Goal: Task Accomplishment & Management: Use online tool/utility

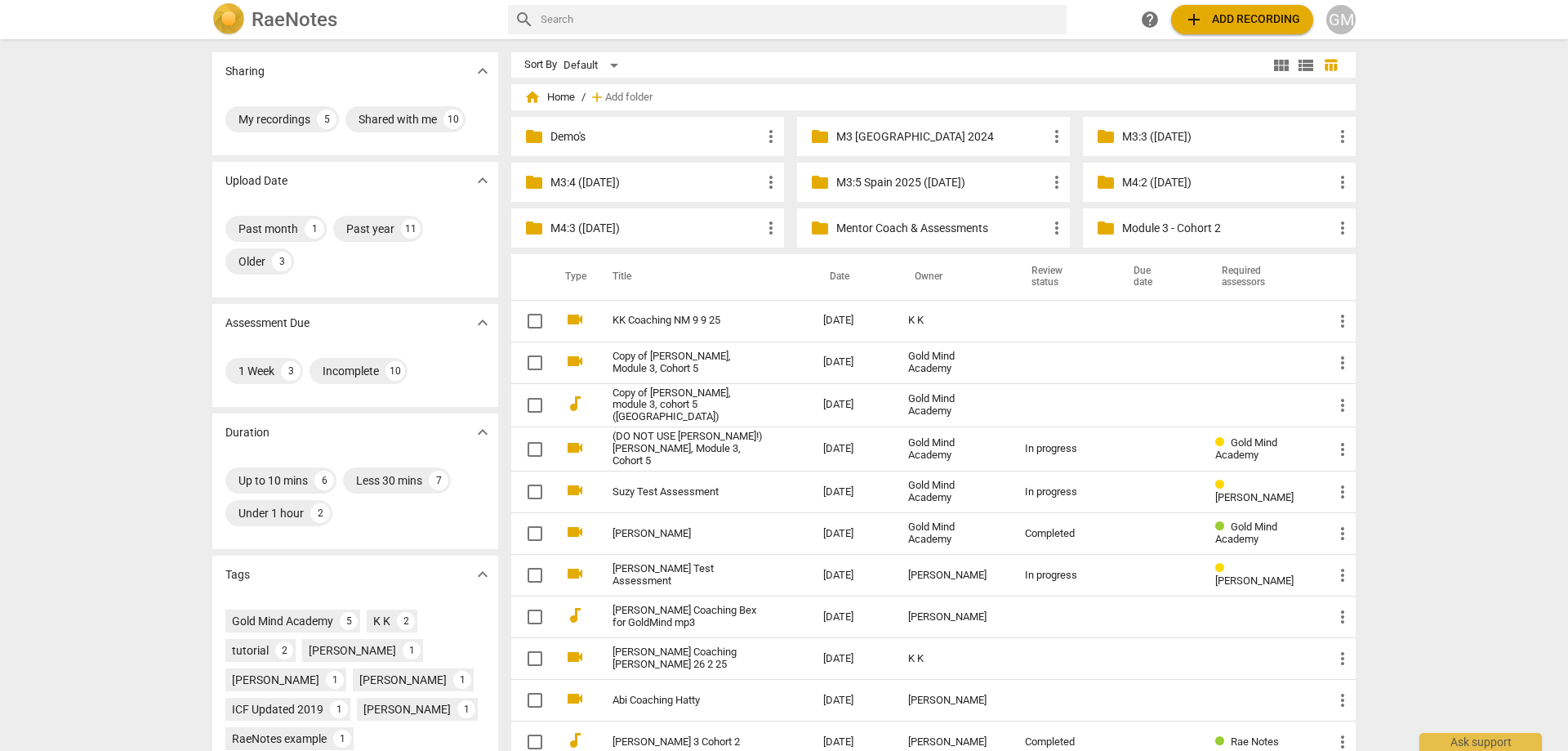
click at [930, 225] on p "Mentor Coach & Assessments" at bounding box center [941, 228] width 211 height 17
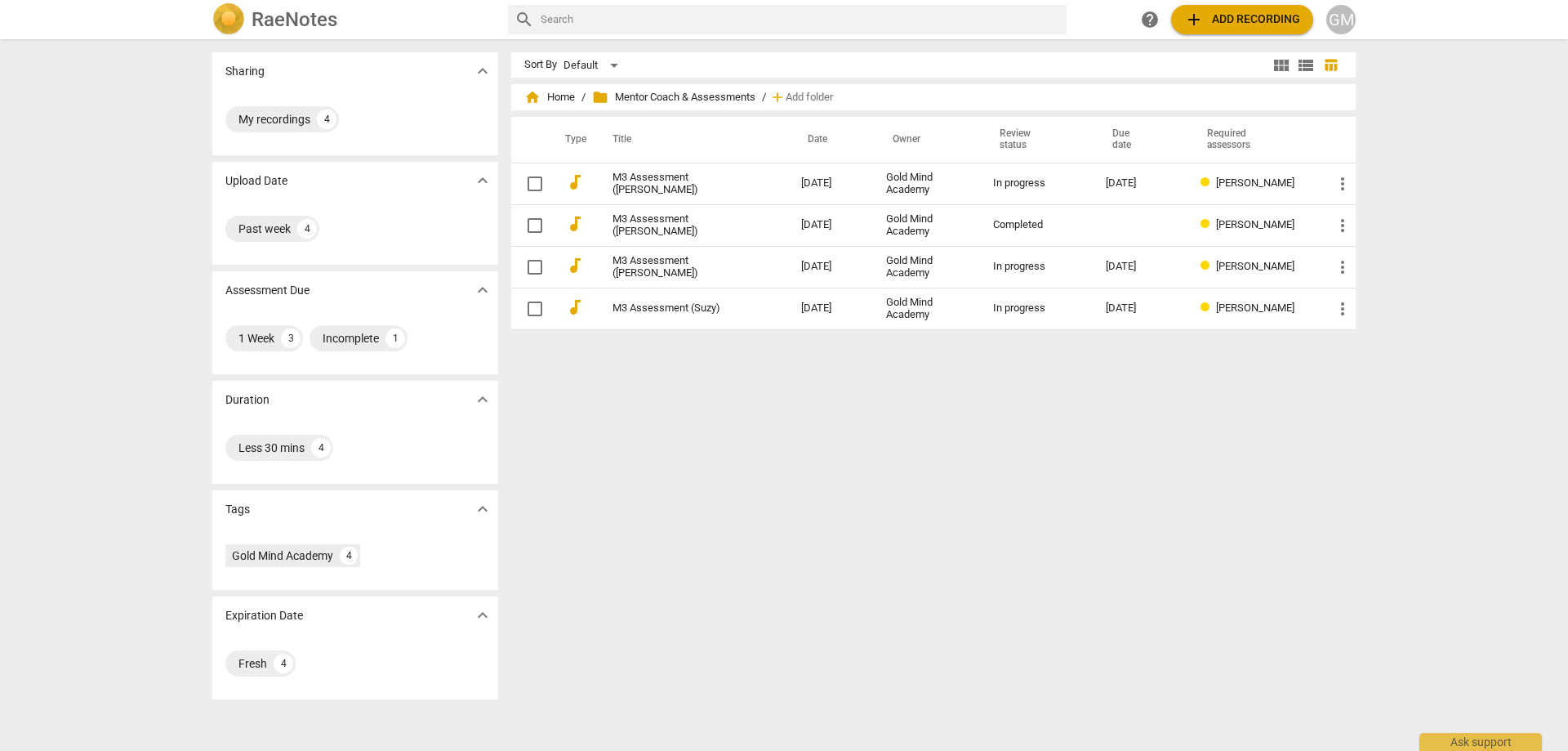
click at [905, 420] on div "Sort By Default view_module view_list table_chart home Home / folder Mentor Coa…" at bounding box center [939, 396] width 857 height 686
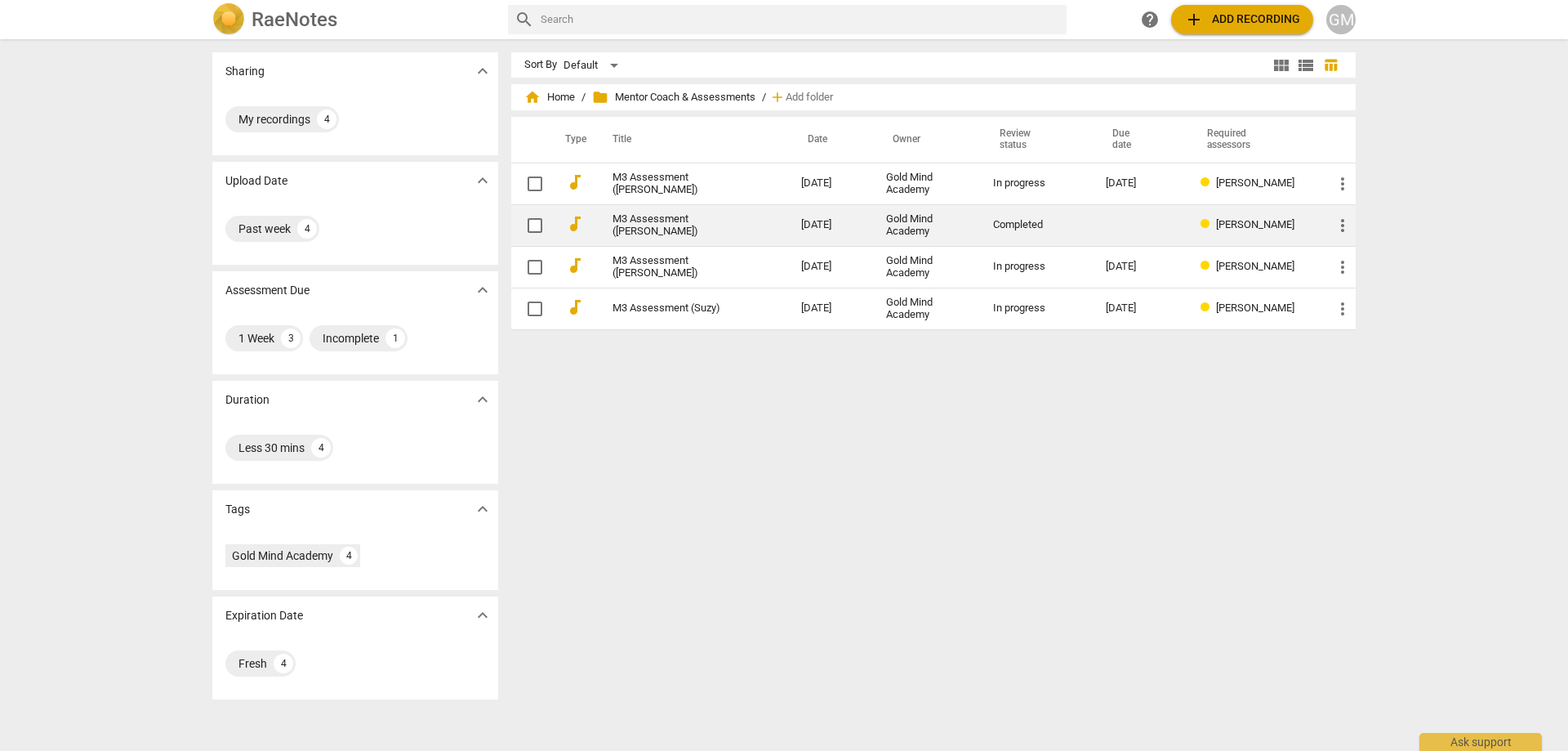
click at [722, 227] on td "M3 Assessment (Pauline)" at bounding box center [690, 224] width 195 height 42
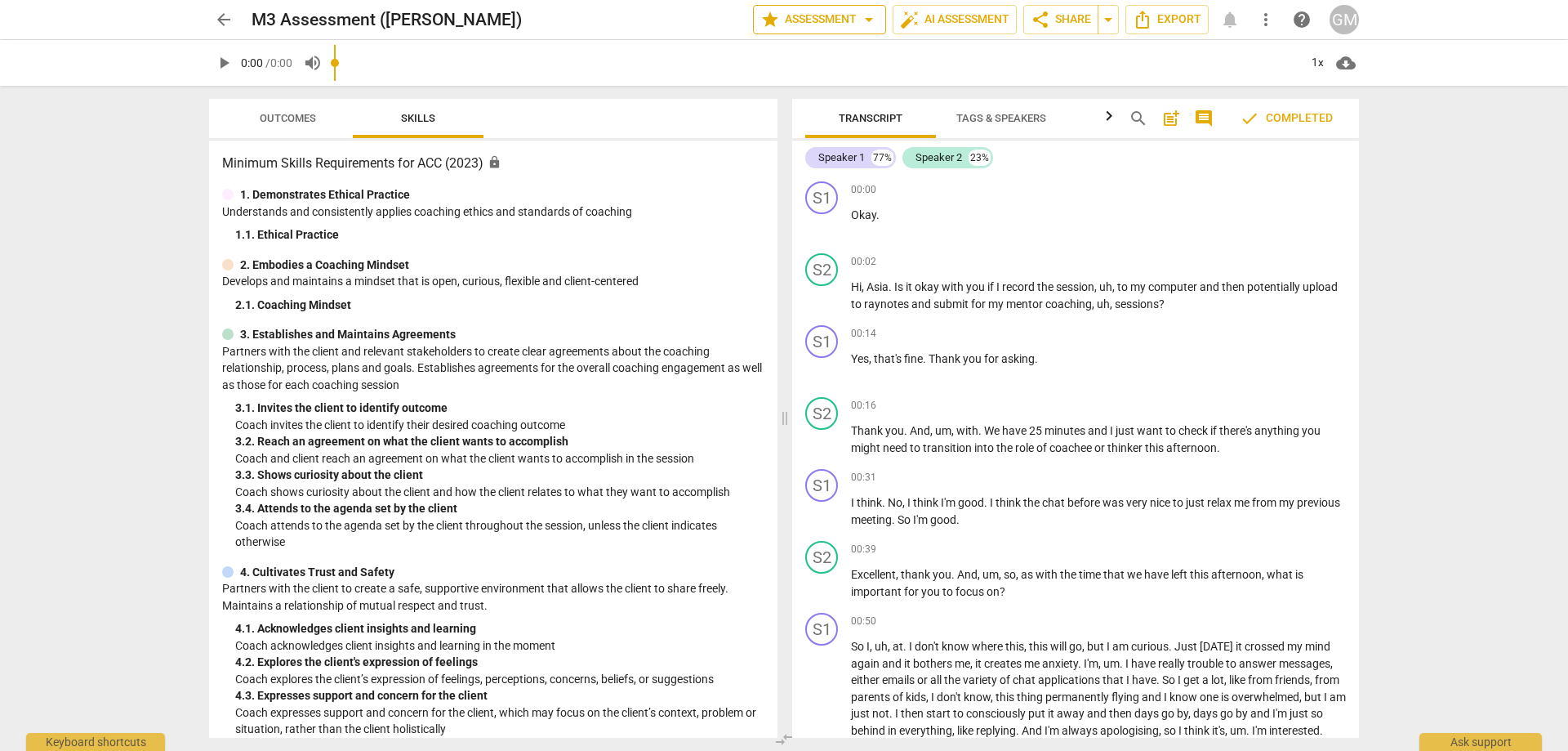
click at [806, 23] on span "star Assessment arrow_drop_down" at bounding box center [819, 20] width 118 height 20
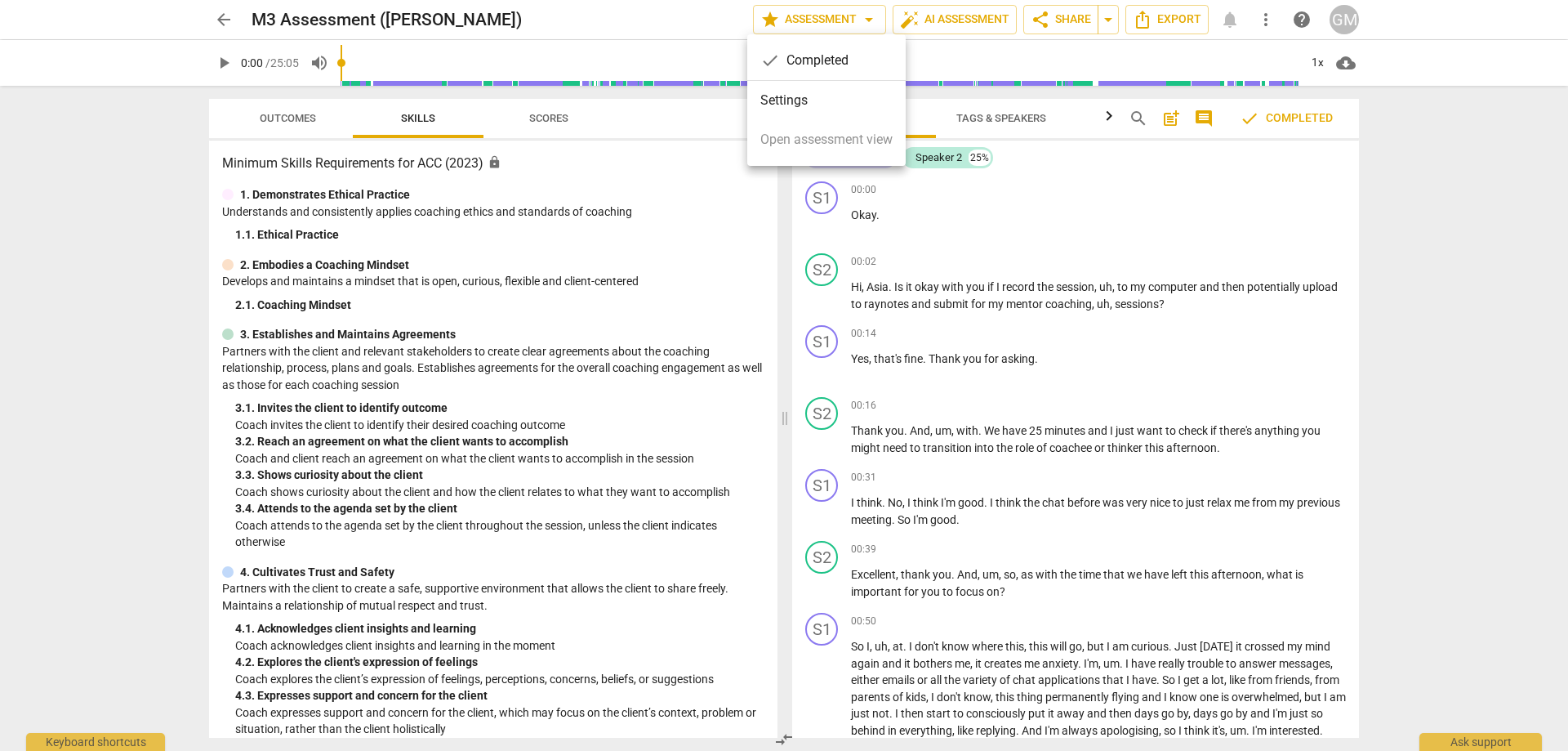
click at [232, 20] on div at bounding box center [784, 375] width 1568 height 751
click at [227, 22] on span "arrow_back" at bounding box center [223, 20] width 20 height 20
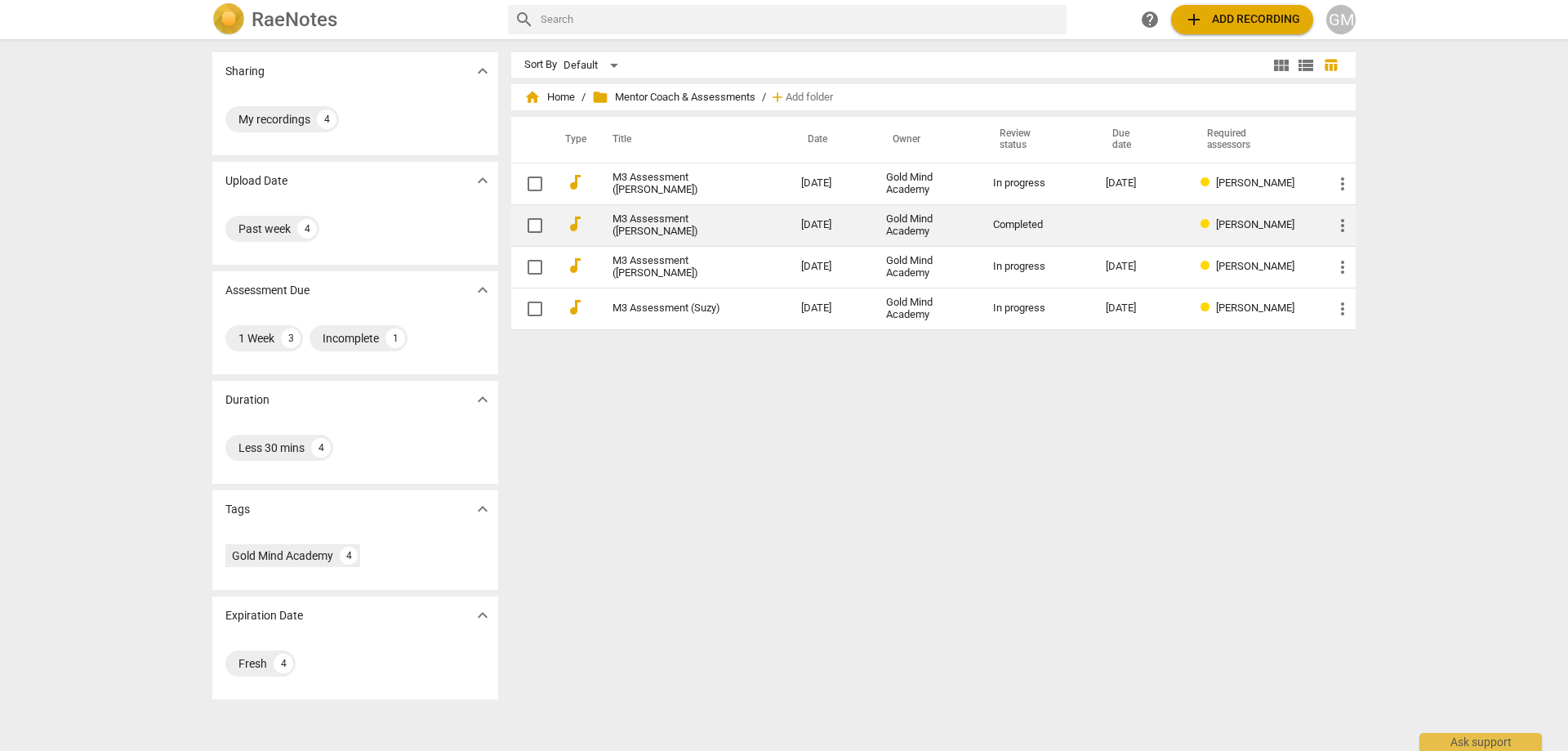
click at [1107, 225] on td at bounding box center [1140, 224] width 94 height 42
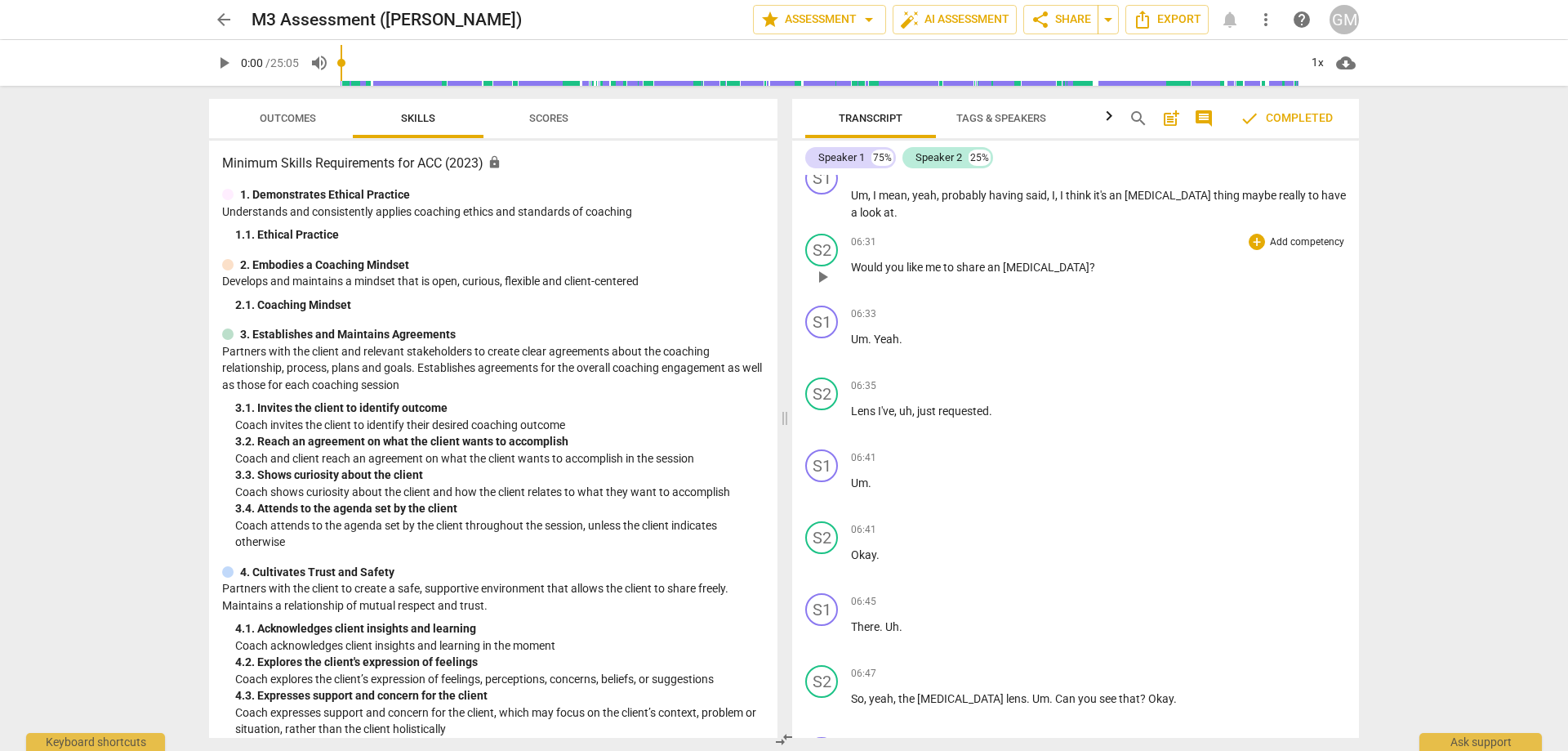
scroll to position [1961, 0]
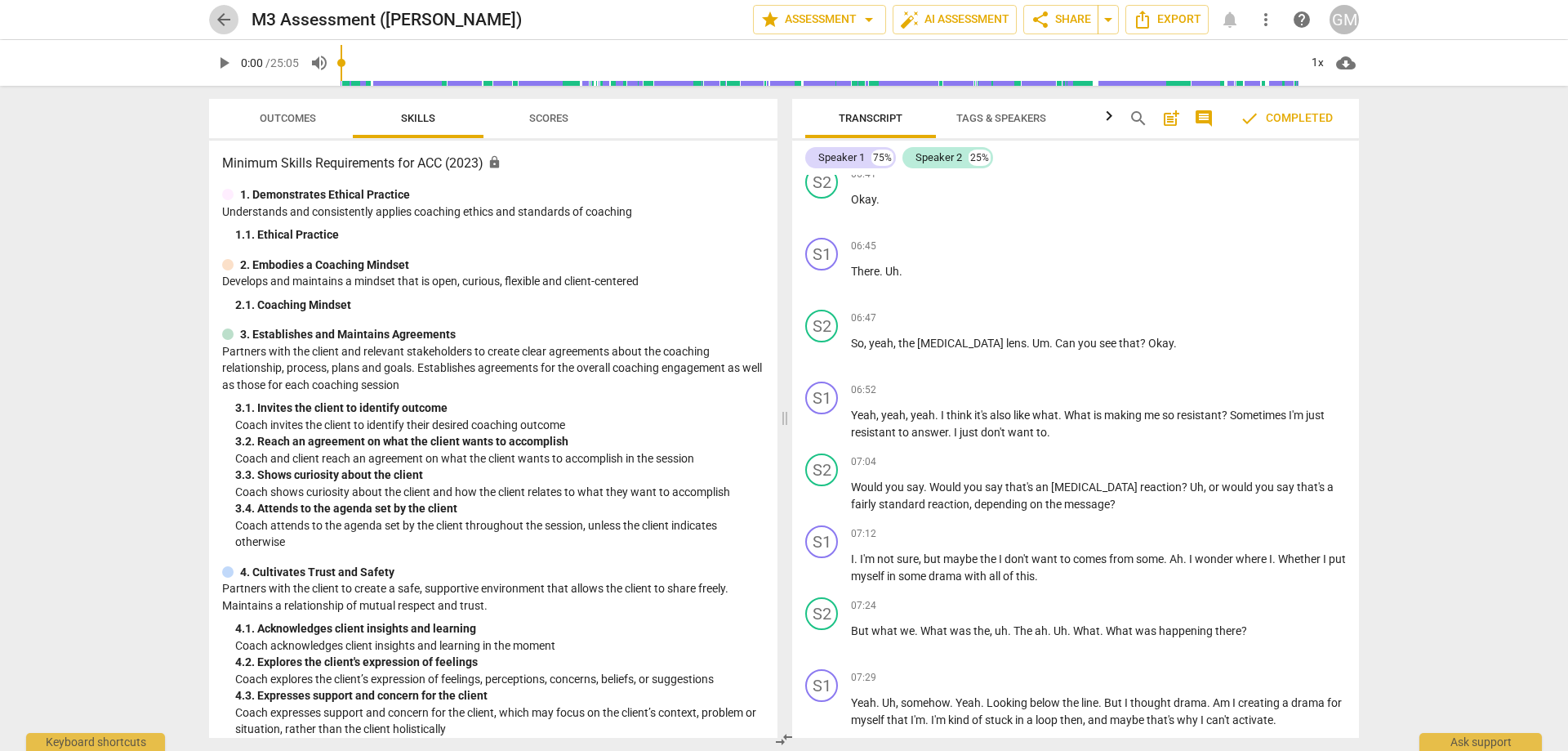
click at [230, 25] on span "arrow_back" at bounding box center [223, 20] width 20 height 20
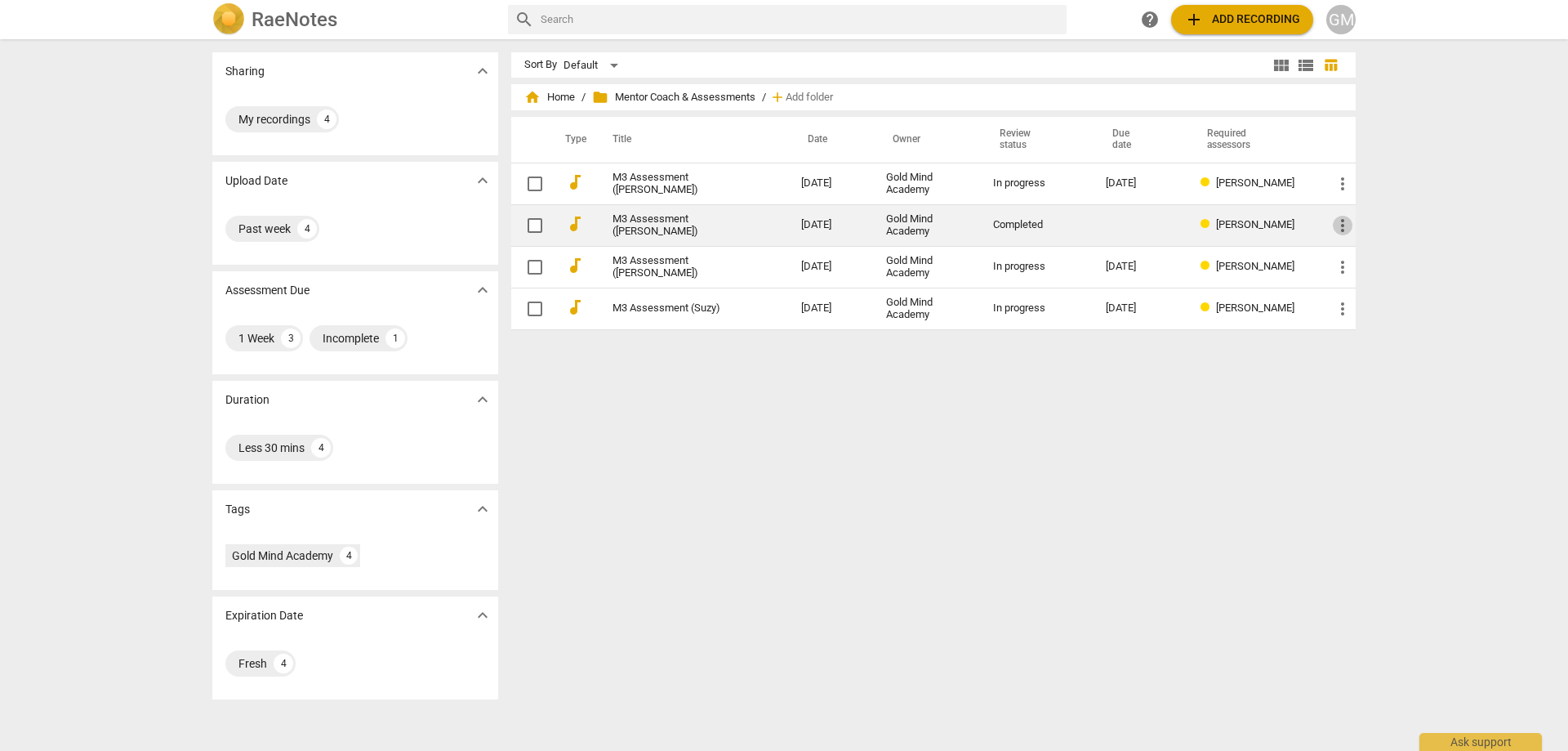
click at [1346, 228] on span "more_vert" at bounding box center [1343, 225] width 20 height 20
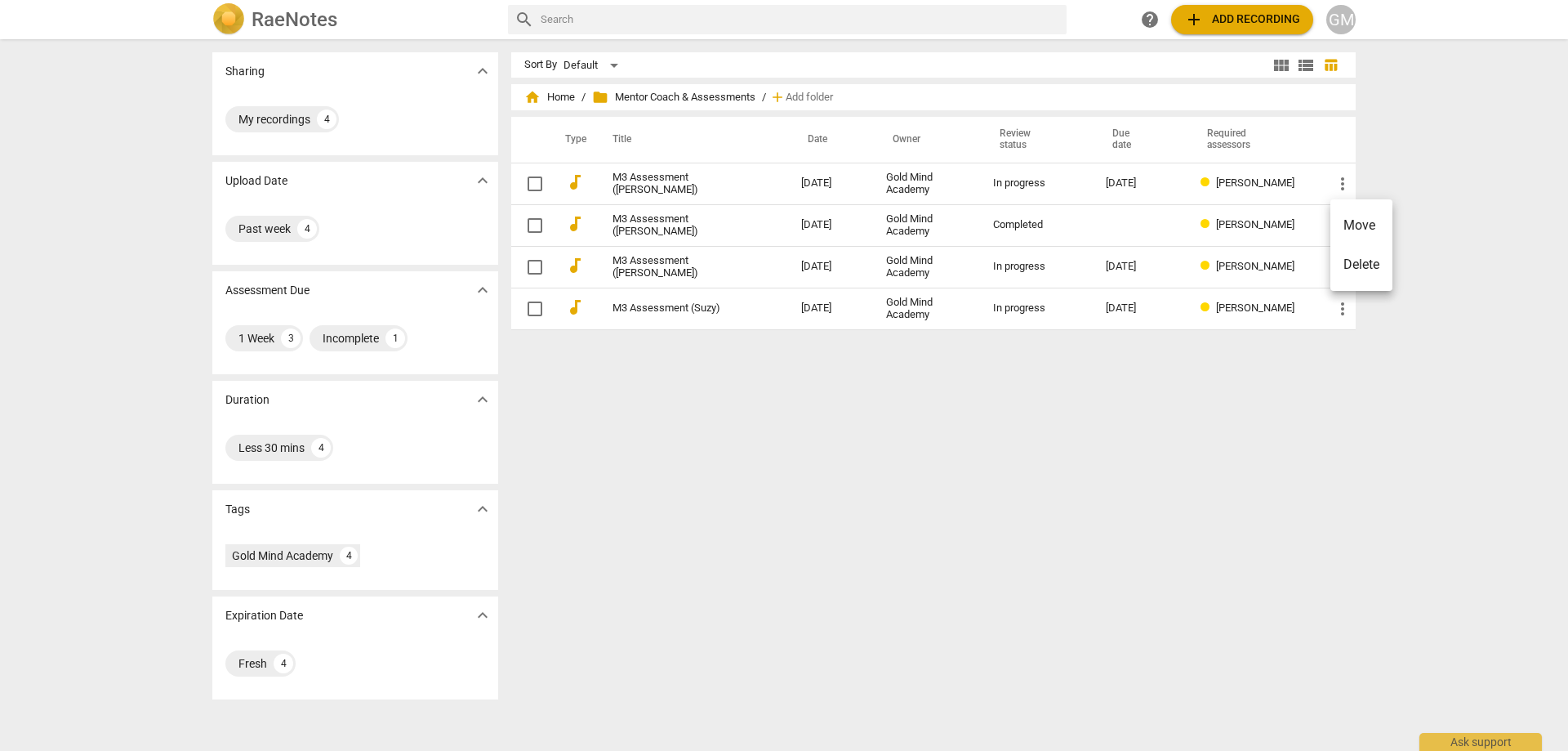
click at [1405, 160] on div at bounding box center [784, 375] width 1568 height 751
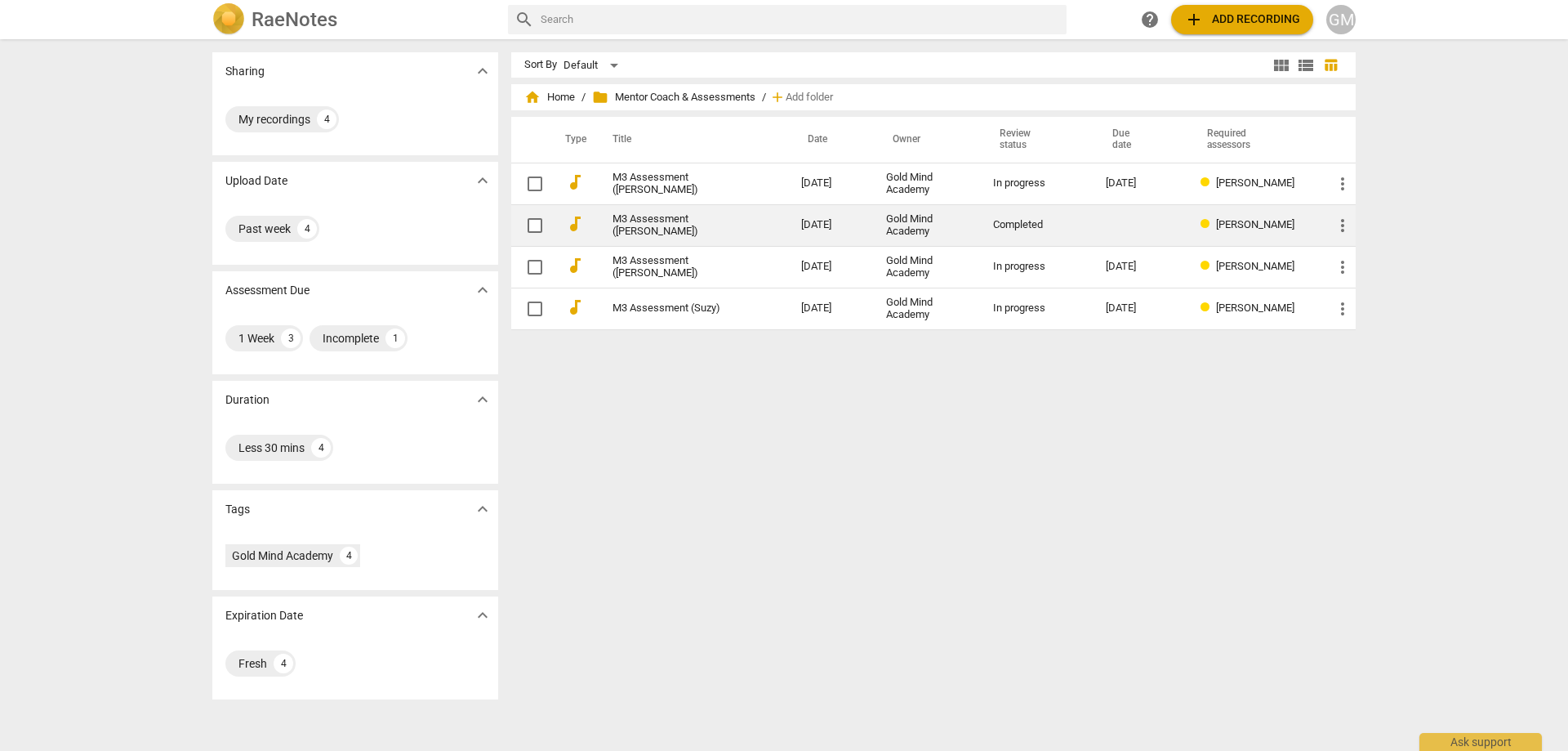
click at [659, 231] on link "M3 Assessment (Pauline)" at bounding box center [678, 225] width 130 height 25
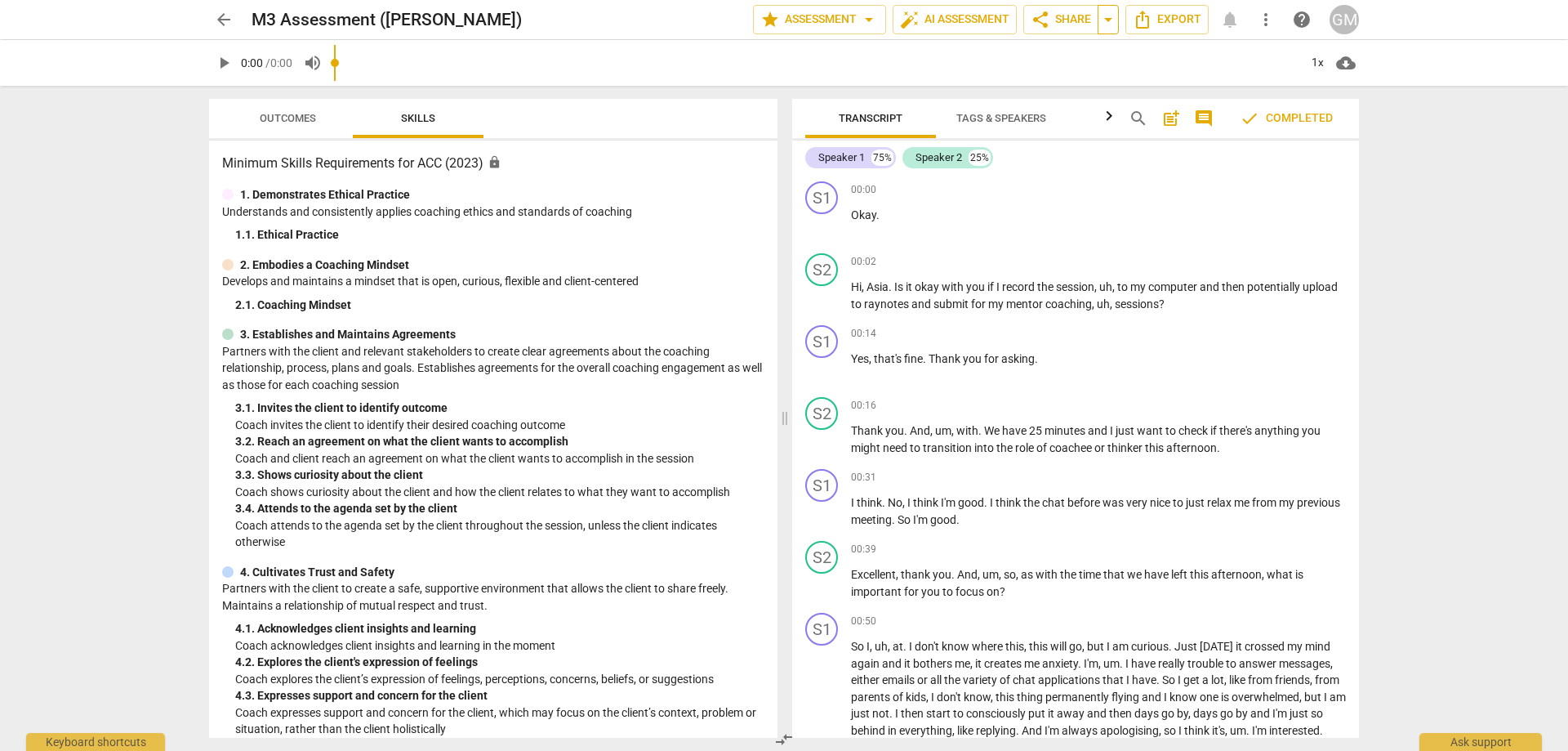
click at [1105, 20] on span "arrow_drop_down" at bounding box center [1109, 20] width 20 height 20
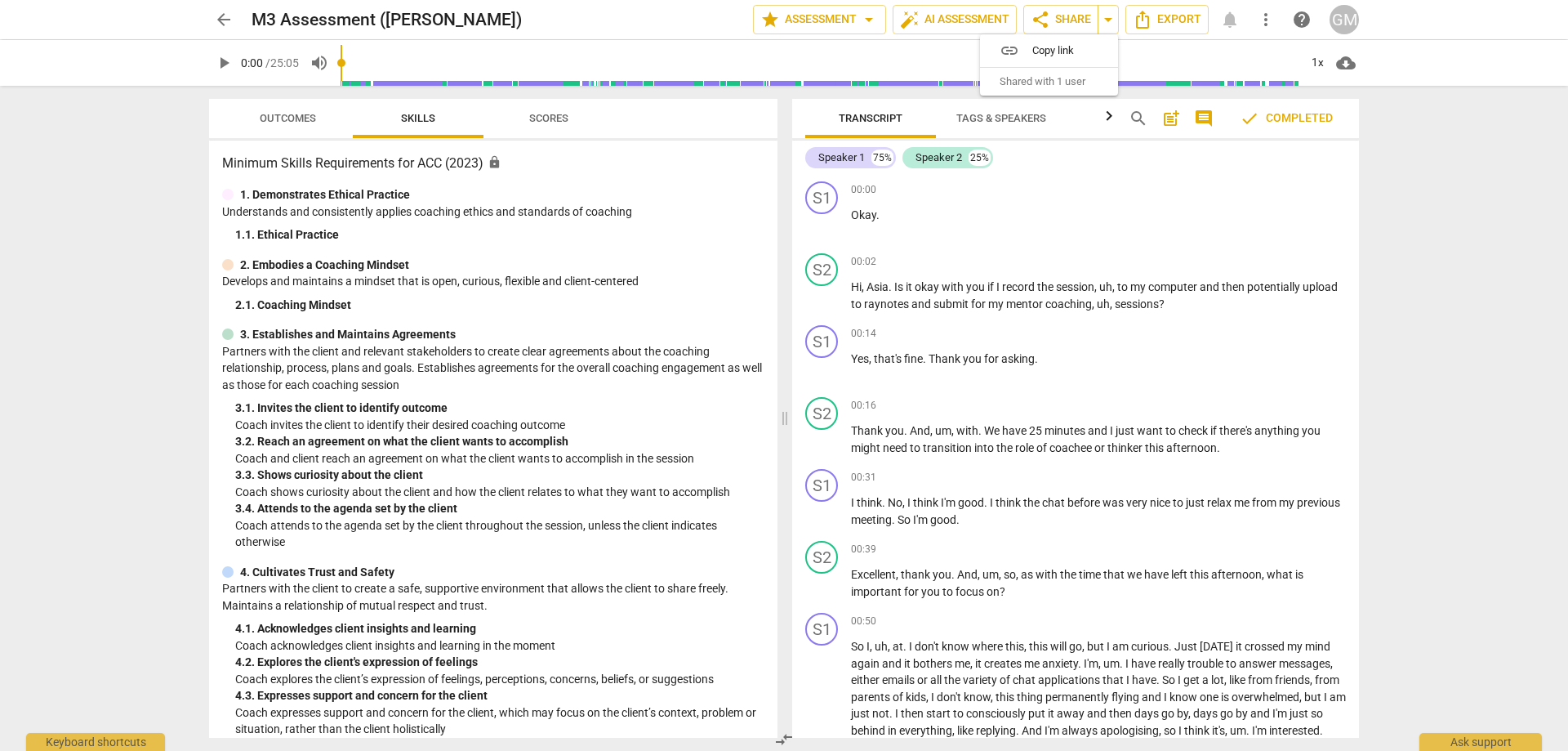
click at [1275, 23] on span "more_vert" at bounding box center [1266, 20] width 20 height 20
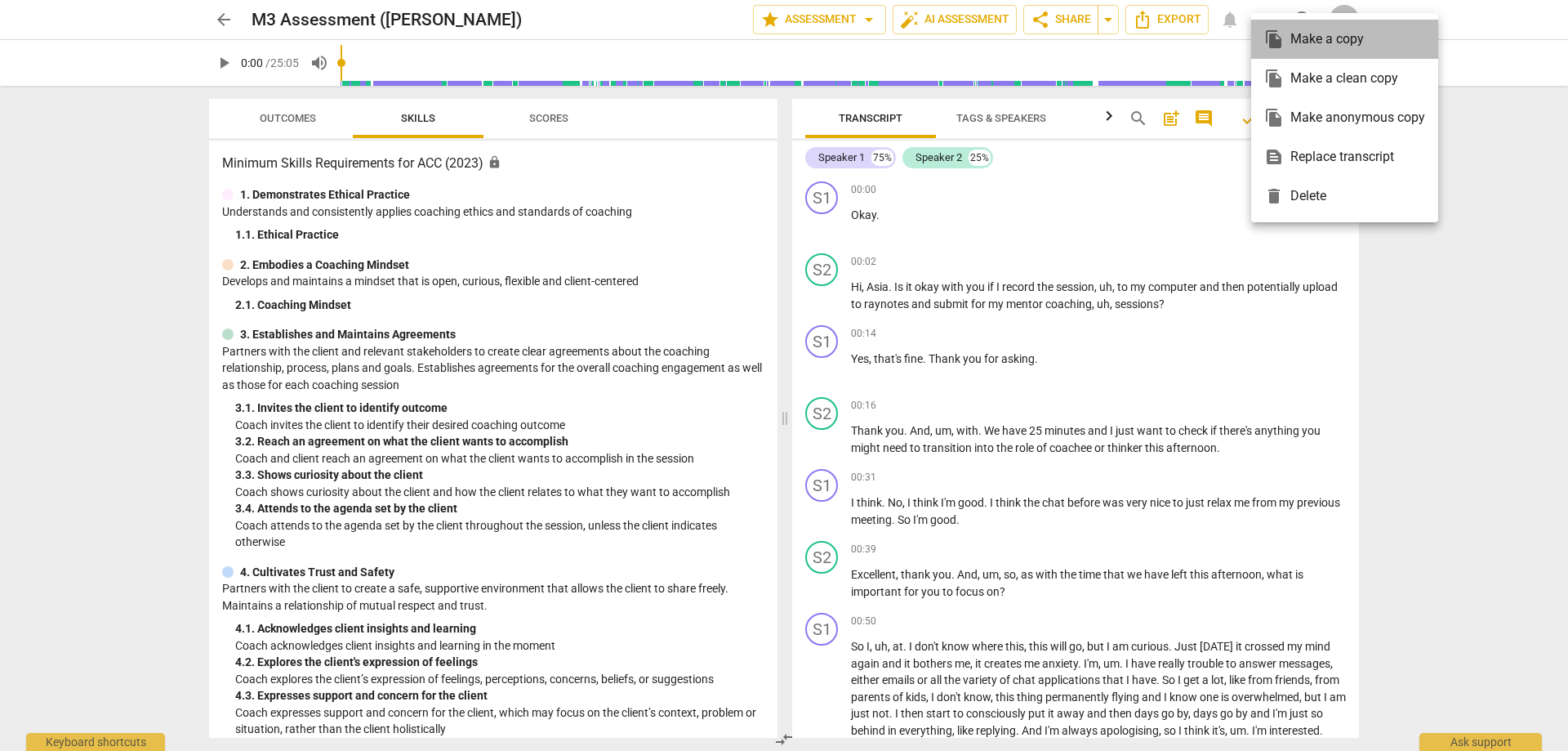
click at [1350, 43] on div "file_copy Make a copy" at bounding box center [1345, 39] width 161 height 39
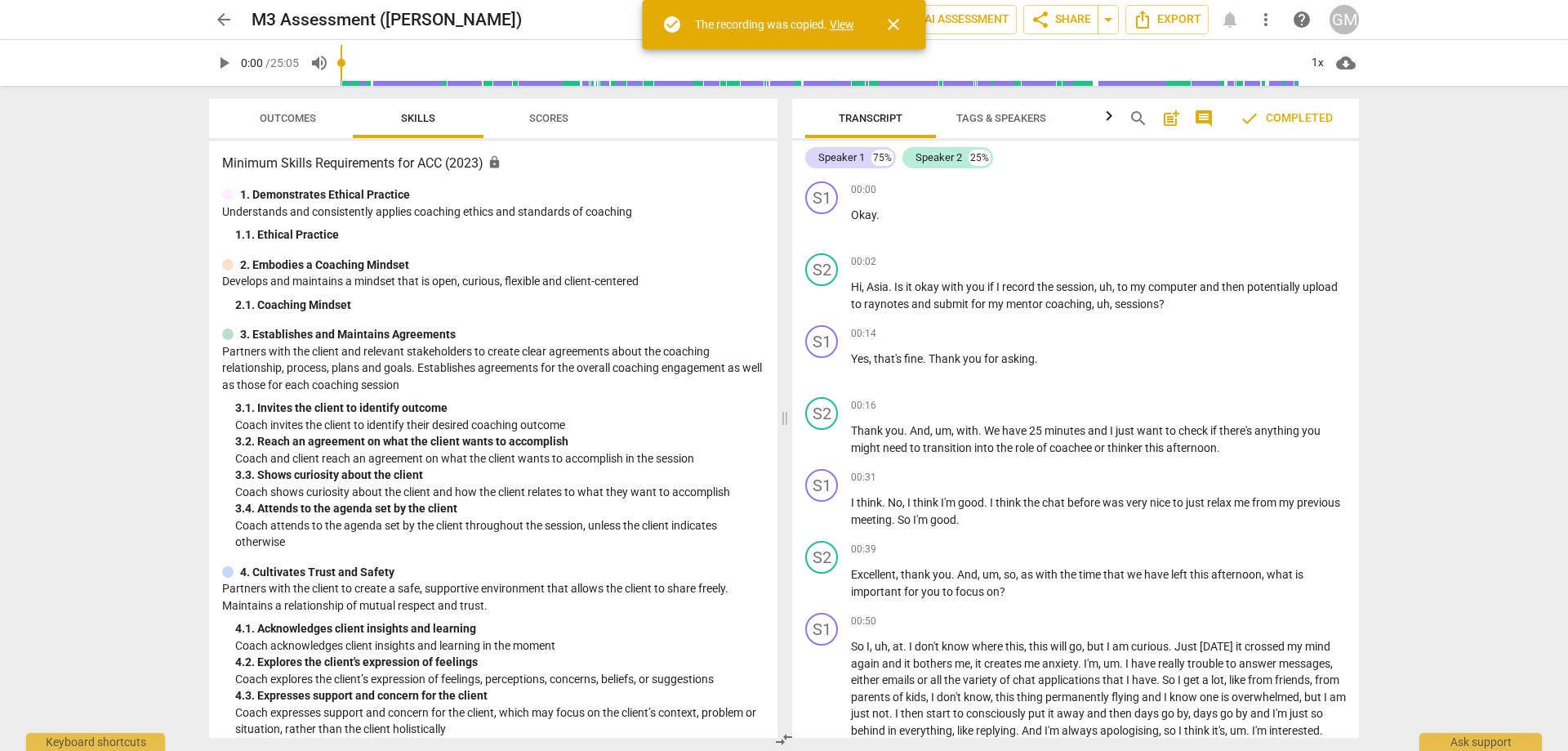
click at [227, 18] on span "arrow_back" at bounding box center [223, 20] width 20 height 20
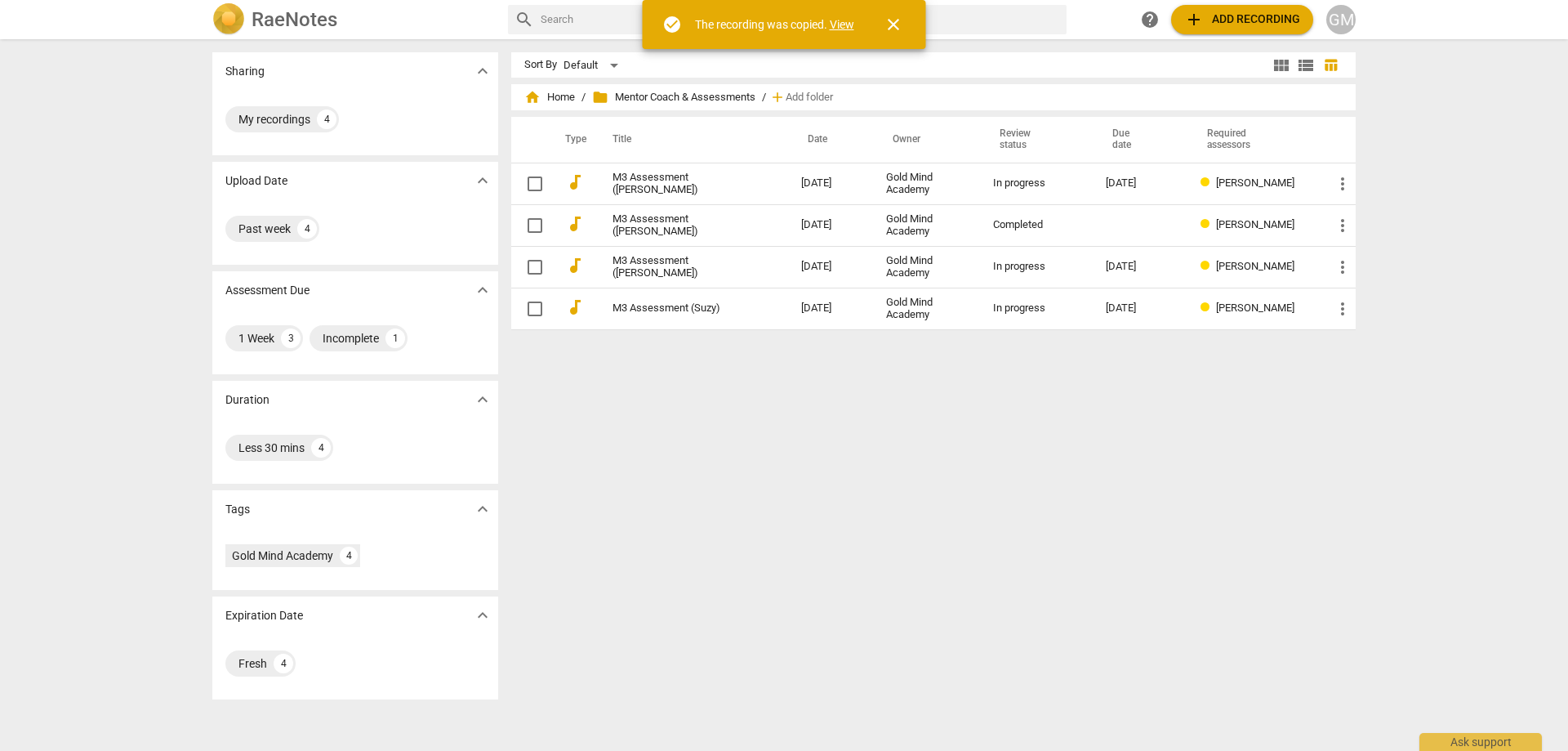
click at [879, 436] on div "Sort By Default view_module view_list table_chart home Home / folder Mentor Coa…" at bounding box center [939, 396] width 857 height 686
click at [810, 410] on div "Sort By Default view_module view_list table_chart home Home / folder Mentor Coa…" at bounding box center [939, 396] width 857 height 686
click at [557, 102] on span "home Home" at bounding box center [549, 97] width 51 height 16
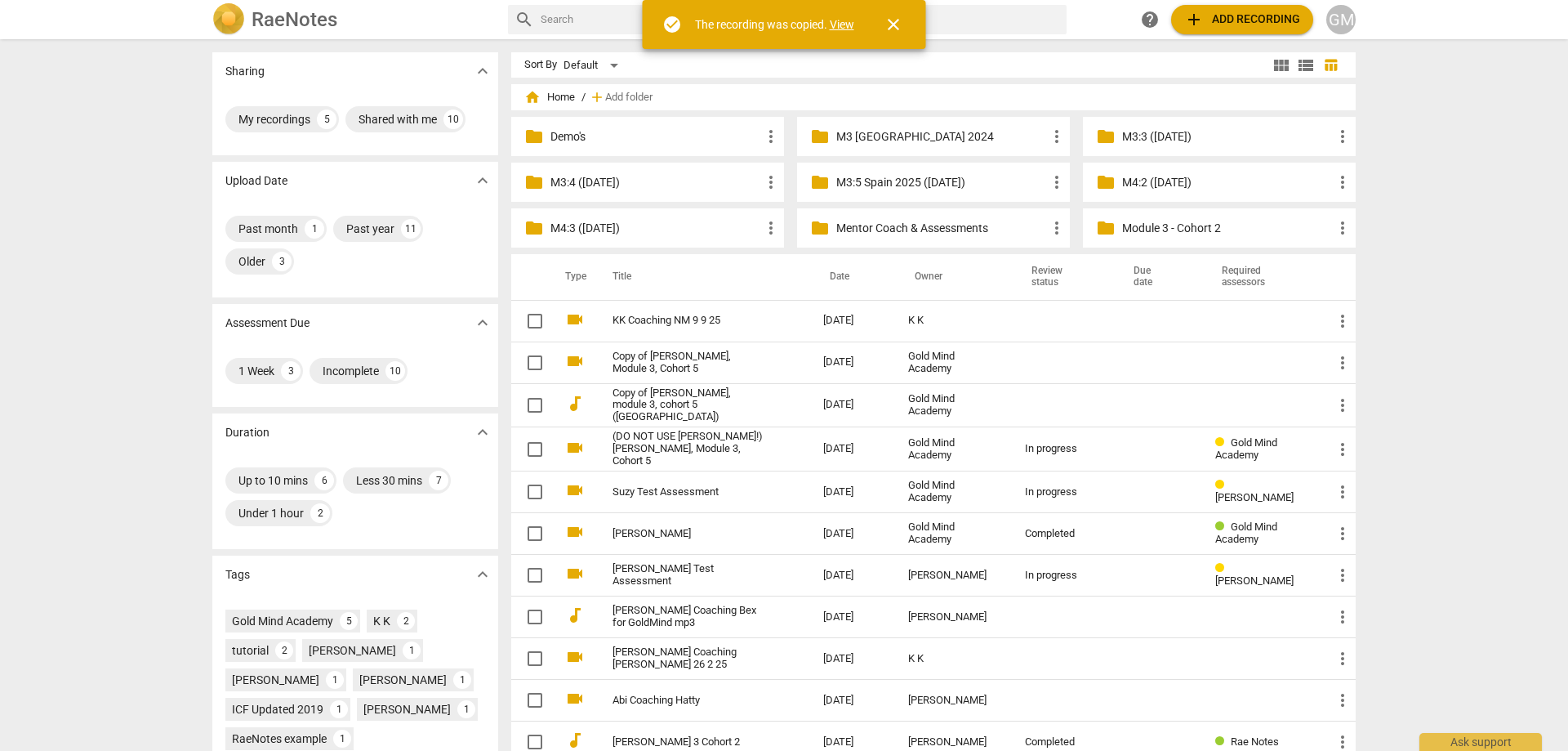
click at [885, 226] on p "Mentor Coach & Assessments" at bounding box center [941, 228] width 211 height 17
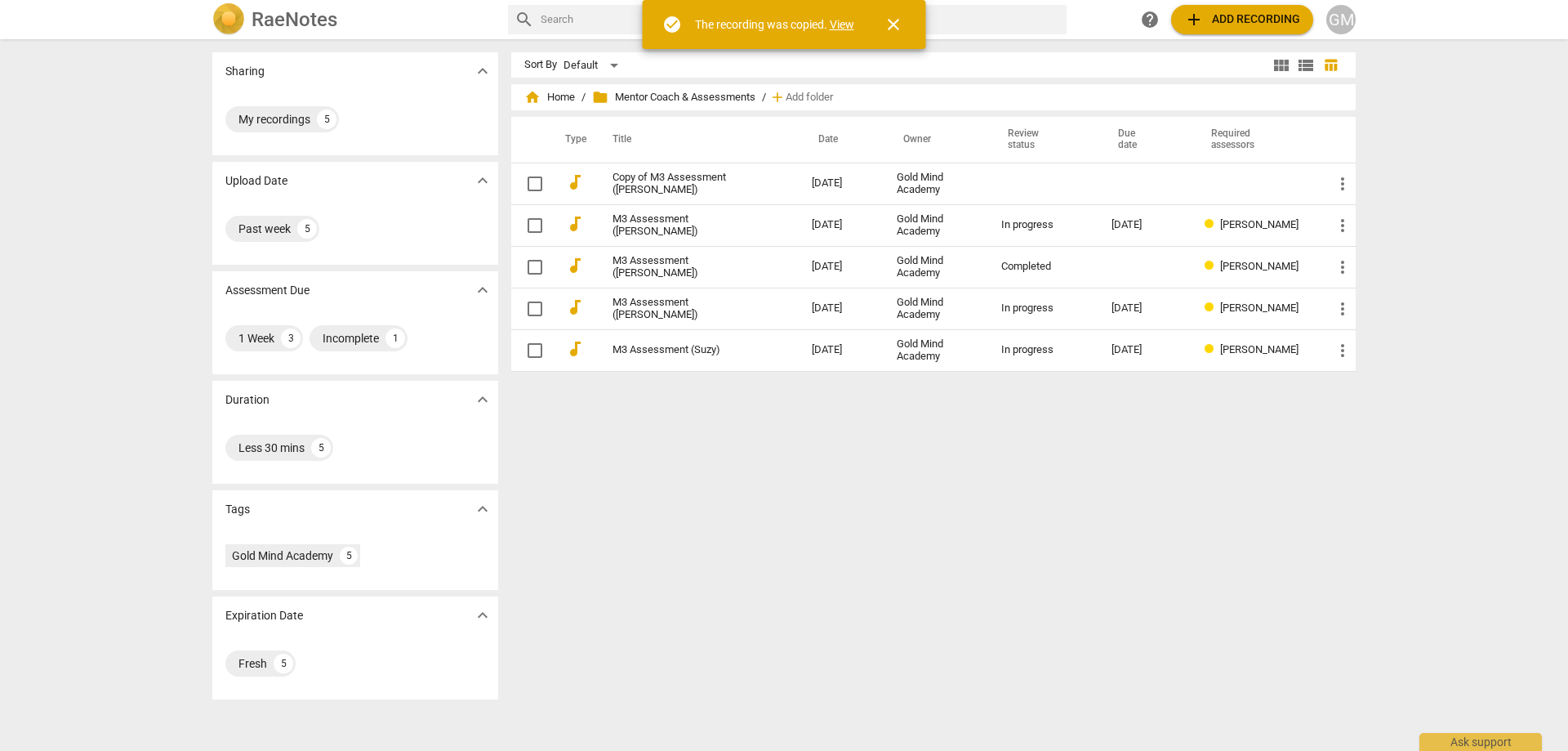
click at [1051, 468] on div "Sort By Default view_module view_list table_chart home Home / folder Mentor Coa…" at bounding box center [939, 396] width 857 height 686
click at [1018, 465] on div "Sort By Default view_module view_list table_chart home Home / folder Mentor Coa…" at bounding box center [939, 396] width 857 height 686
click at [1068, 476] on div "Sort By Default view_module view_list table_chart home Home / folder Mentor Coa…" at bounding box center [939, 396] width 857 height 686
click at [1060, 476] on div "Sort By Default view_module view_list table_chart home Home / folder Mentor Coa…" at bounding box center [939, 396] width 857 height 686
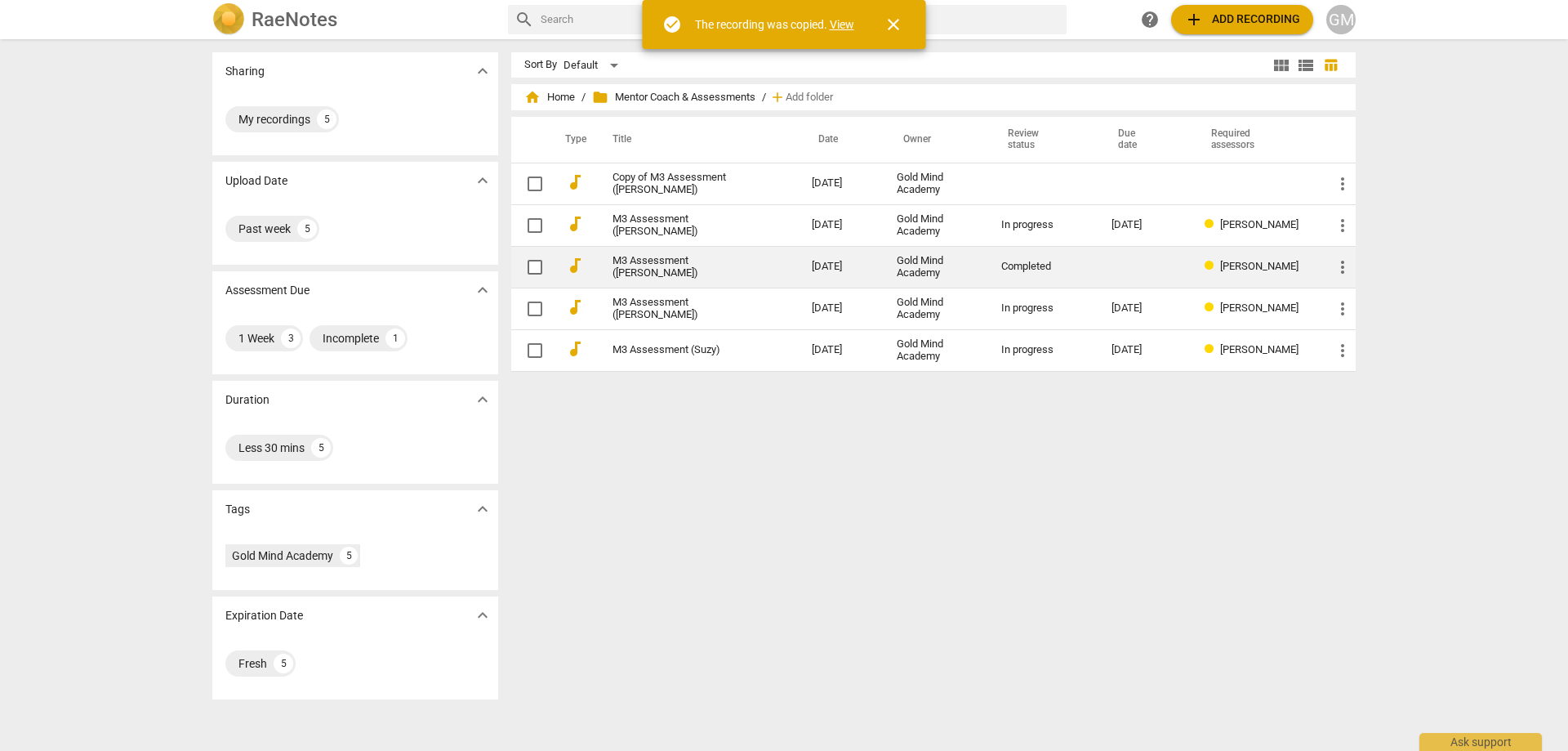
click at [1339, 257] on span "more_vert" at bounding box center [1343, 267] width 20 height 20
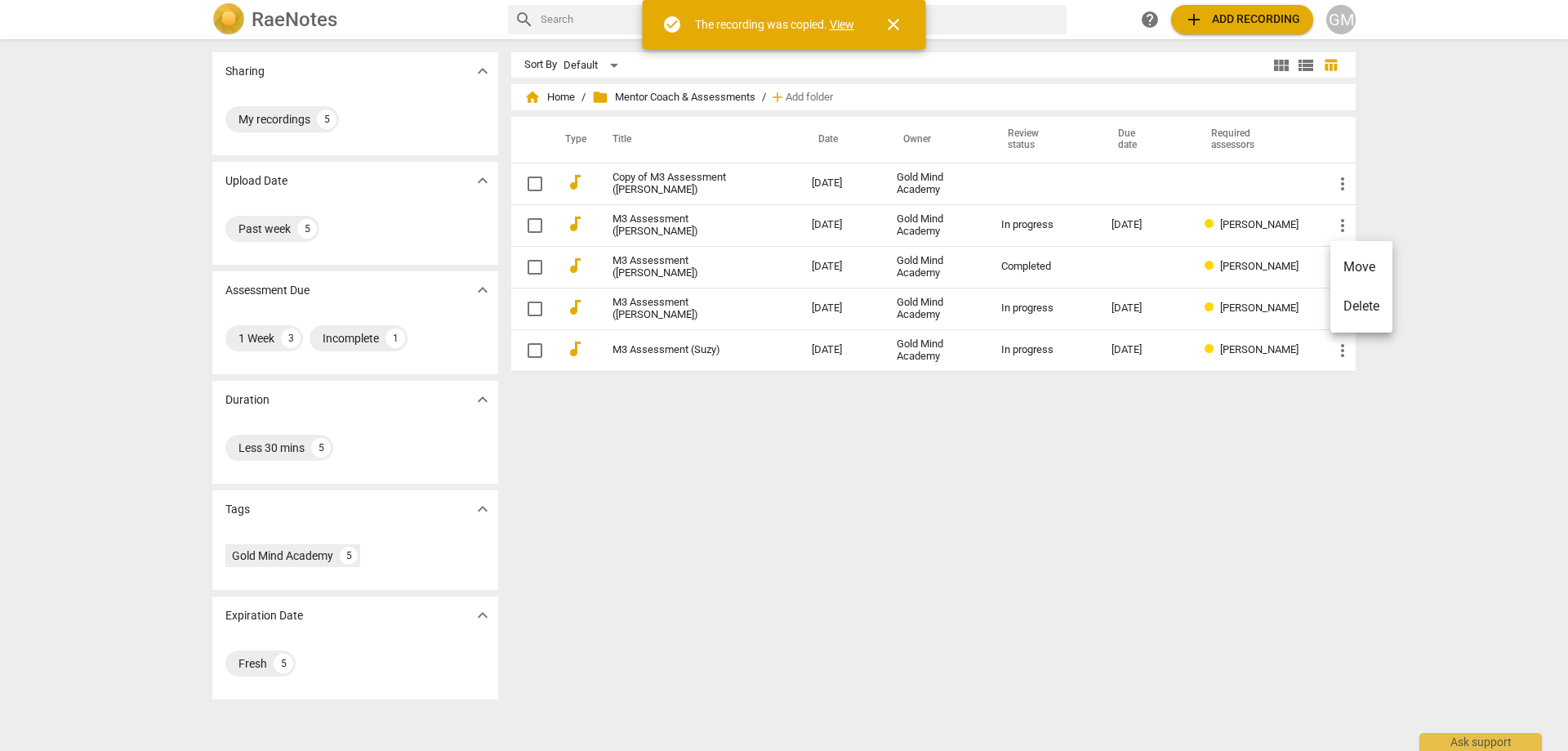
click at [732, 188] on div at bounding box center [784, 375] width 1568 height 751
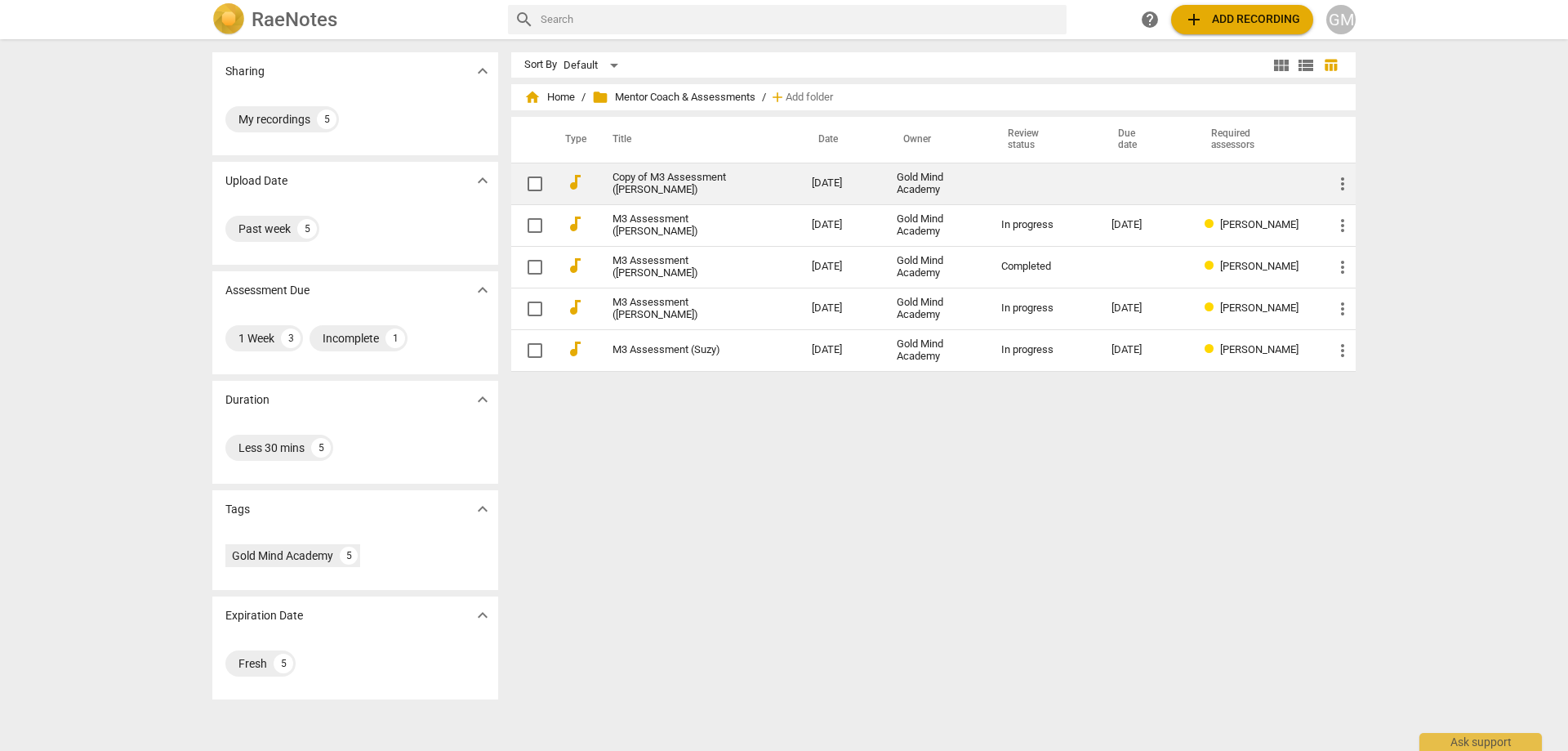
click at [678, 184] on link "Copy of M3 Assessment (Pauline)" at bounding box center [683, 184] width 141 height 25
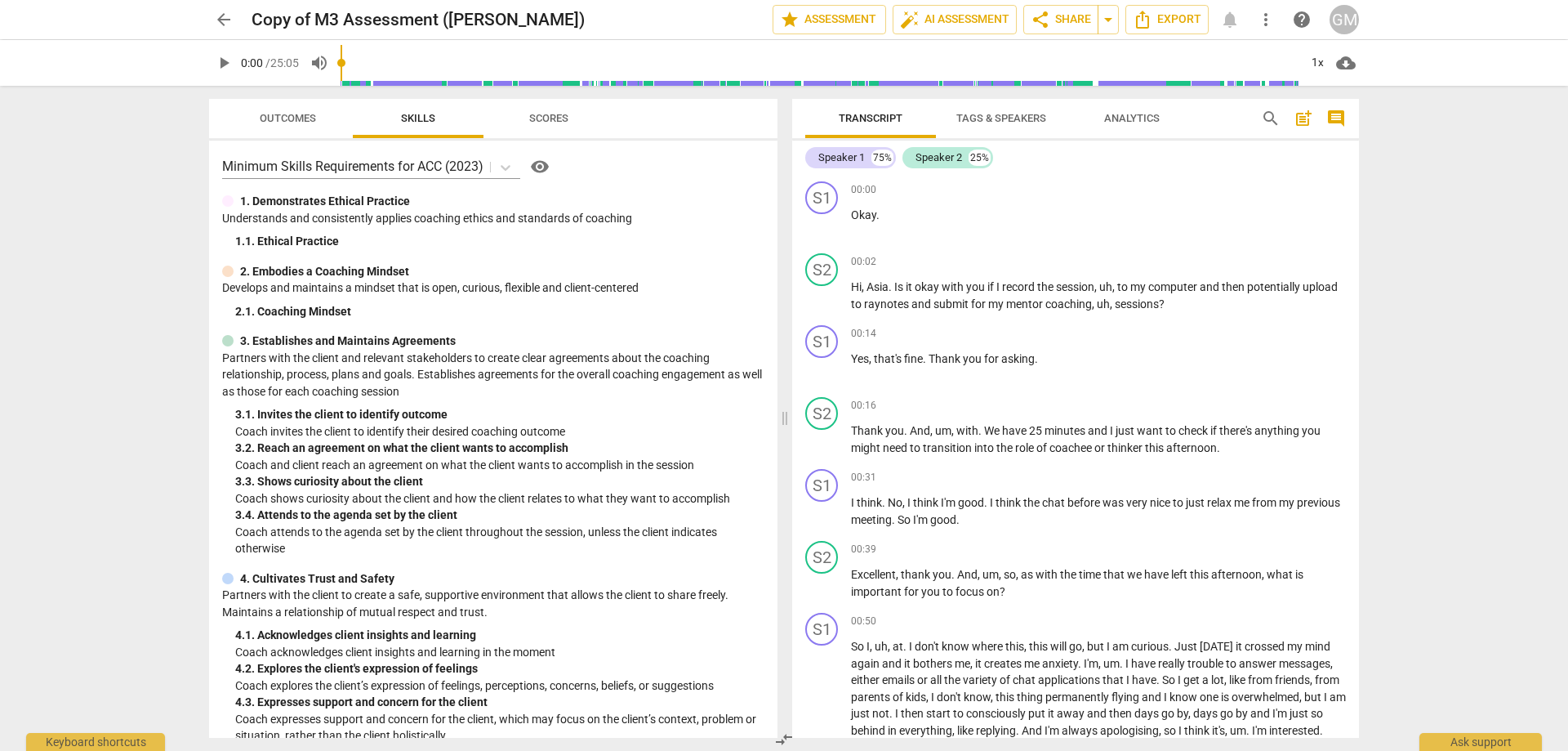
click at [221, 21] on span "arrow_back" at bounding box center [223, 20] width 20 height 20
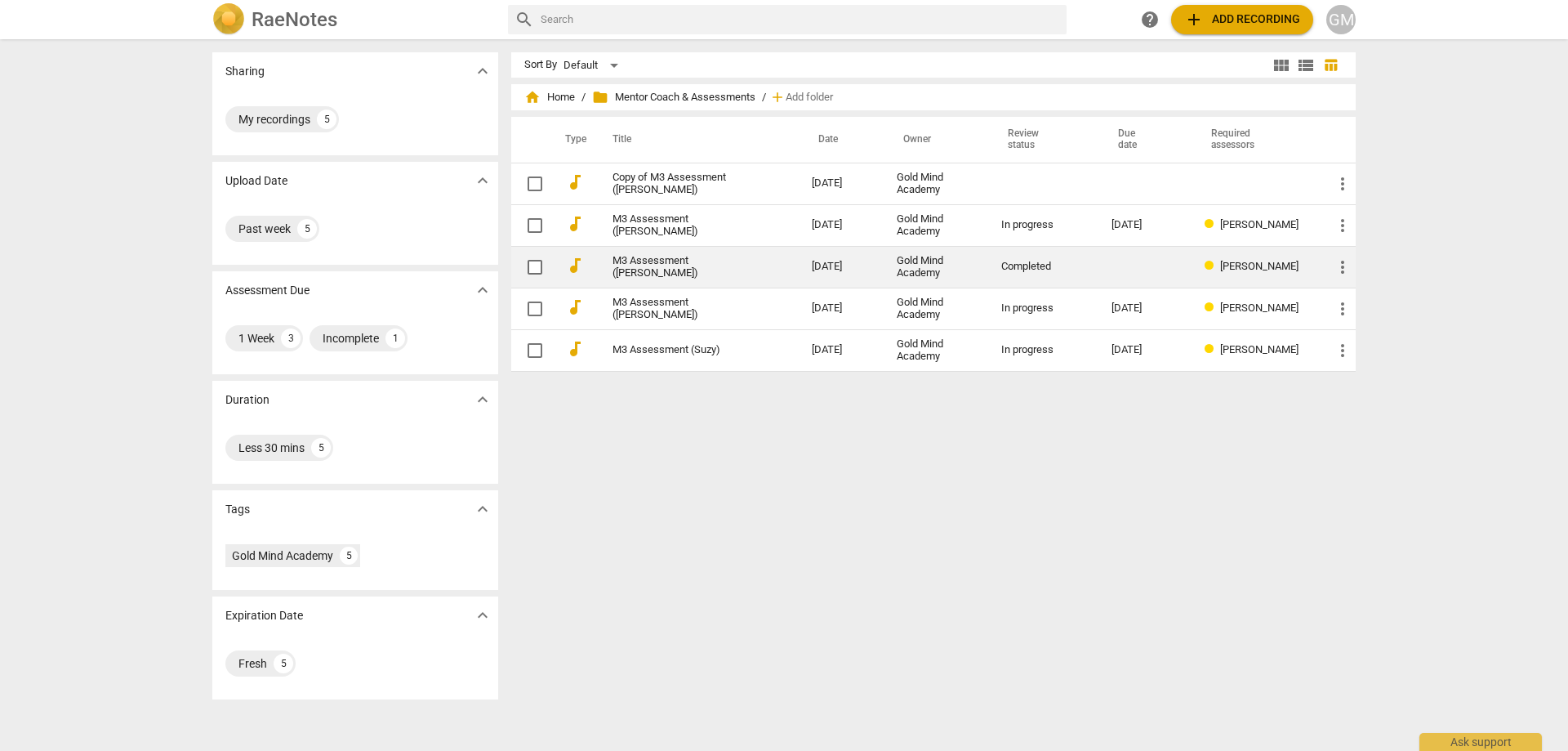
click at [1334, 263] on span "more_vert" at bounding box center [1343, 267] width 20 height 20
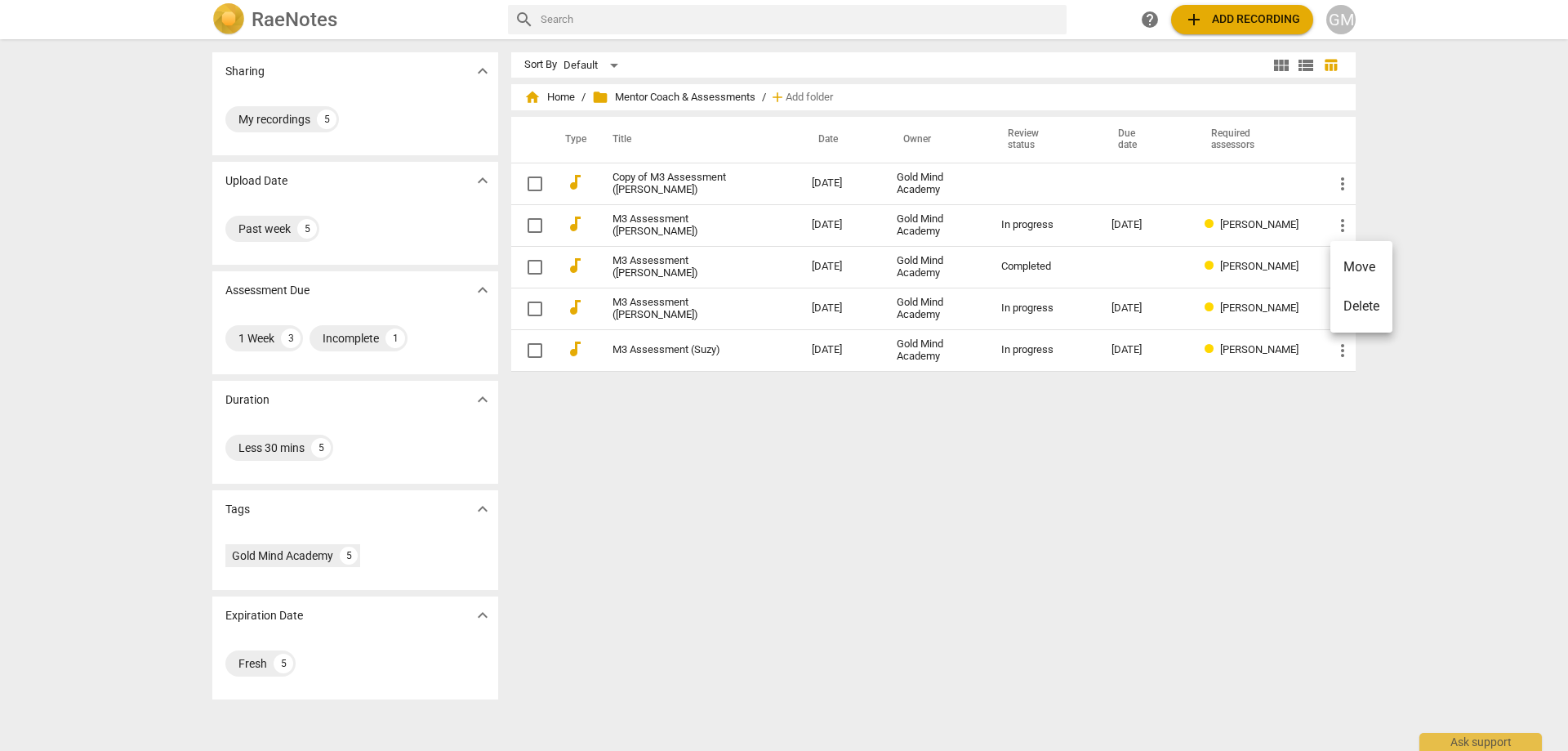
click at [1369, 303] on li "Delete" at bounding box center [1361, 306] width 62 height 39
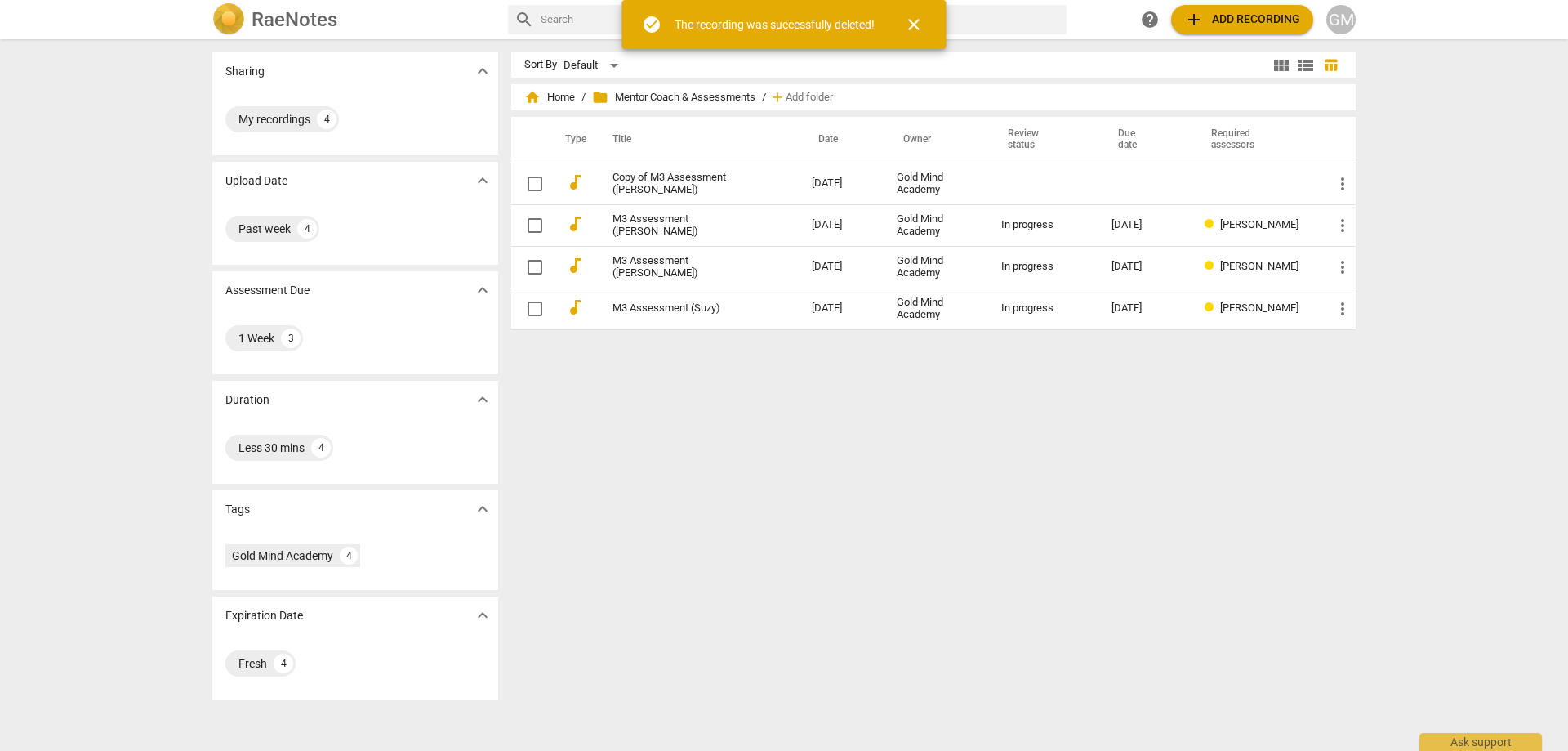
click at [991, 414] on div "Sort By Default view_module view_list table_chart home Home / folder Mentor Coa…" at bounding box center [939, 396] width 857 height 686
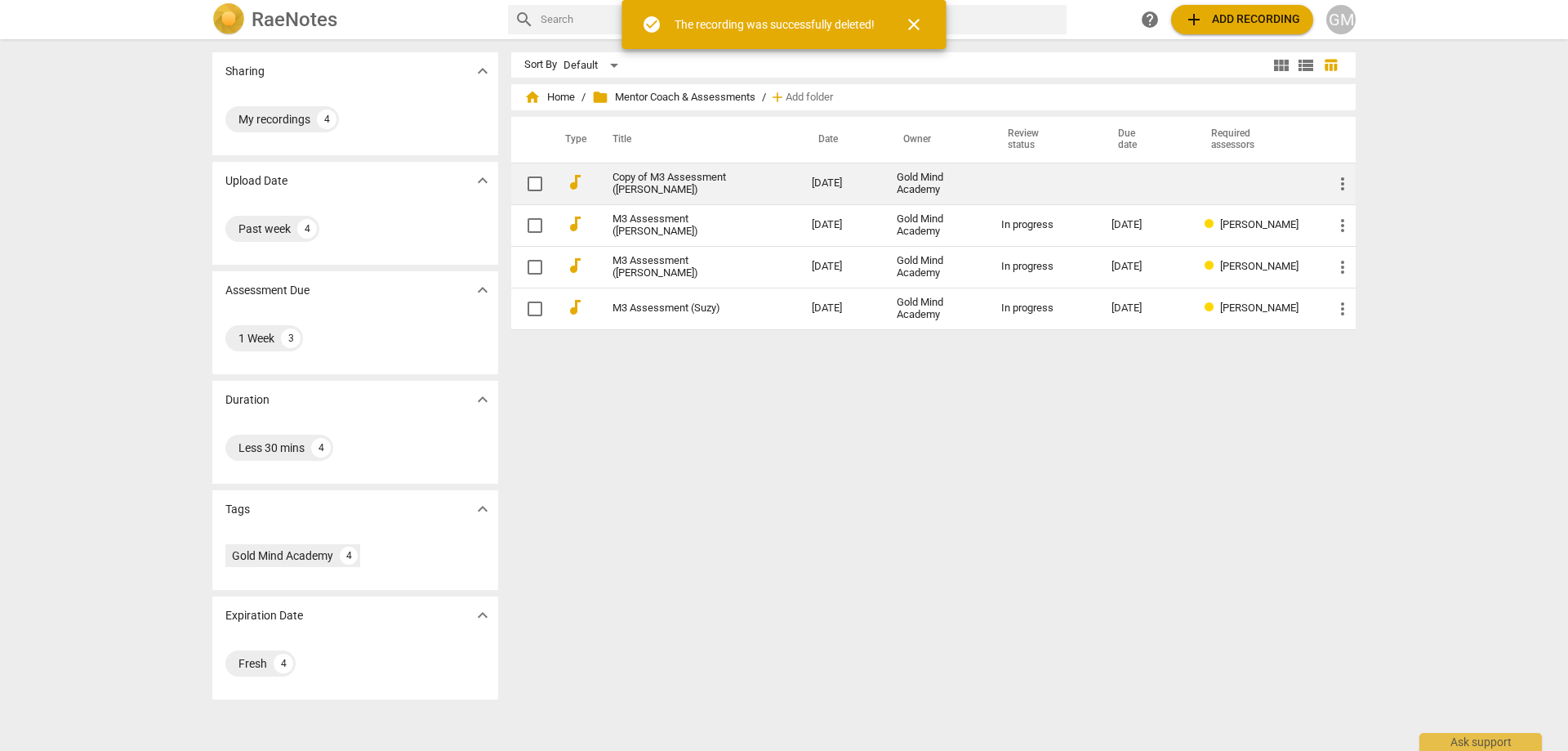
click at [677, 178] on link "Copy of M3 Assessment (Pauline)" at bounding box center [683, 184] width 141 height 25
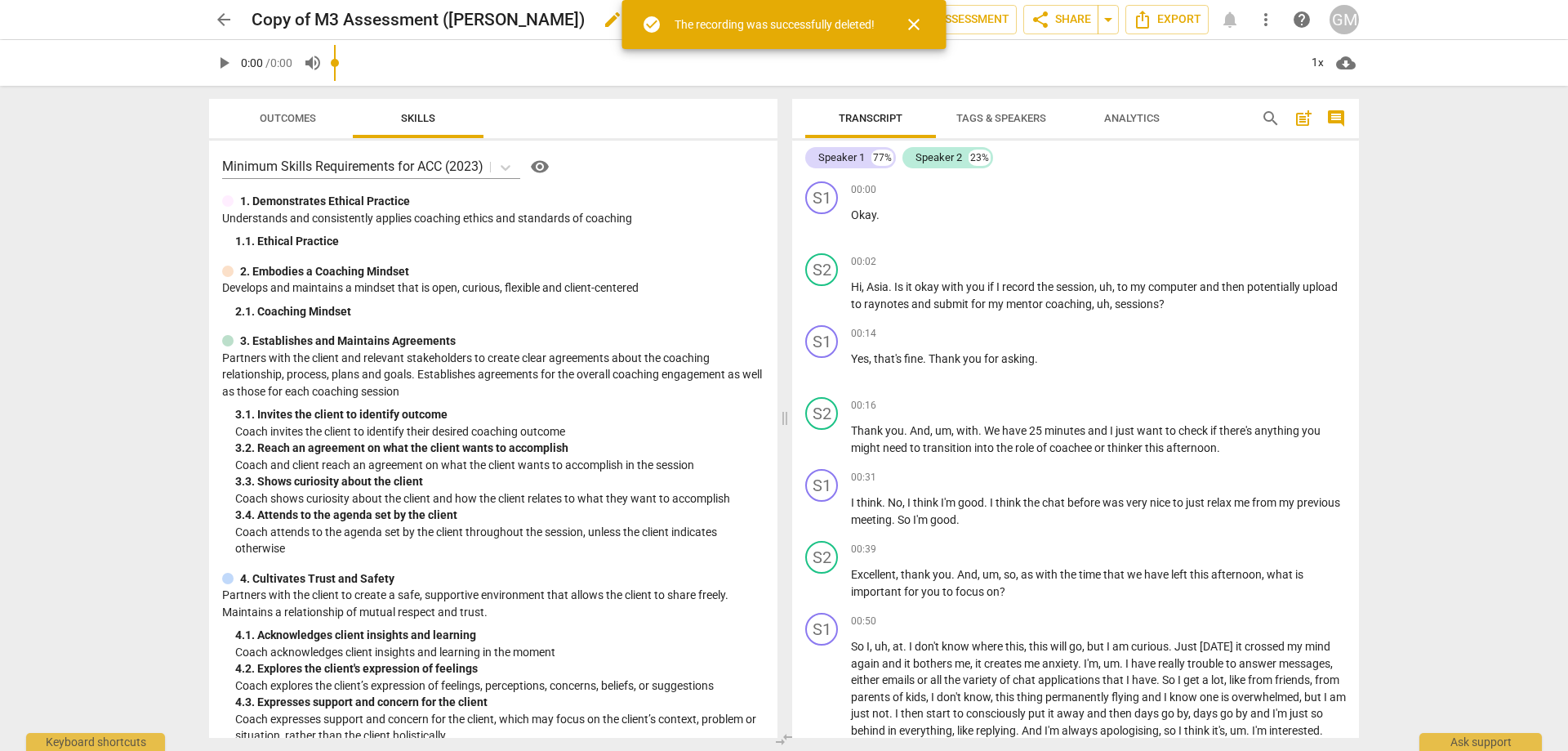
click at [337, 15] on h2 "Copy of M3 Assessment (Pauline)" at bounding box center [418, 20] width 333 height 20
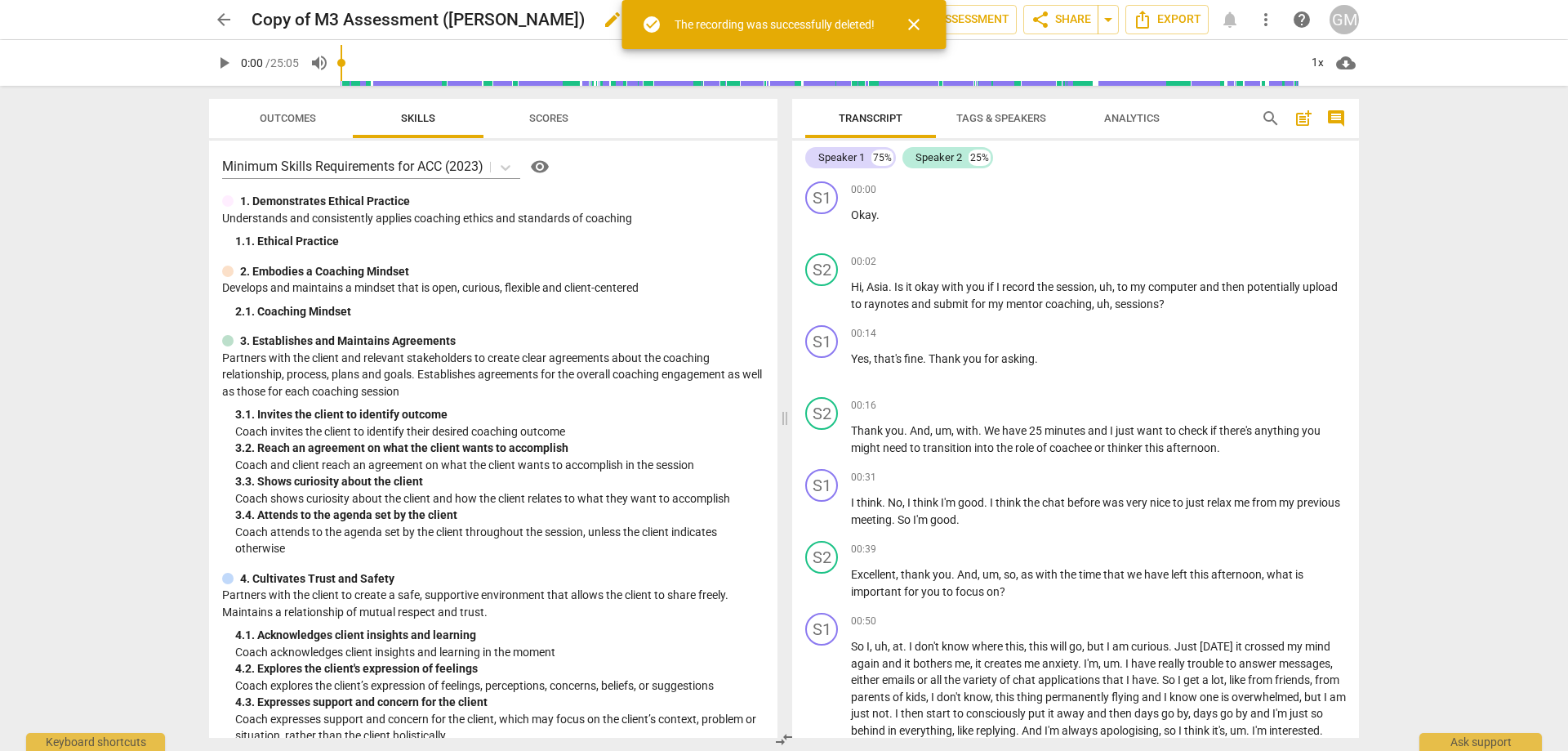
click at [311, 19] on h2 "Copy of M3 Assessment (Pauline)" at bounding box center [418, 20] width 333 height 20
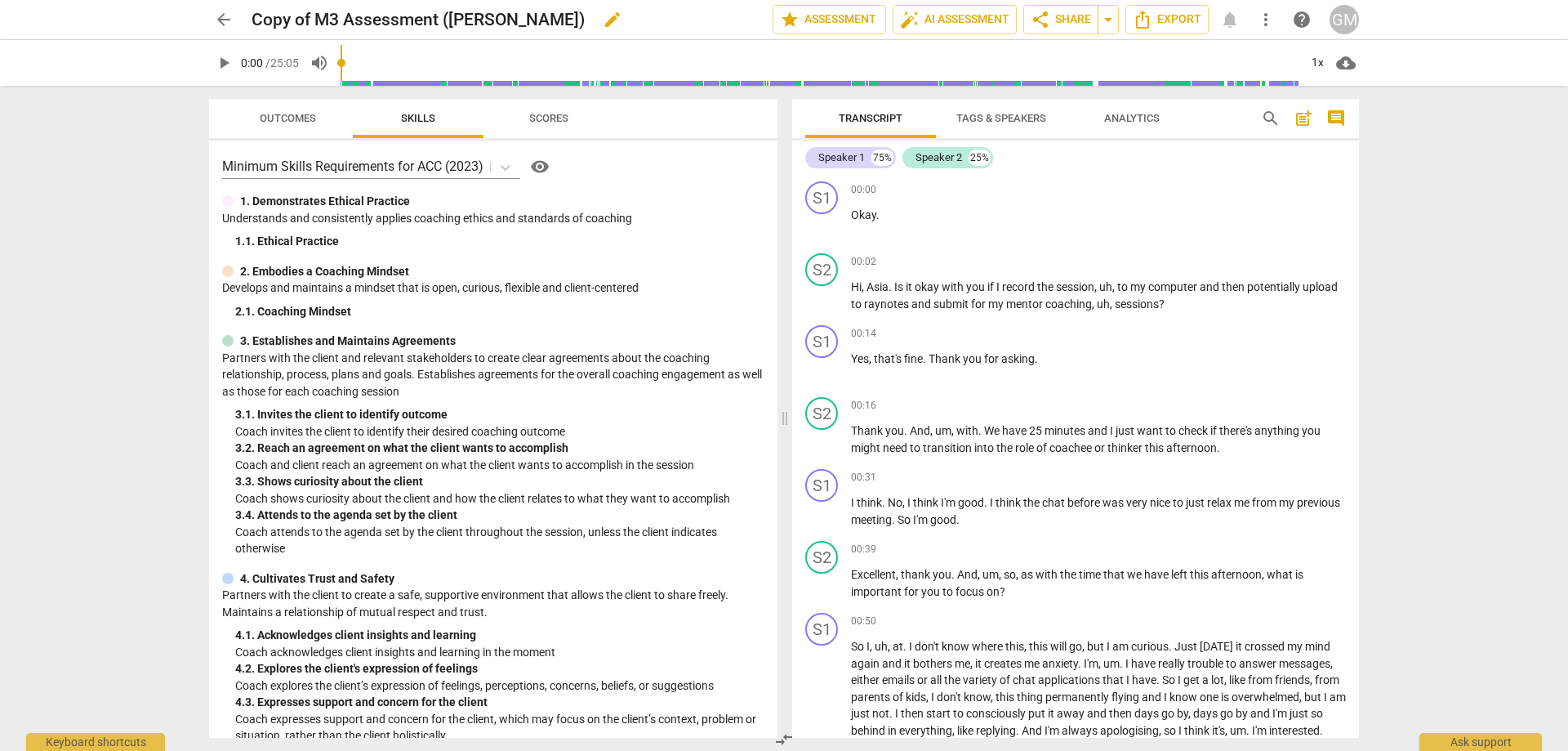
click at [603, 19] on span "edit" at bounding box center [613, 20] width 20 height 20
drag, startPoint x: 318, startPoint y: 17, endPoint x: 255, endPoint y: 16, distance: 63.0
click at [255, 16] on input "Copy of M3 Assessment (Pauline)" at bounding box center [475, 20] width 449 height 31
type input "M3 Assessment (Pauline)"
click at [709, 20] on span "done" at bounding box center [715, 20] width 20 height 20
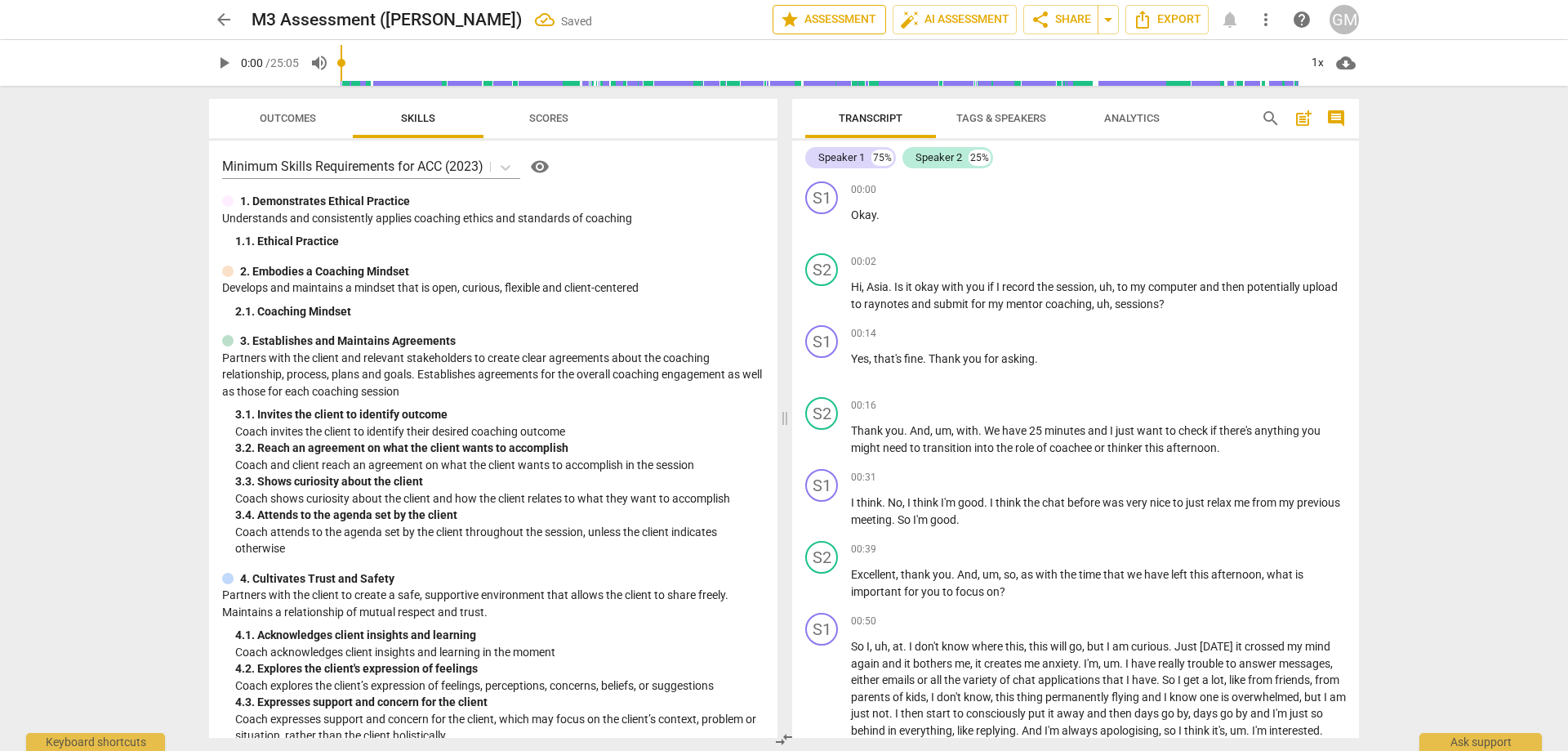
click at [801, 19] on span "star Assessment" at bounding box center [829, 20] width 99 height 20
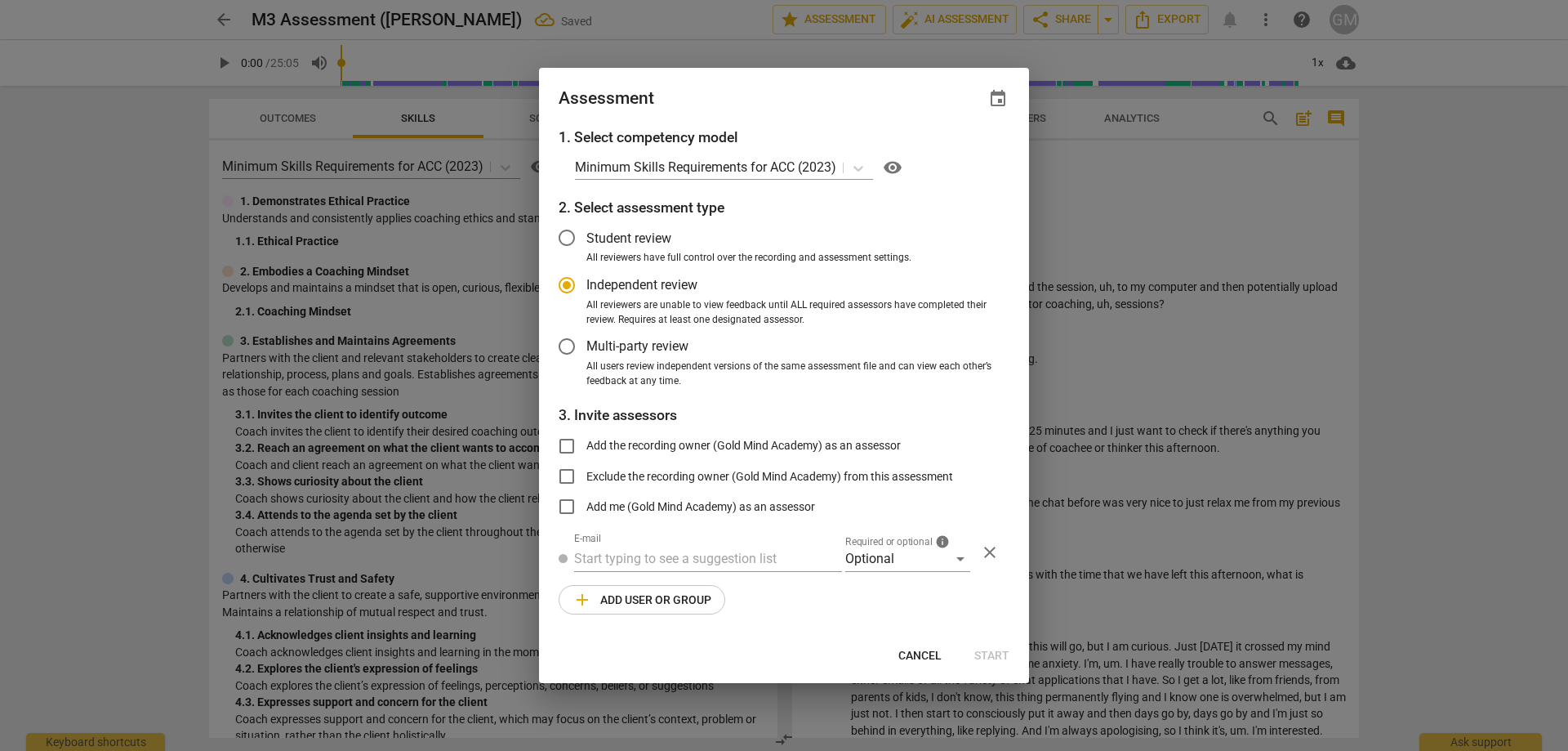
click at [628, 291] on span "Independent review" at bounding box center [642, 284] width 111 height 19
click at [587, 291] on input "Independent review" at bounding box center [567, 285] width 39 height 39
radio input "true"
click at [694, 550] on input "text" at bounding box center [708, 559] width 268 height 26
click at [706, 591] on strong "line Alberts <contact@paulinealberts.com>" at bounding box center [782, 591] width 344 height 15
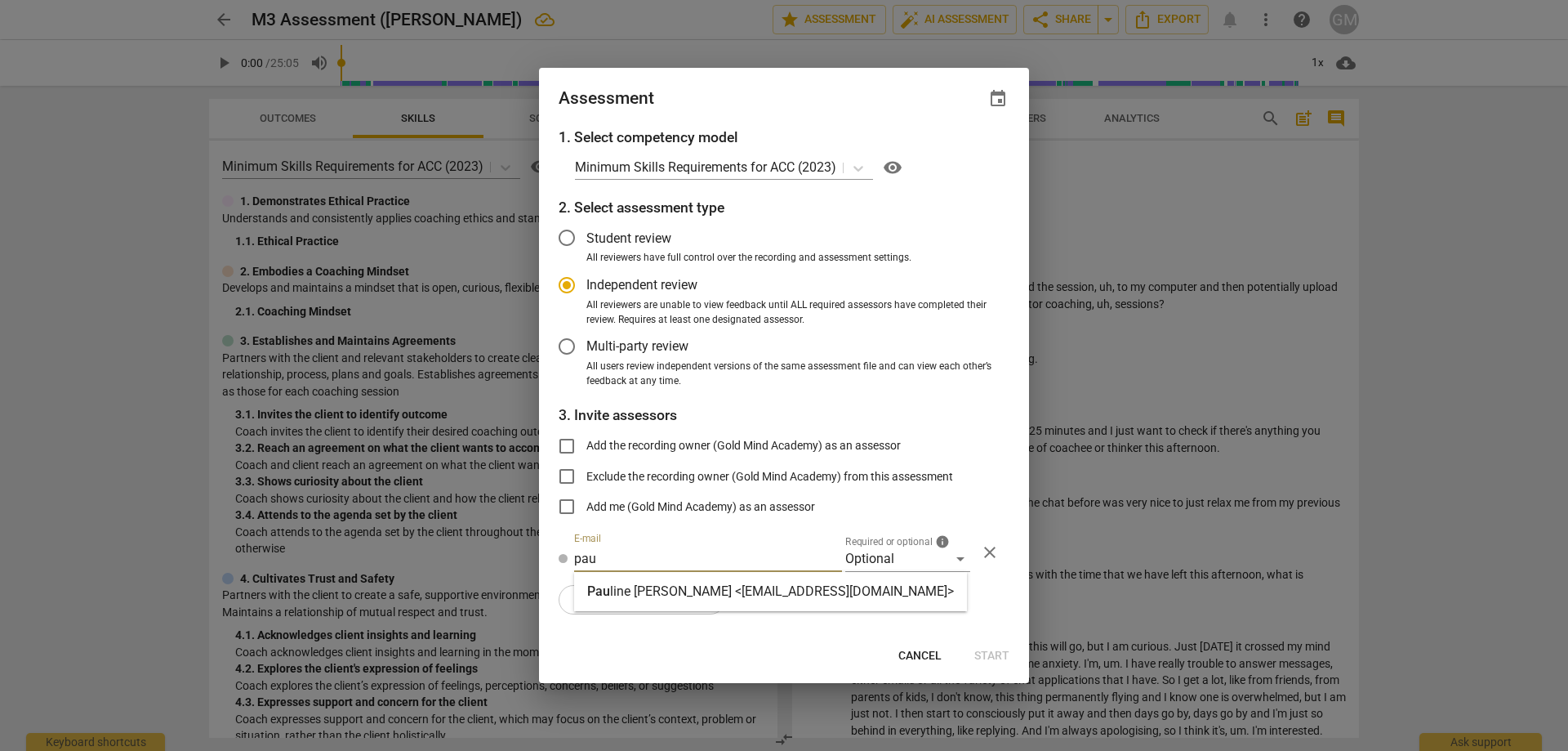
type input "Pauline Alberts <contact@paulinealberts.com>"
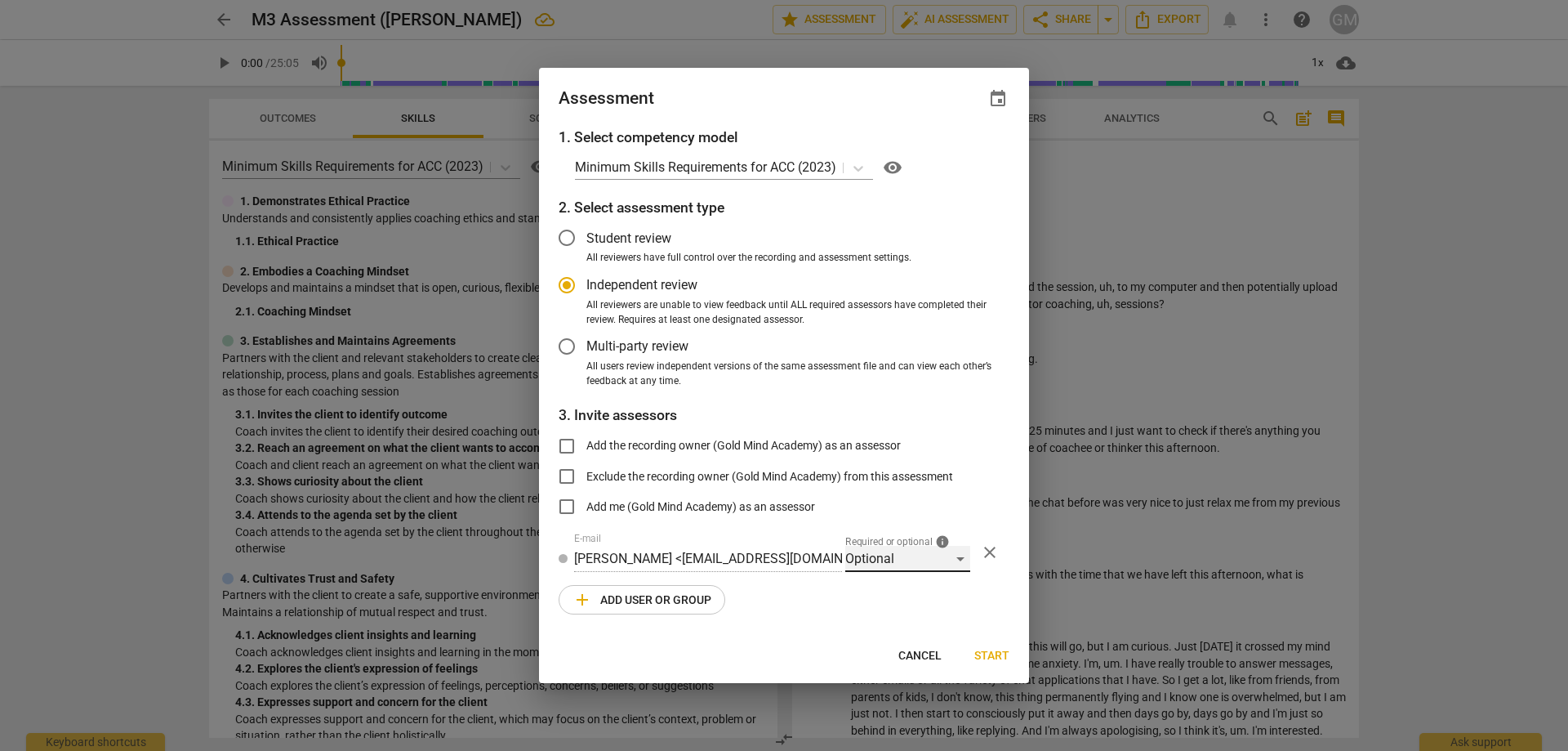
click at [886, 554] on div "Optional" at bounding box center [907, 559] width 125 height 26
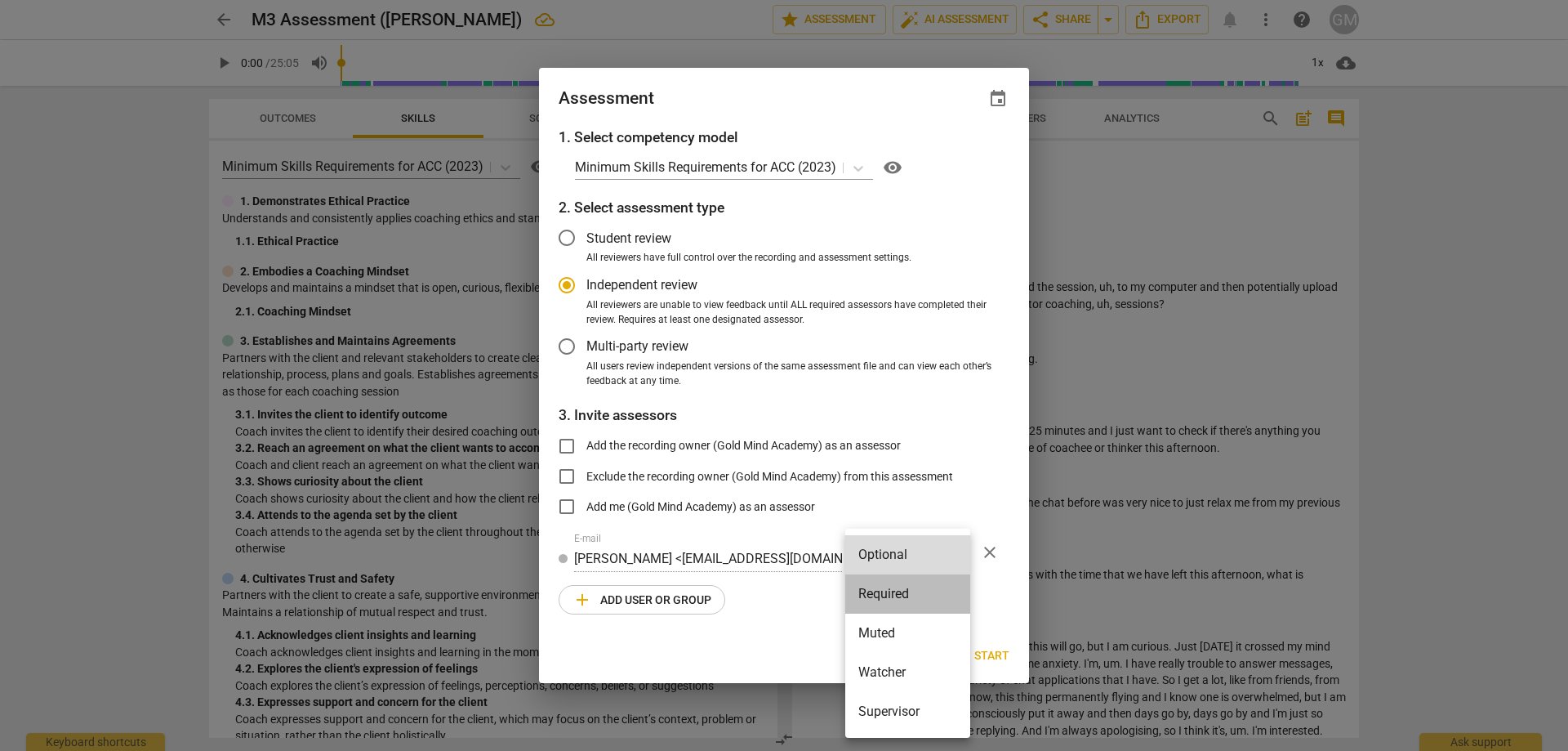
click at [882, 599] on li "Required" at bounding box center [907, 594] width 125 height 39
radio input "false"
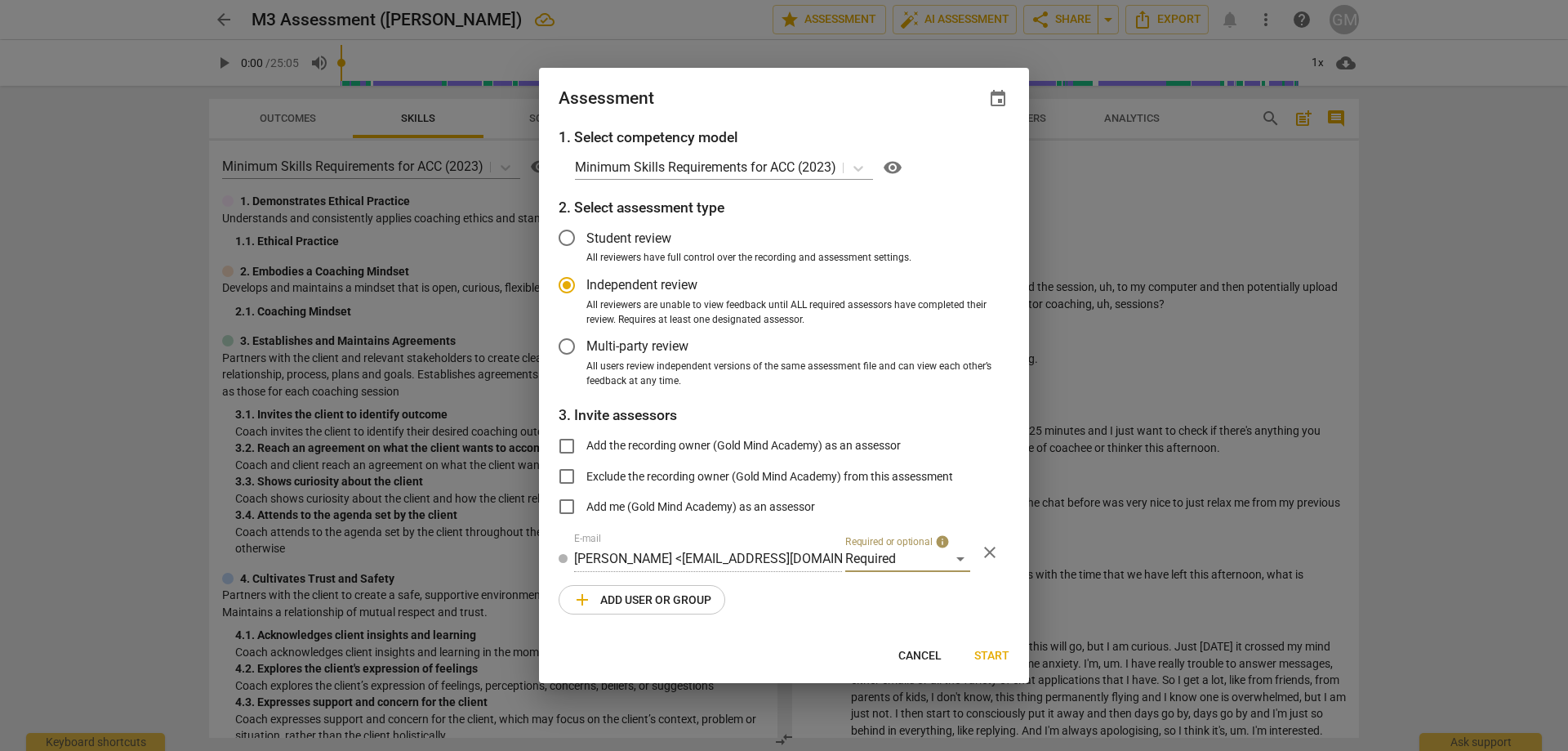
click at [1005, 101] on span "event" at bounding box center [998, 99] width 20 height 20
click at [947, 151] on input "date" at bounding box center [900, 155] width 114 height 24
type input "2025-10-01"
click at [838, 587] on div at bounding box center [784, 375] width 1568 height 751
click at [986, 652] on span "Start" at bounding box center [991, 656] width 35 height 16
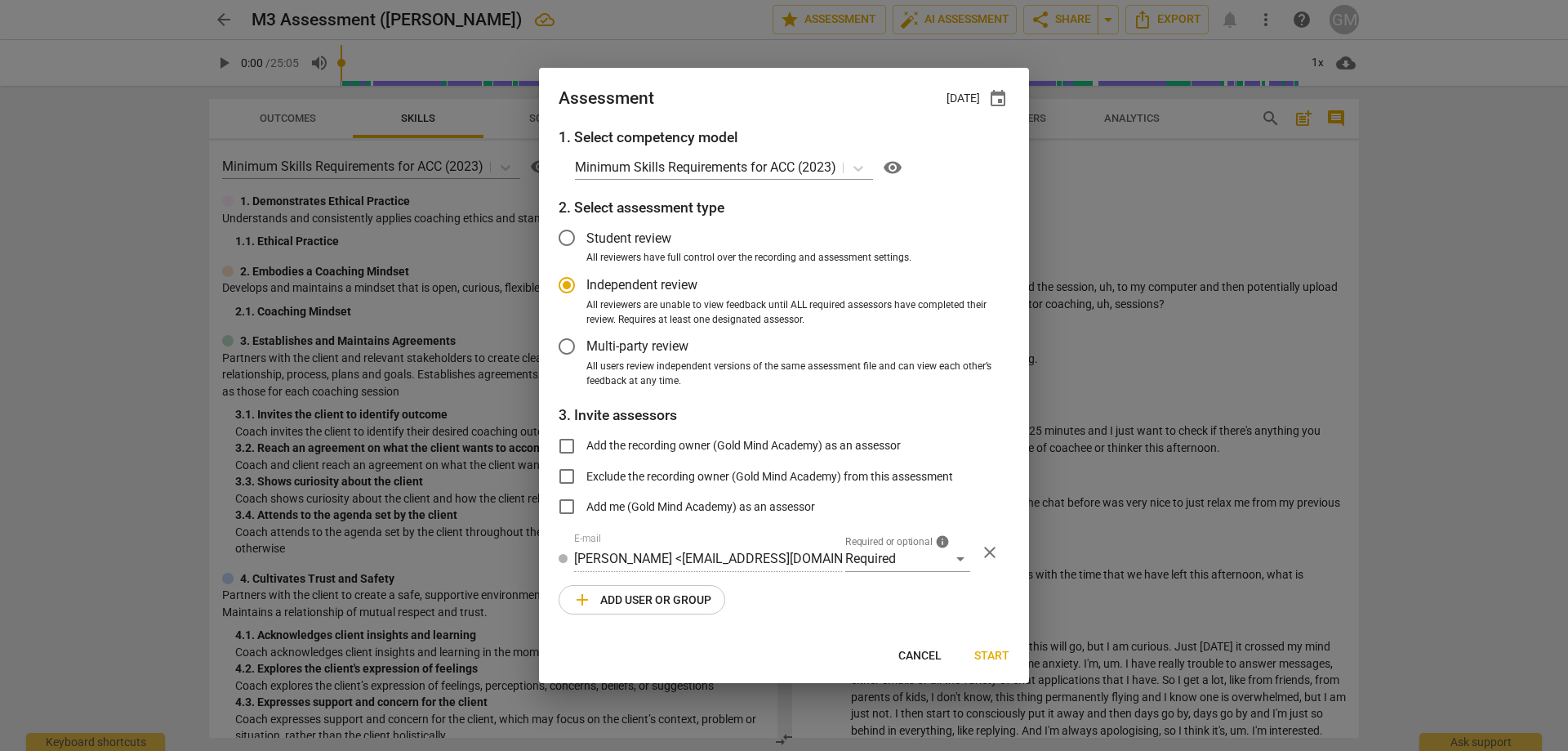
radio input "false"
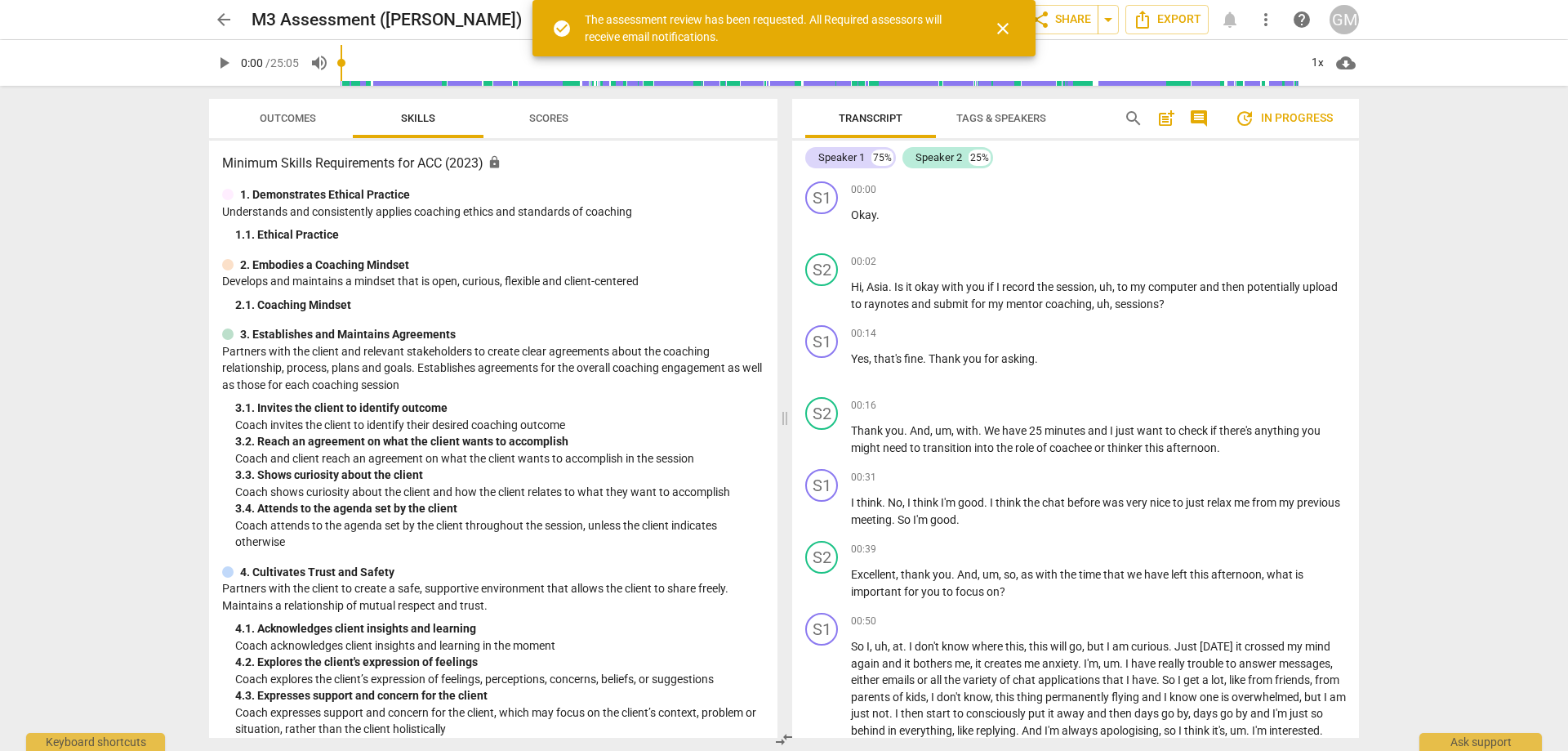
click at [129, 401] on div "arrow_back M3 Assessment (Pauline) edit star Assessment arrow_drop_down auto_fi…" at bounding box center [784, 375] width 1568 height 751
click at [217, 19] on span "arrow_back" at bounding box center [223, 20] width 20 height 20
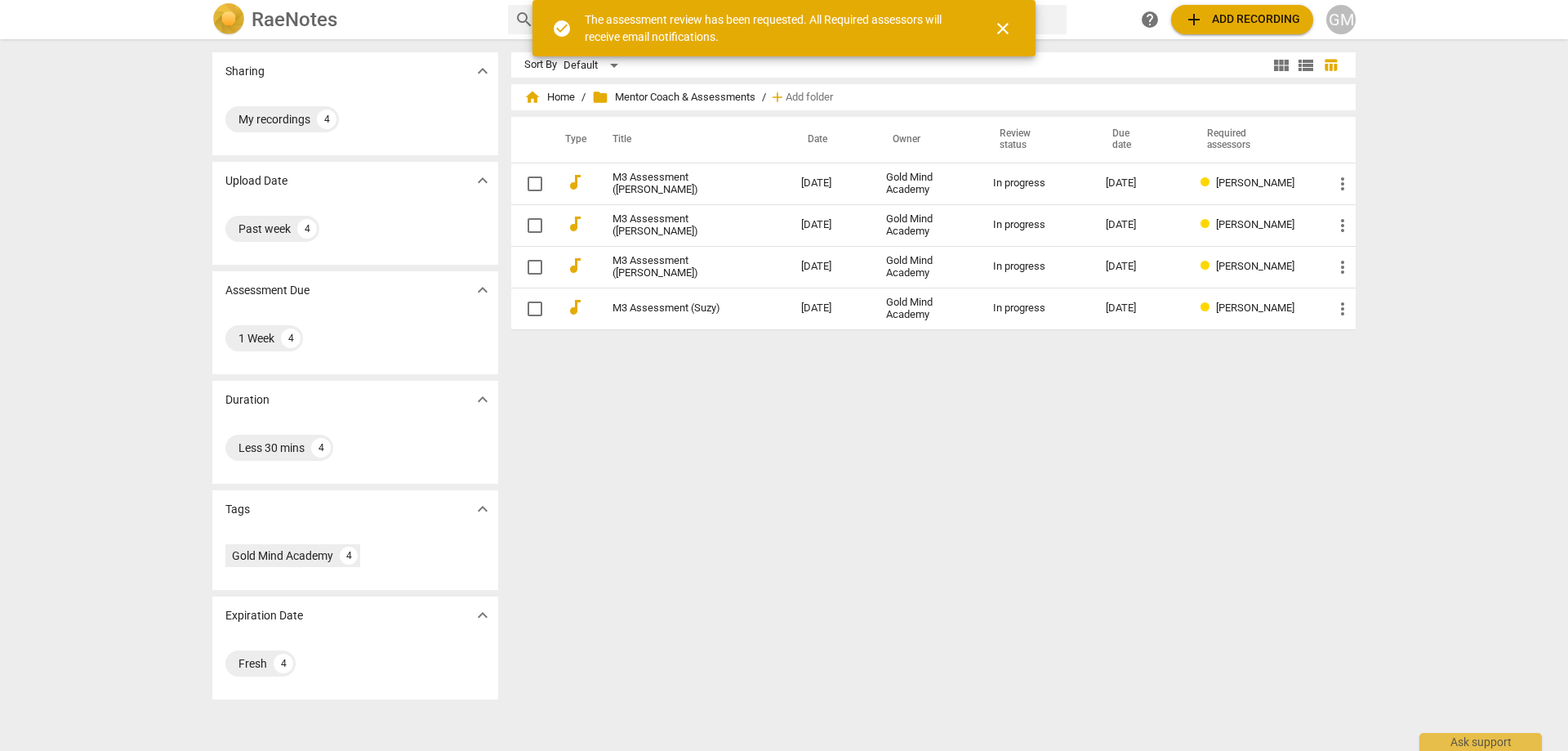
click at [1099, 469] on div "Sort By Default view_module view_list table_chart home Home / folder Mentor Coa…" at bounding box center [939, 396] width 857 height 686
click at [1088, 468] on div "Sort By Default view_module view_list table_chart home Home / folder Mentor Coa…" at bounding box center [939, 396] width 857 height 686
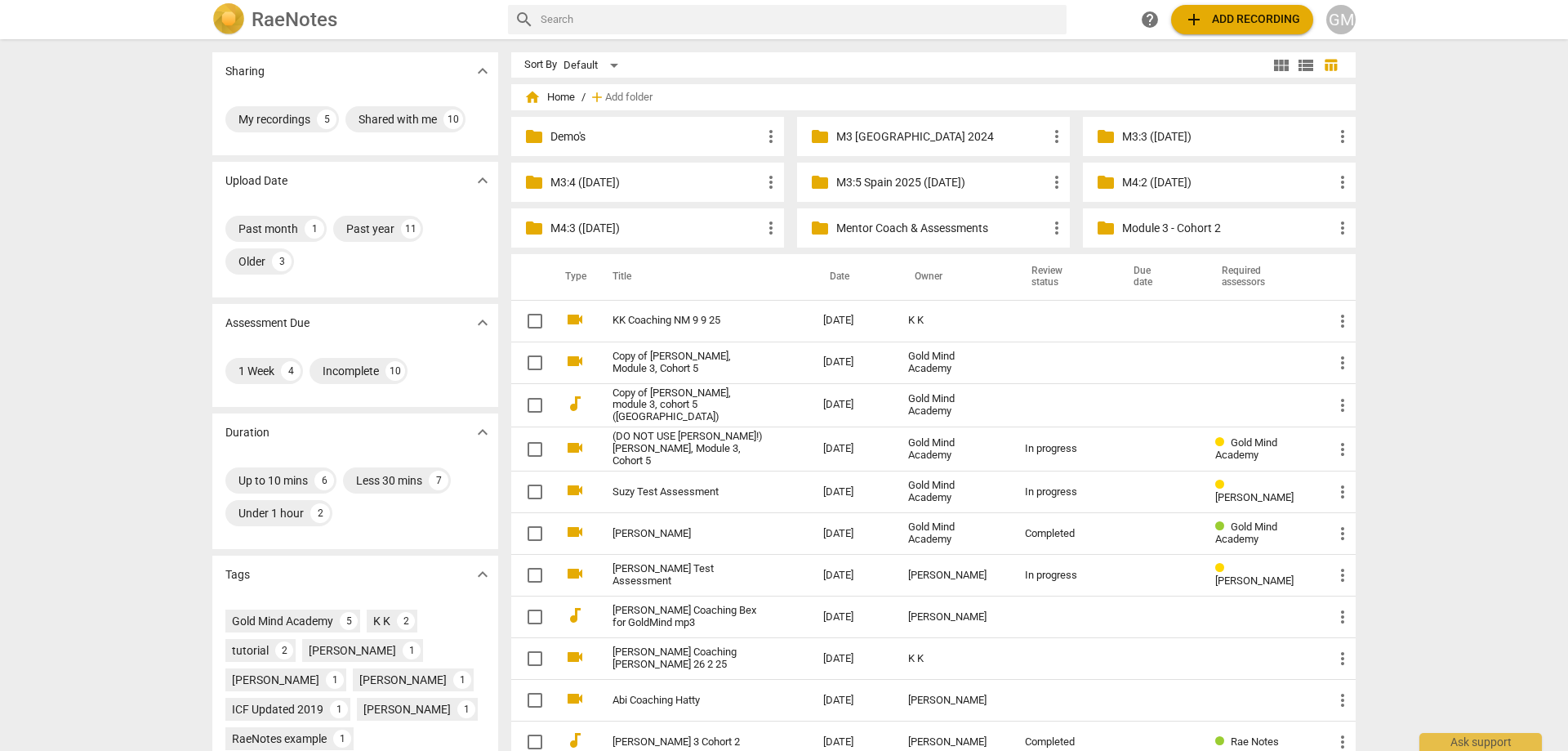
click at [651, 185] on p "M3:4 ([DATE])" at bounding box center [655, 182] width 211 height 17
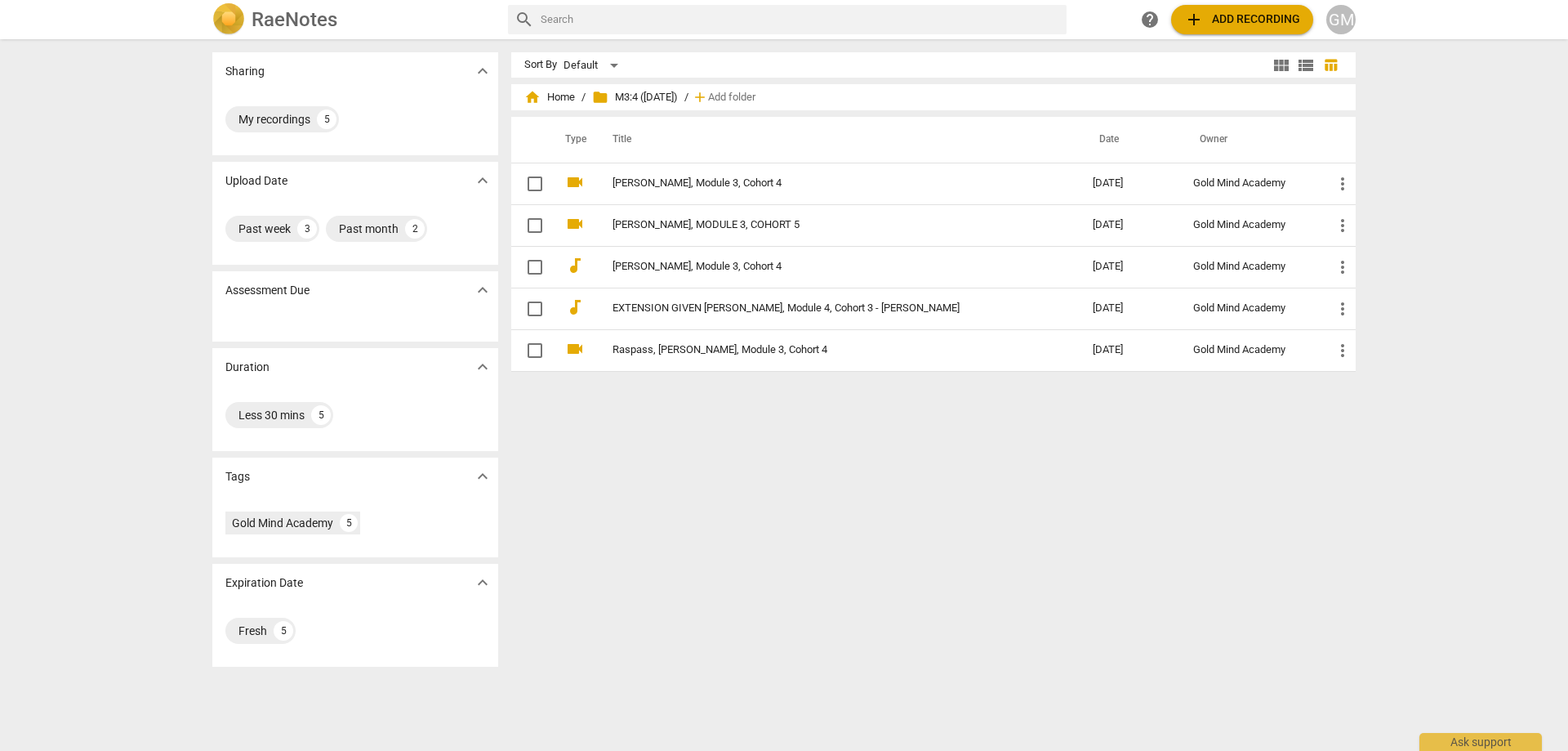
click at [851, 437] on div "Sort By Default view_module view_list table_chart home Home / folder M3:4 (22nd…" at bounding box center [939, 396] width 857 height 686
drag, startPoint x: 829, startPoint y: 437, endPoint x: 867, endPoint y: 430, distance: 38.6
click at [828, 437] on div "Sort By Default view_module view_list table_chart home Home / folder M3:4 (22nd…" at bounding box center [939, 396] width 857 height 686
click at [1221, 16] on span "add Add recording" at bounding box center [1242, 20] width 116 height 20
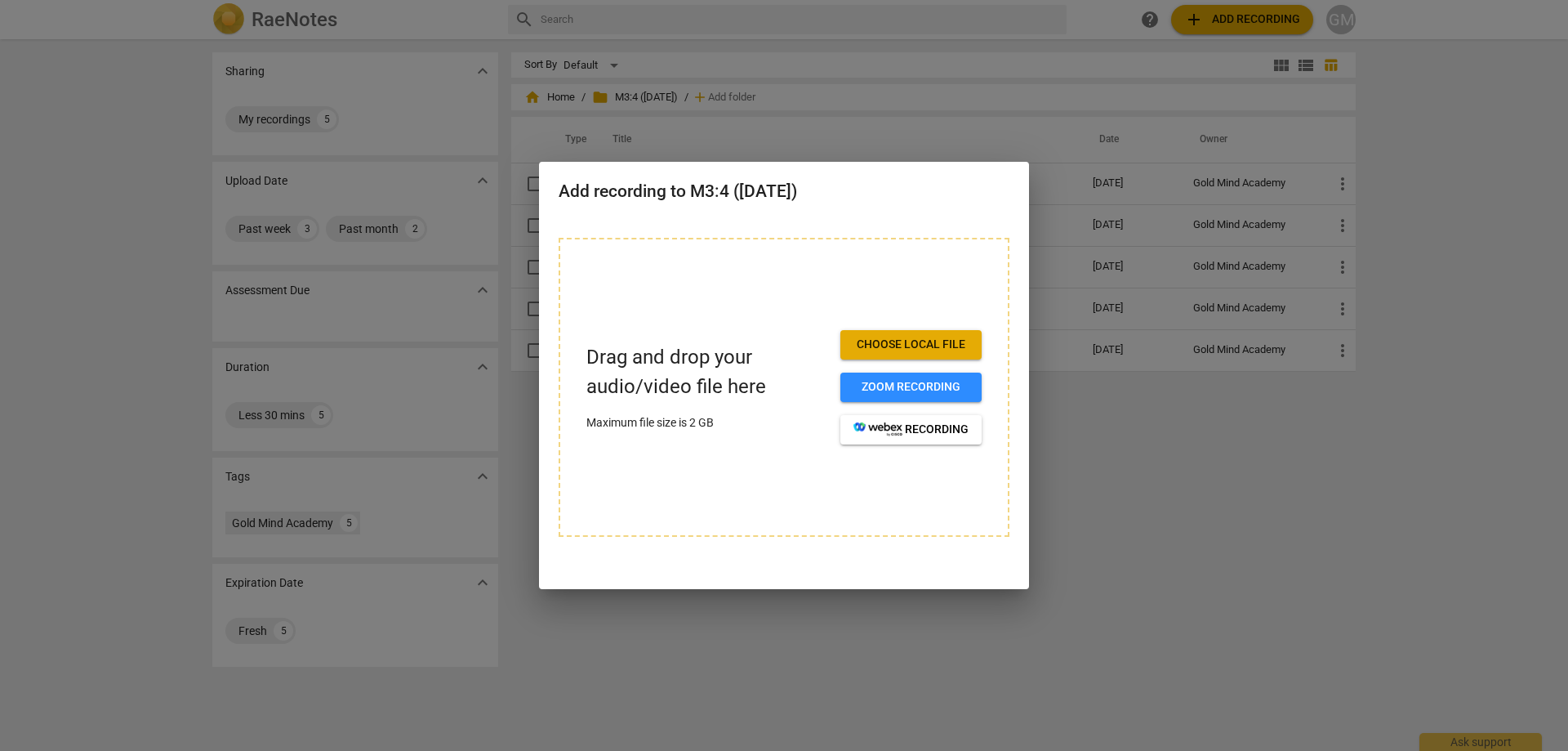
click at [910, 349] on span "Choose local file" at bounding box center [910, 345] width 115 height 16
click at [151, 397] on div at bounding box center [784, 375] width 1568 height 751
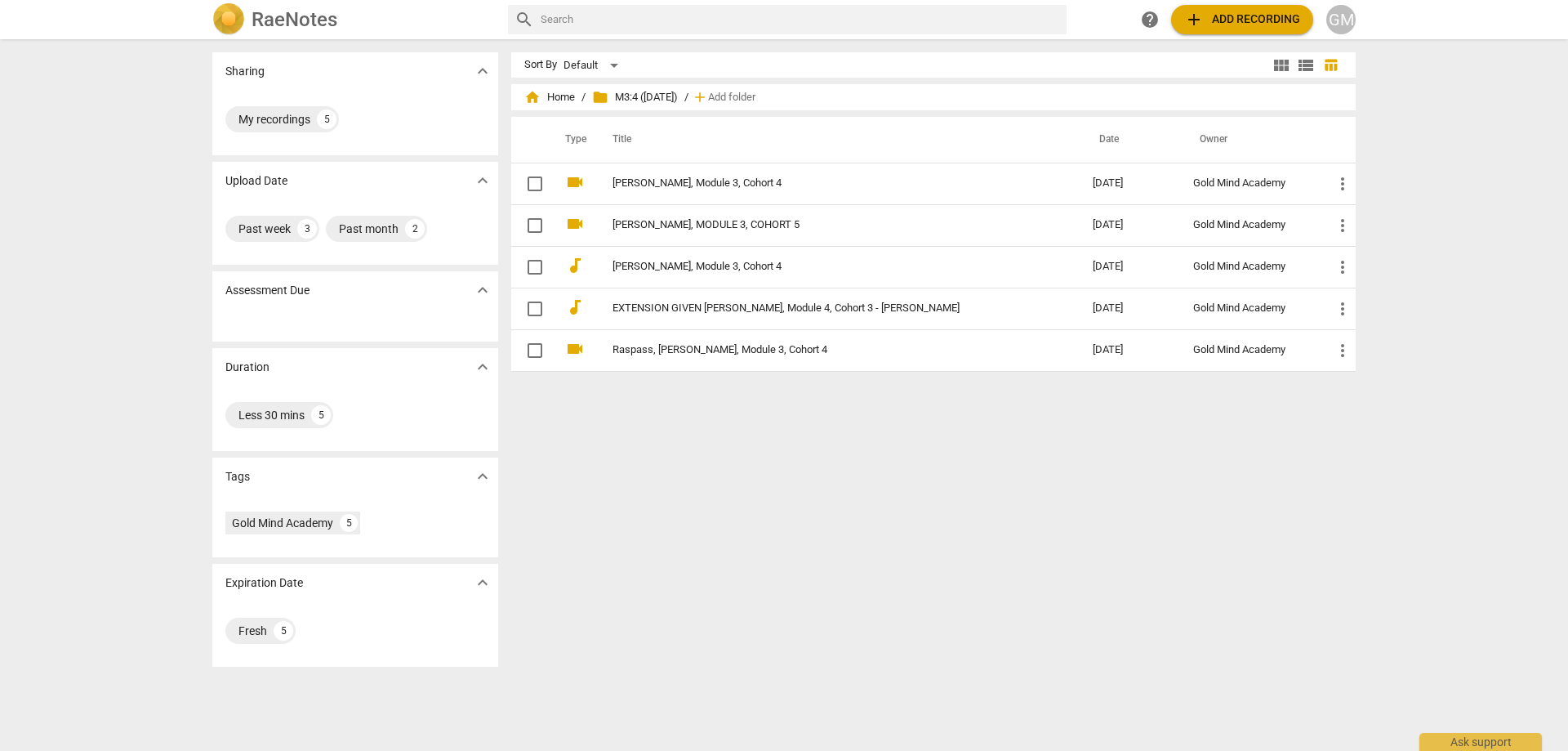
click at [926, 484] on div "Sort By Default view_module view_list table_chart home Home / folder M3:4 (22nd…" at bounding box center [939, 396] width 857 height 686
drag, startPoint x: 876, startPoint y: 475, endPoint x: 891, endPoint y: 475, distance: 15.0
click at [875, 475] on div "Sort By Default view_module view_list table_chart home Home / folder M3:4 (22nd…" at bounding box center [939, 396] width 857 height 686
click at [1222, 23] on span "add Add recording" at bounding box center [1242, 20] width 116 height 20
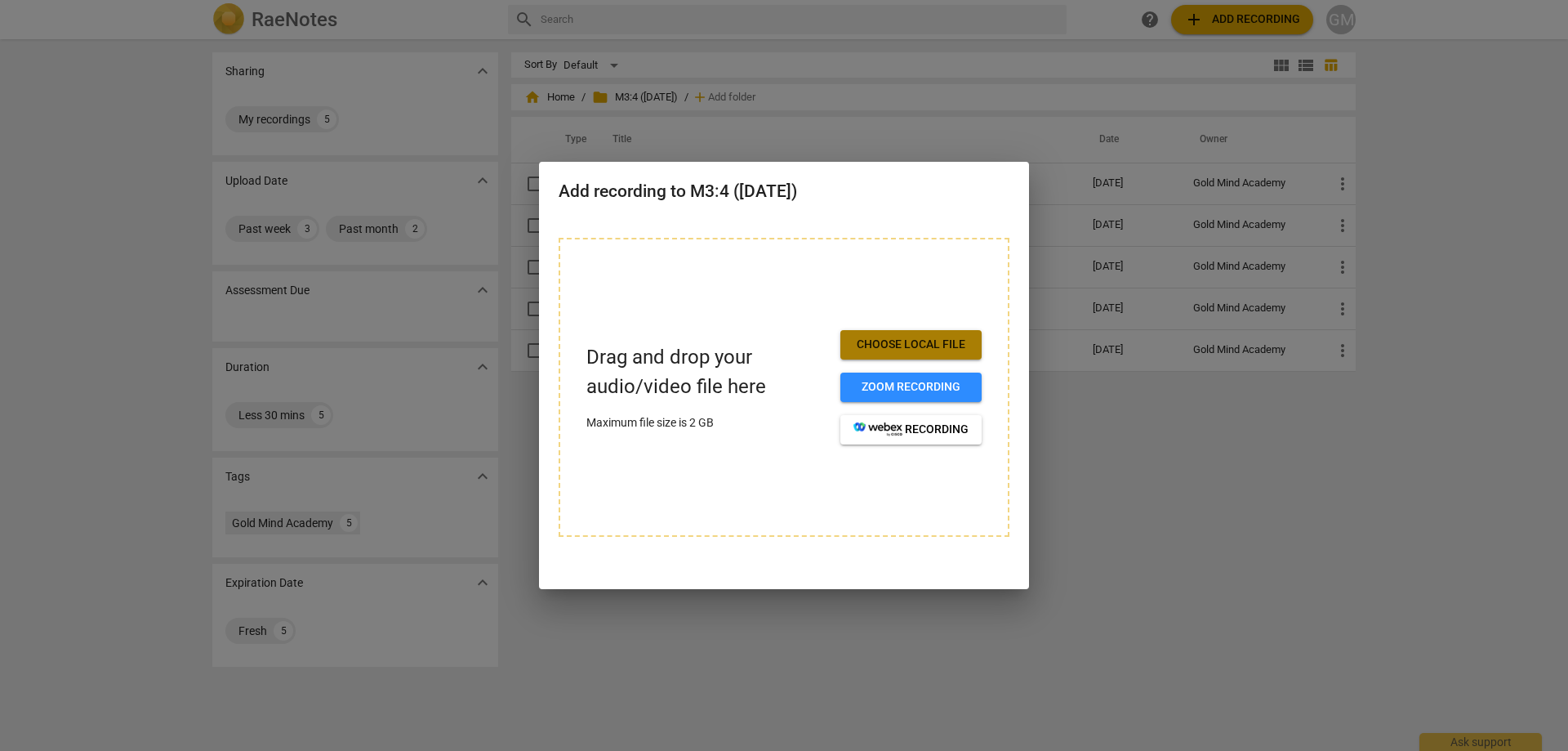
click at [885, 354] on button "Choose local file" at bounding box center [911, 345] width 142 height 29
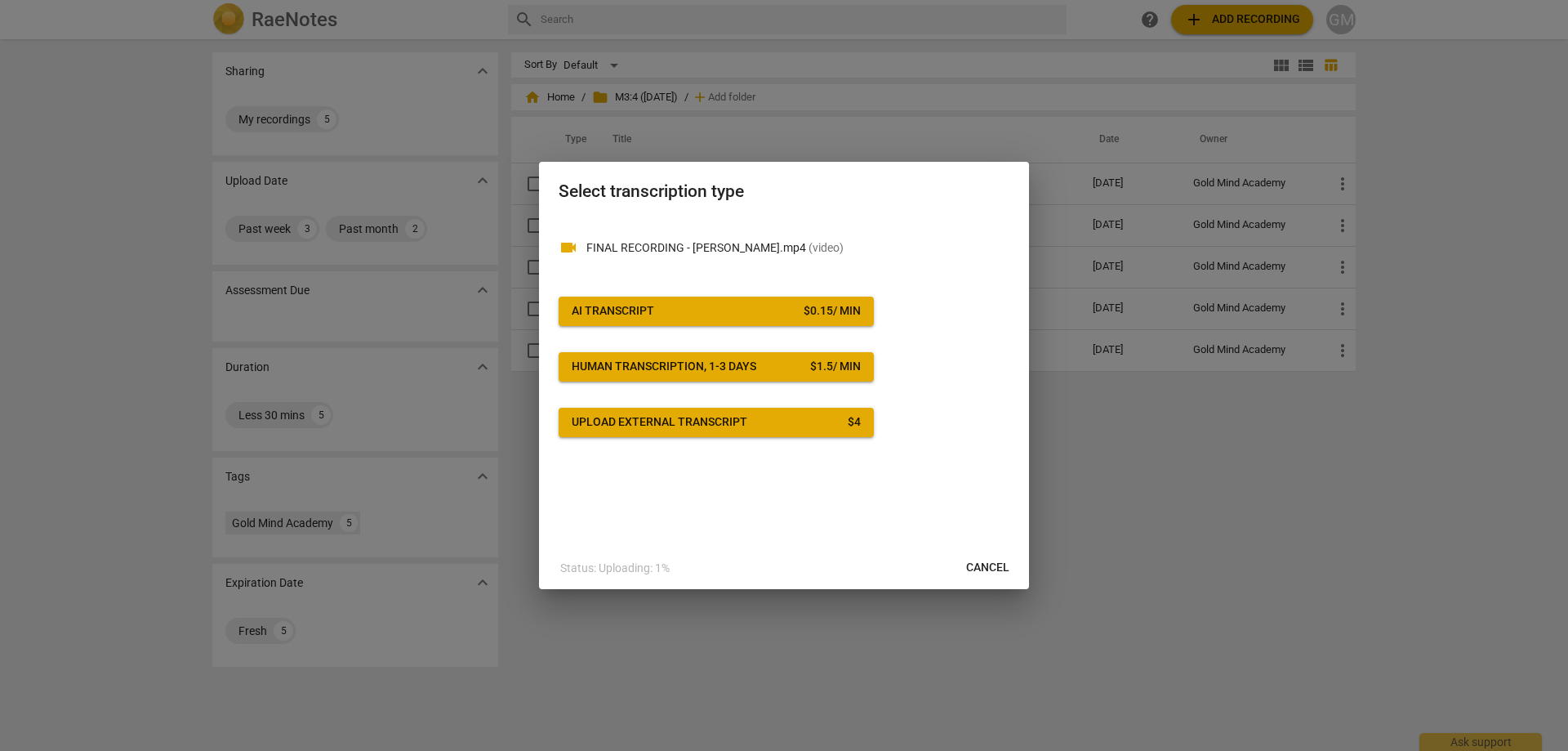
click at [764, 313] on span "AI Transcript $ 0.15 / min" at bounding box center [716, 311] width 289 height 16
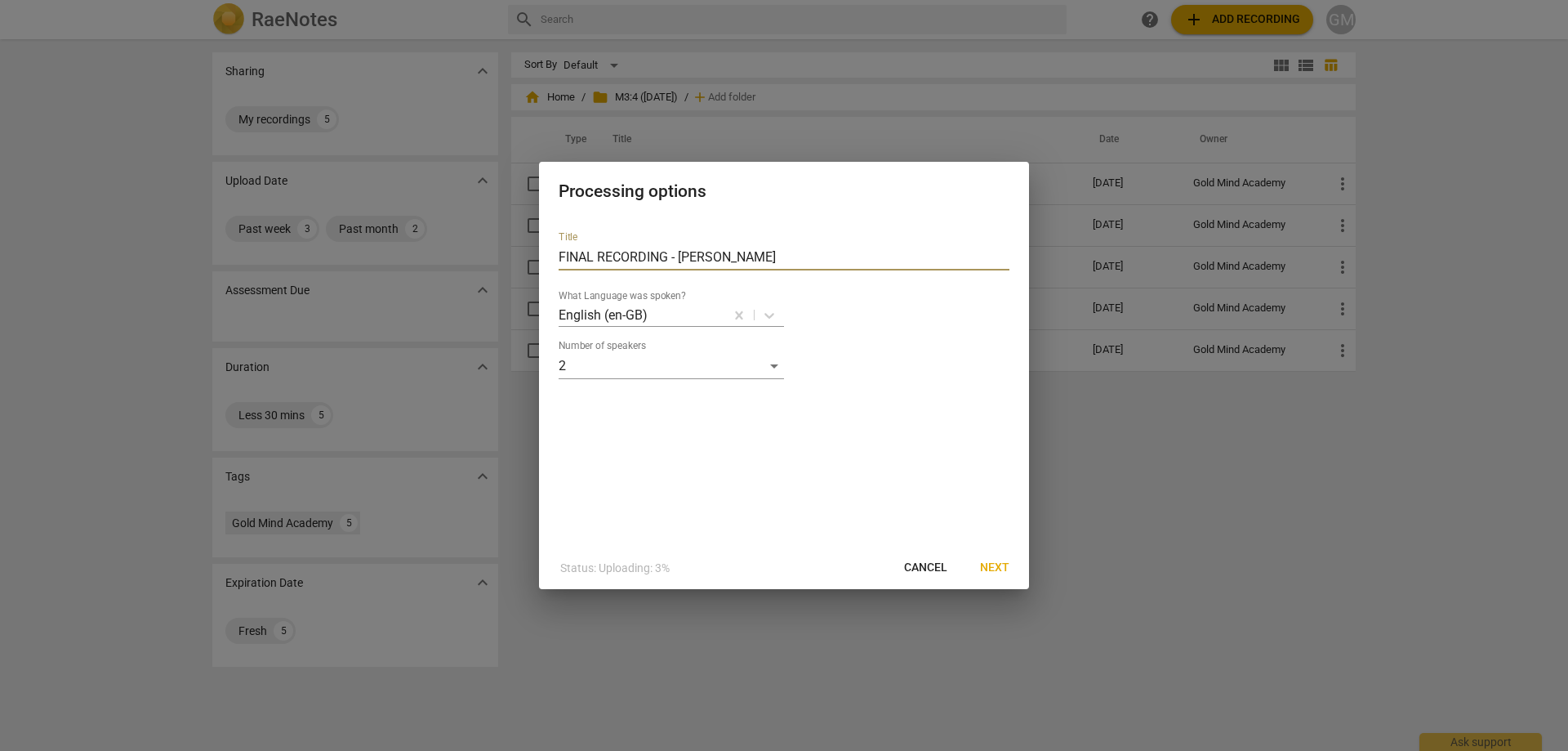
drag, startPoint x: 677, startPoint y: 253, endPoint x: 547, endPoint y: 249, distance: 130.1
click at [547, 249] on div "Title FINAL RECORDING - Vikki Rose-carless What Language was spoken? English (e…" at bounding box center [784, 382] width 490 height 329
click at [711, 262] on input "Vikki Rose-carless" at bounding box center [784, 257] width 451 height 26
drag, startPoint x: 590, startPoint y: 255, endPoint x: 548, endPoint y: 254, distance: 42.0
click at [548, 254] on div "Title Vikki Rose-carless What Language was spoken? English (en-GB) Number of sp…" at bounding box center [784, 382] width 490 height 329
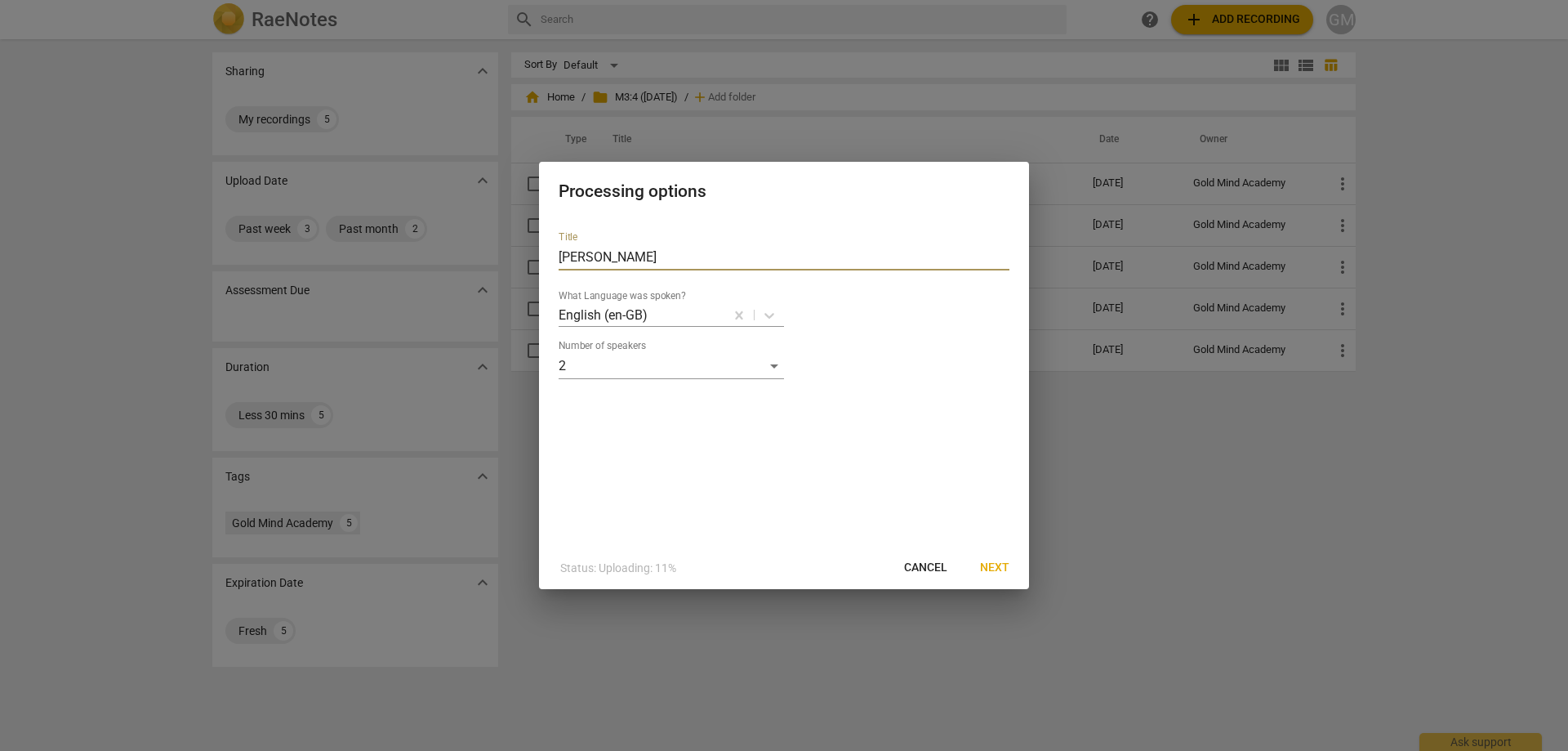
click at [695, 253] on input "Rose-carless" at bounding box center [784, 257] width 451 height 26
paste input "Vikki"
type input "Rose-carless, Vikki, Module 3, Cohort 4"
click at [999, 558] on button "Next" at bounding box center [995, 567] width 55 height 29
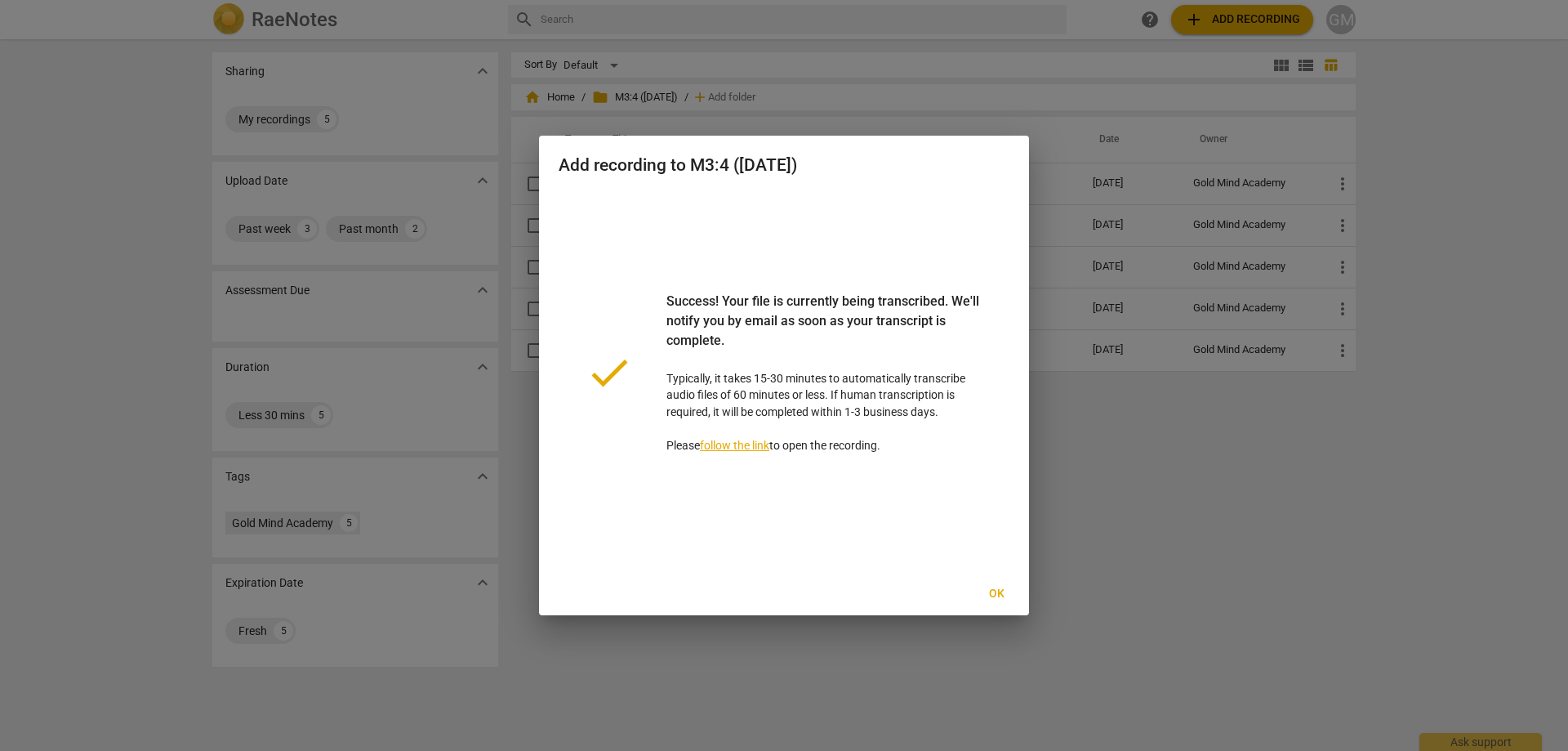
click at [986, 595] on span "Ok" at bounding box center [995, 594] width 26 height 16
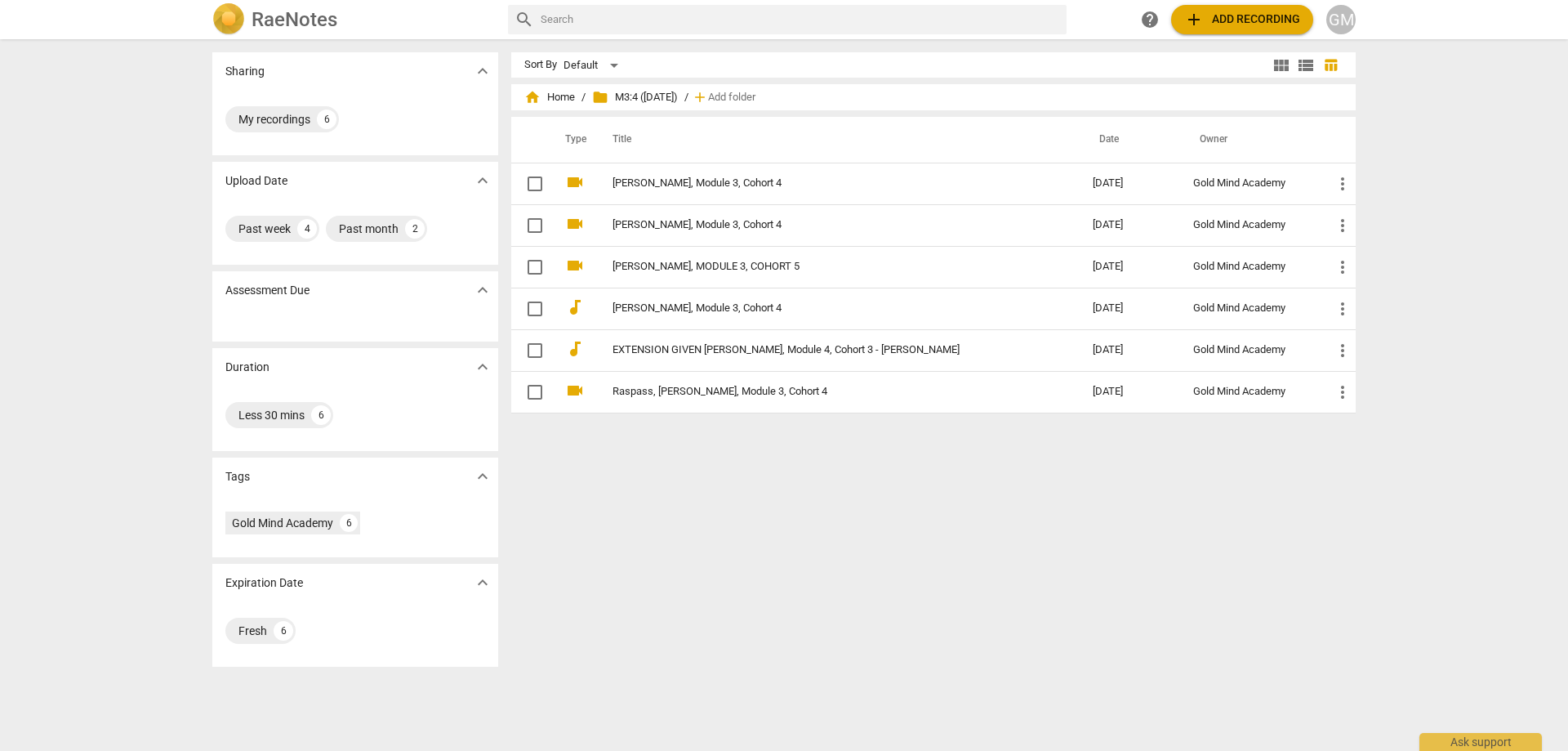
click at [1217, 20] on span "add Add recording" at bounding box center [1242, 20] width 116 height 20
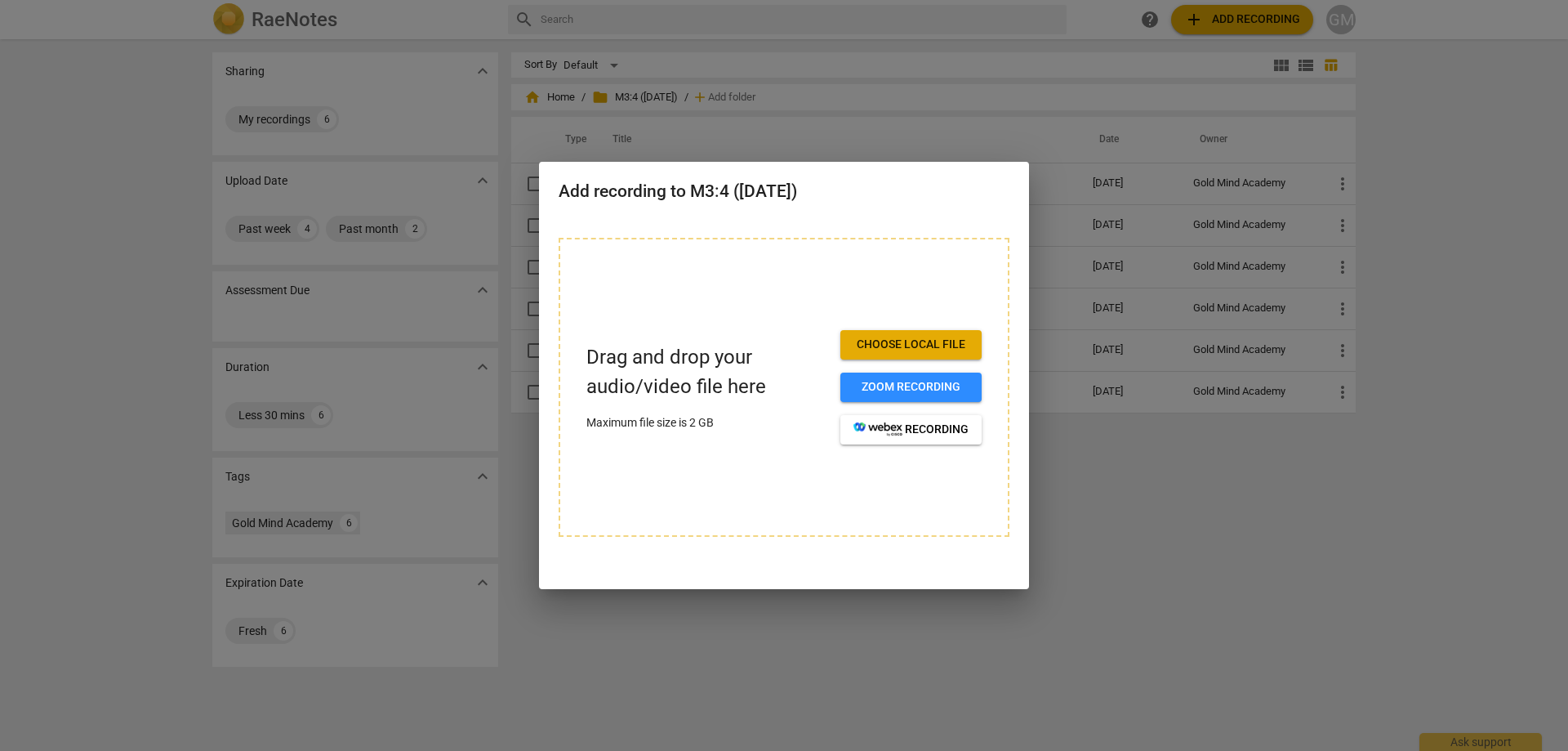
click at [932, 334] on button "Choose local file" at bounding box center [911, 345] width 142 height 29
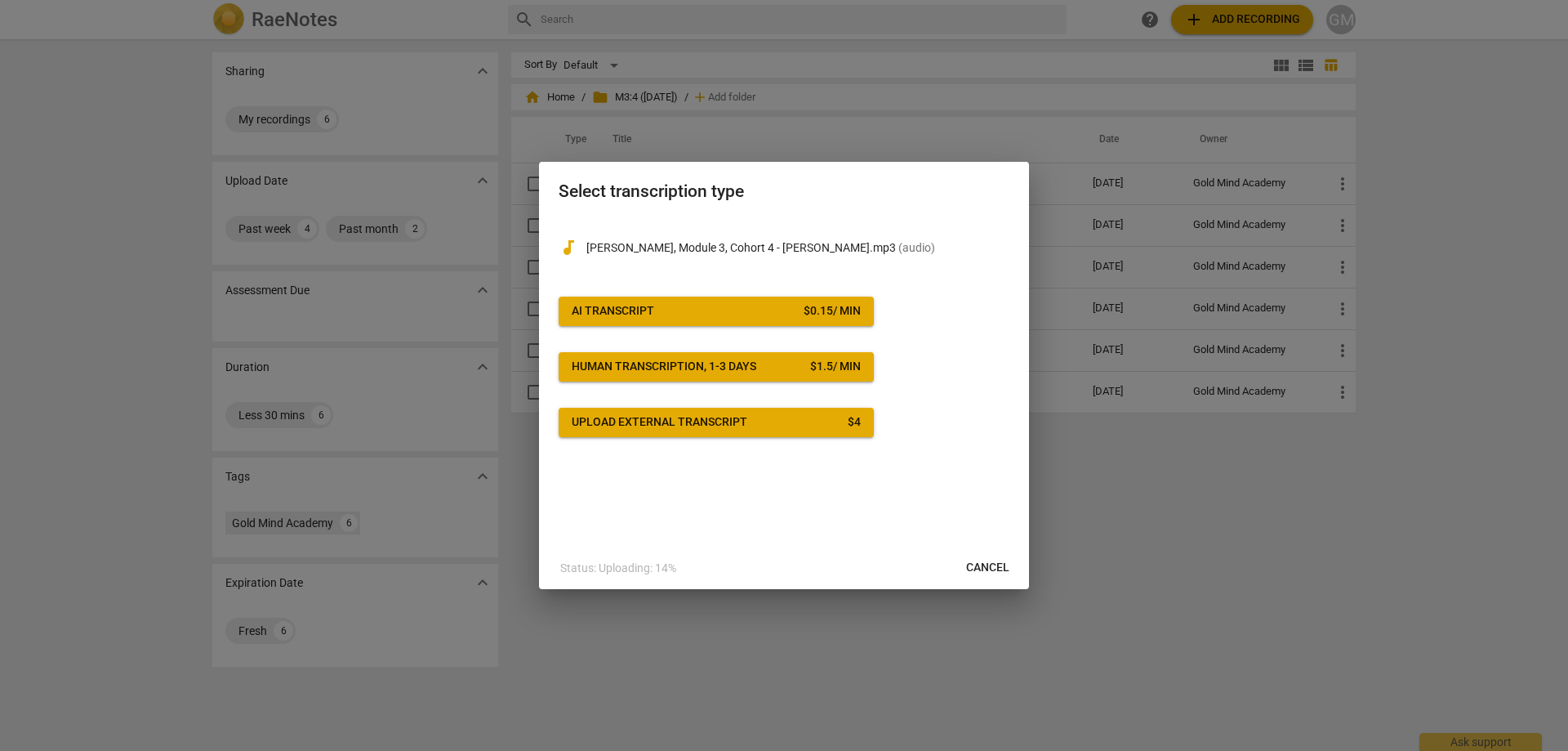
click at [725, 314] on span "AI Transcript $ 0.15 / min" at bounding box center [716, 311] width 289 height 16
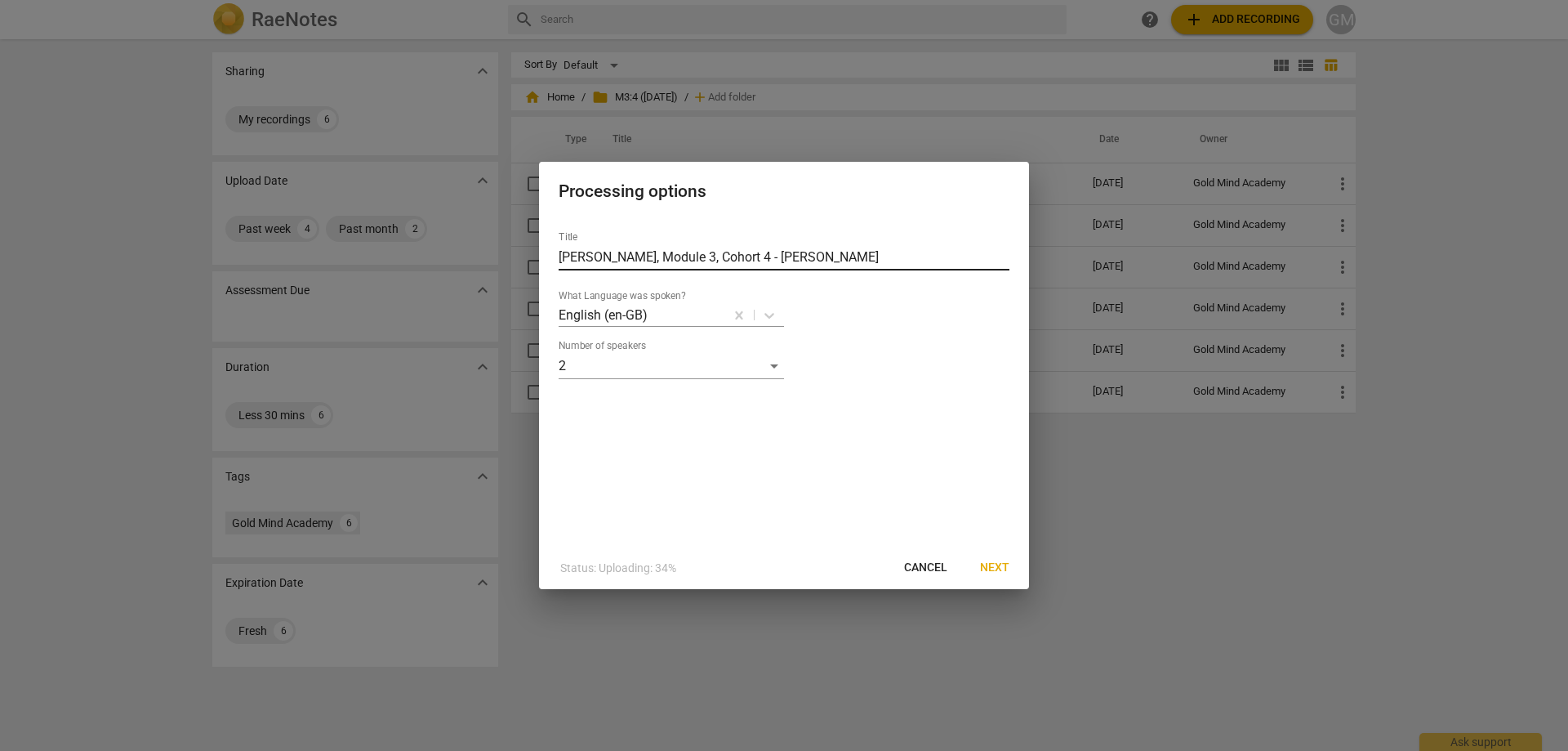
click at [889, 254] on input "McIntyre, Erica, Module 3, Cohort 4 - Erica McIntyre" at bounding box center [784, 257] width 451 height 26
drag, startPoint x: 879, startPoint y: 256, endPoint x: 757, endPoint y: 255, distance: 122.0
click at [757, 255] on input "McIntyre, Erica, Module 3, Cohort 4 - Erica McIntyre" at bounding box center [784, 257] width 451 height 26
type input "McIntyre, Erica, Module 3, Cohort 4"
click at [1001, 569] on span "Next" at bounding box center [995, 567] width 29 height 16
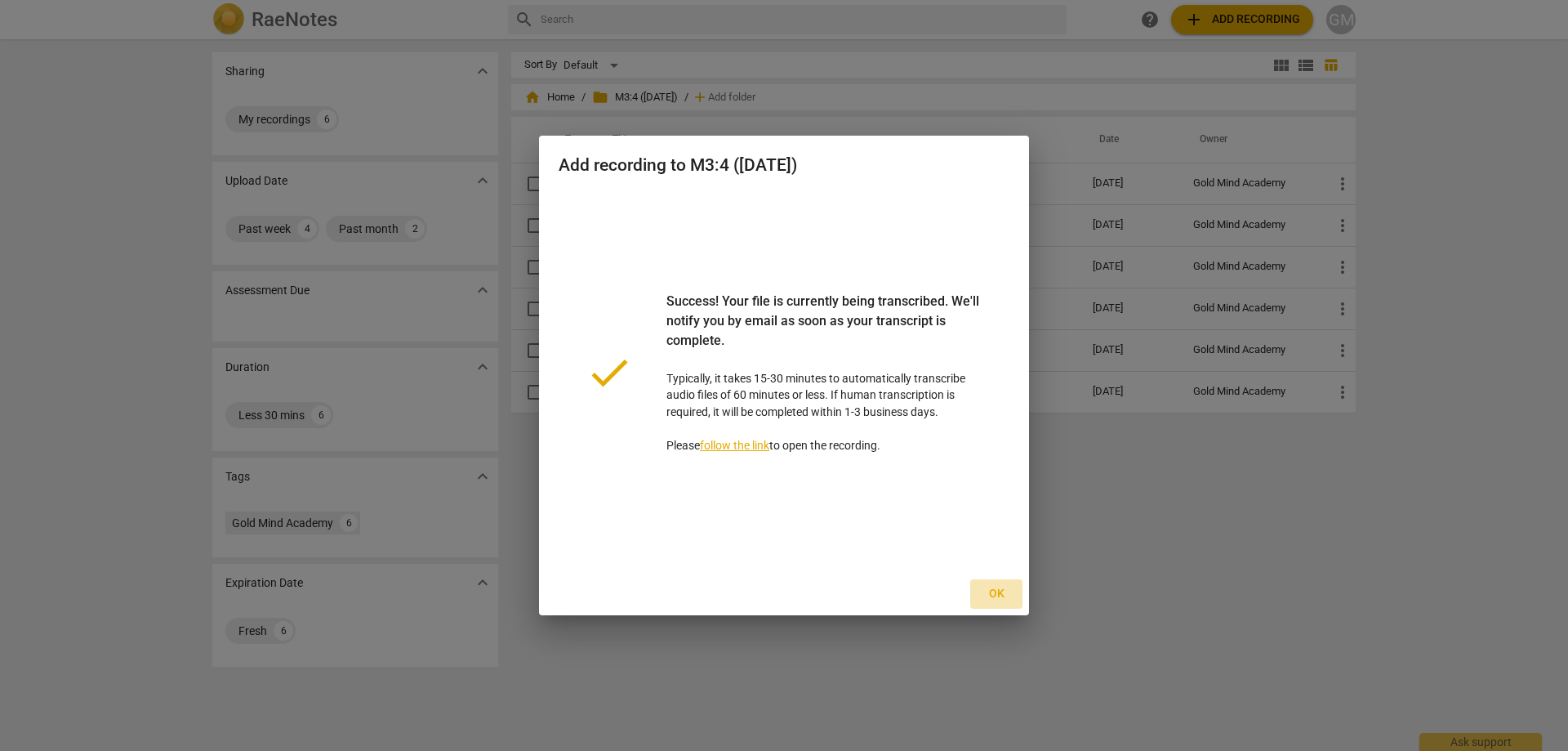
click at [995, 582] on button "Ok" at bounding box center [996, 593] width 53 height 29
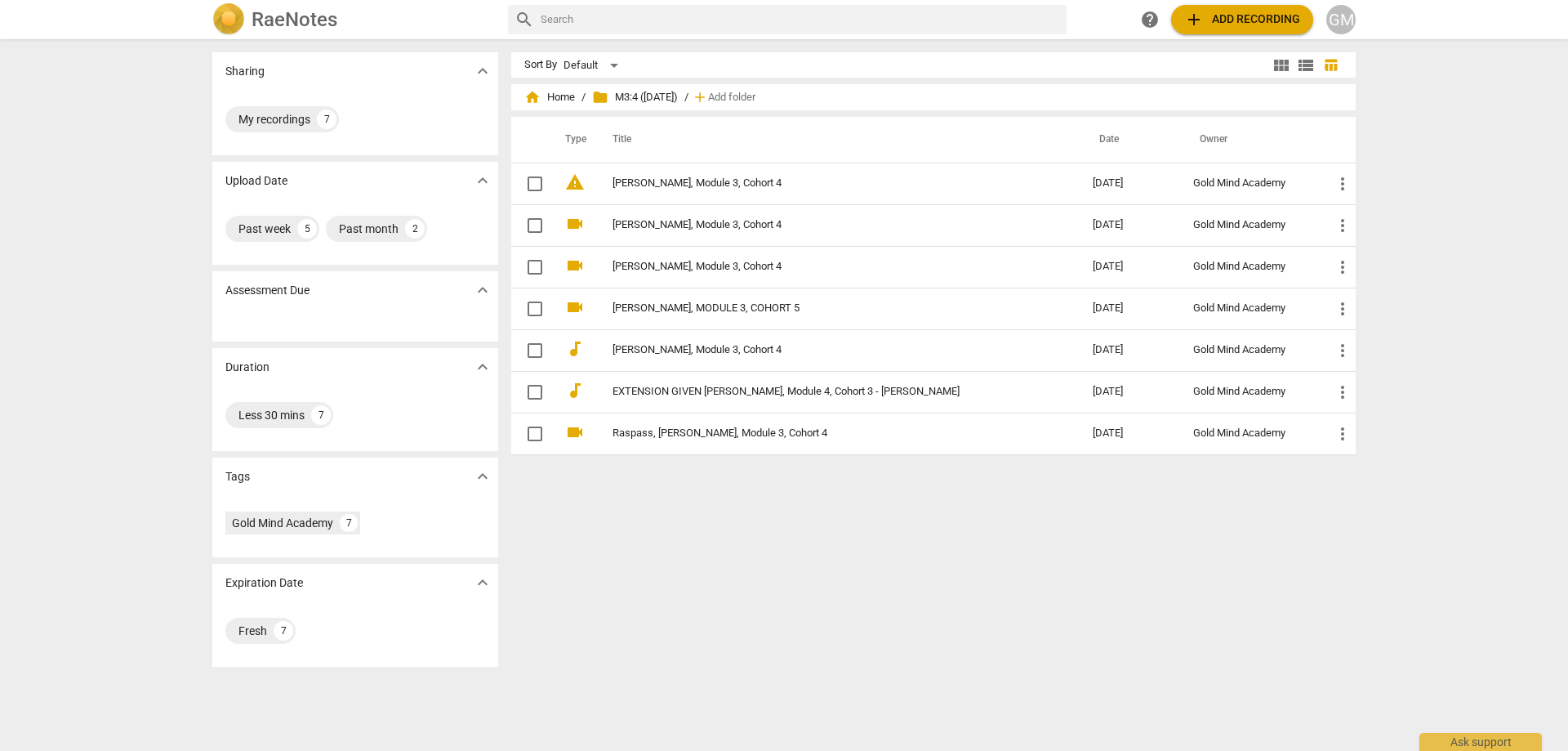
click at [1233, 27] on span "add Add recording" at bounding box center [1242, 20] width 116 height 20
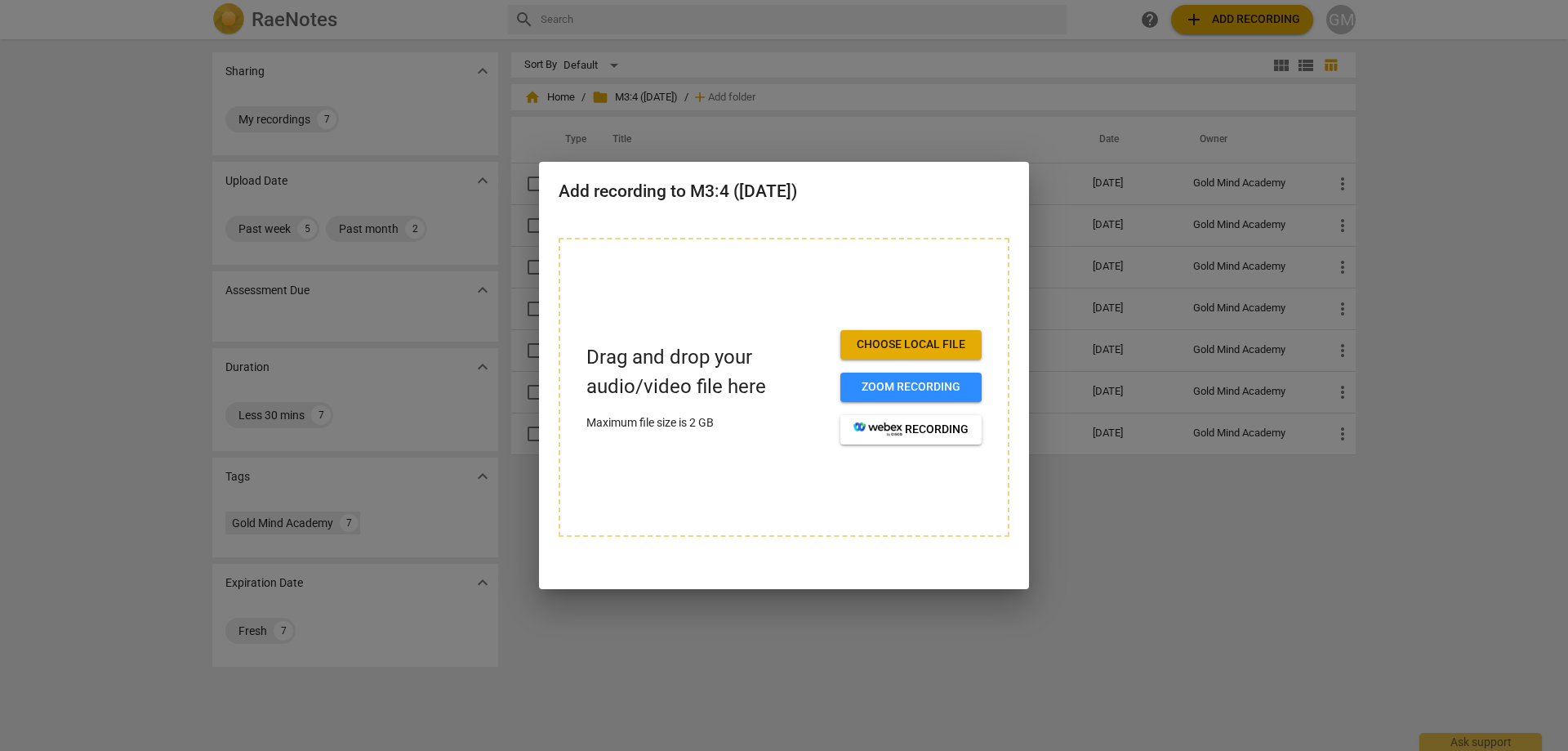
click at [916, 340] on span "Choose local file" at bounding box center [910, 345] width 115 height 16
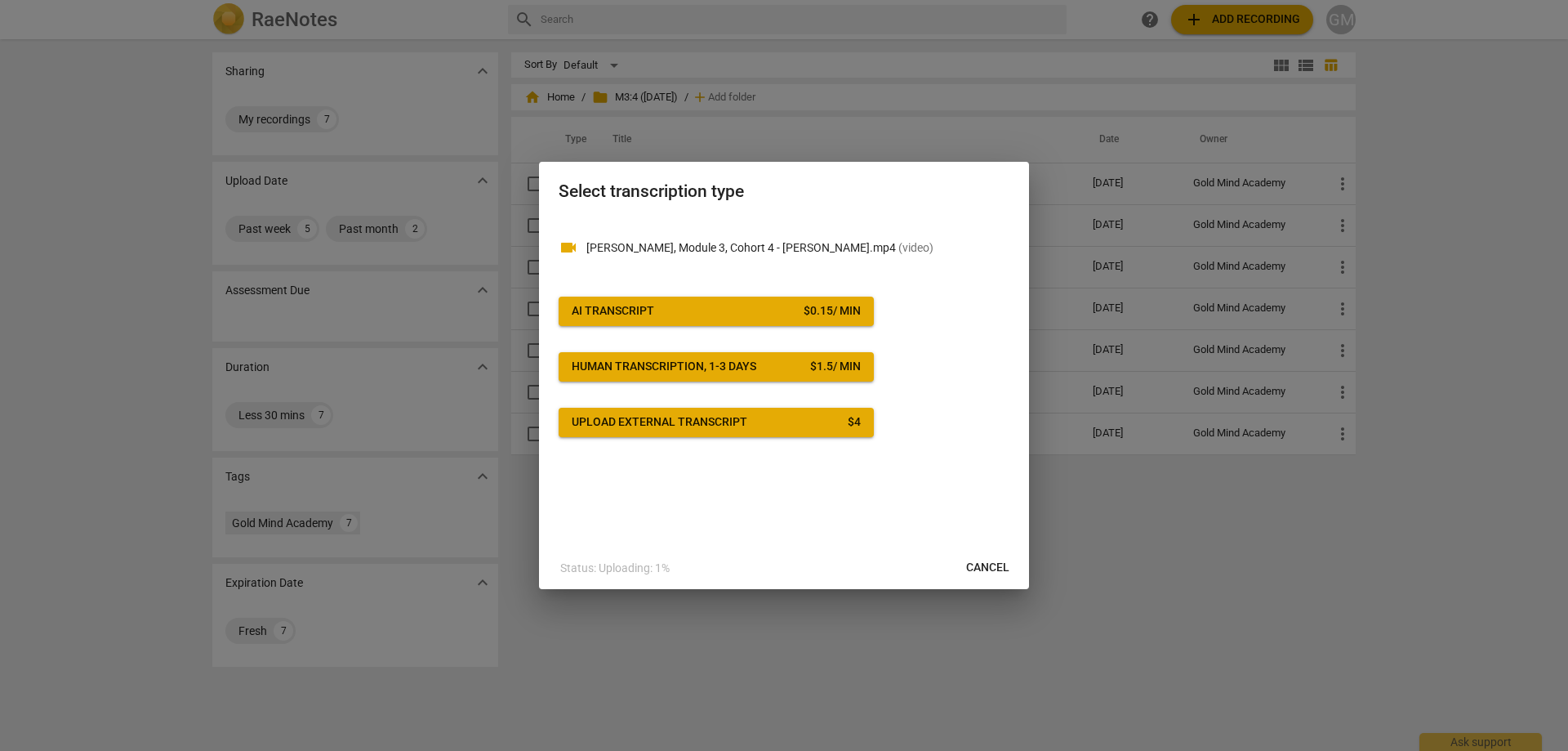
click at [816, 303] on div "$ 0.15 / min" at bounding box center [833, 311] width 57 height 16
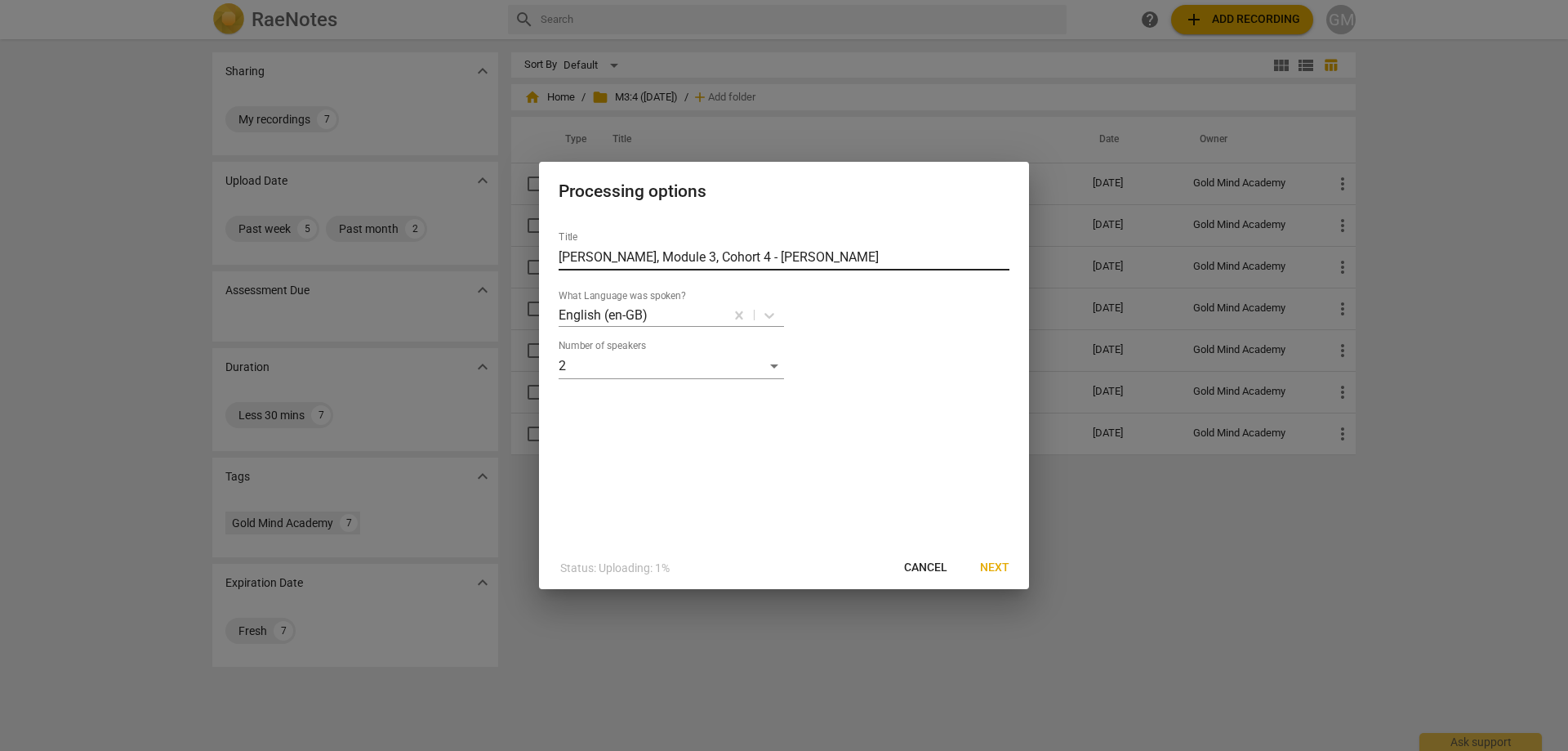
click at [889, 257] on input "Sexton, Fran, Module 3, Cohort 4 - Francesca Sexton" at bounding box center [784, 257] width 451 height 26
drag, startPoint x: 904, startPoint y: 257, endPoint x: 743, endPoint y: 251, distance: 161.1
click at [743, 251] on input "Sexton, Fran, Module 3, Cohort 4 - Francesca Sexton" at bounding box center [784, 257] width 451 height 26
type input "Sexton, Fran, Module 3, Cohort 4"
drag, startPoint x: 1001, startPoint y: 559, endPoint x: 1070, endPoint y: 541, distance: 71.3
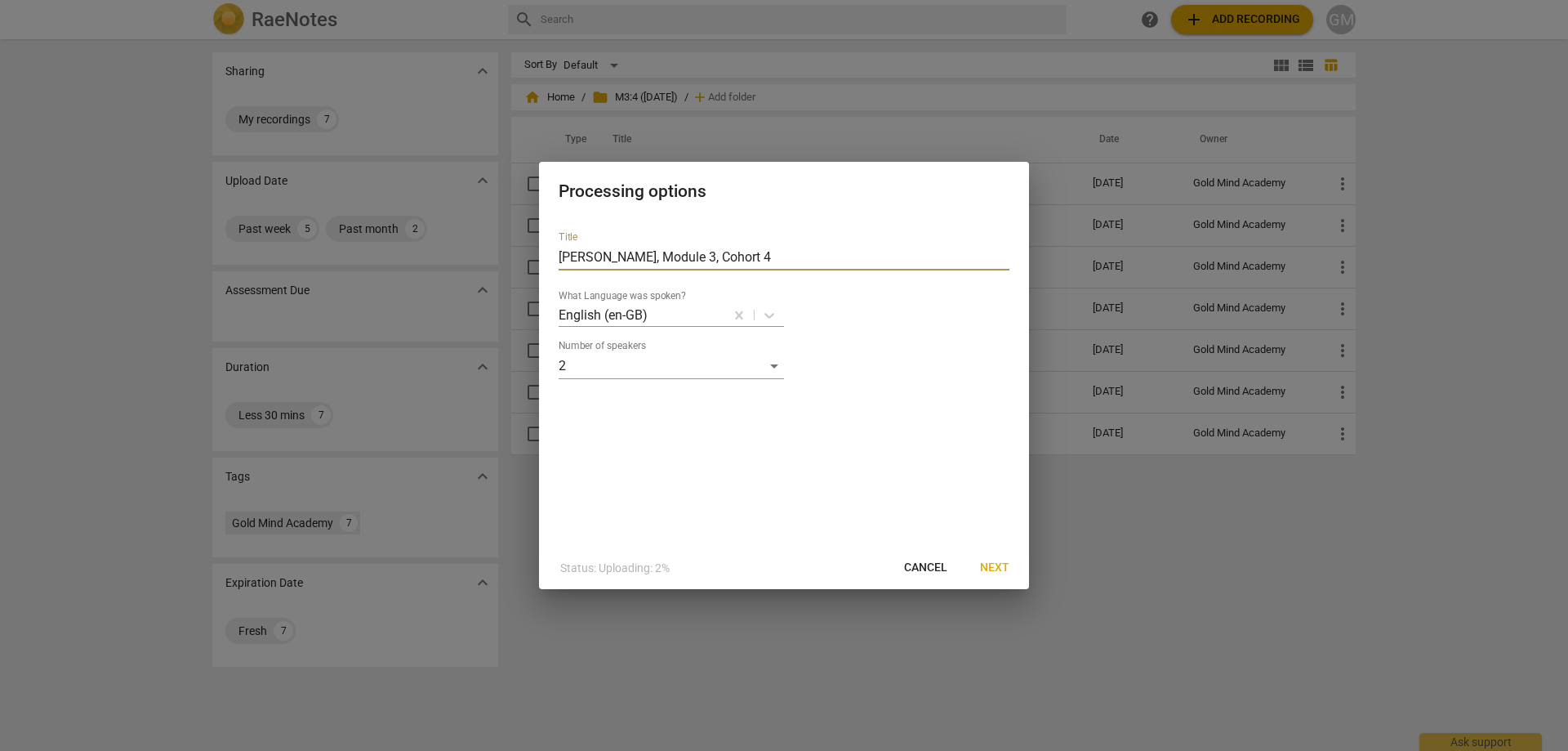
click at [1000, 559] on span "Next" at bounding box center [995, 567] width 29 height 16
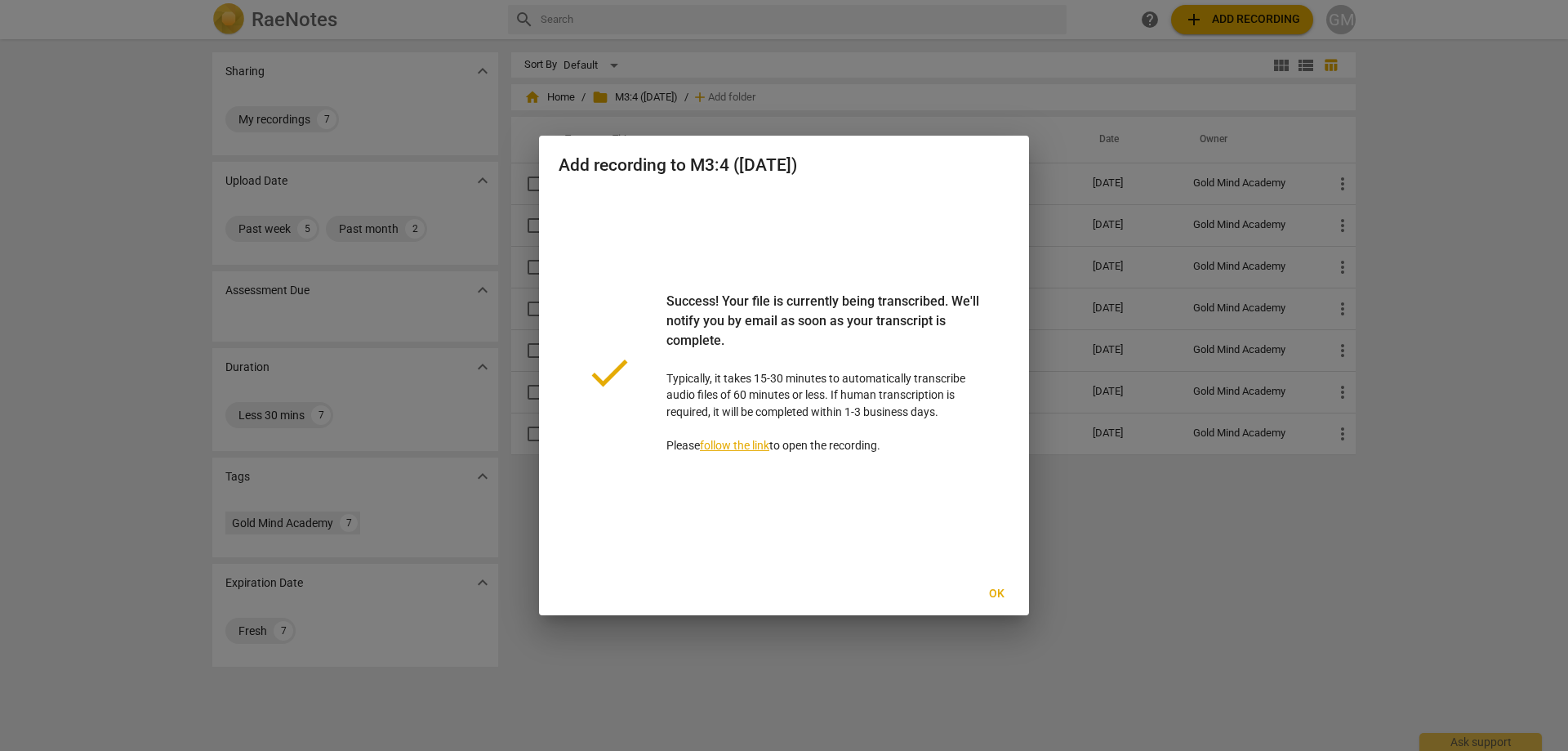
click at [1000, 593] on span "Ok" at bounding box center [995, 594] width 26 height 16
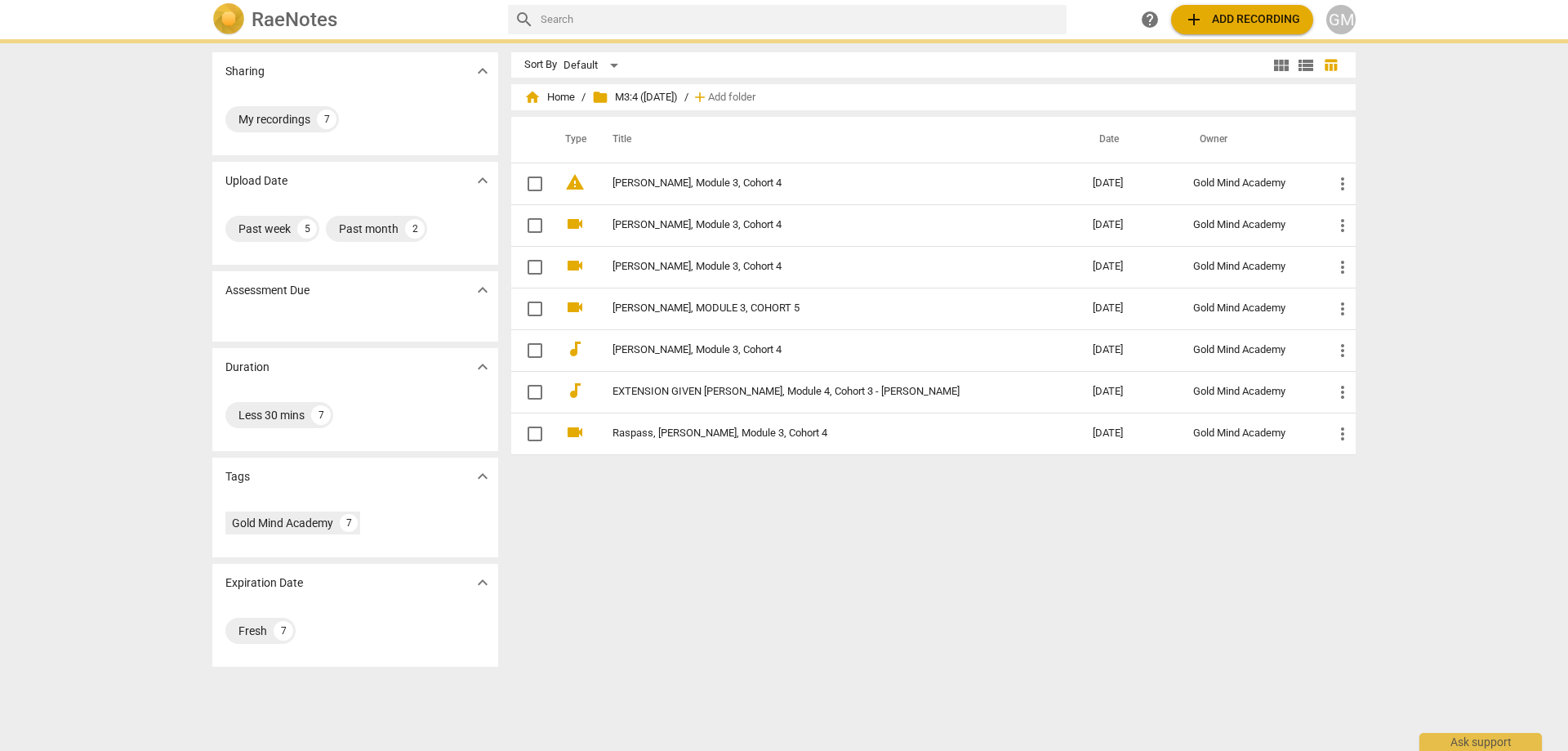
click at [1170, 600] on div "Sort By Default view_module view_list table_chart home Home / folder M3:4 (22nd…" at bounding box center [939, 396] width 857 height 686
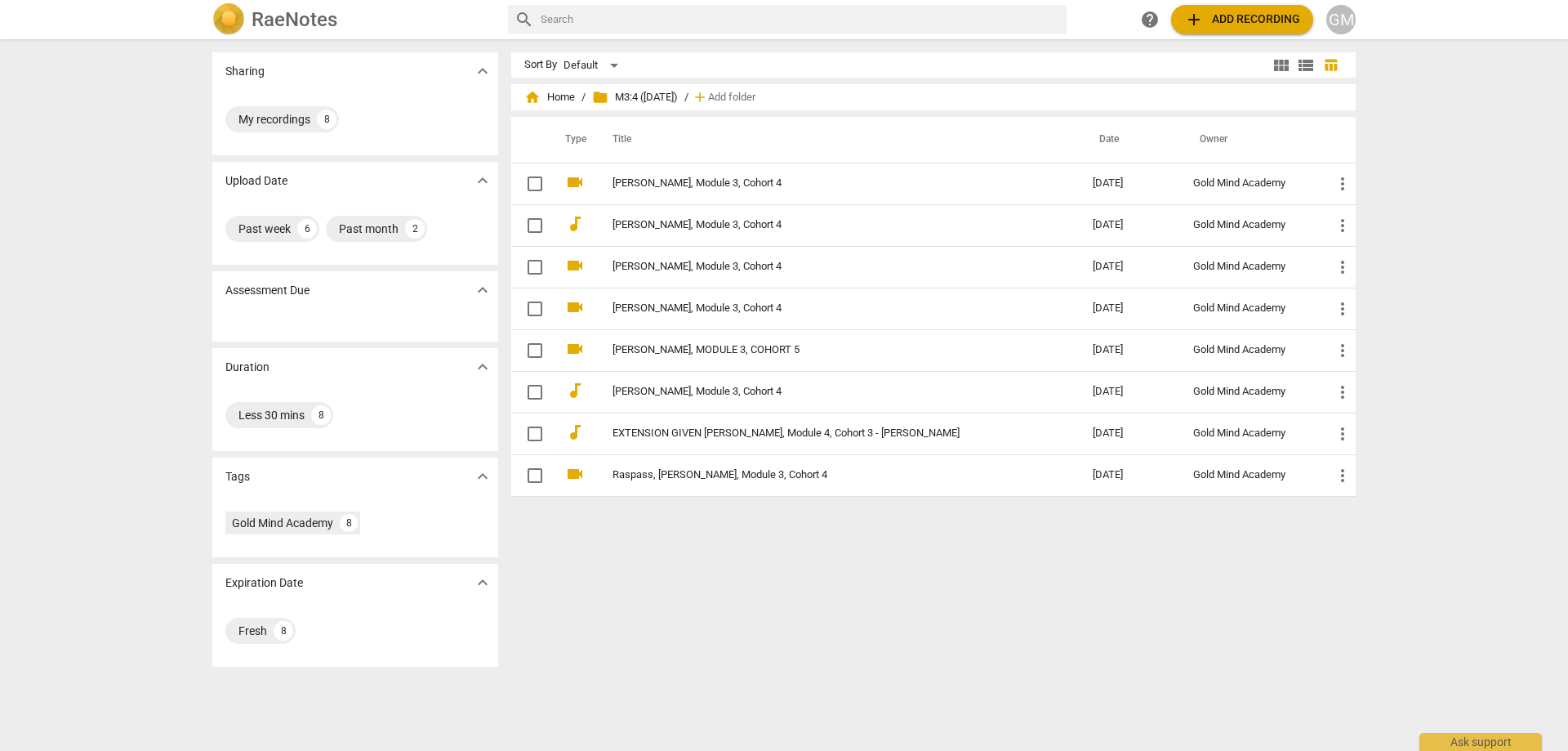
click at [1138, 588] on div "Sort By Default view_module view_list table_chart home Home / folder M3:4 (22nd…" at bounding box center [939, 396] width 857 height 686
click at [1204, 20] on span "add" at bounding box center [1194, 20] width 20 height 20
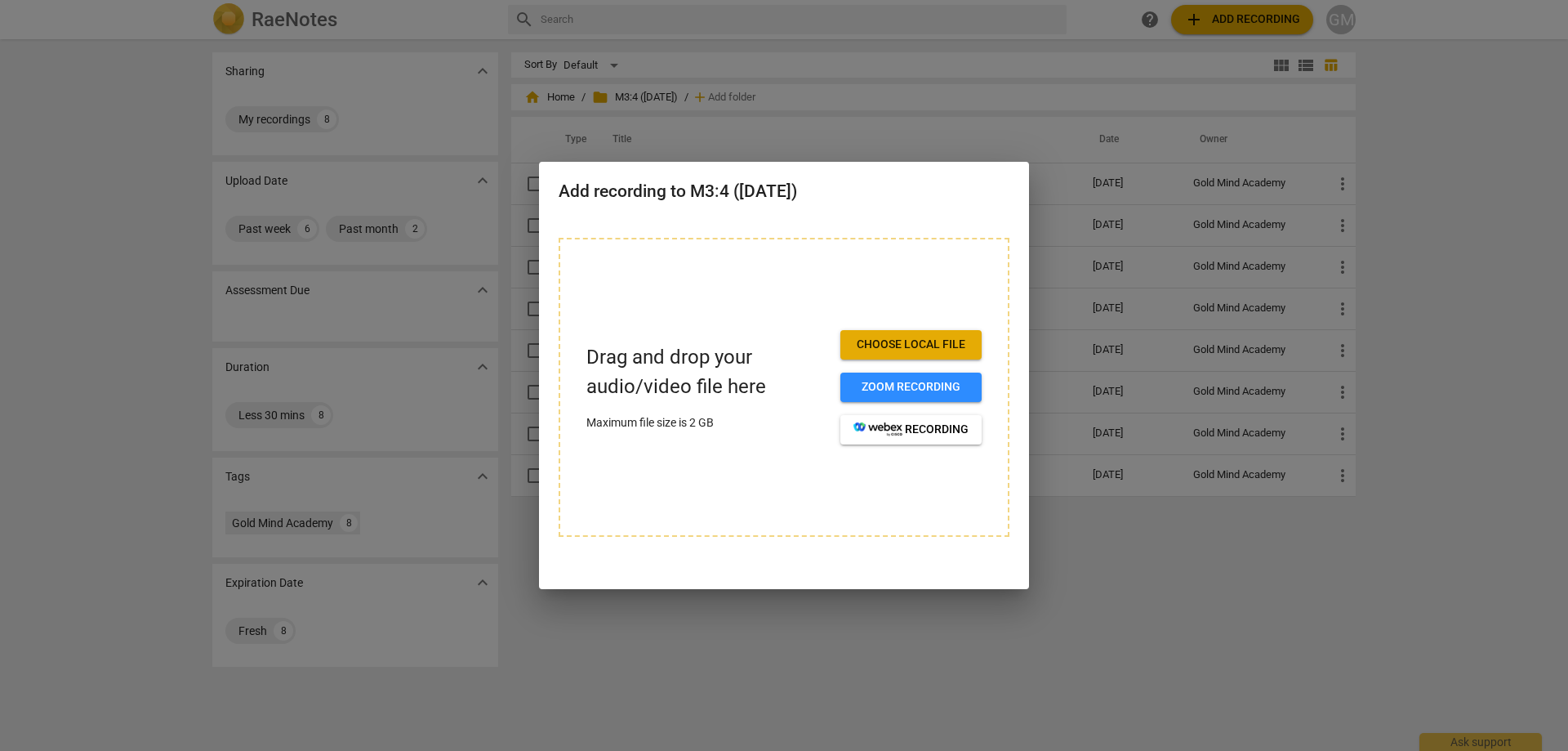
click at [905, 349] on span "Choose local file" at bounding box center [910, 345] width 115 height 16
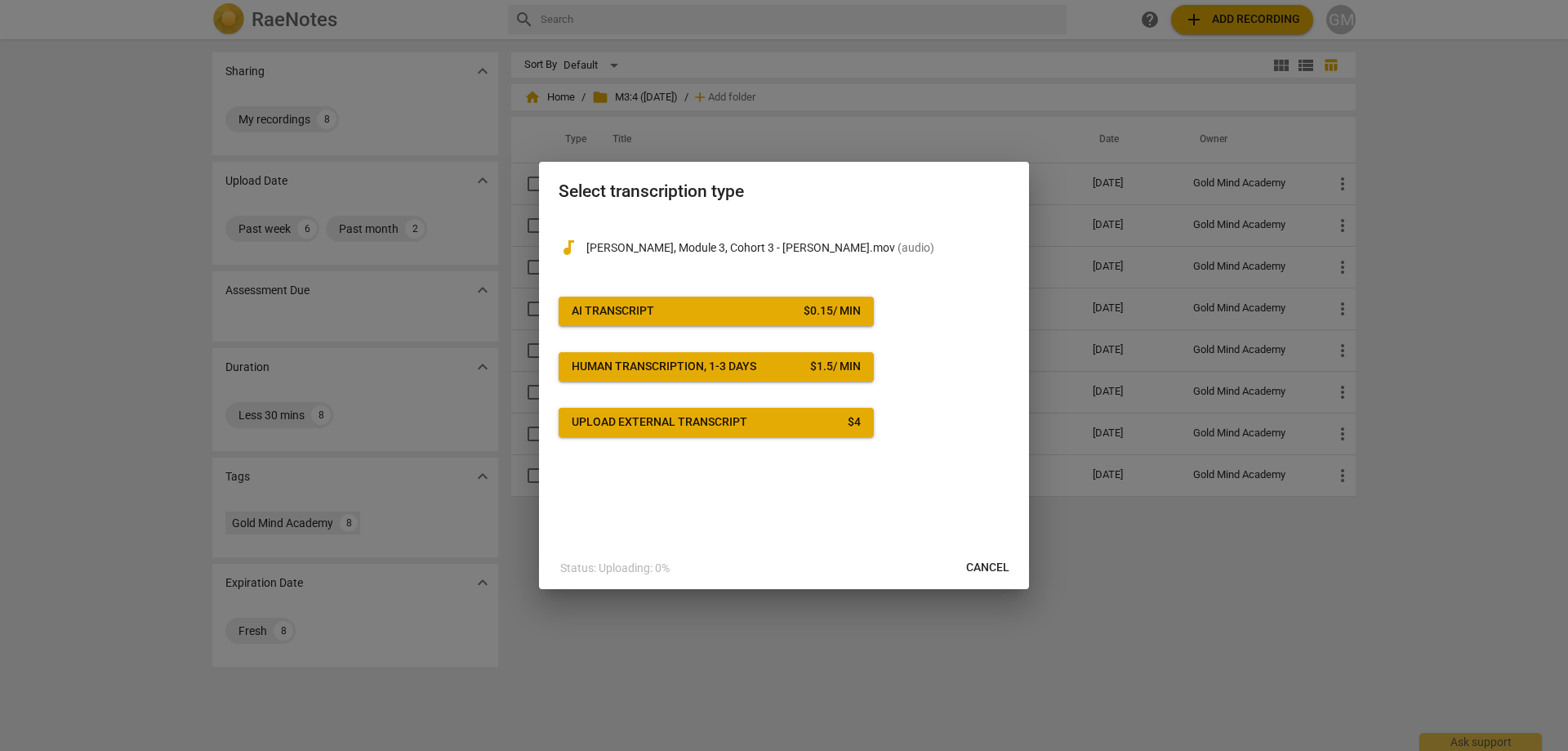
click at [836, 295] on div "audiotrack Keown, Kirsten, Module 3, Cohort 3 - K K.mov ( audio ) AI Transcript…" at bounding box center [784, 328] width 451 height 219
click at [841, 308] on div "$ 0.15 / min" at bounding box center [833, 311] width 57 height 16
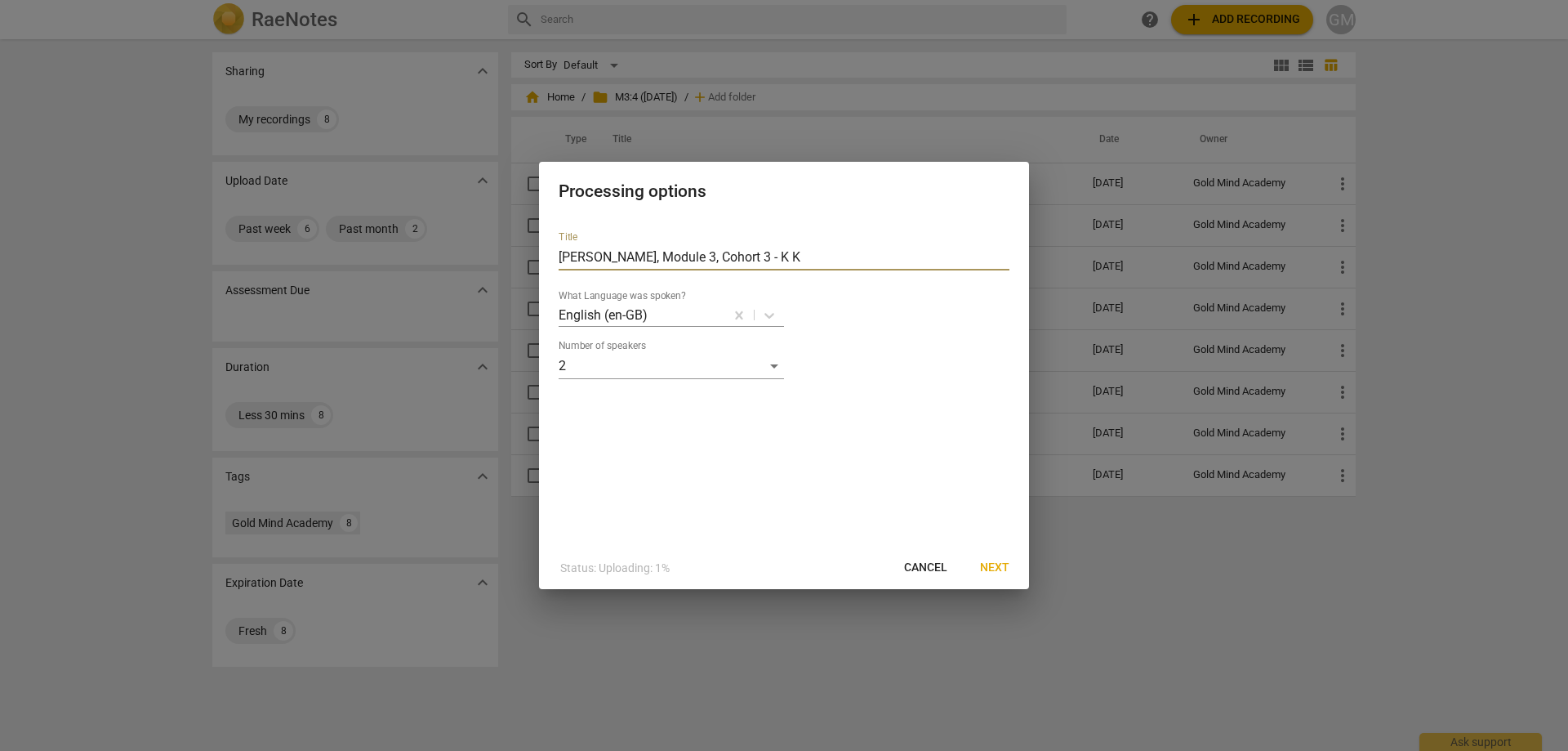
drag, startPoint x: 860, startPoint y: 253, endPoint x: 762, endPoint y: 259, distance: 98.2
click at [762, 259] on input "Keown, Kirsten, Module 3, Cohort 3 - K K" at bounding box center [784, 257] width 451 height 26
type input "Keown, Kirsten, Module 3, Cohort 3"
click at [991, 565] on span "Next" at bounding box center [995, 567] width 29 height 16
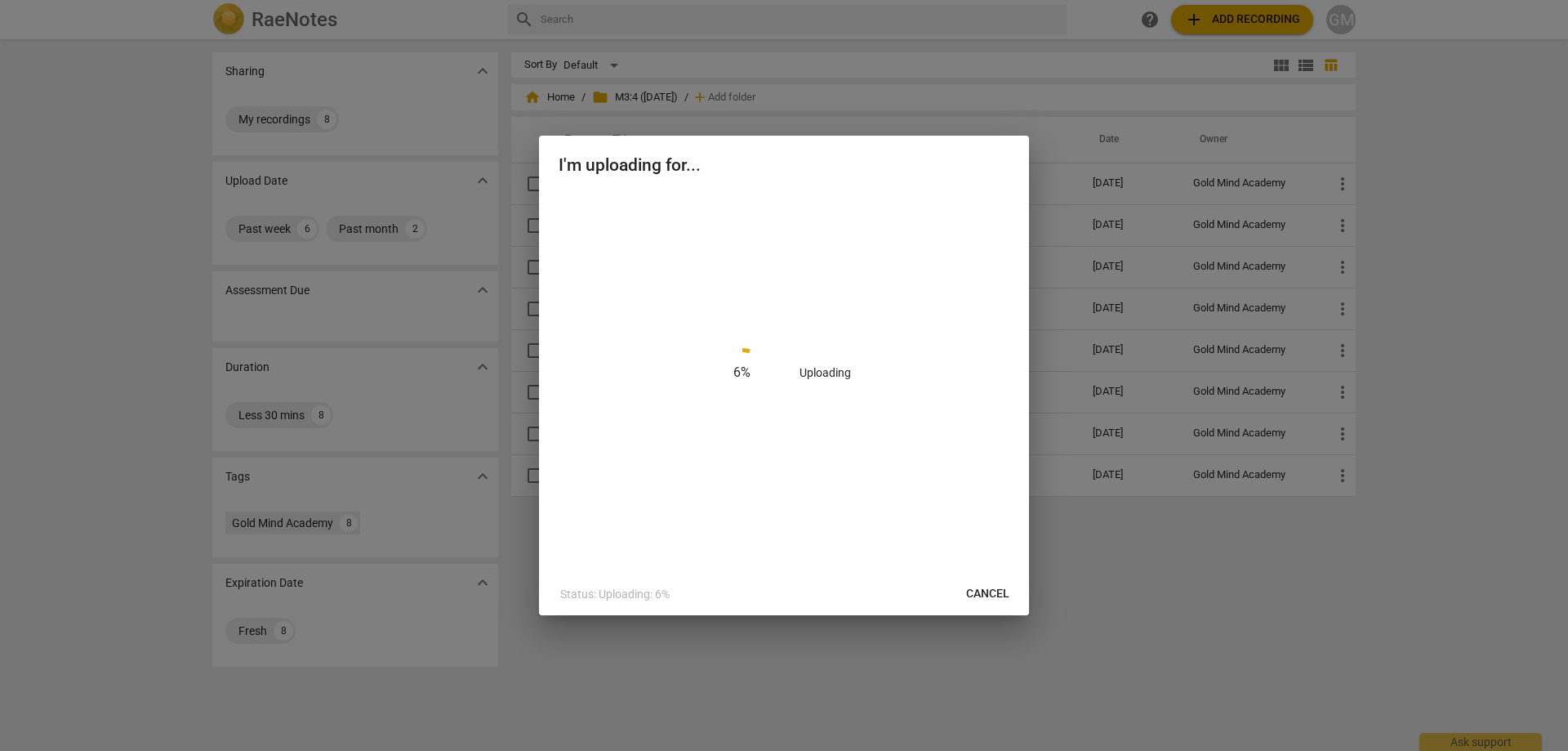
click at [994, 593] on span "Cancel" at bounding box center [987, 594] width 44 height 16
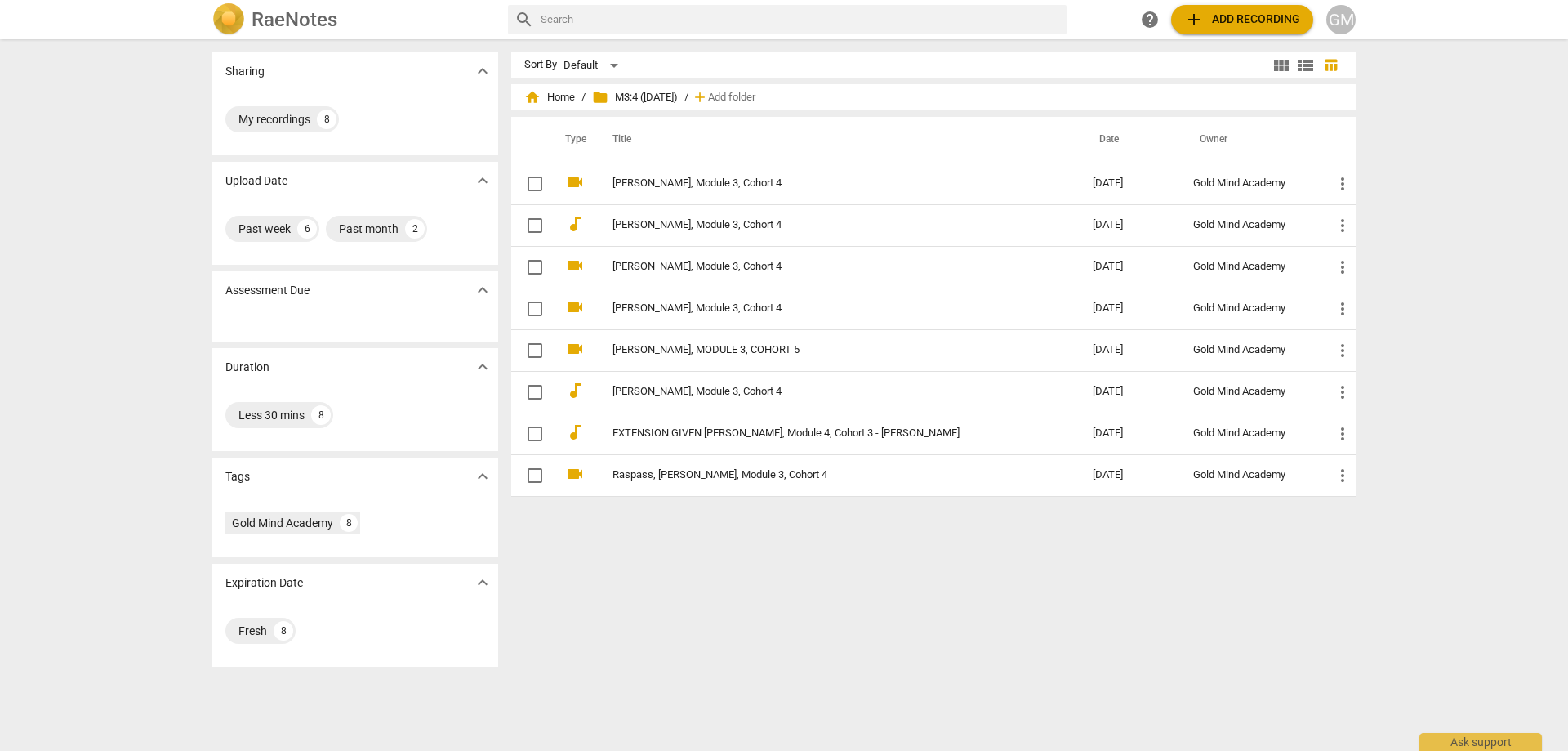
click at [1218, 22] on span "add Add recording" at bounding box center [1242, 20] width 116 height 20
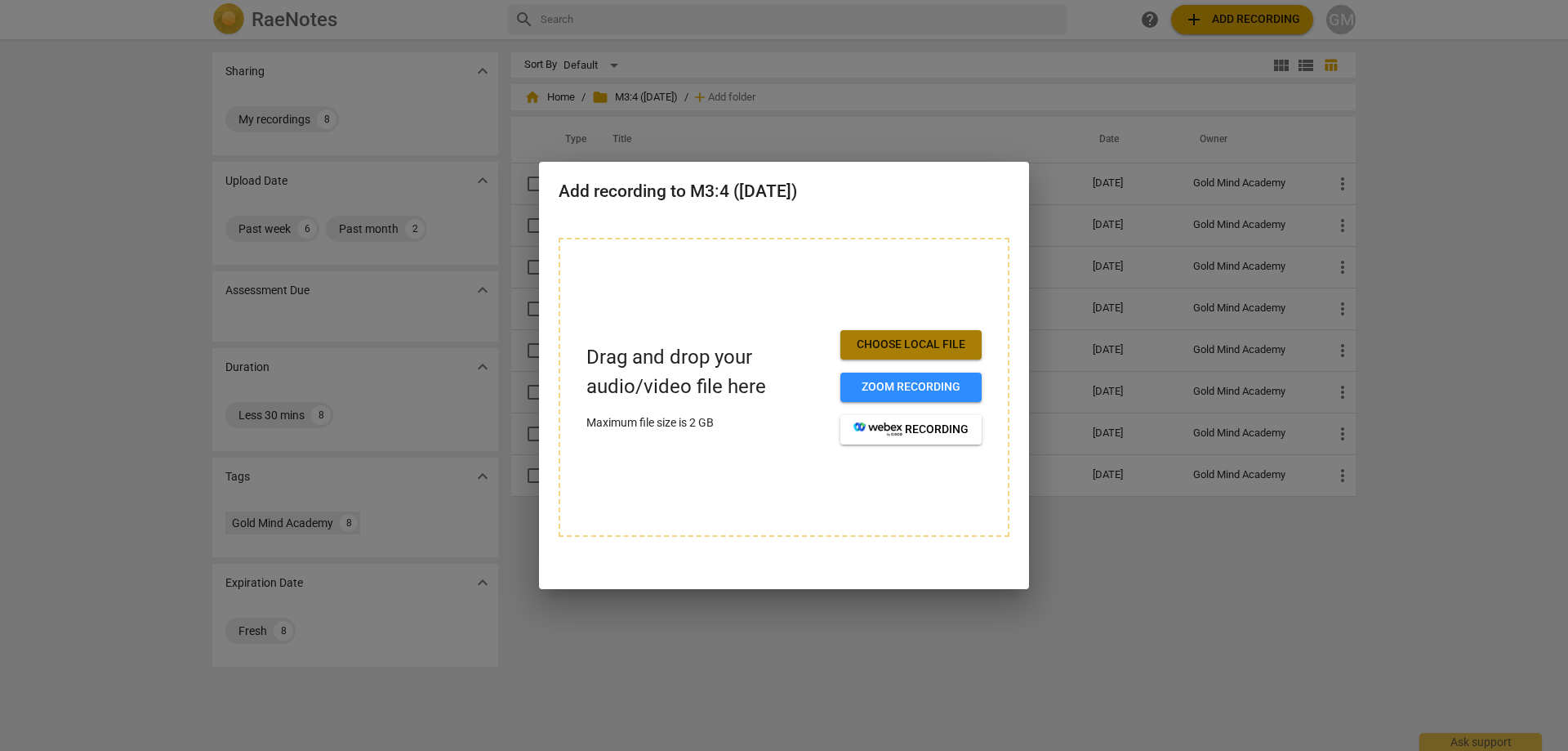
click at [875, 349] on span "Choose local file" at bounding box center [910, 345] width 115 height 16
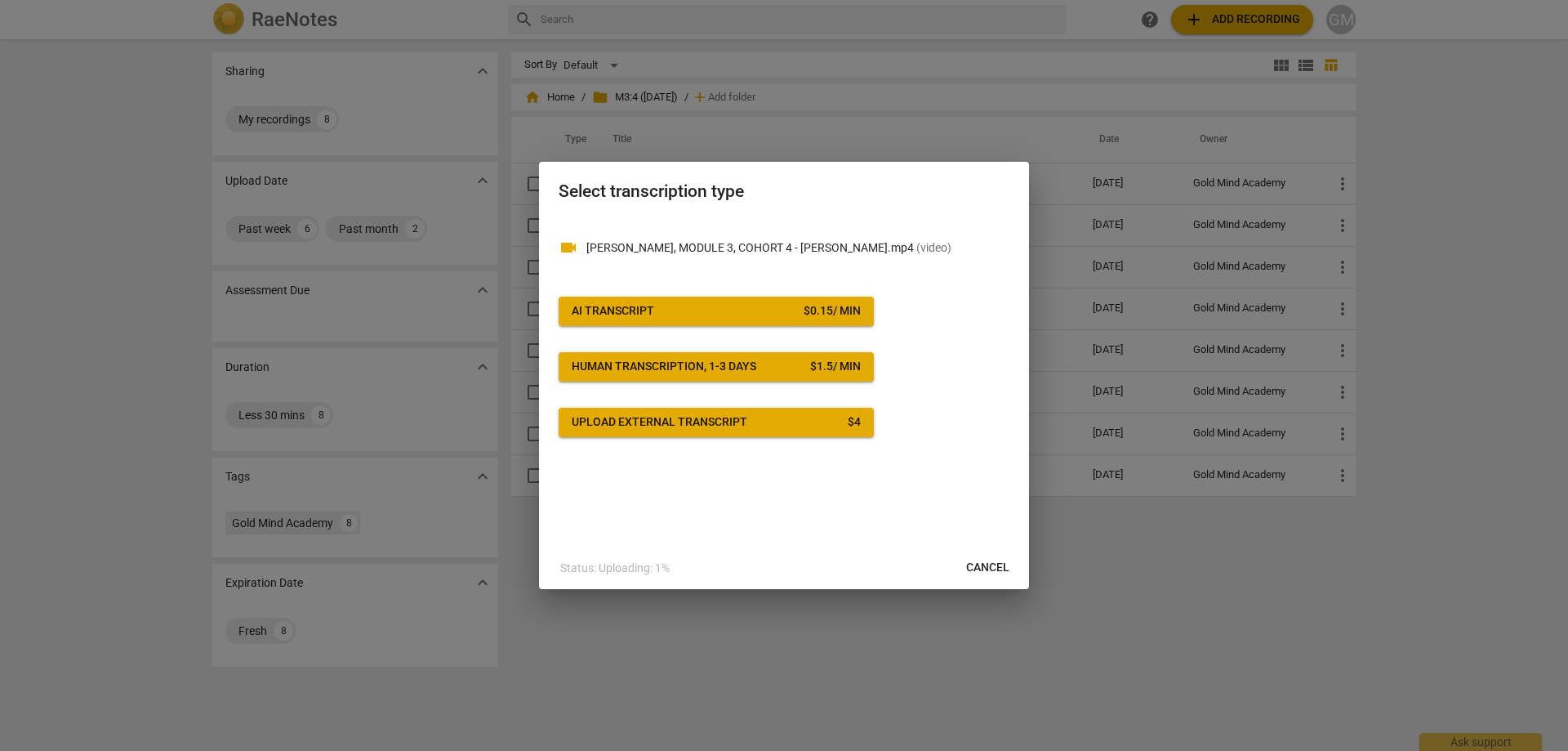
click at [774, 299] on button "AI Transcript $ 0.15 / min" at bounding box center [716, 311] width 315 height 29
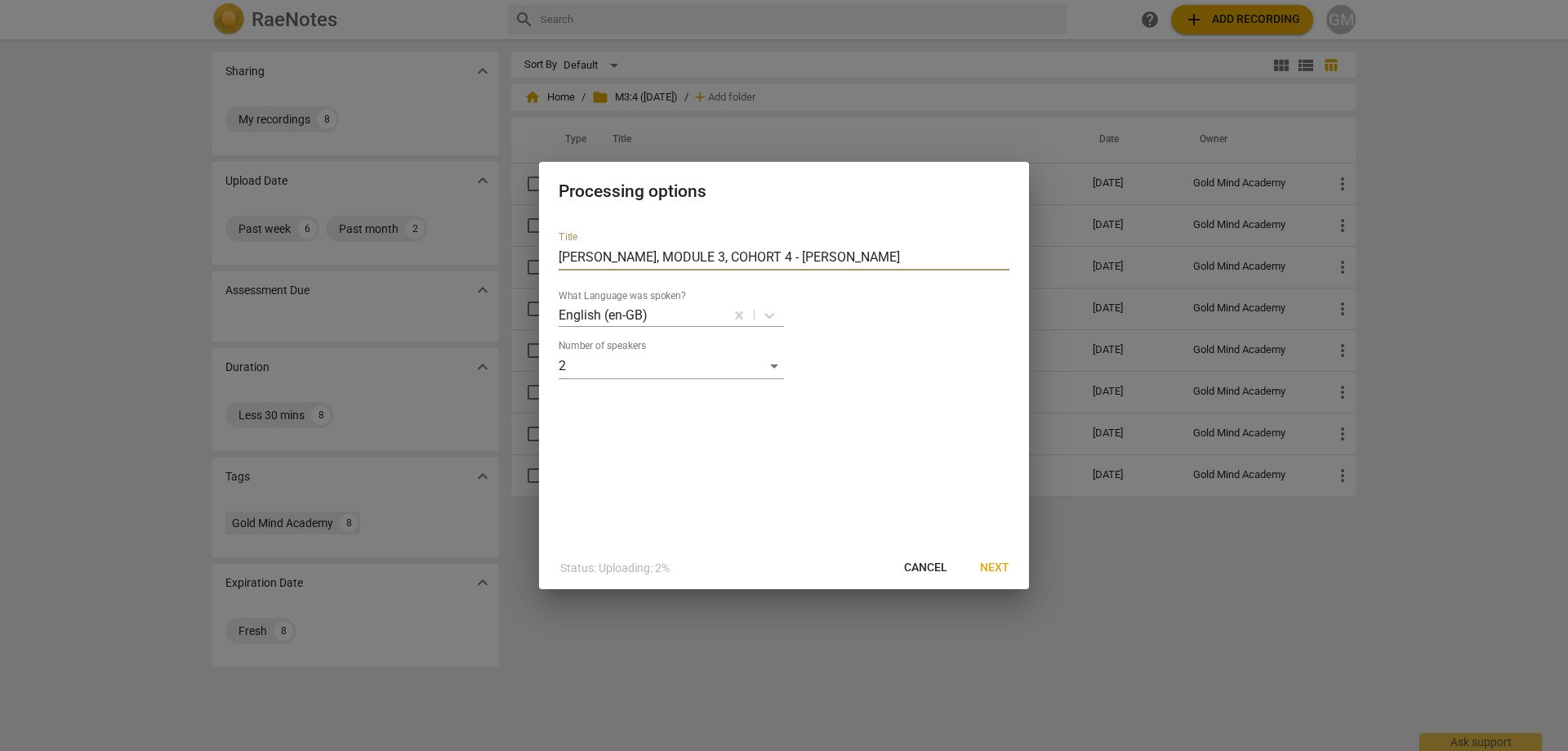
click at [853, 253] on input "CORRY, TARA, MODULE 3, COHORT 4 - Tara Corry" at bounding box center [784, 257] width 451 height 26
drag, startPoint x: 878, startPoint y: 254, endPoint x: 773, endPoint y: 257, distance: 105.0
click at [773, 257] on input "CORRY, TARA, MODULE 3, COHORT 4 - Tara Corry" at bounding box center [784, 257] width 451 height 26
type input "CORRY, TARA, MODULE 3, COHORT 4"
click at [997, 567] on span "Next" at bounding box center [995, 567] width 29 height 16
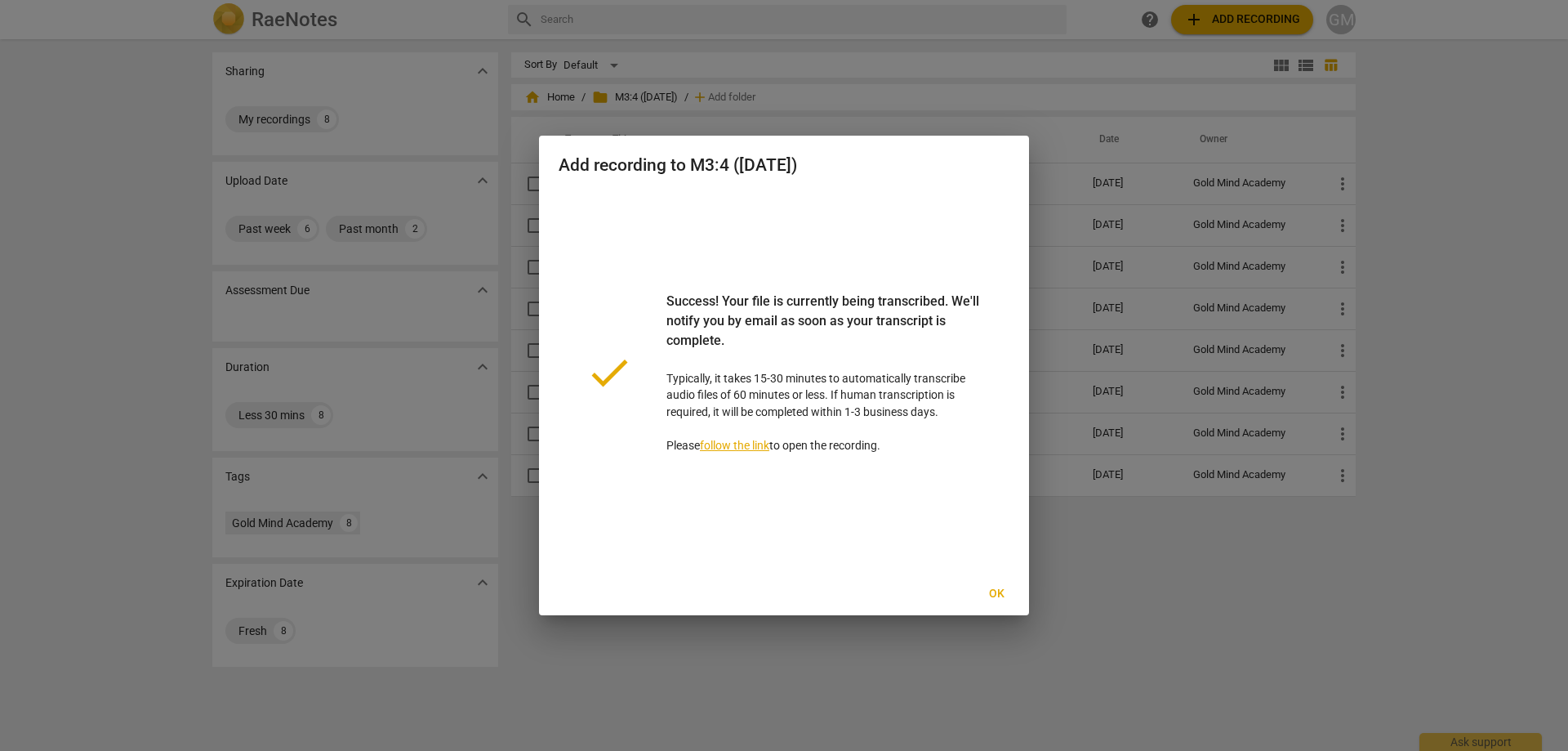
click at [1001, 593] on span "Ok" at bounding box center [995, 594] width 26 height 16
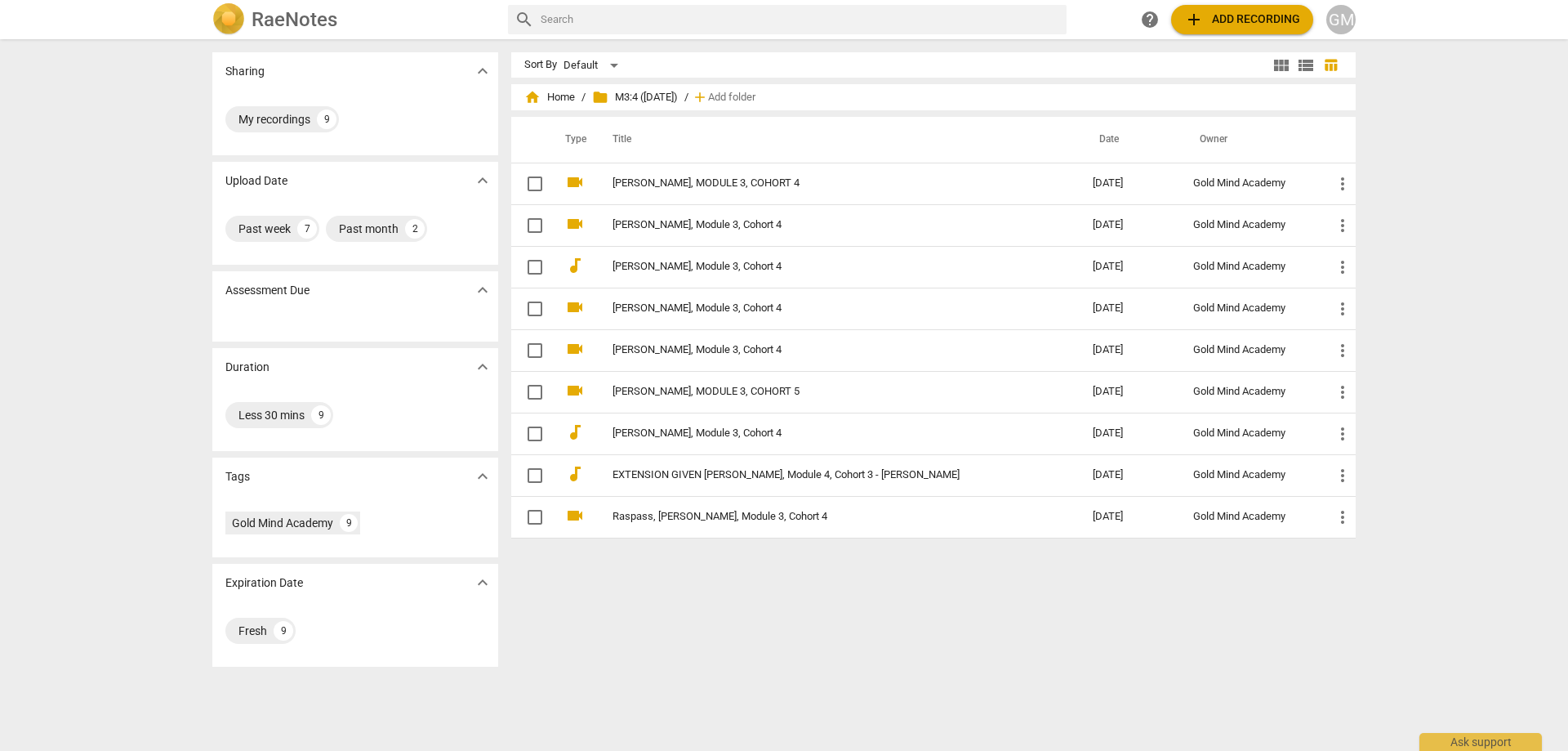
click at [1207, 16] on span "add Add recording" at bounding box center [1242, 20] width 116 height 20
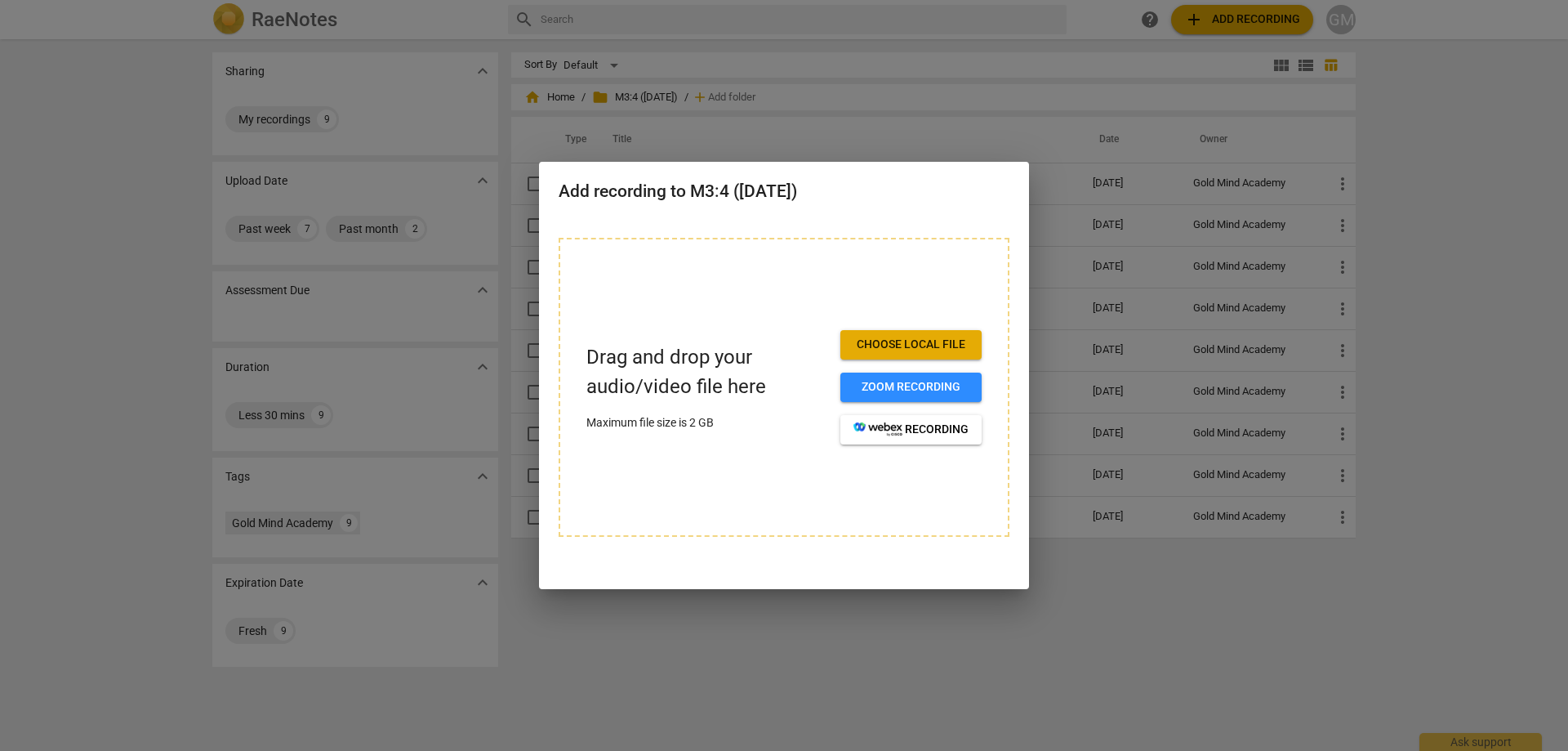
click at [932, 346] on span "Choose local file" at bounding box center [910, 345] width 115 height 16
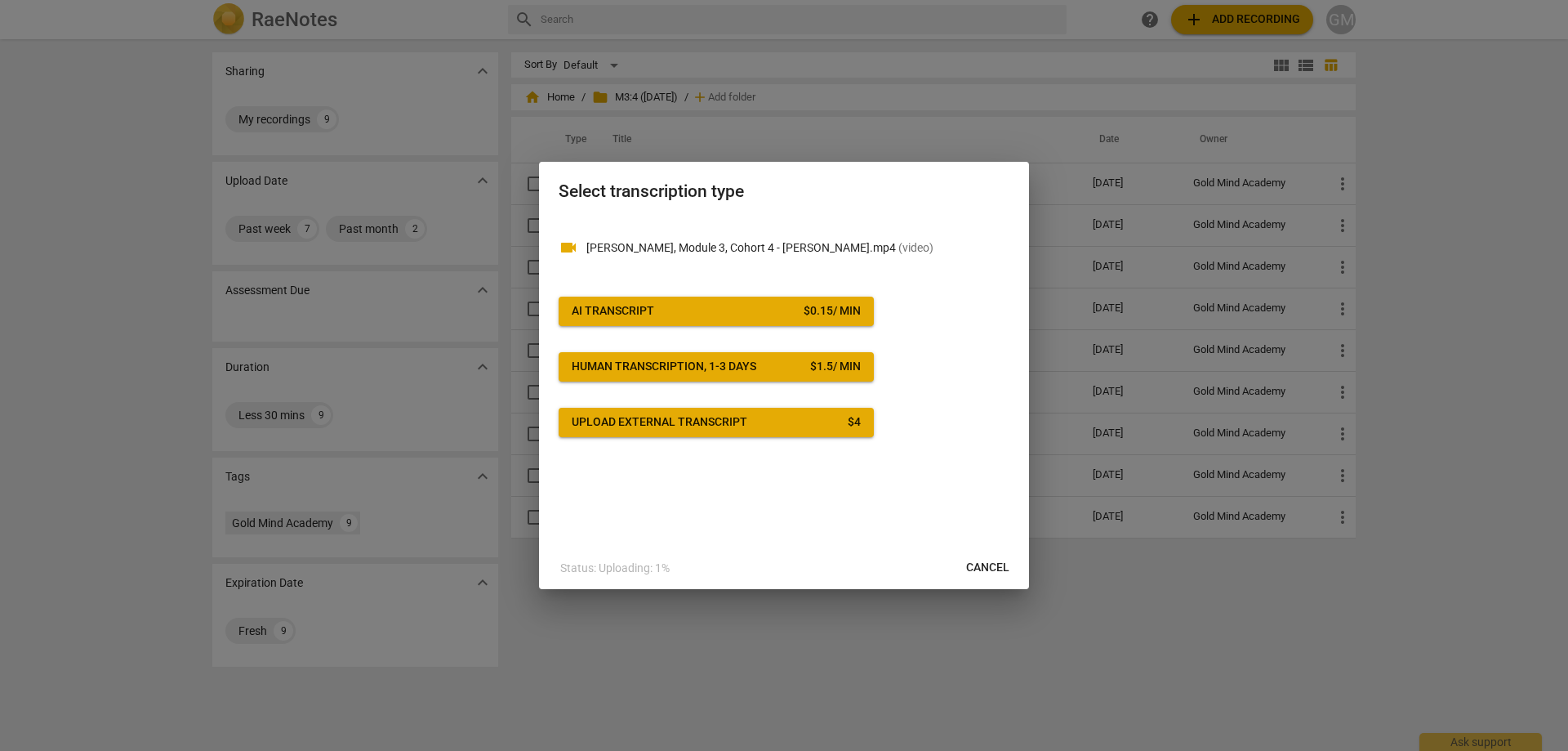
click at [794, 300] on button "AI Transcript $ 0.15 / min" at bounding box center [716, 311] width 315 height 29
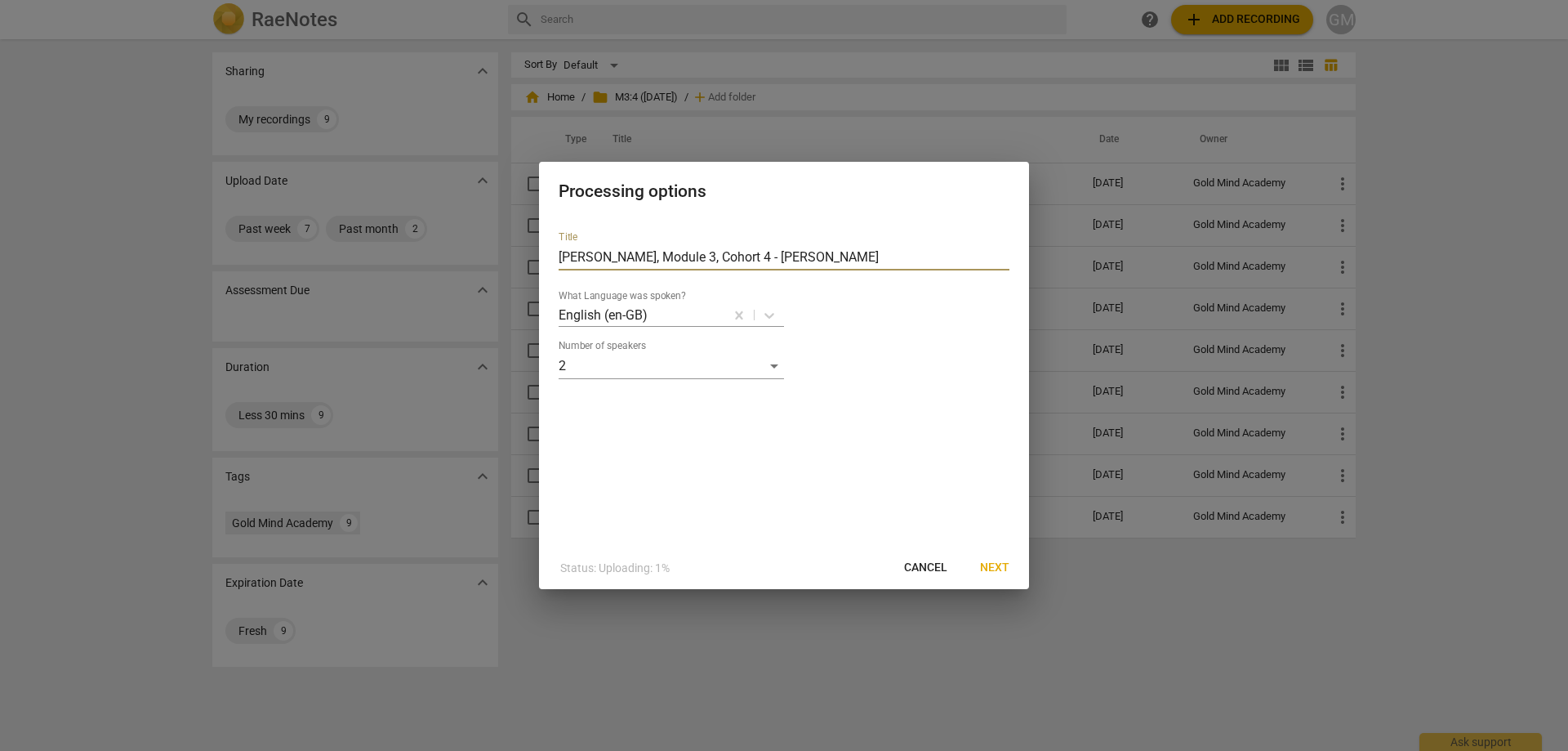
drag, startPoint x: 849, startPoint y: 251, endPoint x: 762, endPoint y: 257, distance: 87.2
click at [762, 257] on input "Helm, Kathleen, Module 3, Cohort 4 - Kathleen" at bounding box center [784, 257] width 451 height 26
type input "Helm, Kathleen, Module 3, Cohort 4"
click at [998, 571] on span "Next" at bounding box center [995, 567] width 29 height 16
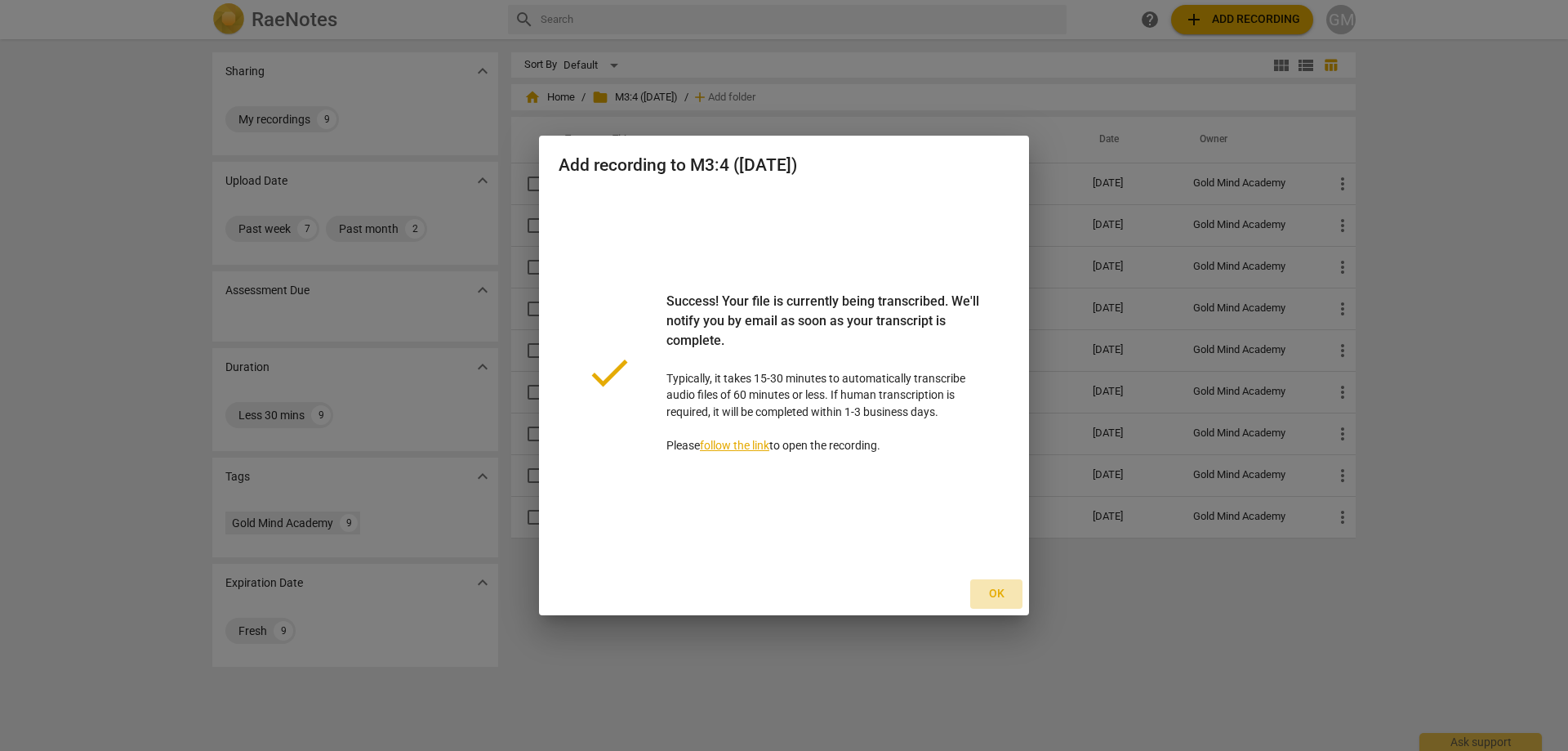
click at [1002, 605] on button "Ok" at bounding box center [996, 593] width 53 height 29
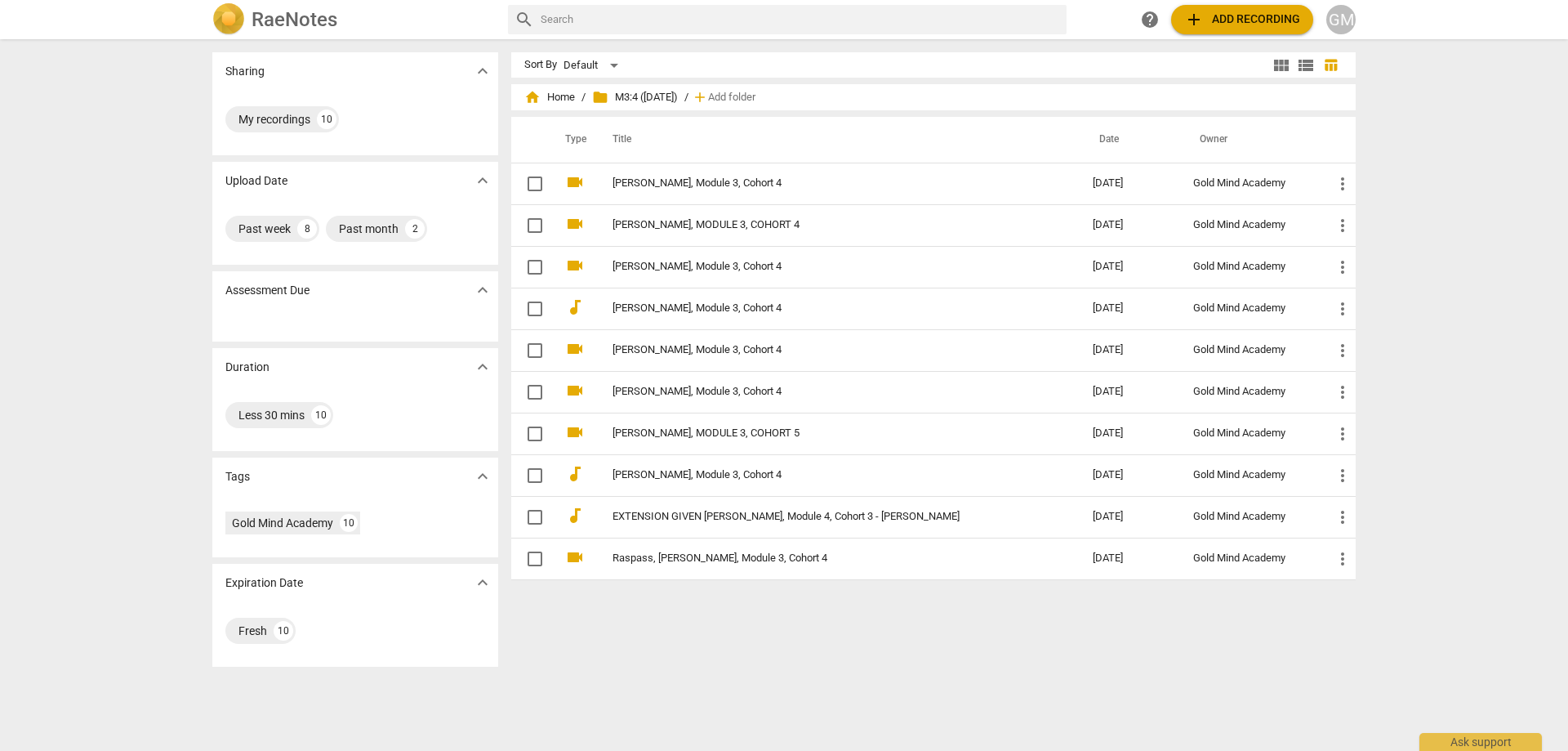
click at [928, 597] on div "Sort By Default view_module view_list table_chart home Home / folder M3:4 (22nd…" at bounding box center [939, 396] width 857 height 686
click at [952, 606] on div "Sort By Default view_module view_list table_chart home Home / folder M3:4 (22nd…" at bounding box center [939, 396] width 857 height 686
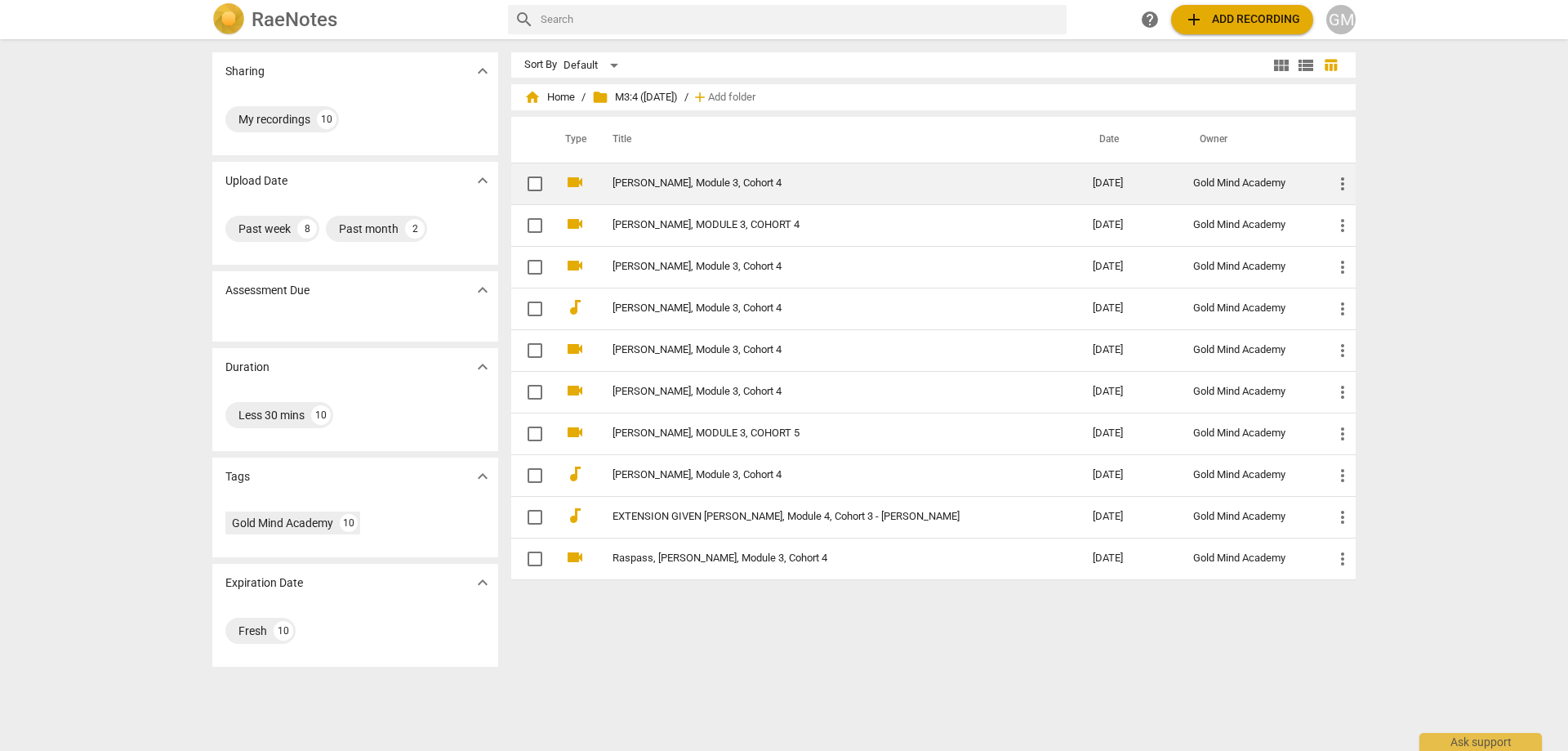
click at [690, 185] on link "Helm, Kathleen, Module 3, Cohort 4" at bounding box center [823, 184] width 421 height 12
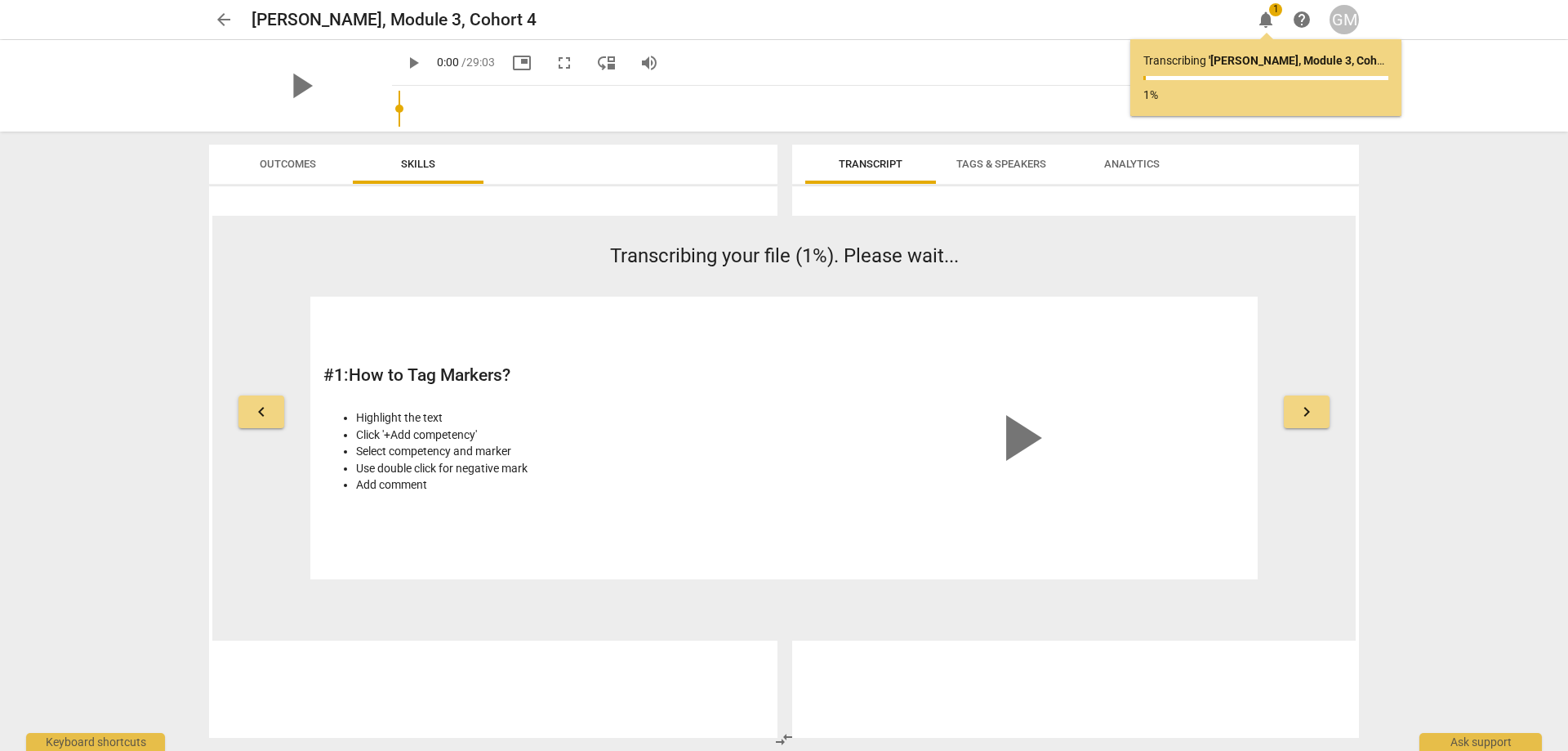
click at [228, 11] on span "arrow_back" at bounding box center [223, 20] width 20 height 20
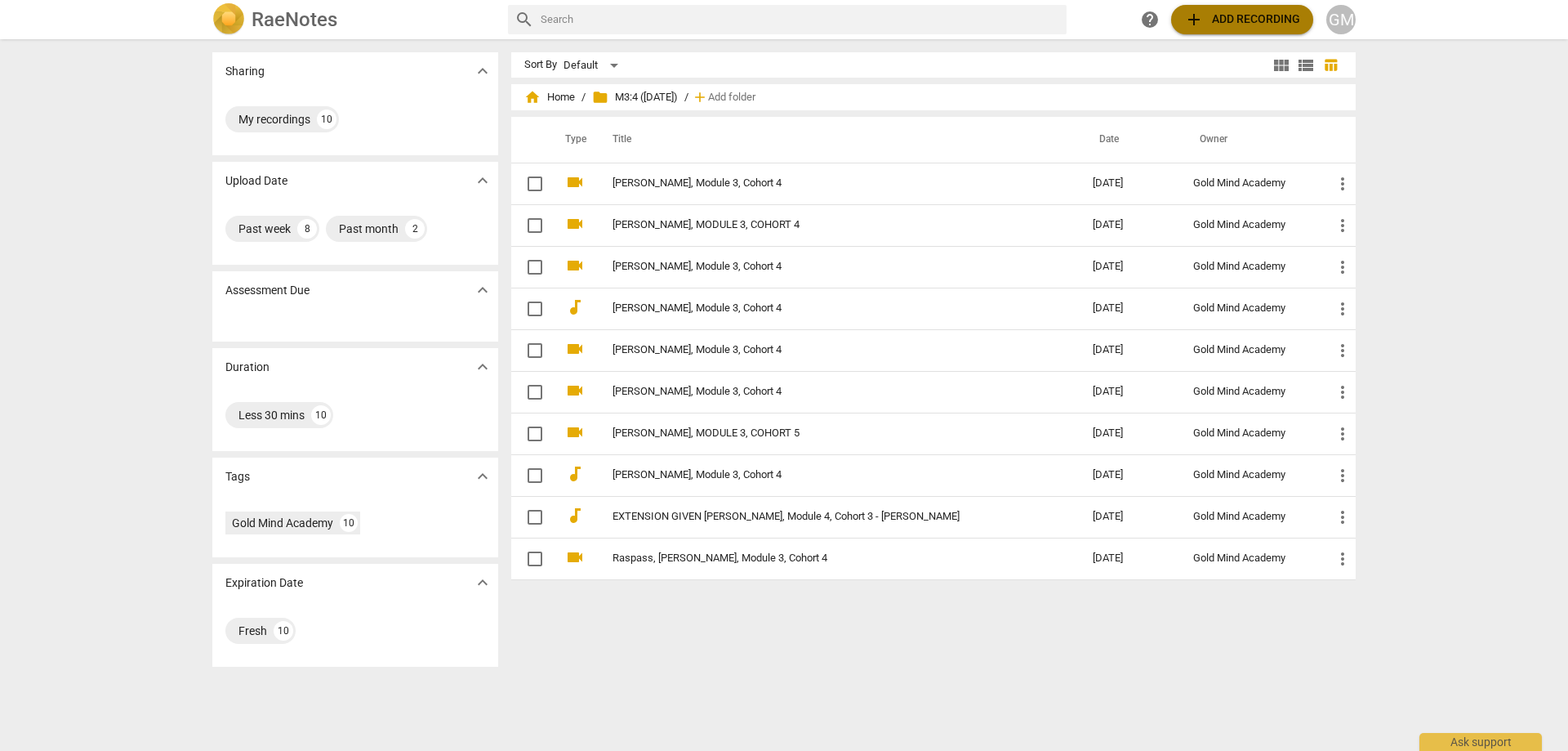
click at [1239, 27] on span "add Add recording" at bounding box center [1242, 20] width 116 height 20
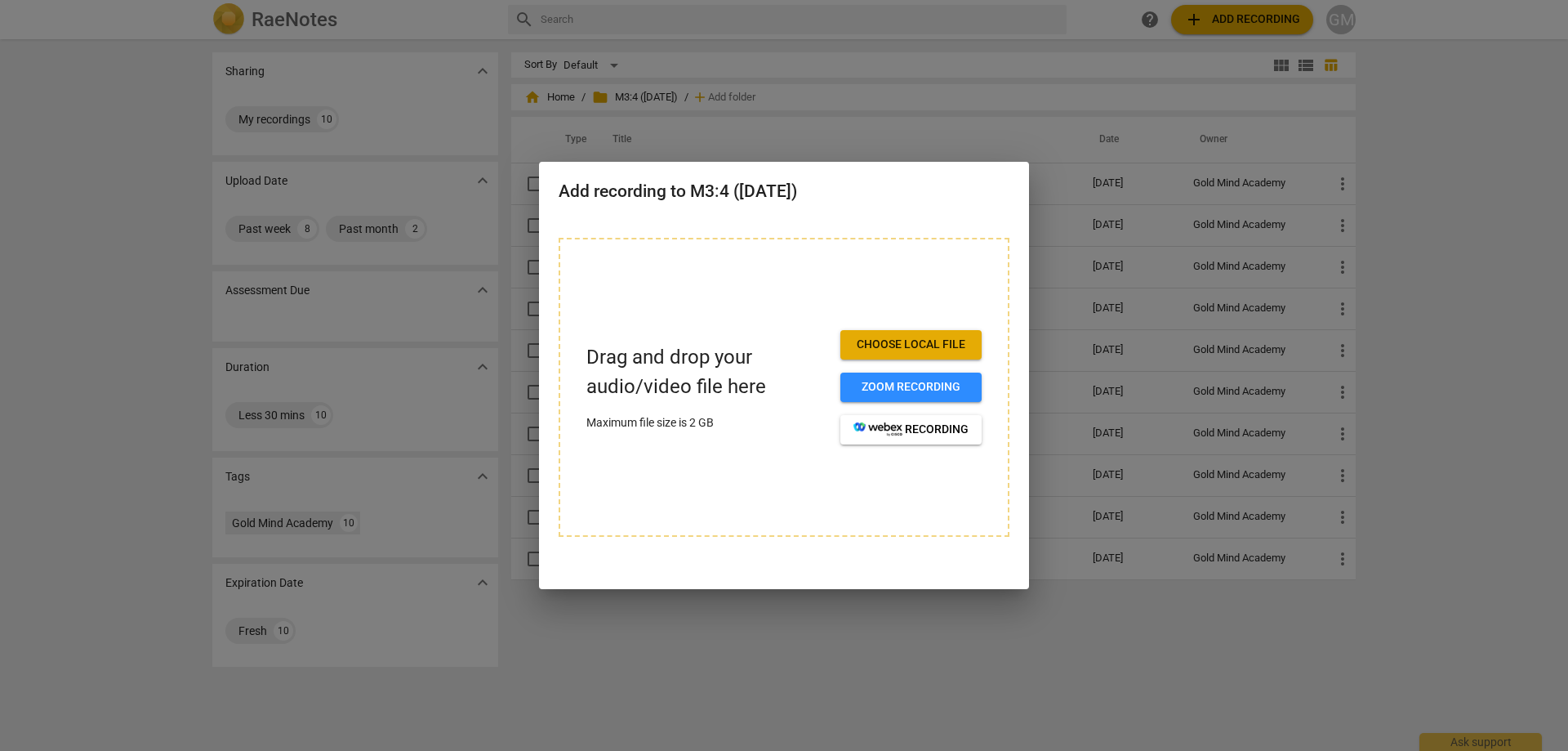
click at [892, 346] on span "Choose local file" at bounding box center [910, 345] width 115 height 16
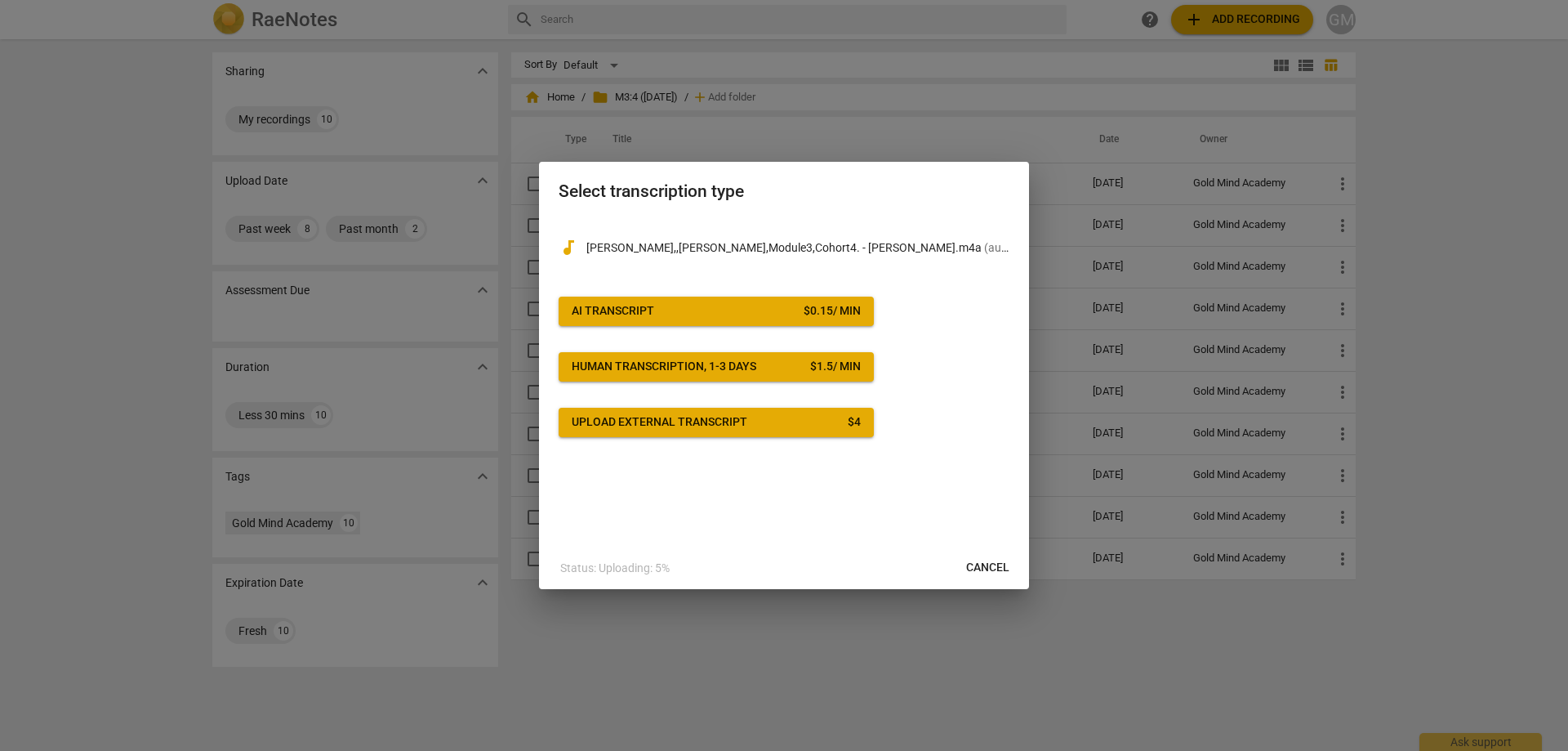
click at [804, 311] on div "$ 0.15 / min" at bounding box center [833, 311] width 57 height 16
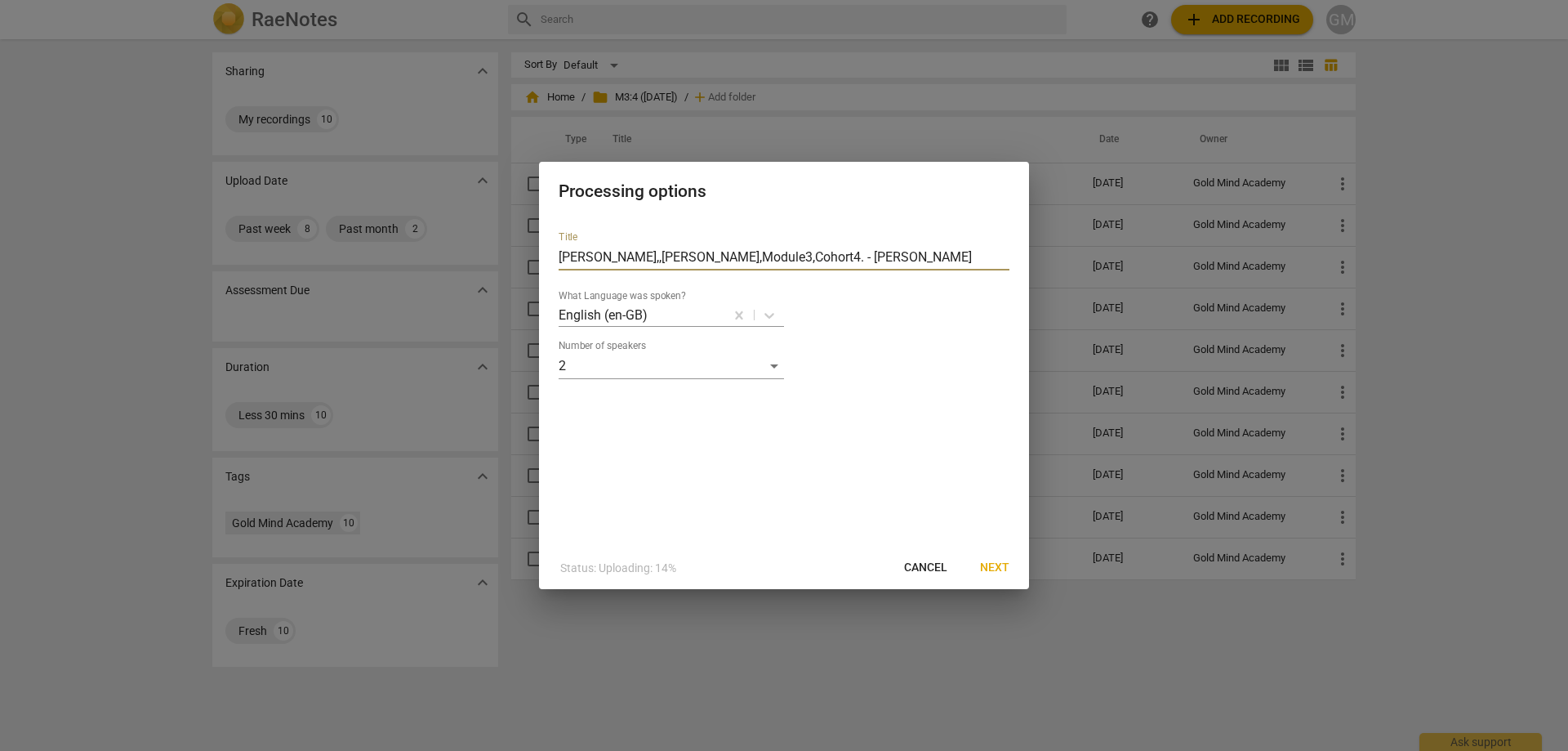
drag, startPoint x: 908, startPoint y: 251, endPoint x: 765, endPoint y: 257, distance: 143.1
click at [765, 257] on input "Preston,,catherine,Module3,Cohort4. - Catherine Preston" at bounding box center [784, 257] width 451 height 26
type input "Preston,,catherine,Module3,Cohort4"
click at [1006, 559] on button "Next" at bounding box center [995, 567] width 55 height 29
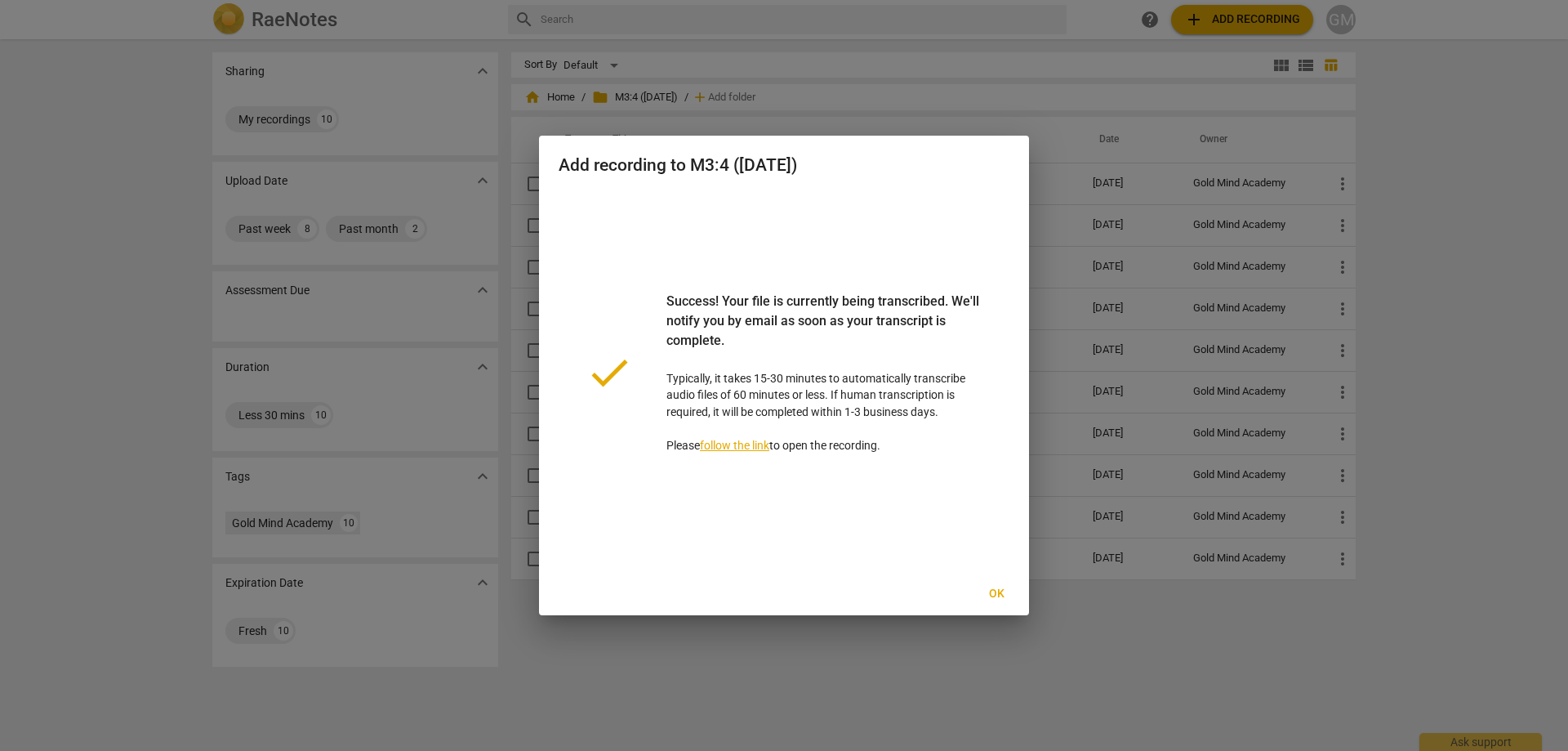
click at [1009, 598] on span "Ok" at bounding box center [995, 594] width 26 height 16
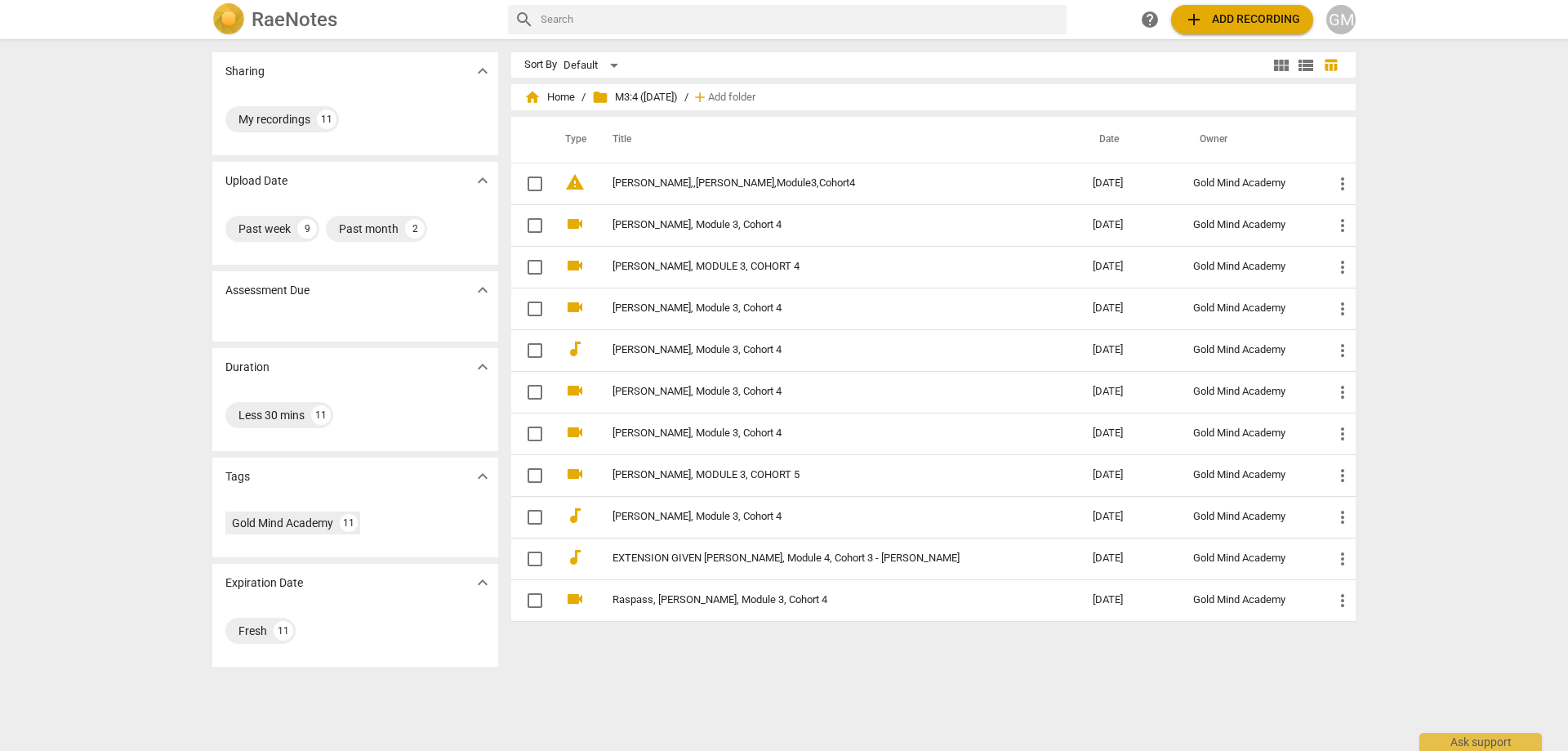
click at [1229, 25] on span "add Add recording" at bounding box center [1242, 20] width 116 height 20
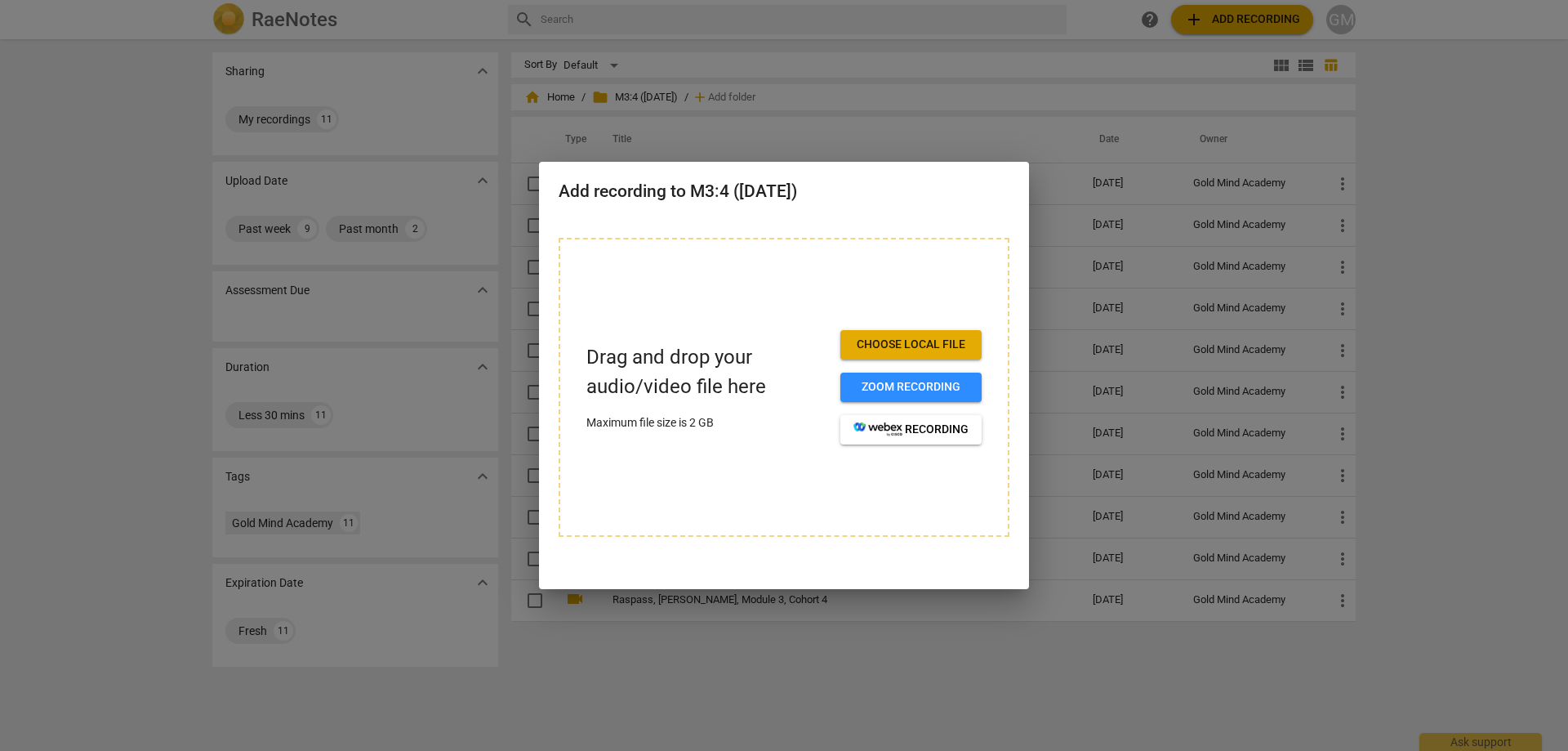
click at [909, 342] on span "Choose local file" at bounding box center [910, 345] width 115 height 16
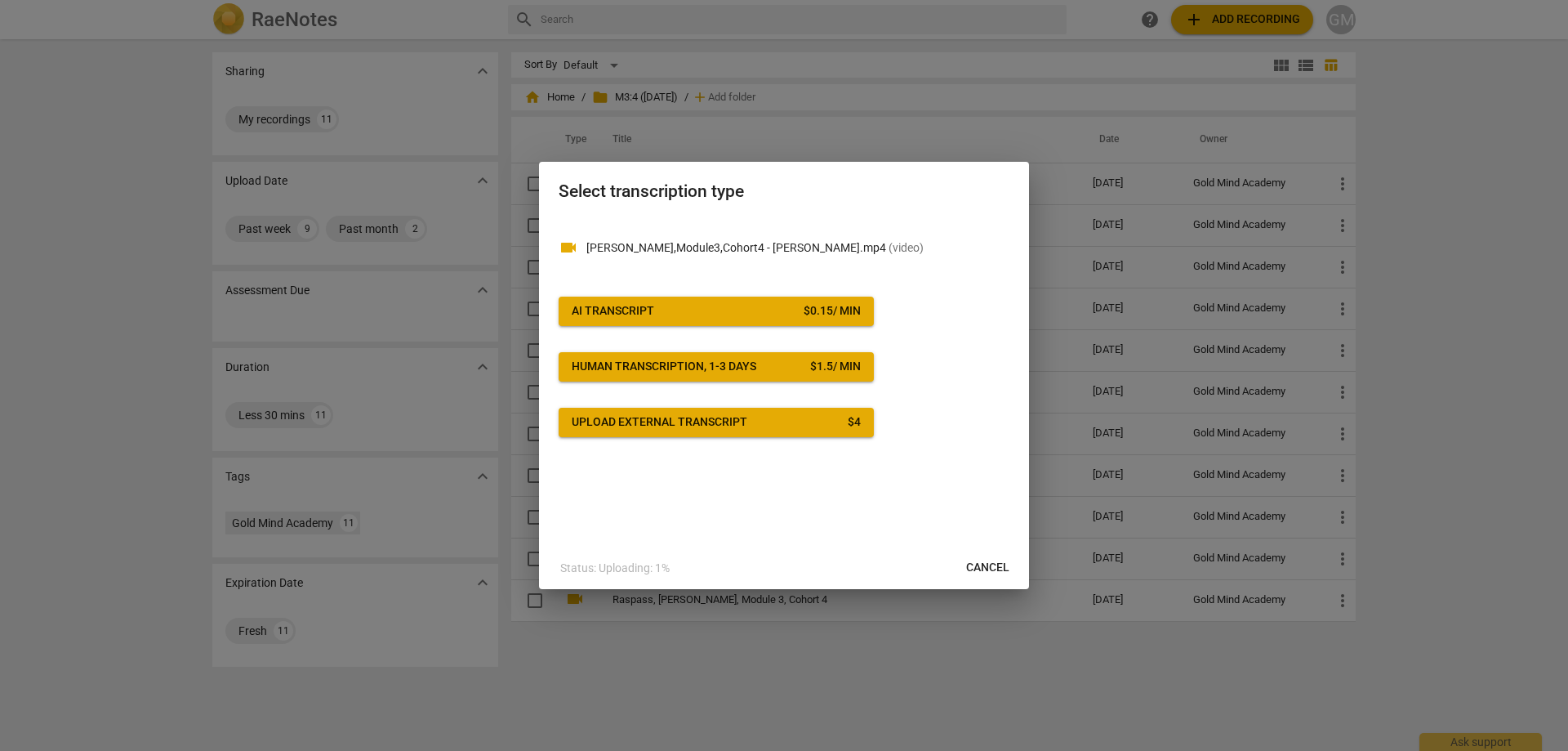
click at [805, 292] on div "videocam Labin,Jenn,Module3,Cohort4 - Jenn Labin.mp4 ( video ) AI Transcript $ …" at bounding box center [784, 328] width 451 height 219
click at [814, 311] on div "$ 0.15 / min" at bounding box center [833, 311] width 57 height 16
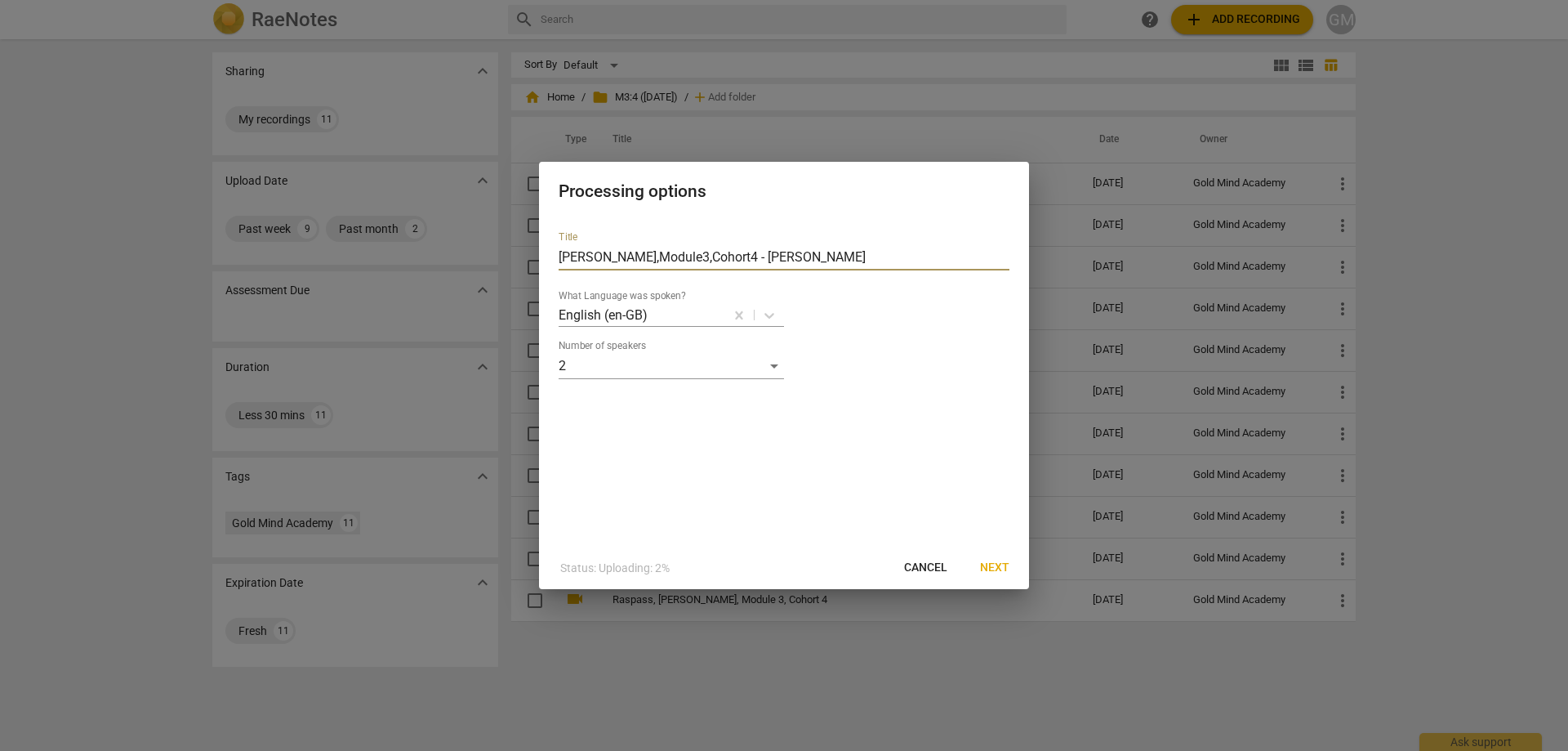
drag, startPoint x: 817, startPoint y: 258, endPoint x: 723, endPoint y: 259, distance: 94.0
click at [723, 259] on input "Labin,Jenn,Module3,Cohort4 - Jenn Labin" at bounding box center [784, 257] width 451 height 26
type input "Labin,Jenn,Module3,Cohort4"
click at [999, 567] on span "Next" at bounding box center [995, 567] width 29 height 16
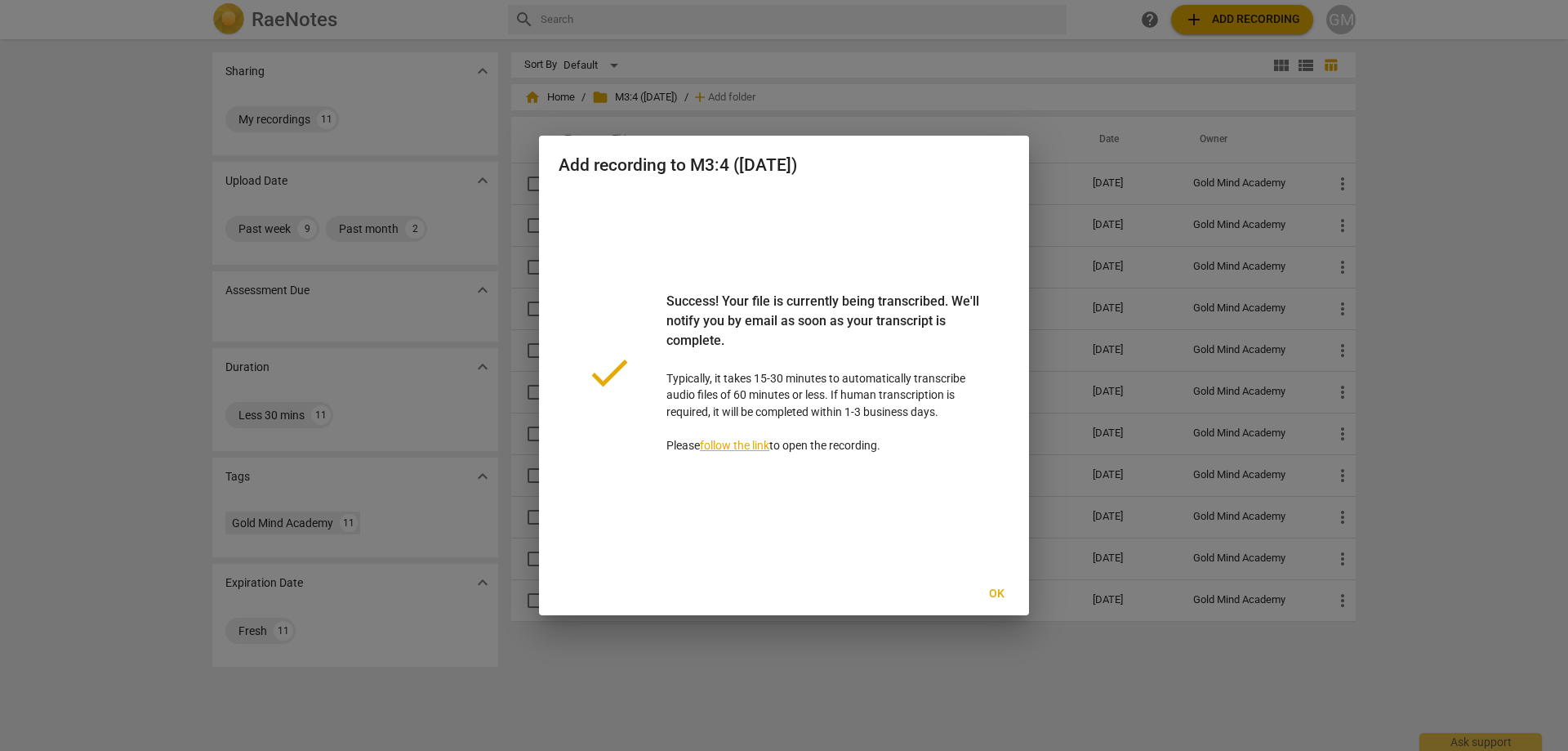
click at [991, 590] on span "Ok" at bounding box center [995, 594] width 26 height 16
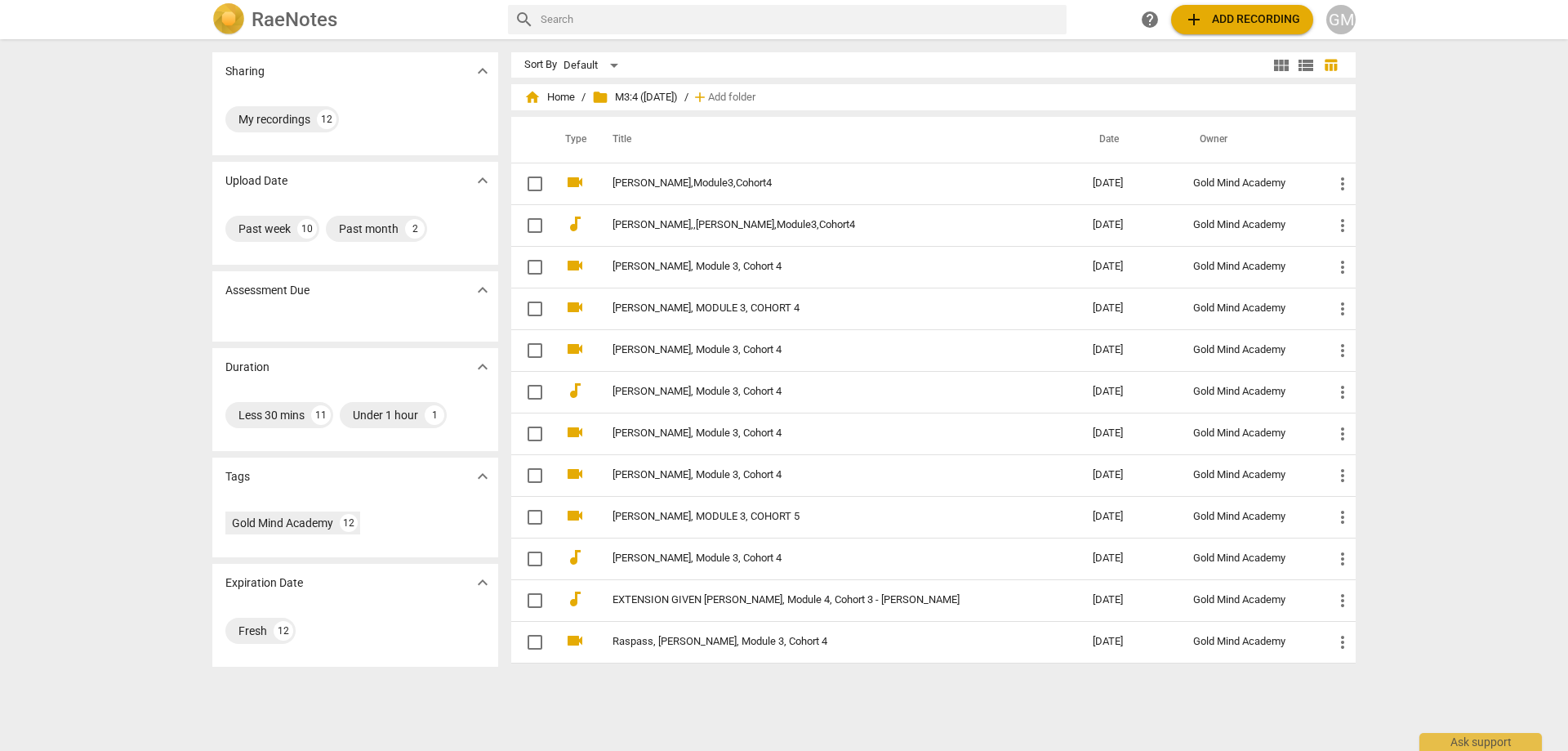
click at [1216, 37] on div "RaeNotes search help add Add recording GM" at bounding box center [784, 20] width 1568 height 39
click at [1219, 29] on button "add Add recording" at bounding box center [1242, 20] width 142 height 29
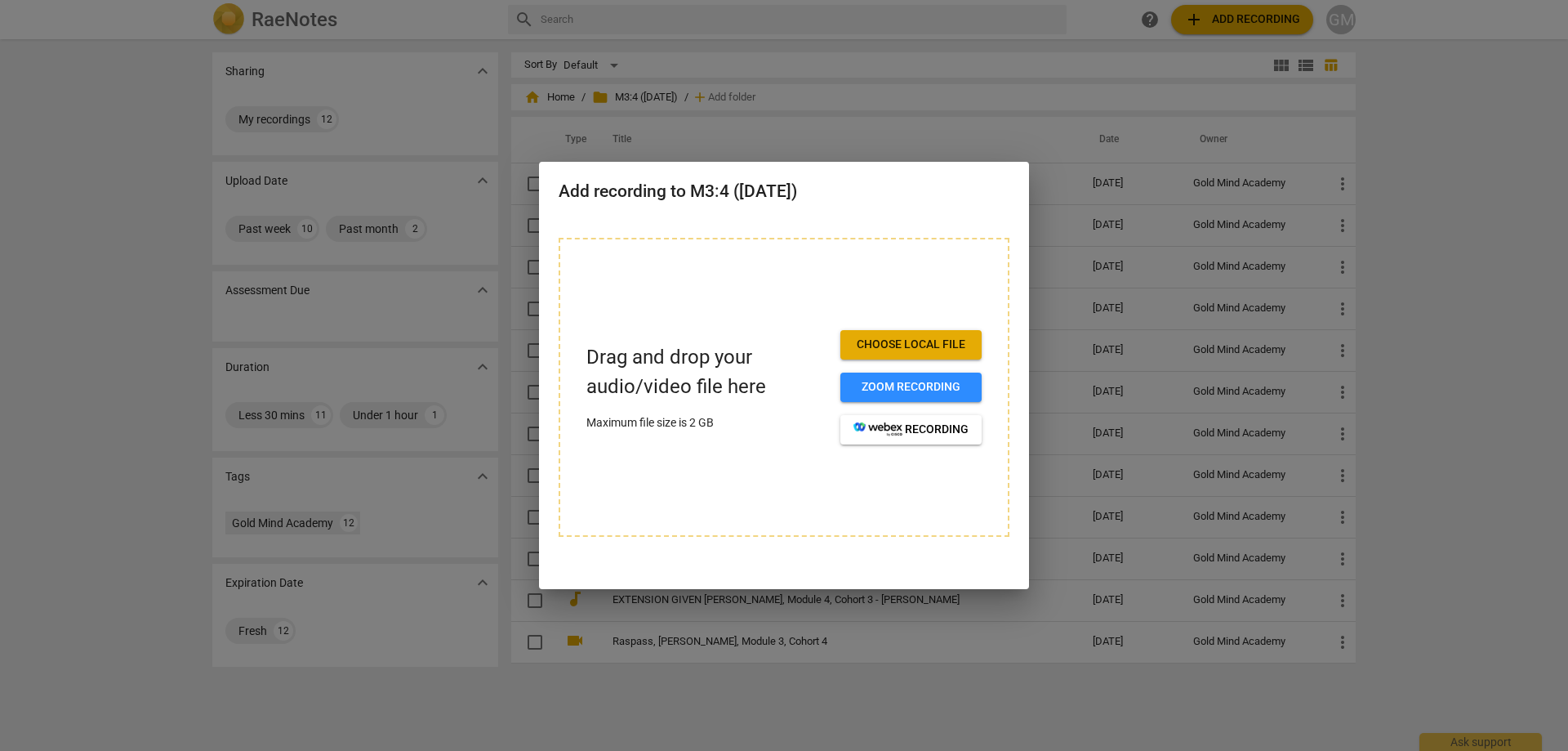
click at [913, 347] on span "Choose local file" at bounding box center [910, 345] width 115 height 16
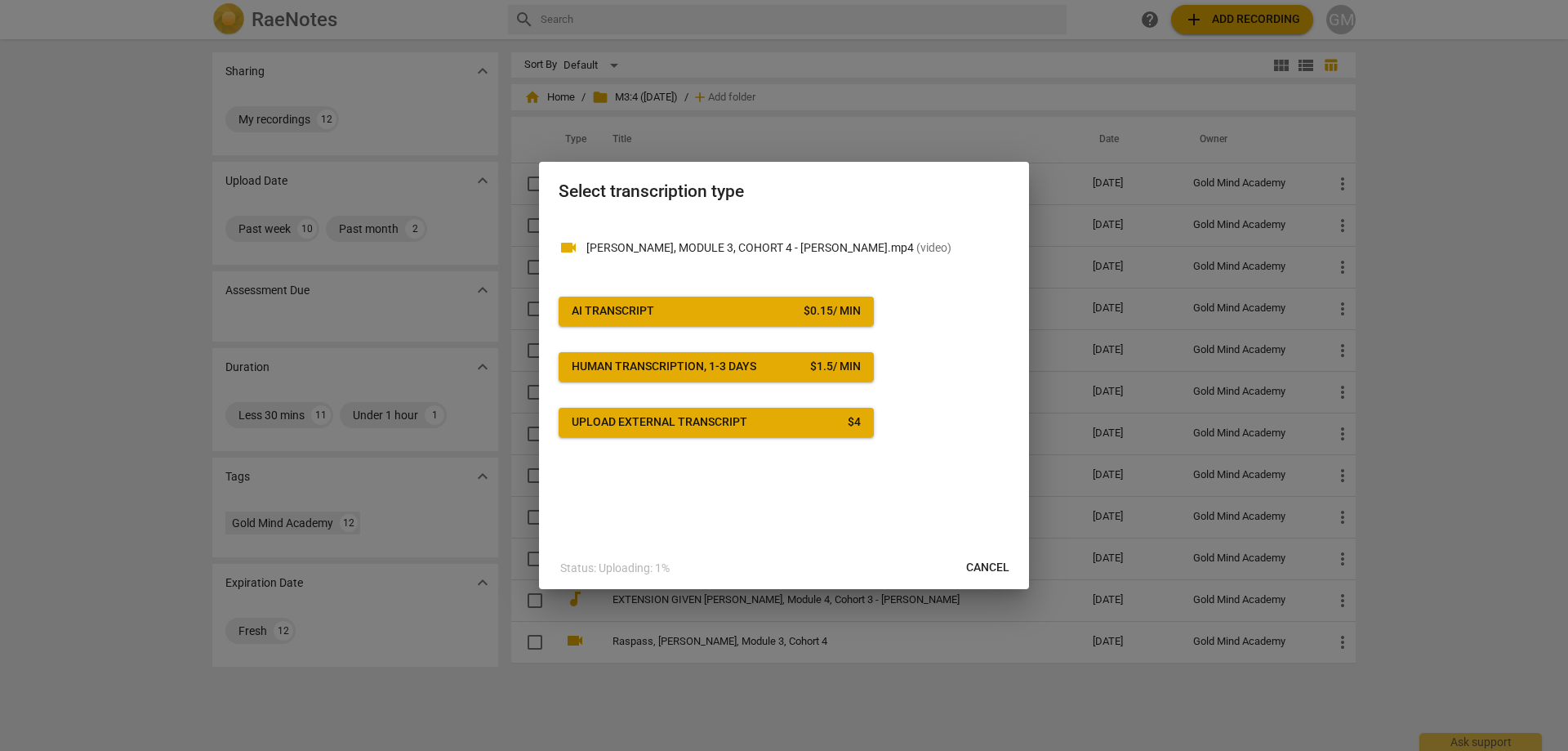
click at [771, 311] on span "AI Transcript $ 0.15 / min" at bounding box center [716, 311] width 289 height 16
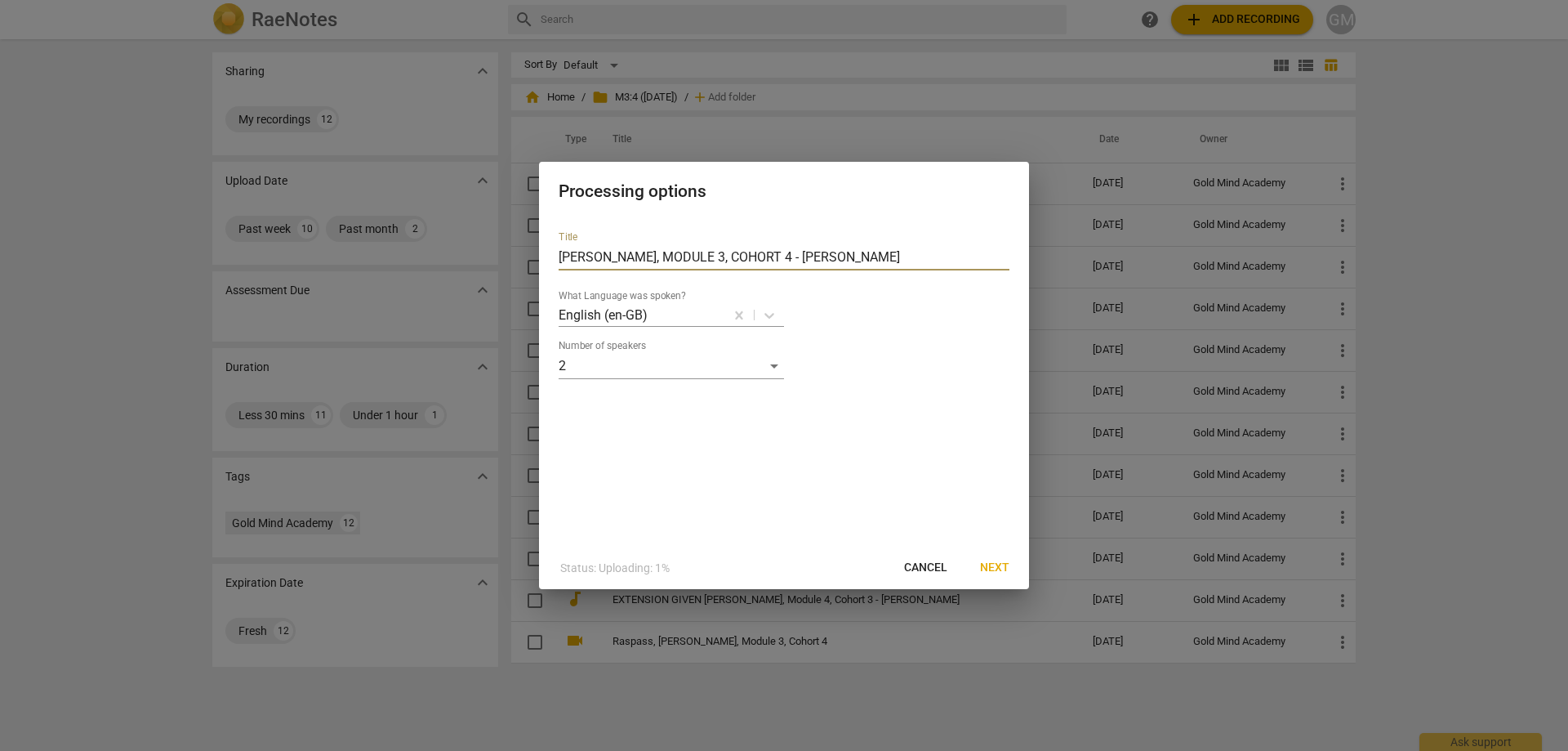
drag, startPoint x: 898, startPoint y: 260, endPoint x: 770, endPoint y: 257, distance: 128.0
click at [770, 257] on input "LEECE, ALEX, MODULE 3, COHORT 4 - Alexander Leece" at bounding box center [784, 257] width 451 height 26
type input "LEECE, ALEX, MODULE 3, COHORT 4"
click at [1003, 562] on span "Next" at bounding box center [995, 567] width 29 height 16
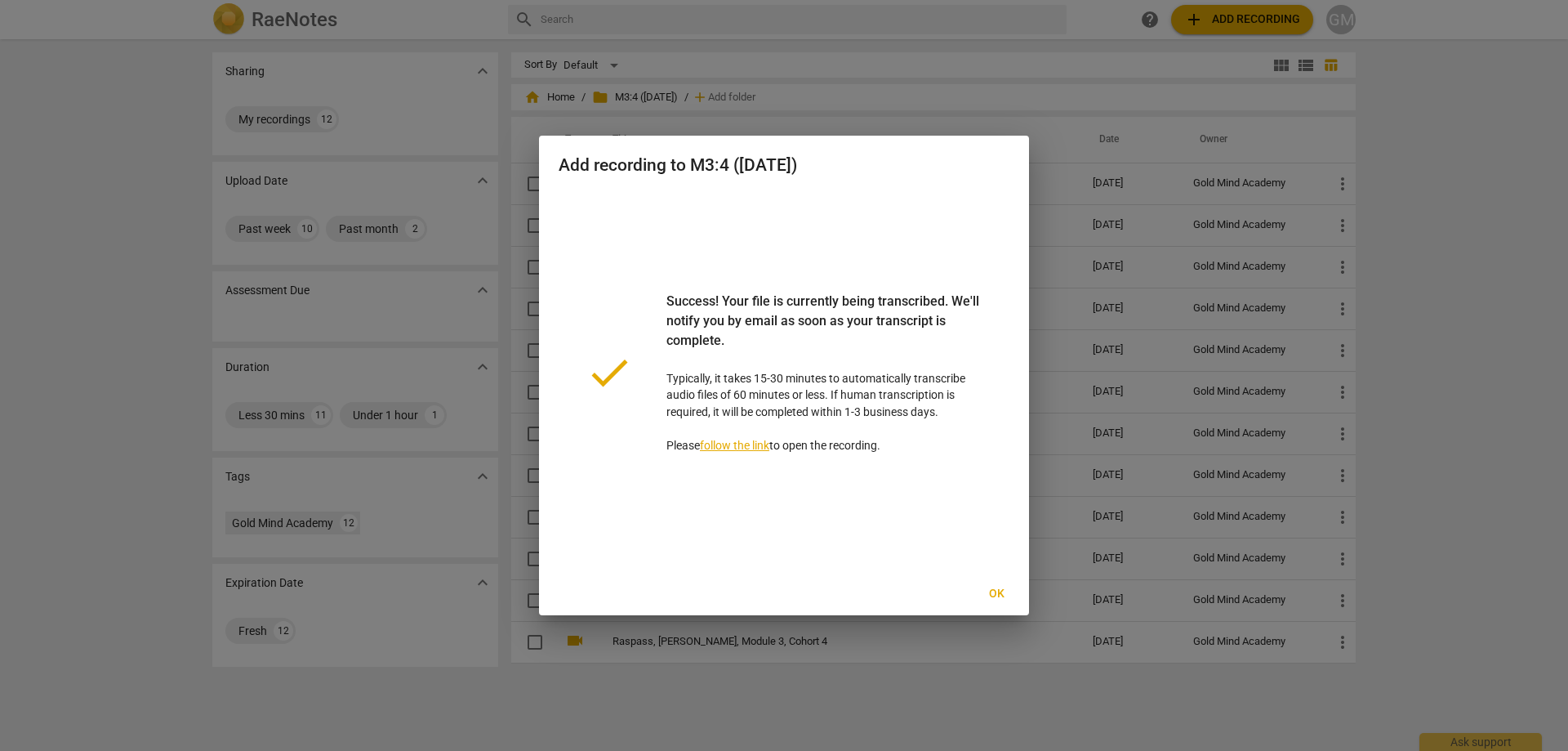
click at [1003, 594] on span "Ok" at bounding box center [995, 594] width 26 height 16
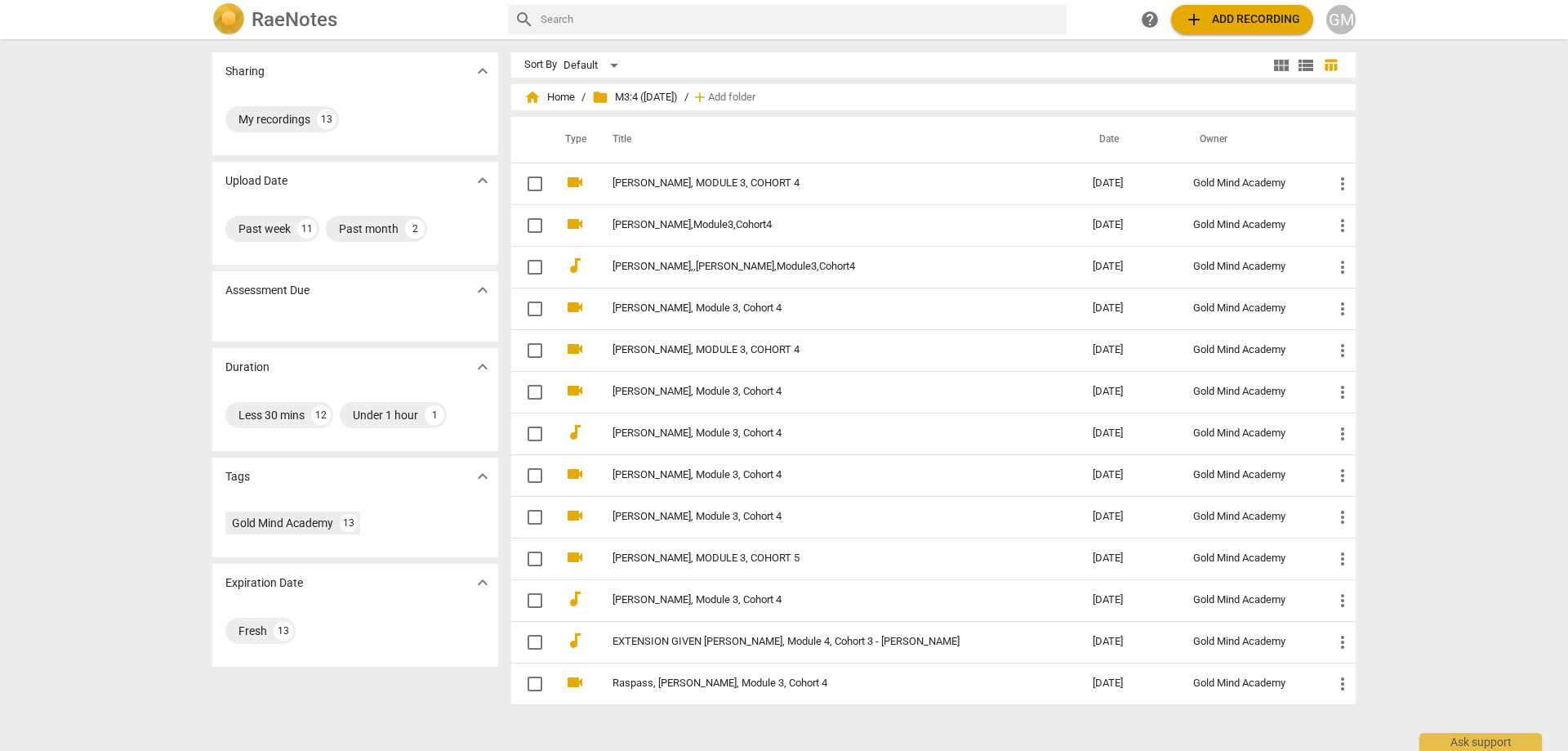
click at [1239, 20] on span "add Add recording" at bounding box center [1242, 20] width 116 height 20
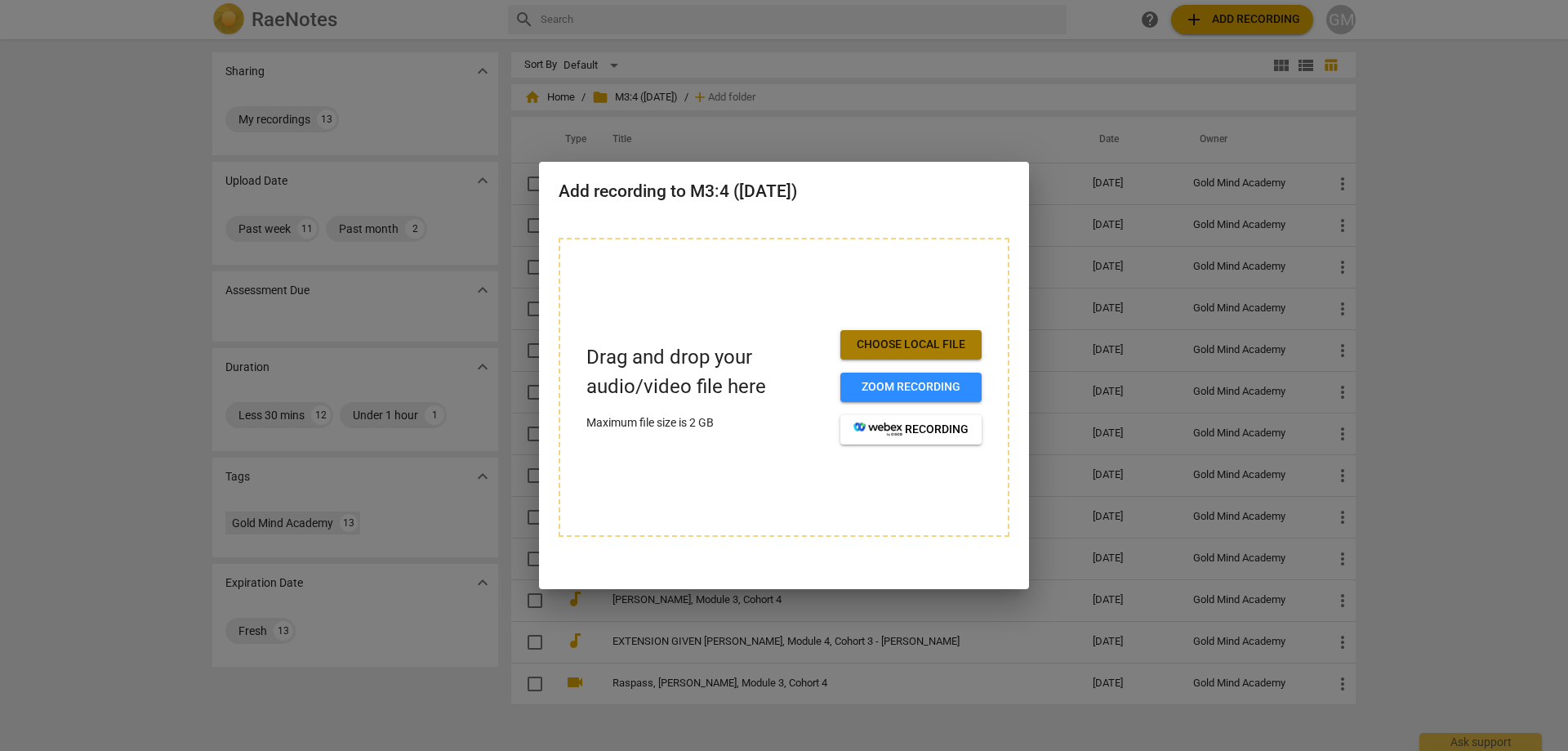
click at [874, 346] on span "Choose local file" at bounding box center [910, 345] width 115 height 16
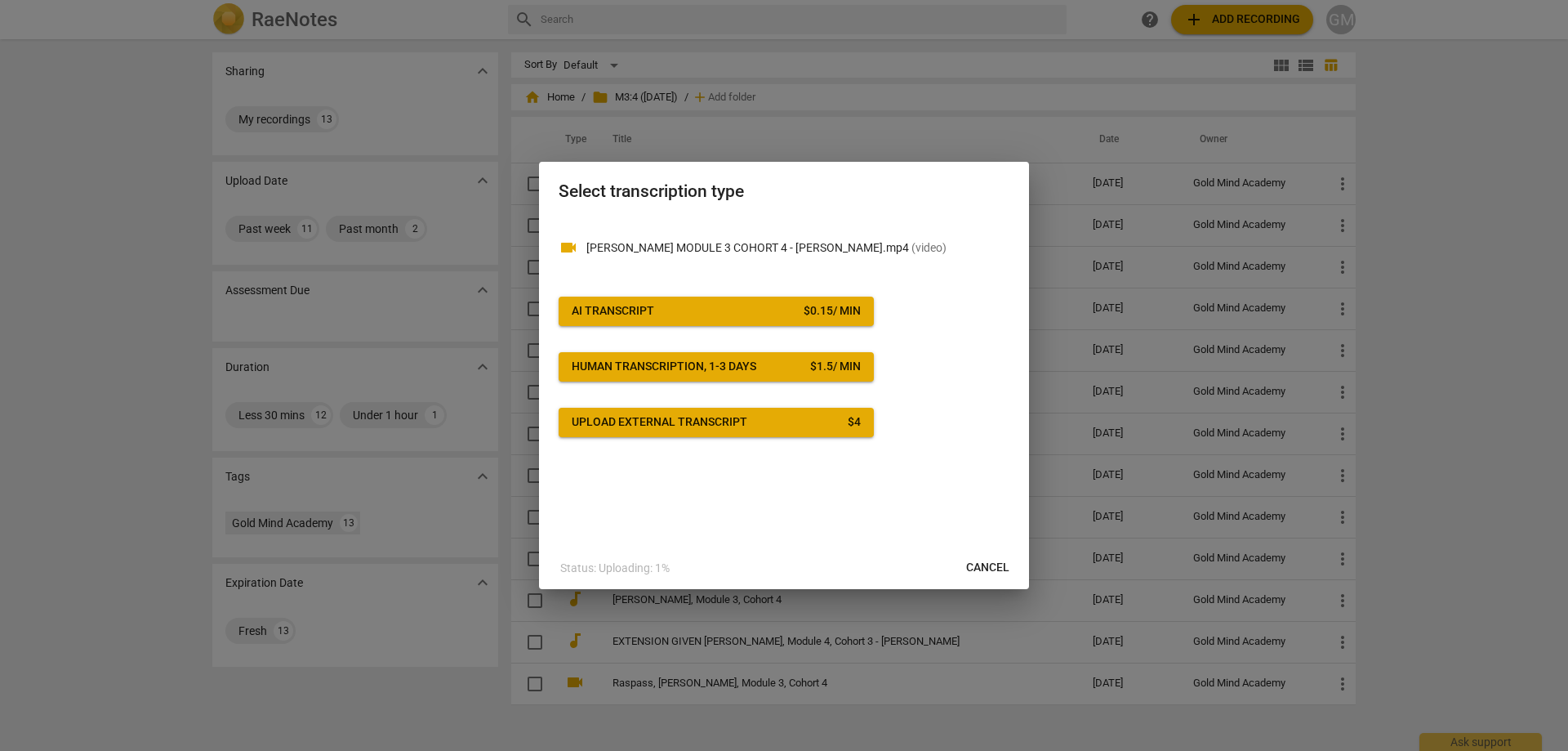
click at [813, 306] on div "$ 0.15 / min" at bounding box center [833, 311] width 57 height 16
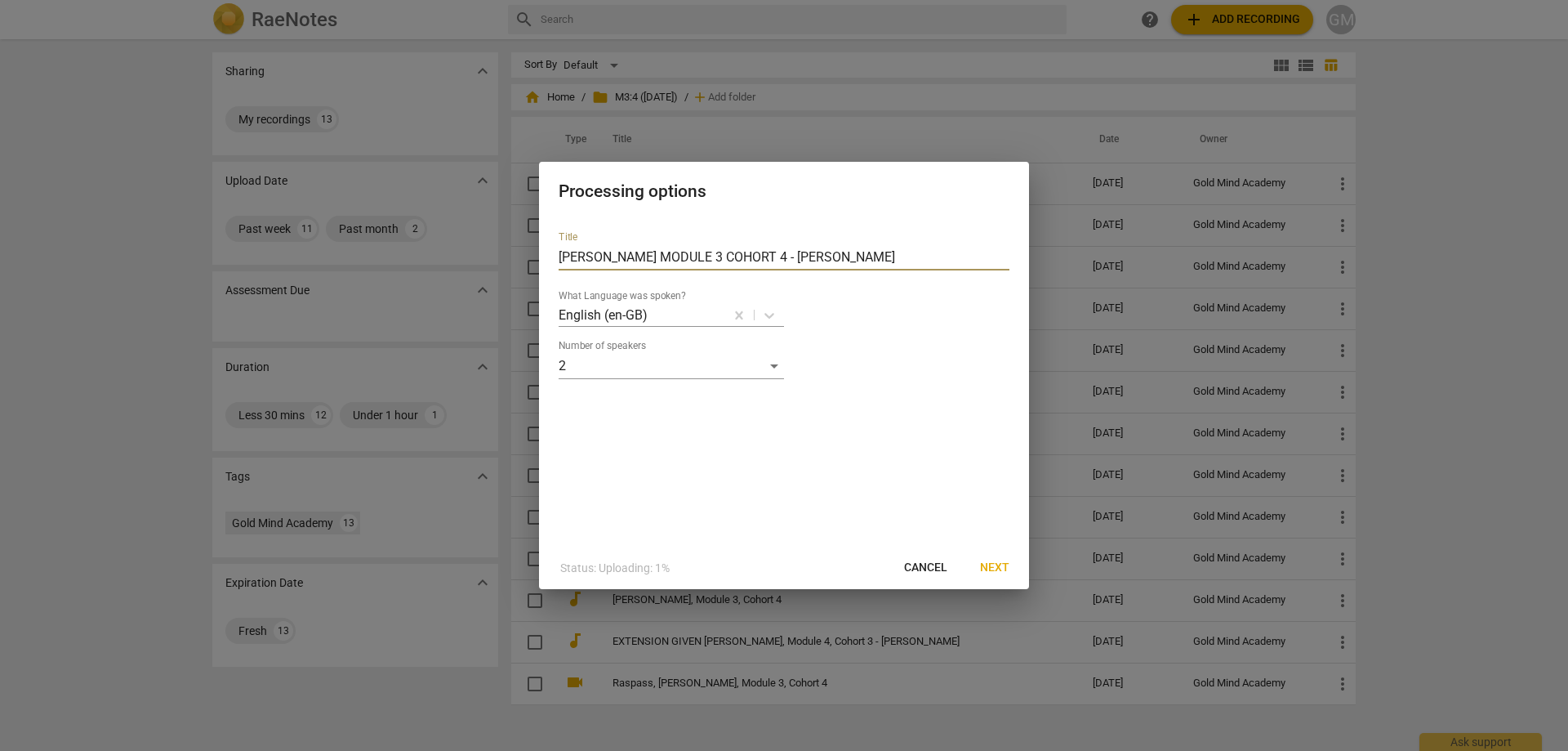
drag, startPoint x: 931, startPoint y: 250, endPoint x: 789, endPoint y: 253, distance: 142.0
click at [789, 253] on input "DOLNIK ALLISON MODULE 3 COHORT 4 - allison dolnik" at bounding box center [784, 257] width 451 height 26
type input "DOLNIK ALLISON MODULE 3 COHORT 4"
click at [991, 568] on span "Next" at bounding box center [995, 567] width 29 height 16
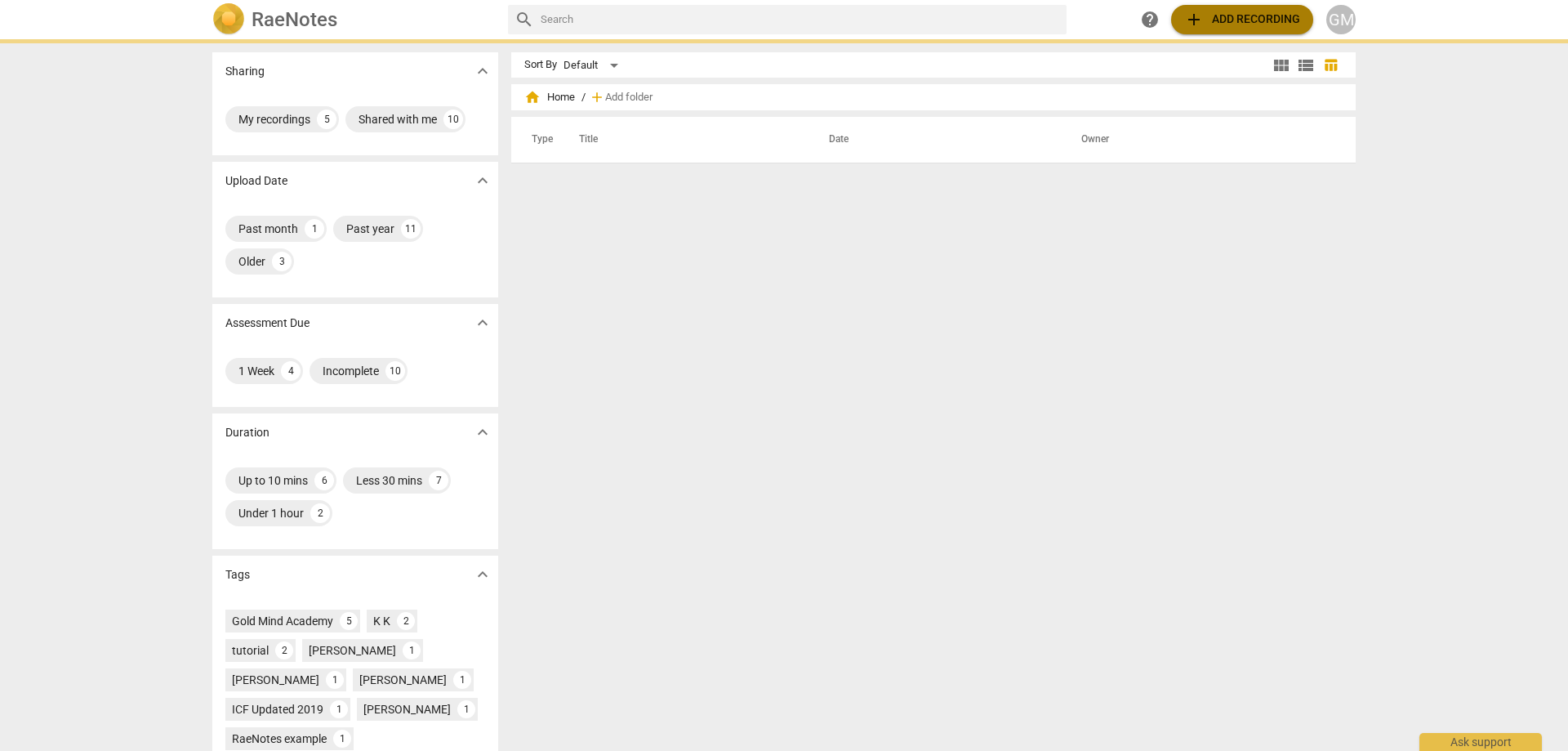
click at [1243, 17] on span "add Add recording" at bounding box center [1242, 20] width 116 height 20
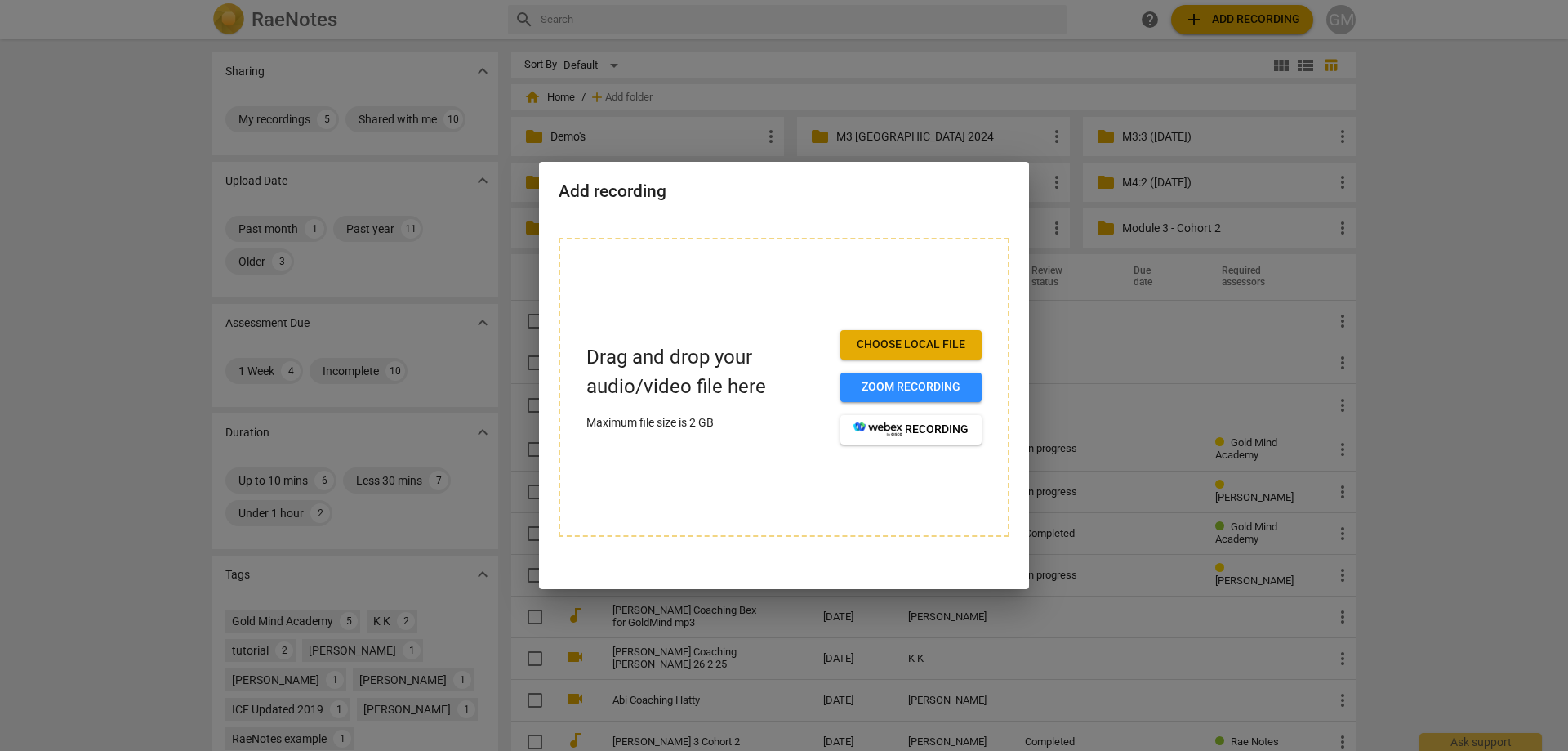
click at [1496, 192] on div at bounding box center [784, 375] width 1568 height 751
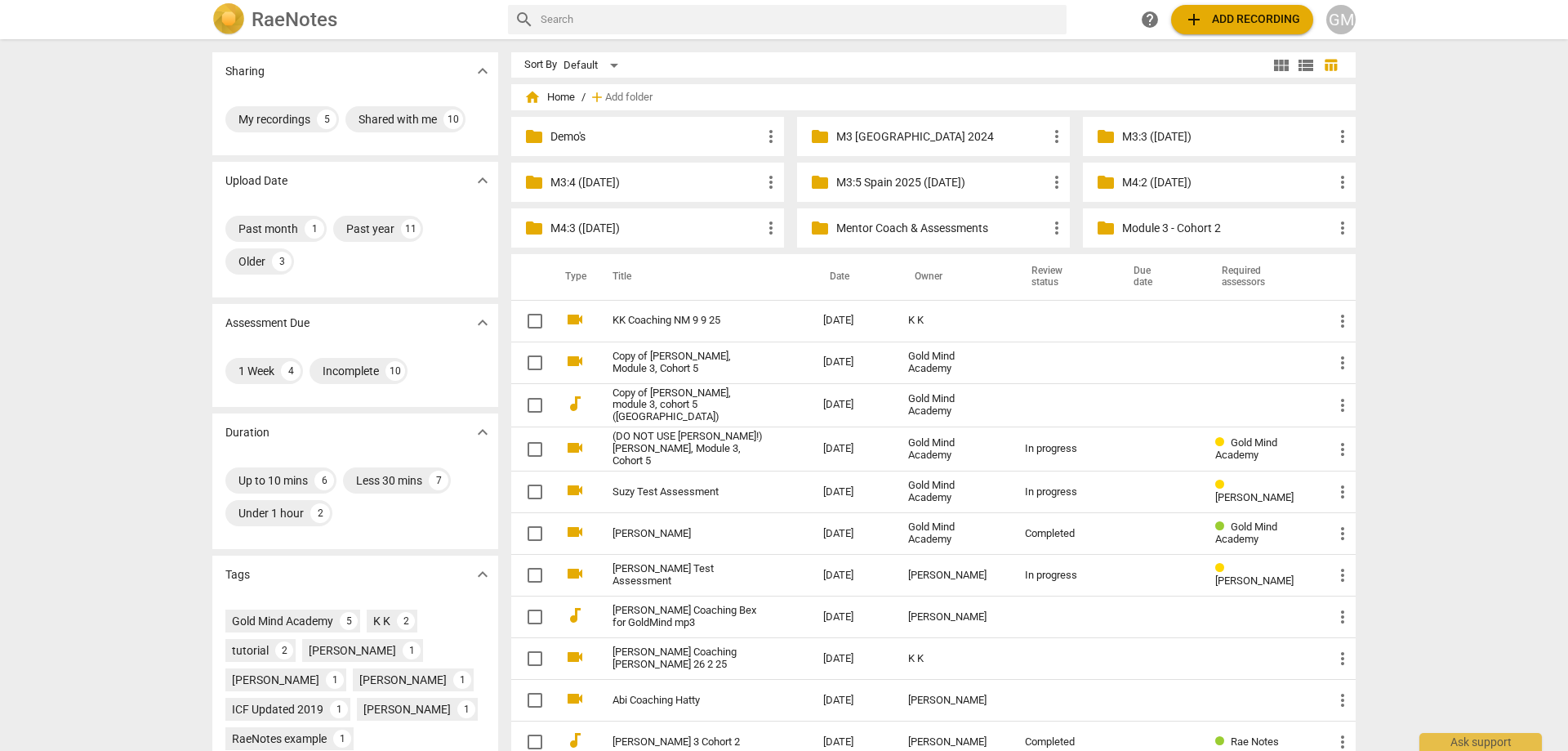
click at [652, 185] on p "M3:4 ([DATE])" at bounding box center [655, 182] width 211 height 17
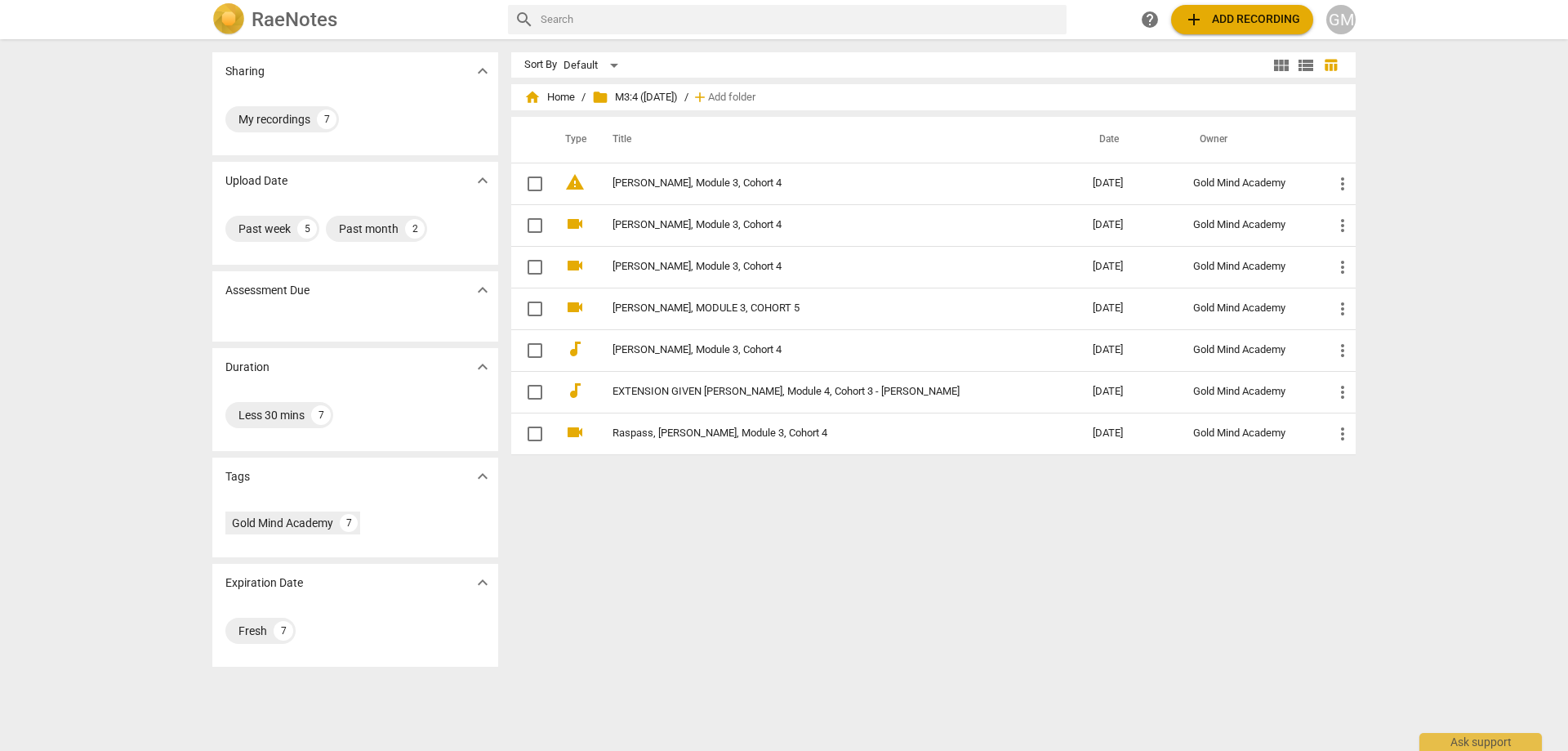
click at [867, 534] on div "Sort By Default view_module view_list table_chart home Home / folder M3:4 ([DAT…" at bounding box center [939, 396] width 857 height 686
click at [809, 534] on div "Sort By Default view_module view_list table_chart home Home / folder M3:4 ([DAT…" at bounding box center [939, 396] width 857 height 686
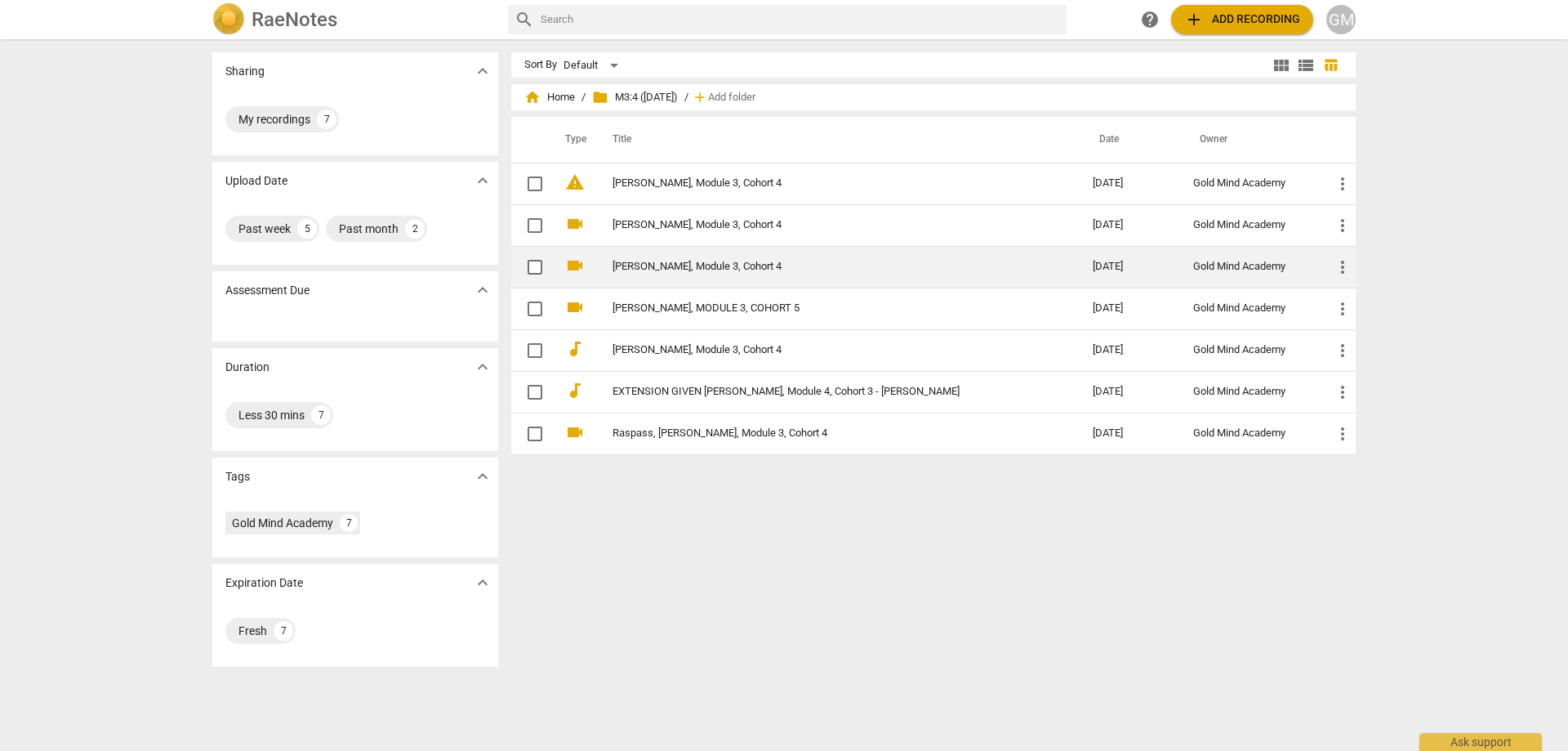
click at [765, 267] on link "[PERSON_NAME], Module 3, Cohort 4" at bounding box center [823, 267] width 421 height 12
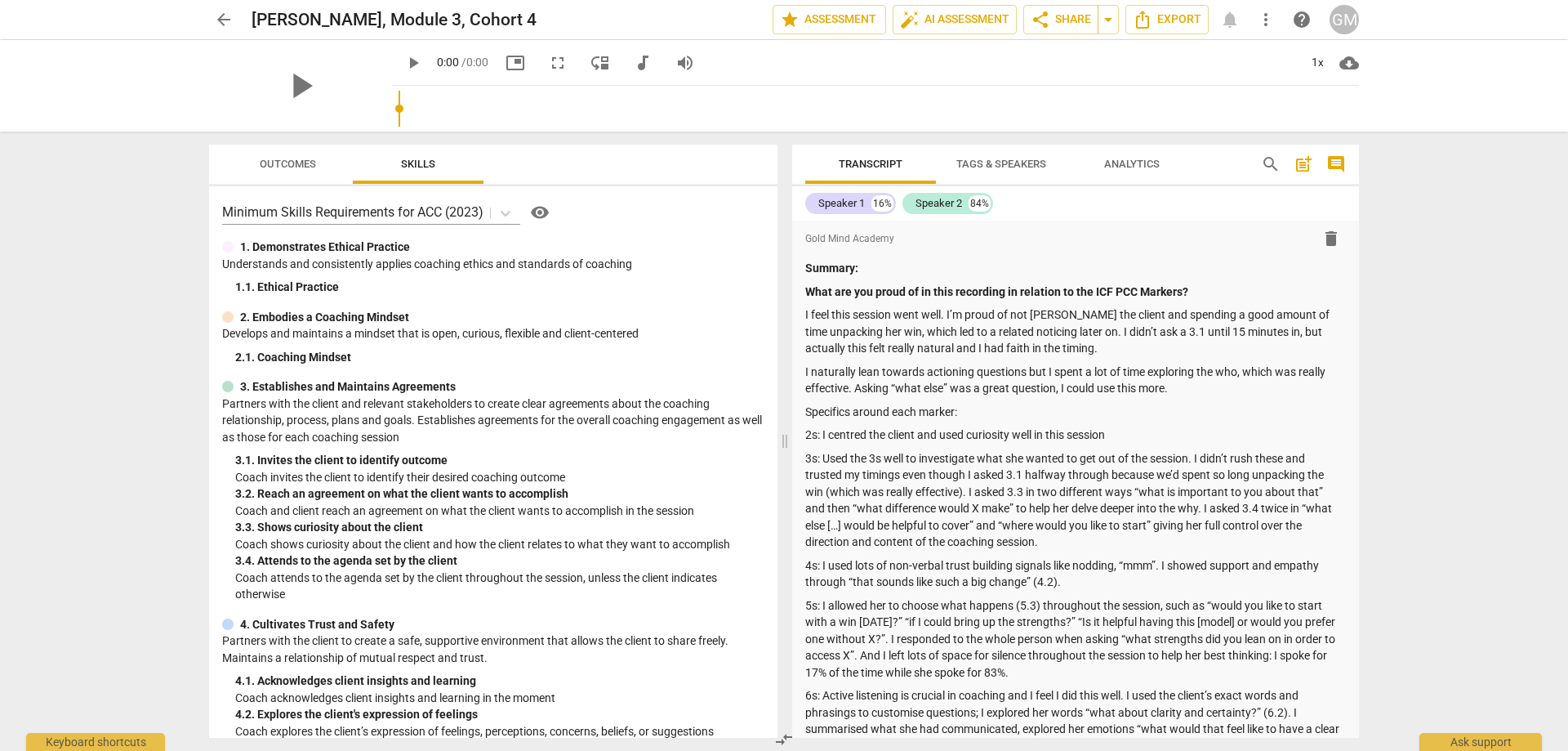
click at [220, 28] on span "arrow_back" at bounding box center [223, 20] width 20 height 20
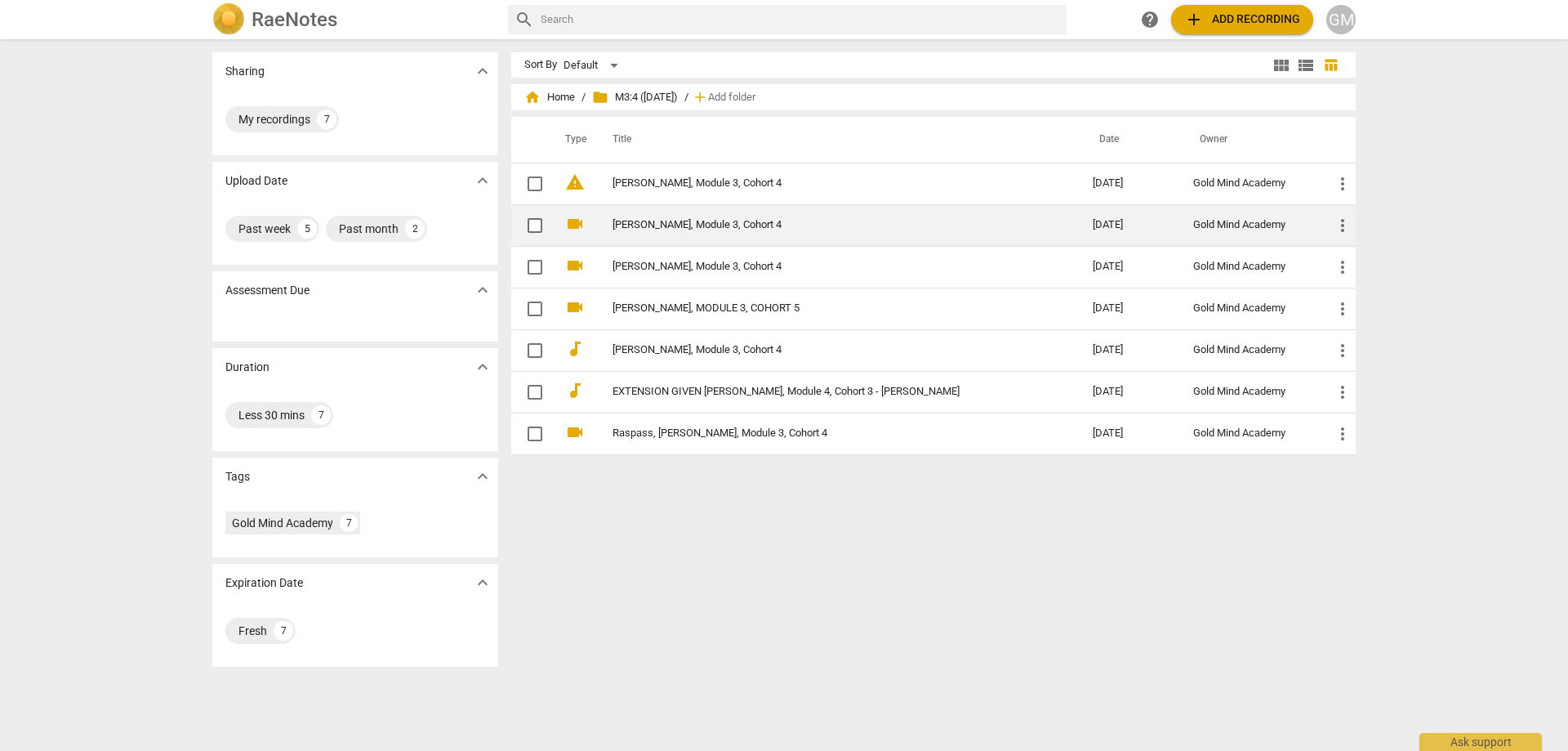
click at [723, 228] on link "Rose-carless, Vikki, Module 3, Cohort 4" at bounding box center [823, 225] width 421 height 12
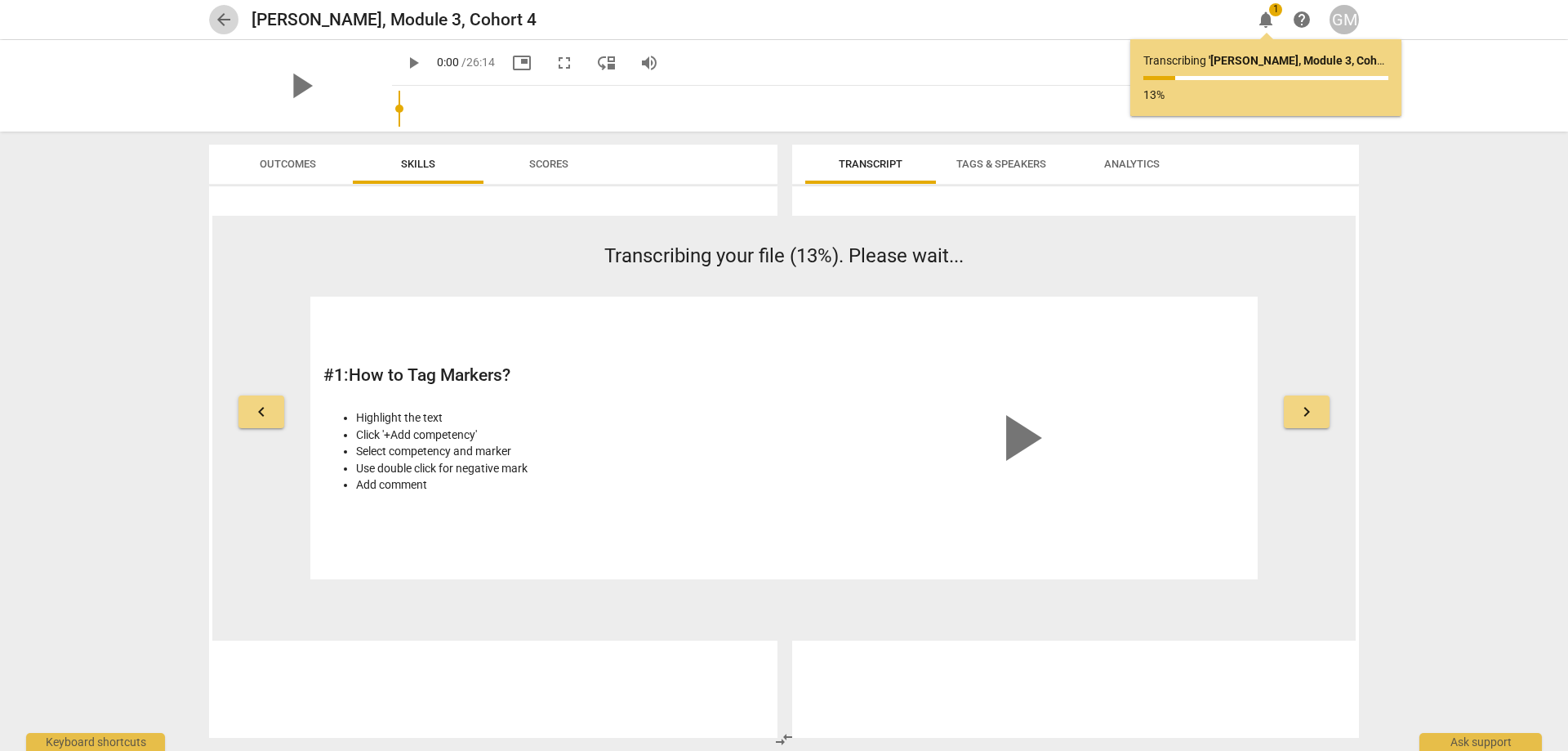
click at [220, 22] on span "arrow_back" at bounding box center [223, 20] width 20 height 20
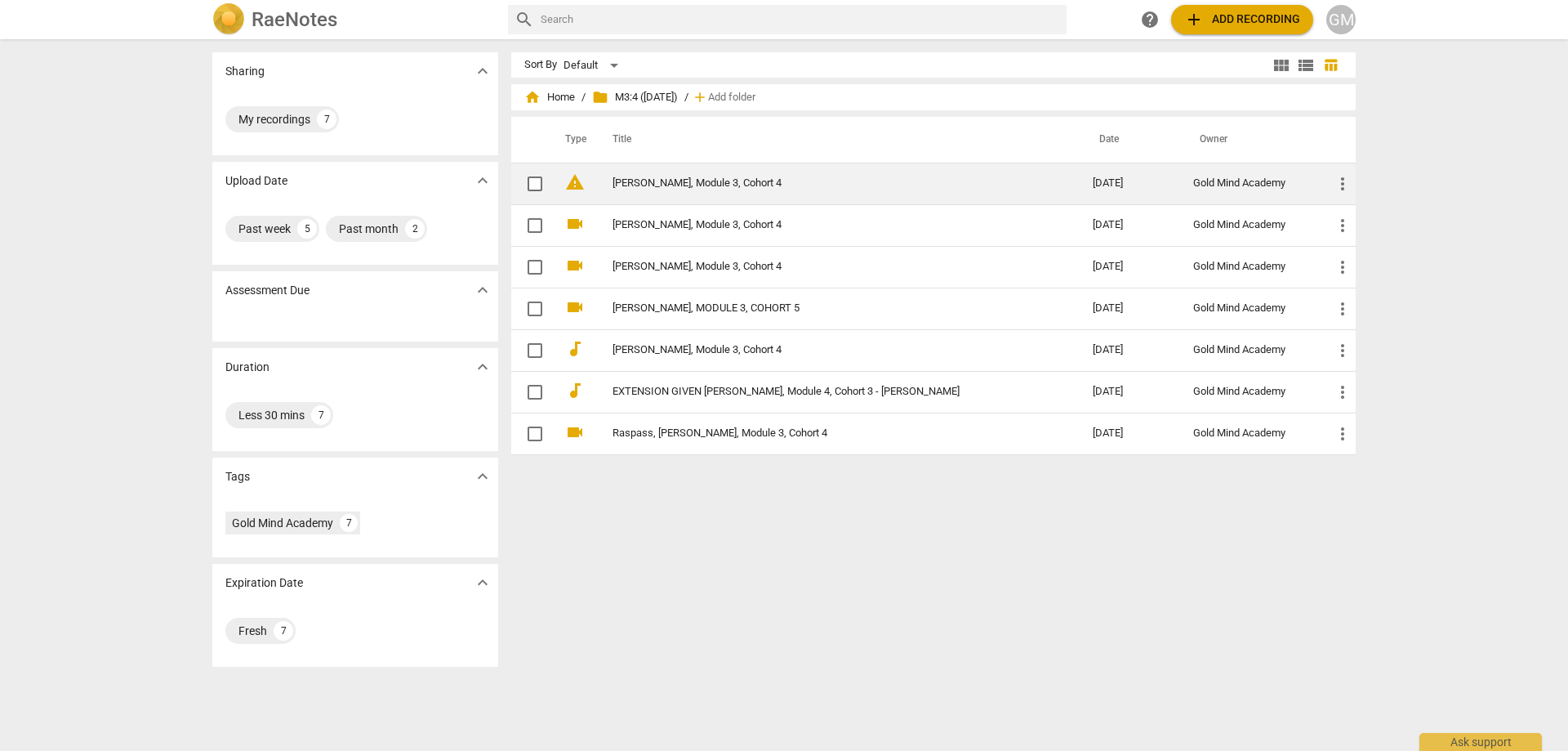
click at [720, 191] on td "McIntyre, Erica, Module 3, Cohort 4" at bounding box center [836, 184] width 487 height 42
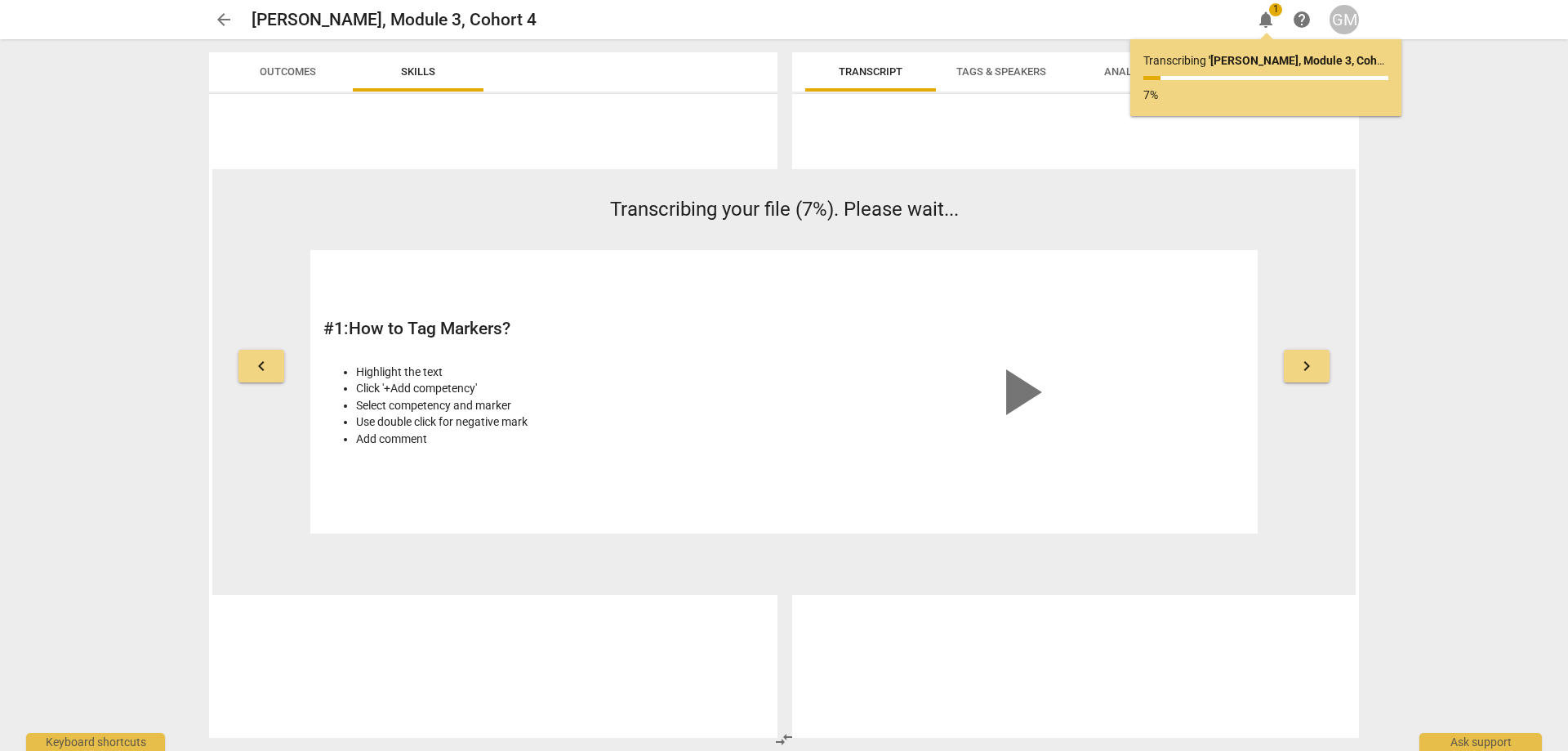
click at [222, 19] on span "arrow_back" at bounding box center [223, 20] width 20 height 20
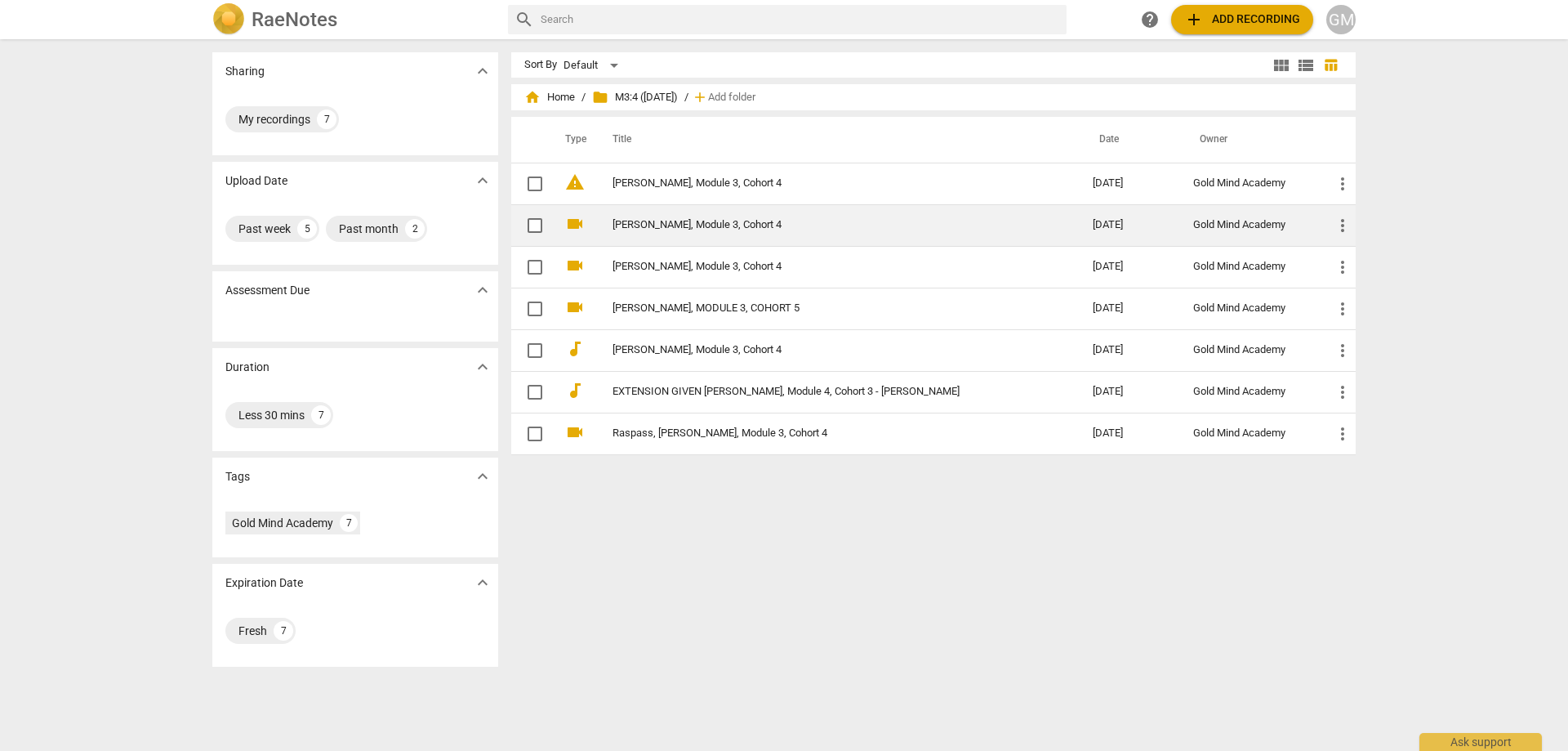
click at [776, 229] on link "Rose-carless, Vikki, Module 3, Cohort 4" at bounding box center [823, 225] width 421 height 12
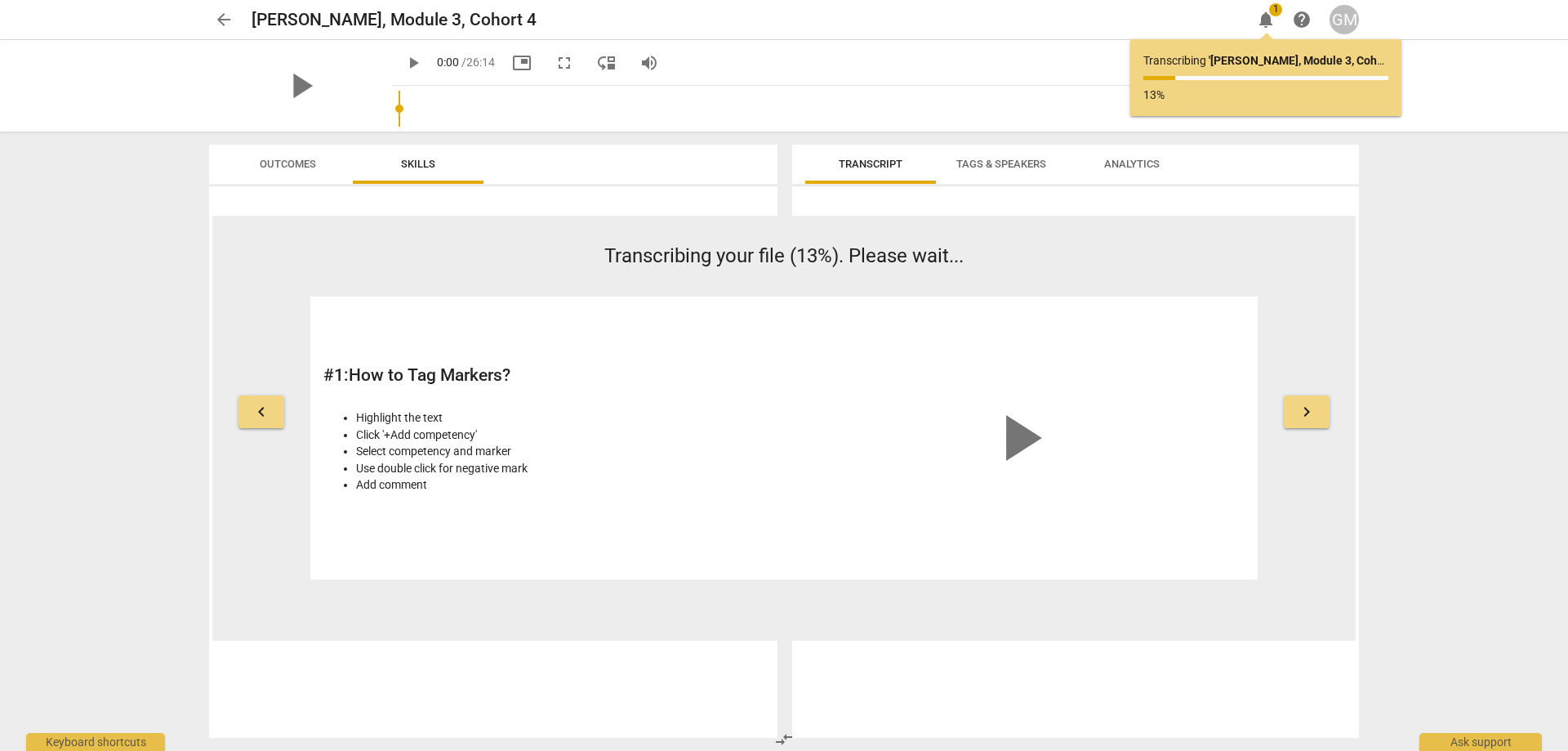
click at [216, 24] on span "arrow_back" at bounding box center [223, 20] width 20 height 20
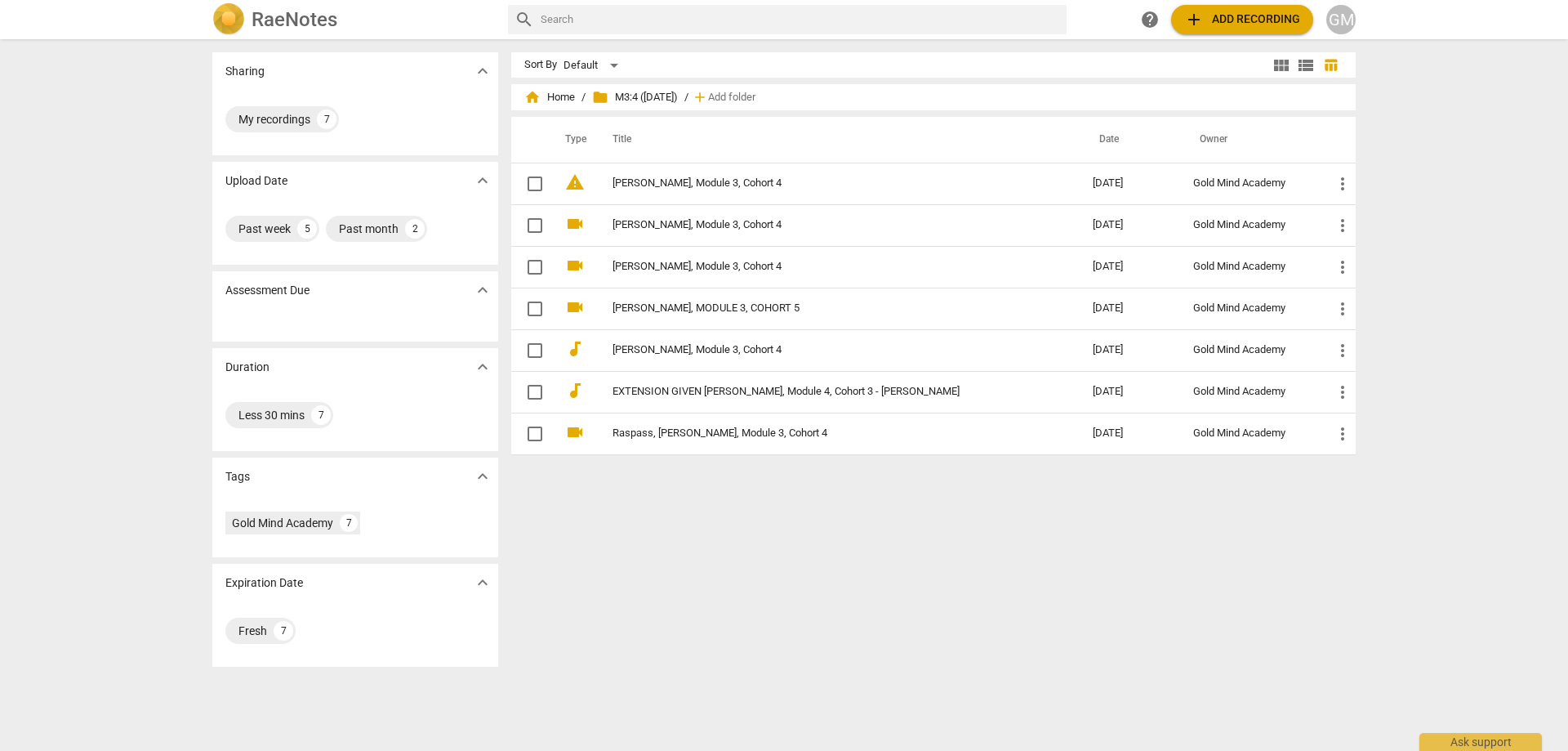
click at [808, 510] on div "Sort By Default view_module view_list table_chart home Home / folder M3:4 (22nd…" at bounding box center [939, 396] width 857 height 686
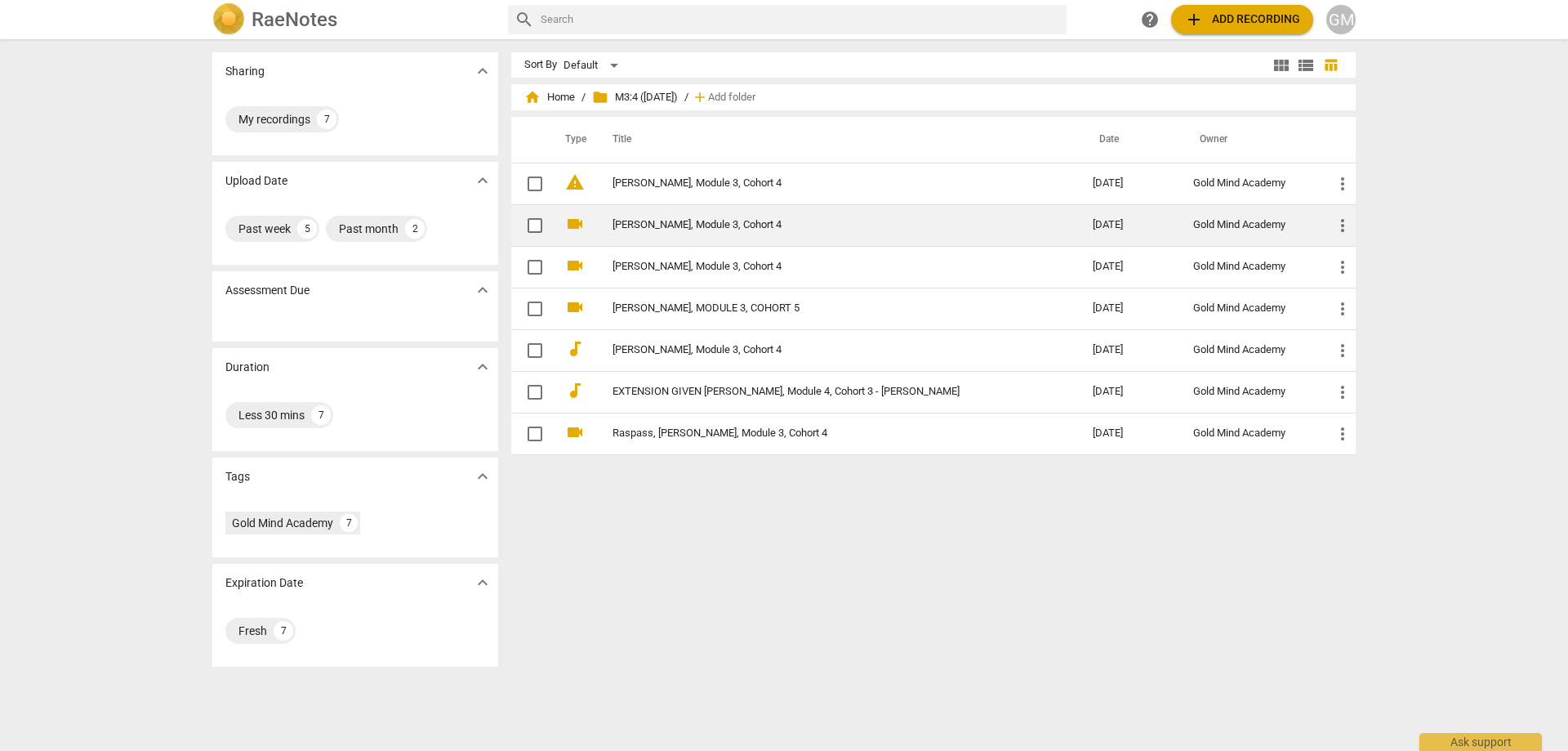
click at [692, 228] on link "Rose-carless, Vikki, Module 3, Cohort 4" at bounding box center [823, 225] width 421 height 12
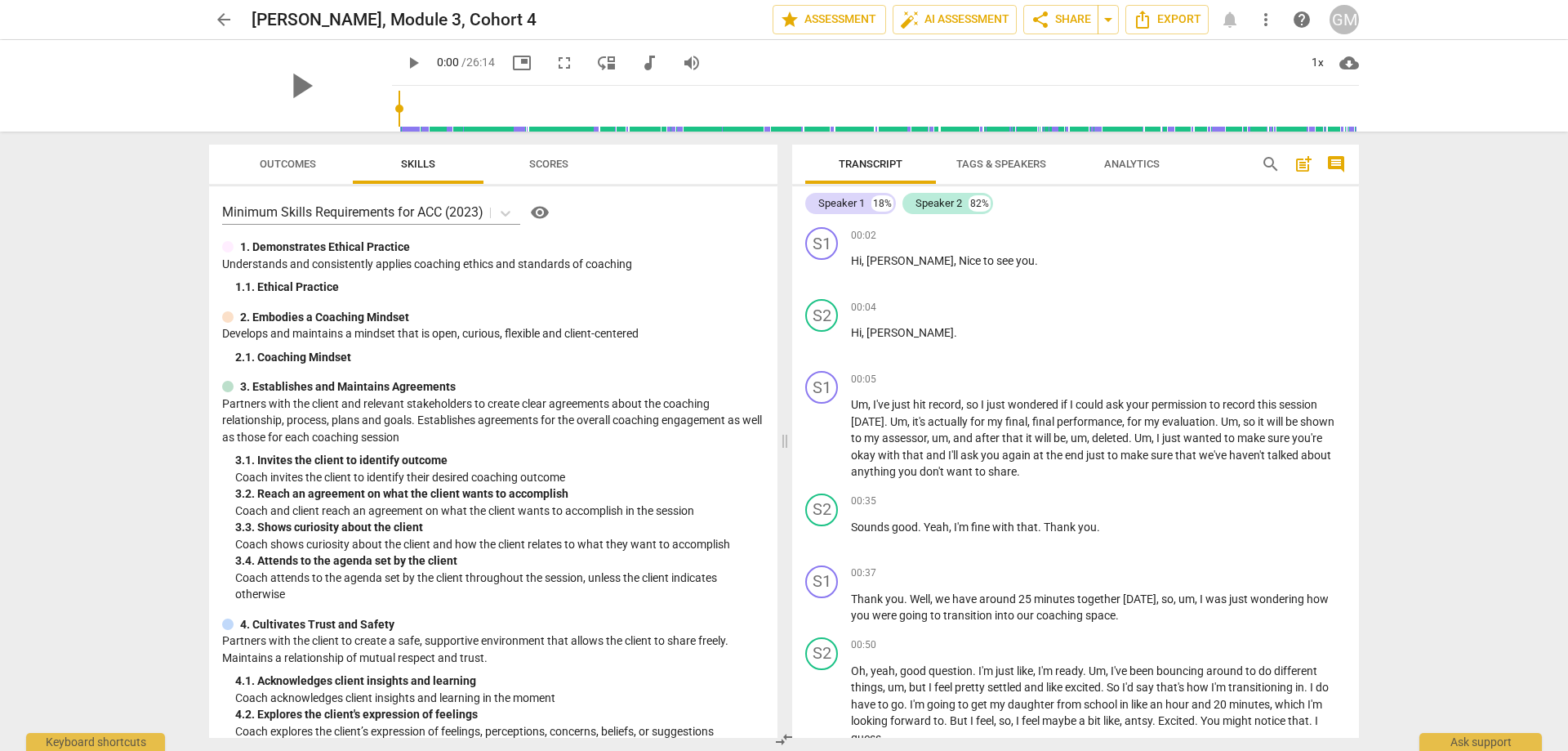
click at [1297, 164] on span "post_add" at bounding box center [1304, 164] width 20 height 20
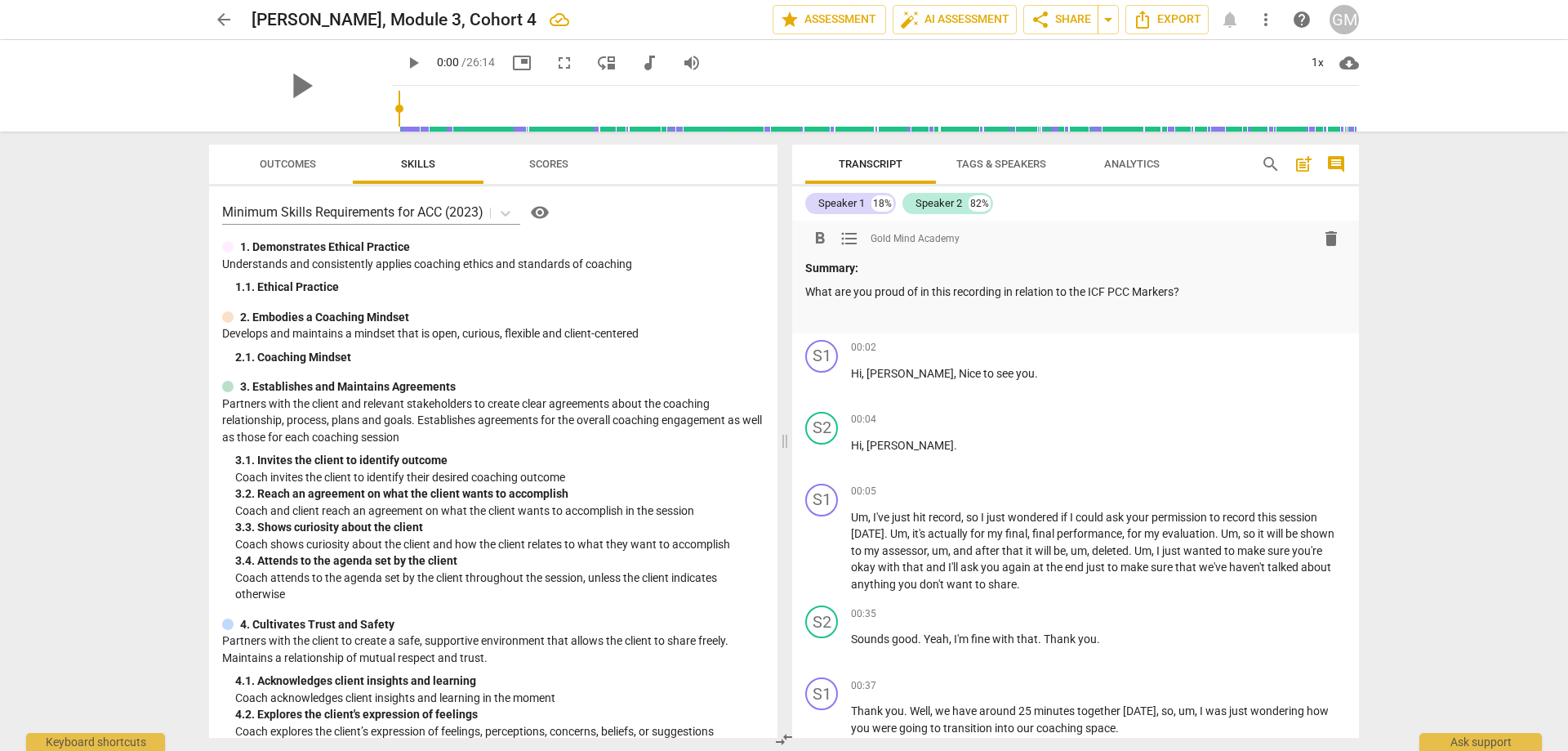
click at [815, 311] on p at bounding box center [1075, 314] width 540 height 17
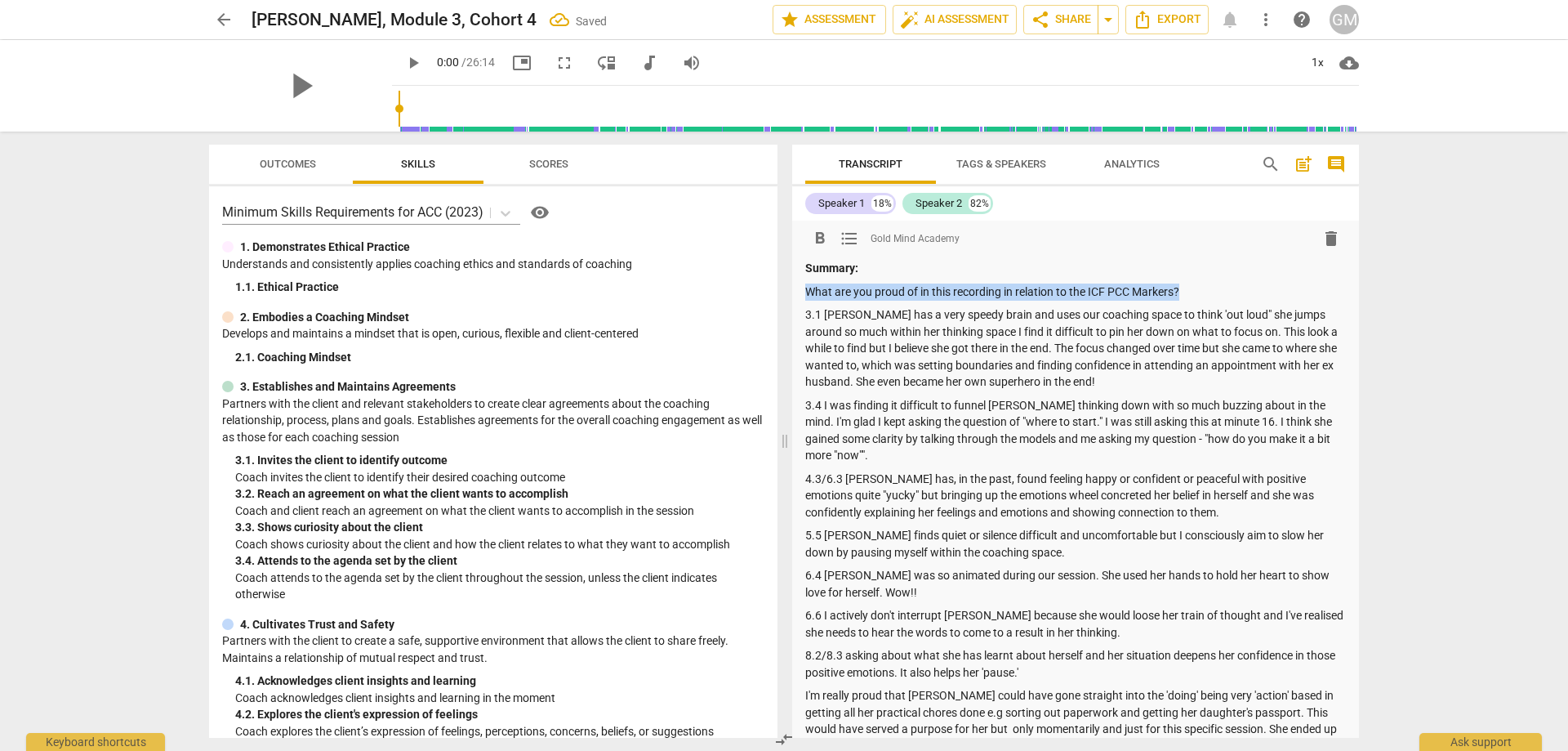
drag, startPoint x: 1184, startPoint y: 287, endPoint x: 735, endPoint y: 280, distance: 449.1
click at [735, 280] on div "Outcomes Skills Scores Minimum Skills Requirements for ACC (2023) visibility 1.…" at bounding box center [784, 441] width 1176 height 619
click at [816, 247] on span "format_bold" at bounding box center [820, 239] width 20 height 20
click at [1093, 385] on p "3.1 Allison has a very speedy brain and uses our coaching space to think 'out l…" at bounding box center [1075, 348] width 540 height 84
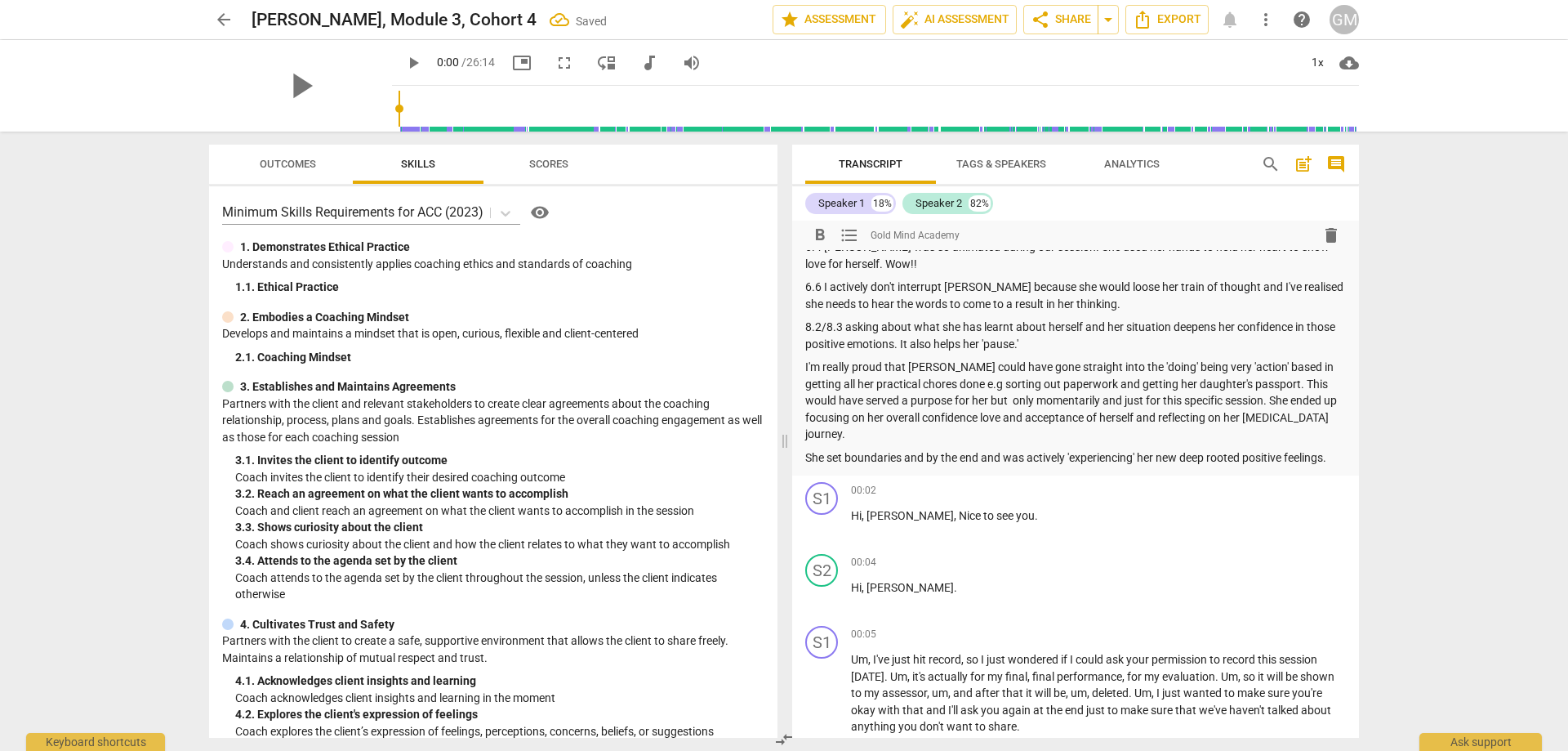
scroll to position [327, 0]
click at [1336, 451] on p "She set boundaries and by the end and was actively 'experiencing' her new deep …" at bounding box center [1075, 459] width 540 height 17
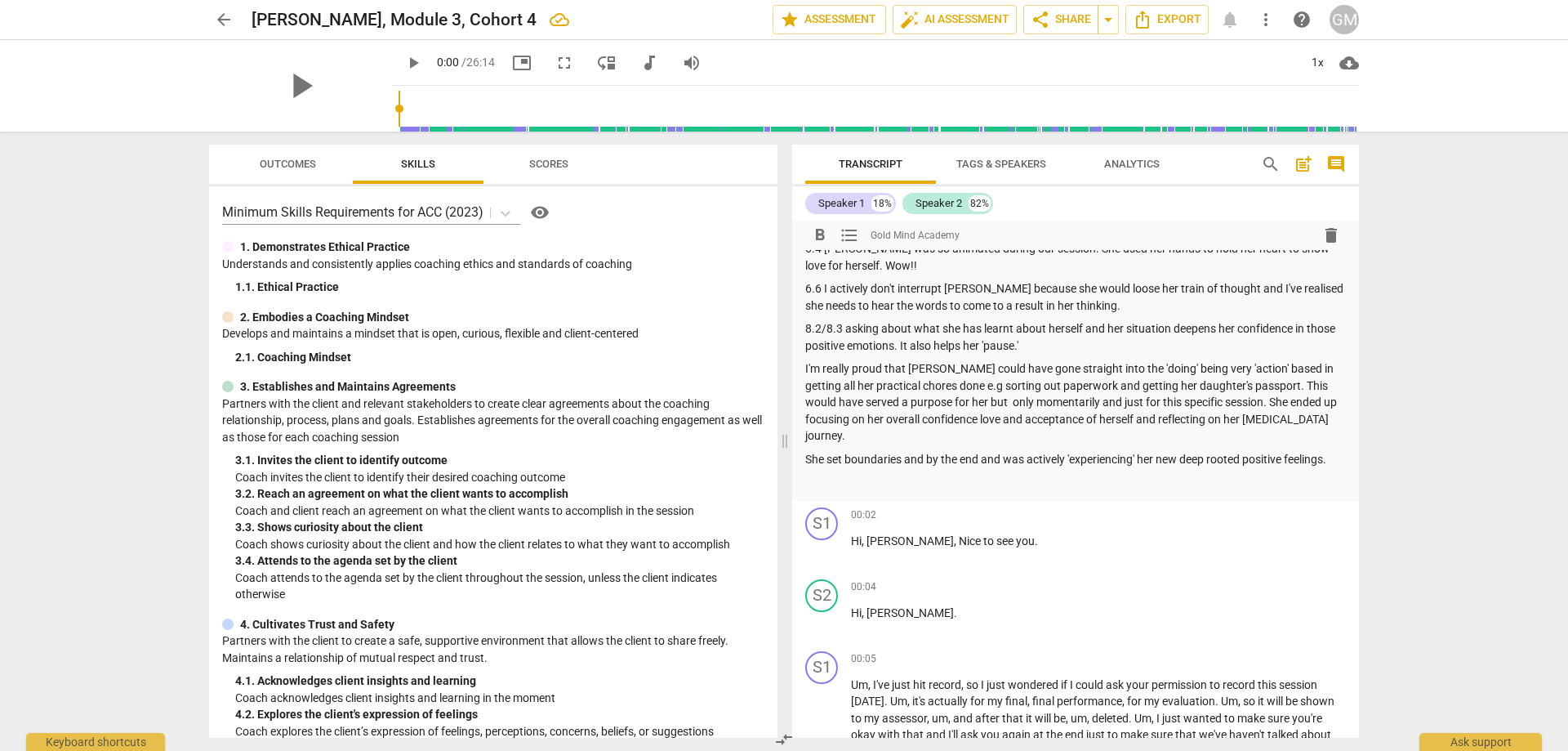
click at [890, 474] on p at bounding box center [1075, 482] width 540 height 17
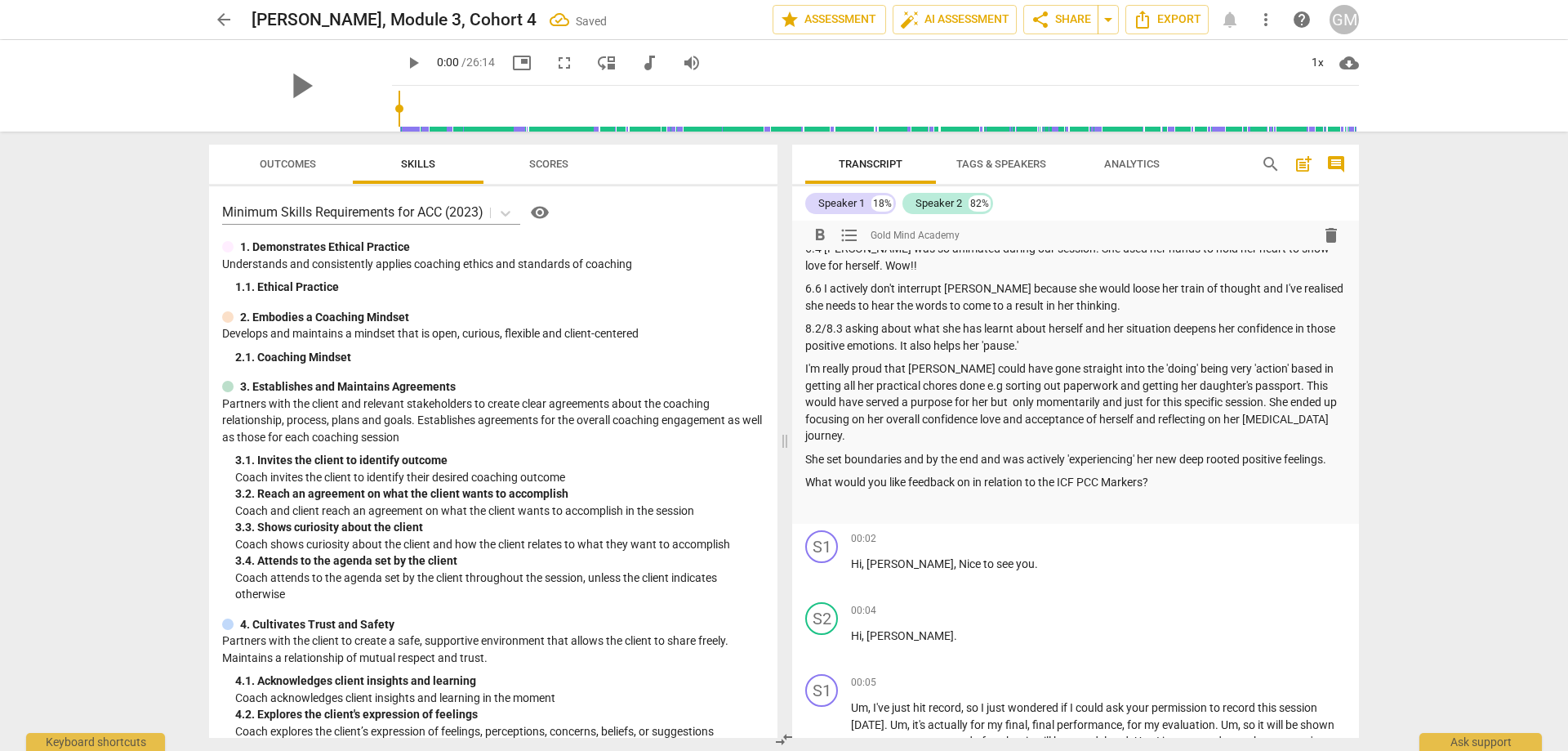
click at [853, 498] on p at bounding box center [1075, 506] width 540 height 17
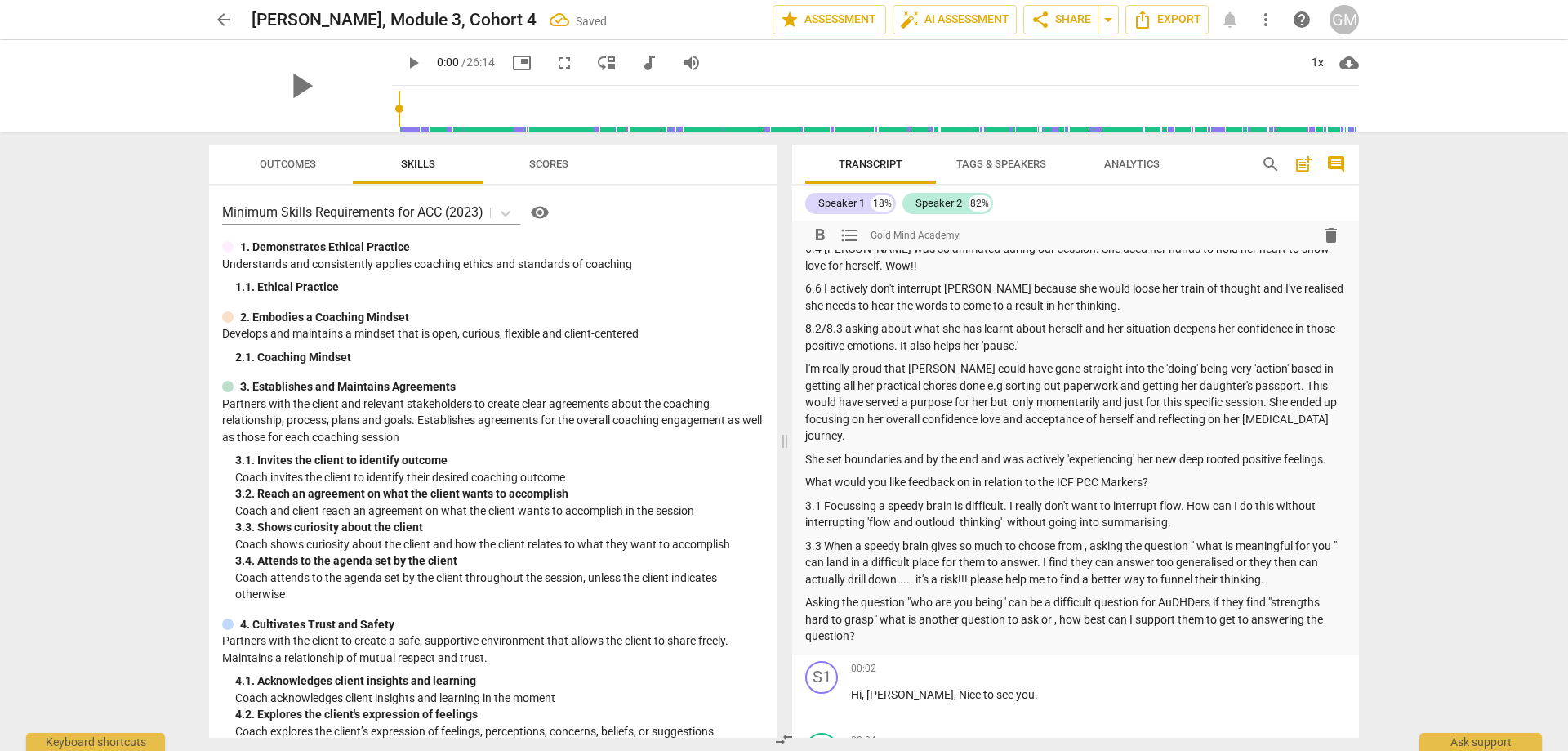
click at [1062, 559] on p "3.3 When a speedy brain gives so much to choose from , asking the question " wh…" at bounding box center [1075, 563] width 540 height 51
drag, startPoint x: 1176, startPoint y: 469, endPoint x: 804, endPoint y: 466, distance: 372.0
click at [804, 466] on div "format_bold format_list_bulleted Gold Mind Academy delete Summary: What are you…" at bounding box center [1076, 274] width 567 height 761
click at [819, 244] on button "format_bold" at bounding box center [819, 235] width 29 height 29
click at [1093, 451] on p "She set boundaries and by the end and was actively 'experiencing' her new deep …" at bounding box center [1075, 459] width 540 height 17
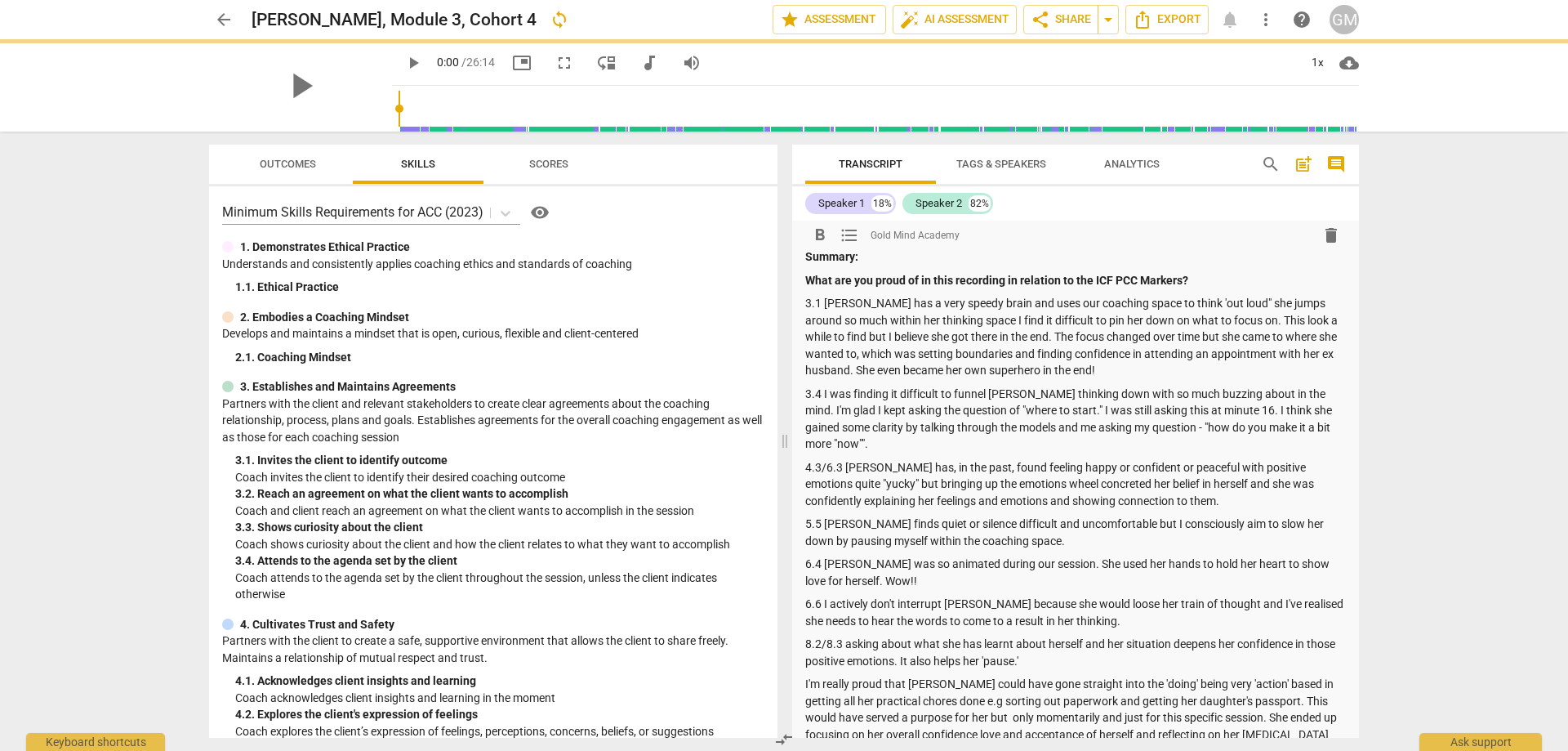
scroll to position [0, 0]
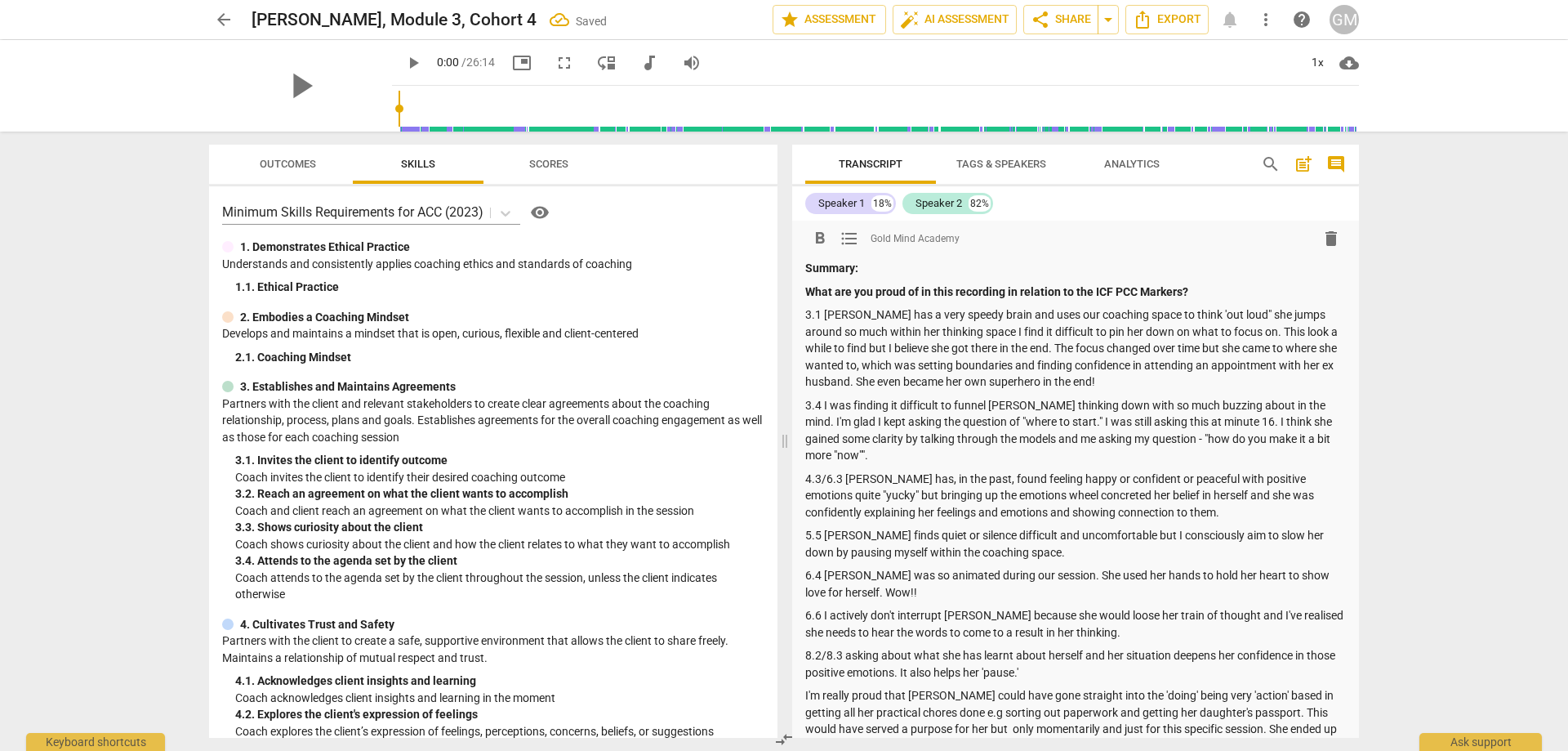
click at [221, 24] on span "arrow_back" at bounding box center [223, 20] width 20 height 20
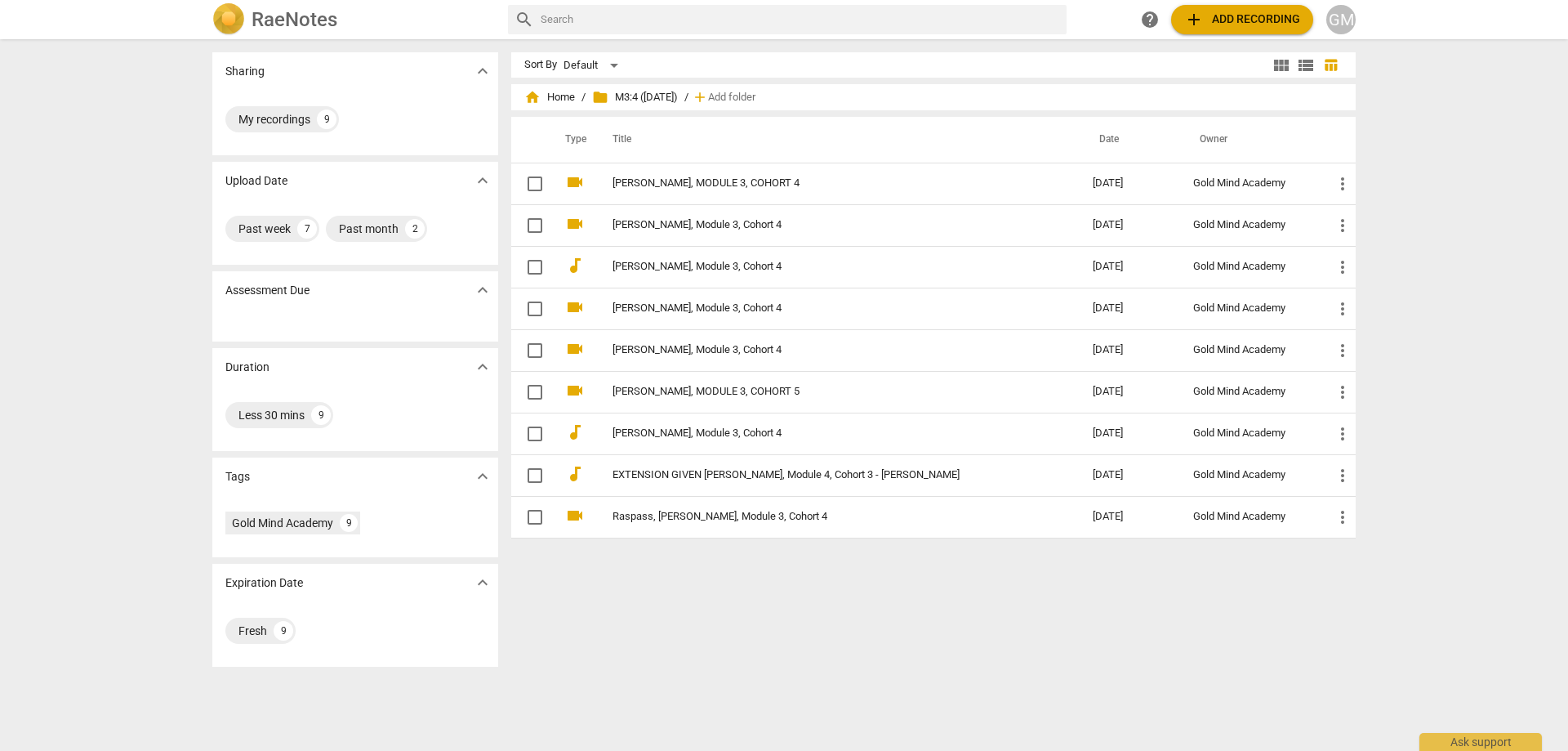
click at [188, 252] on div "Sharing expand_more My recordings 9 Upload Date expand_more Past week 7 Past mo…" at bounding box center [784, 396] width 1568 height 710
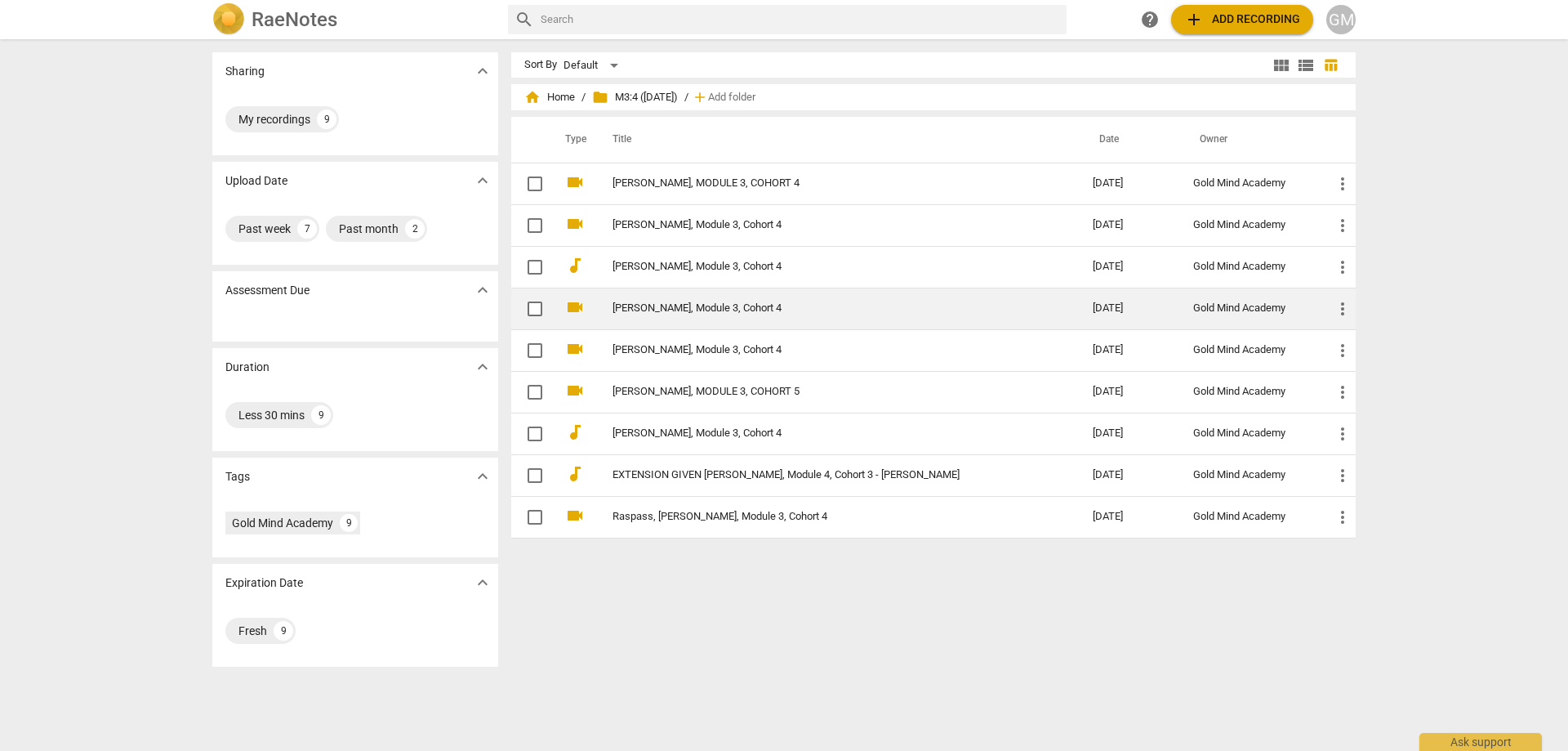
click at [694, 315] on td "Rose-carless, Vikki, Module 3, Cohort 4" at bounding box center [836, 308] width 487 height 42
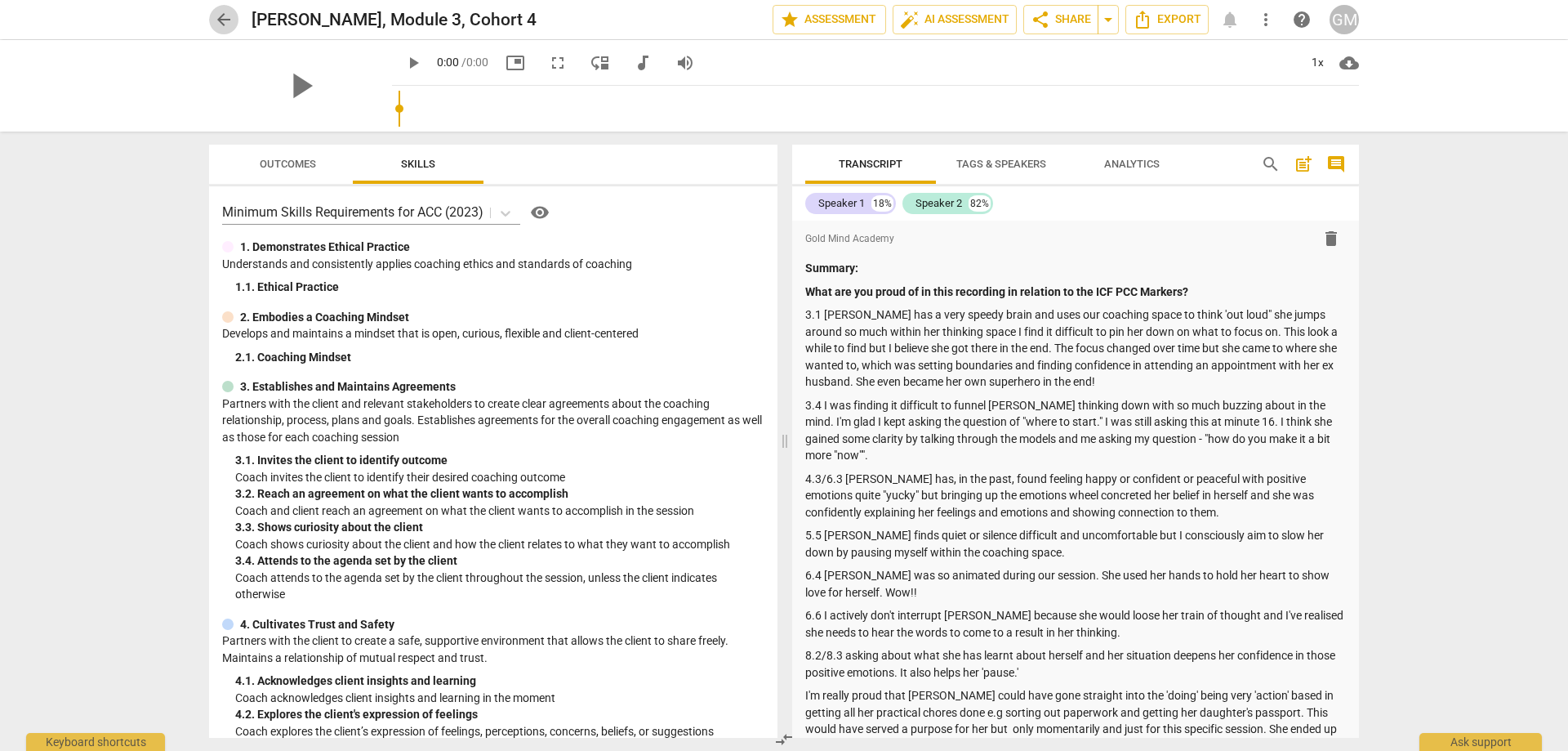
click at [221, 28] on span "arrow_back" at bounding box center [223, 20] width 20 height 20
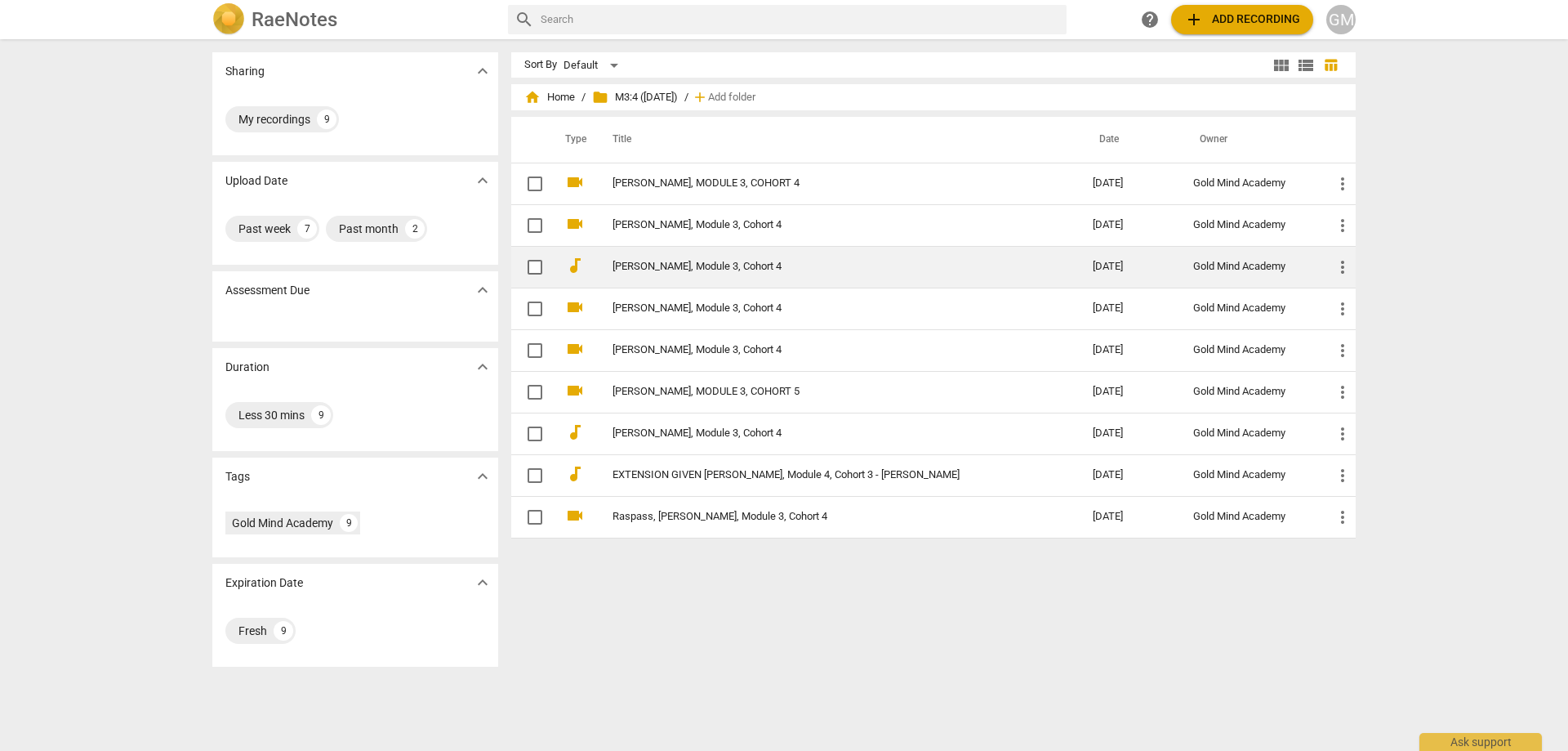
click at [678, 259] on td "McIntyre, Erica, Module 3, Cohort 4" at bounding box center [836, 266] width 487 height 42
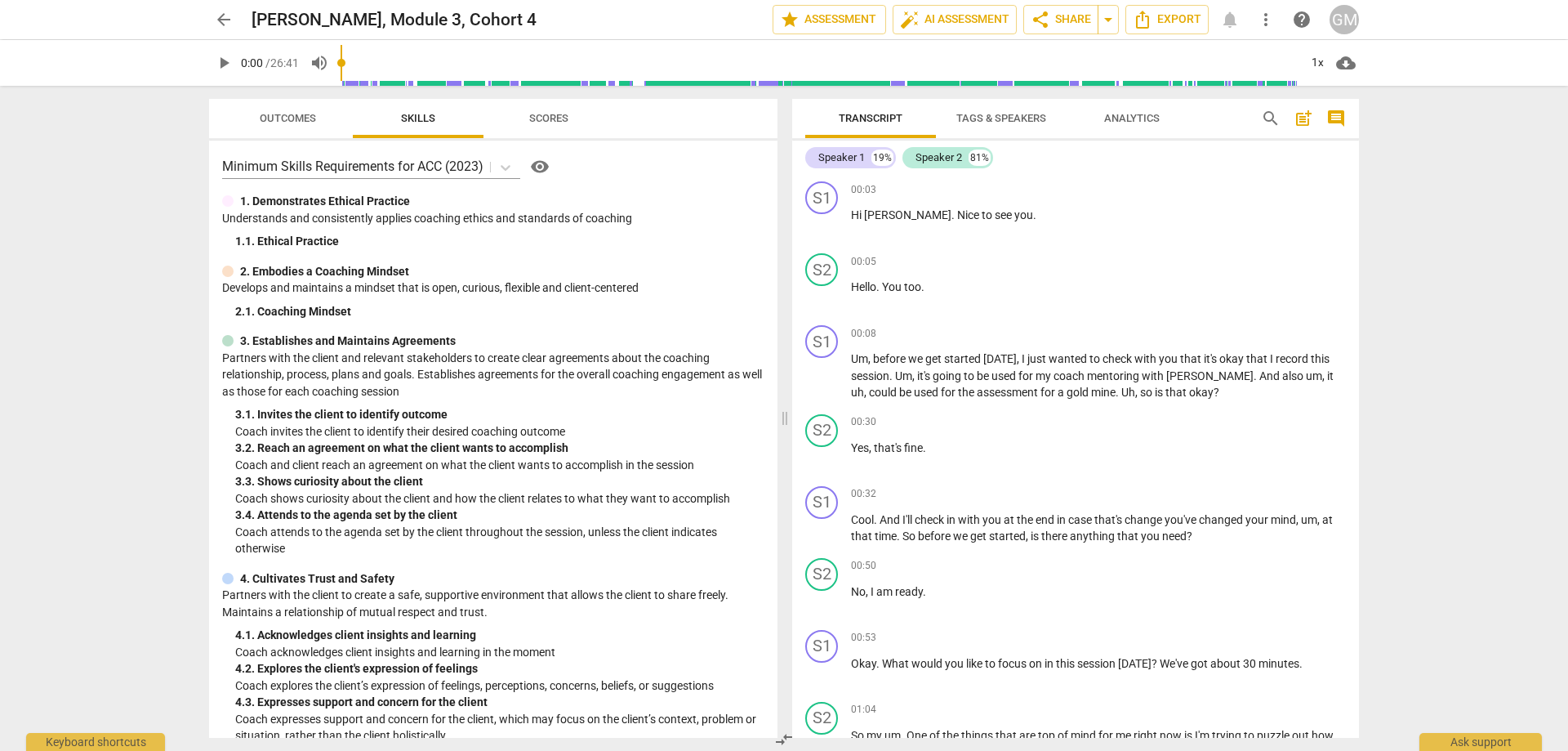
click at [1292, 123] on span "post_add" at bounding box center [1303, 118] width 26 height 20
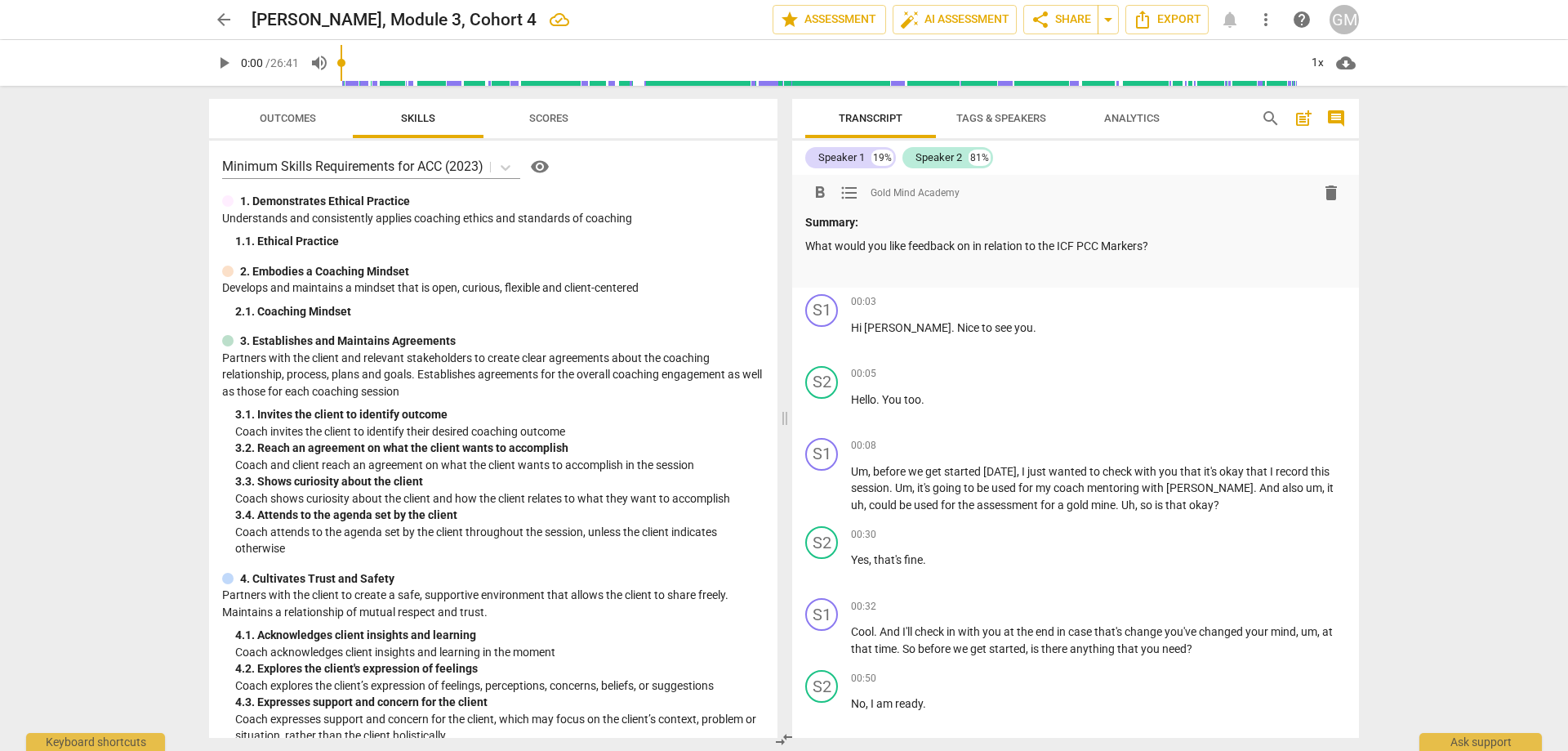
click at [853, 268] on p at bounding box center [1075, 269] width 540 height 17
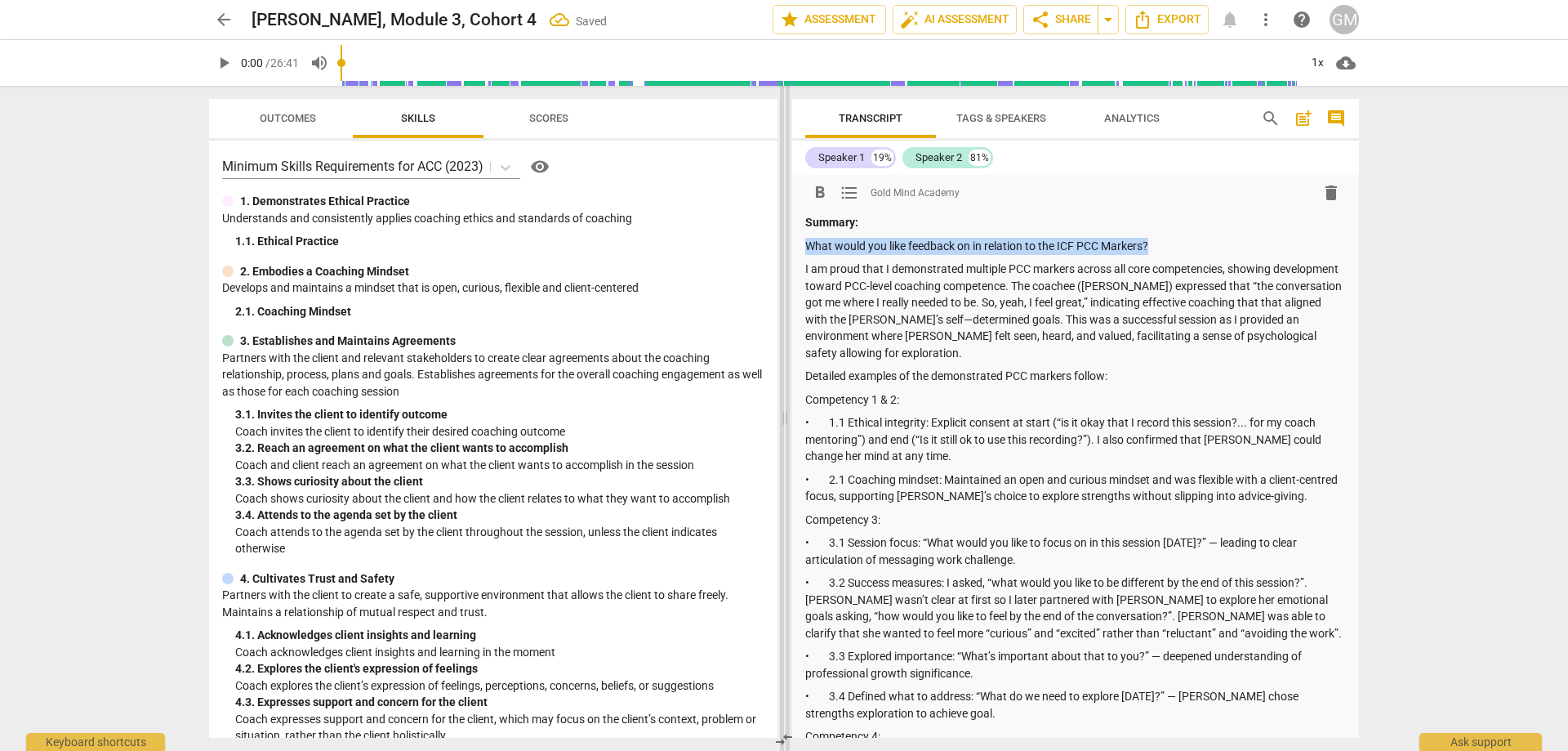
drag, startPoint x: 1170, startPoint y: 240, endPoint x: 788, endPoint y: 237, distance: 382.0
click at [788, 237] on div "Outcomes Skills Scores Minimum Skills Requirements for ACC (2023) visibility 1.…" at bounding box center [784, 418] width 1176 height 665
click at [824, 191] on span "format_bold" at bounding box center [820, 192] width 20 height 20
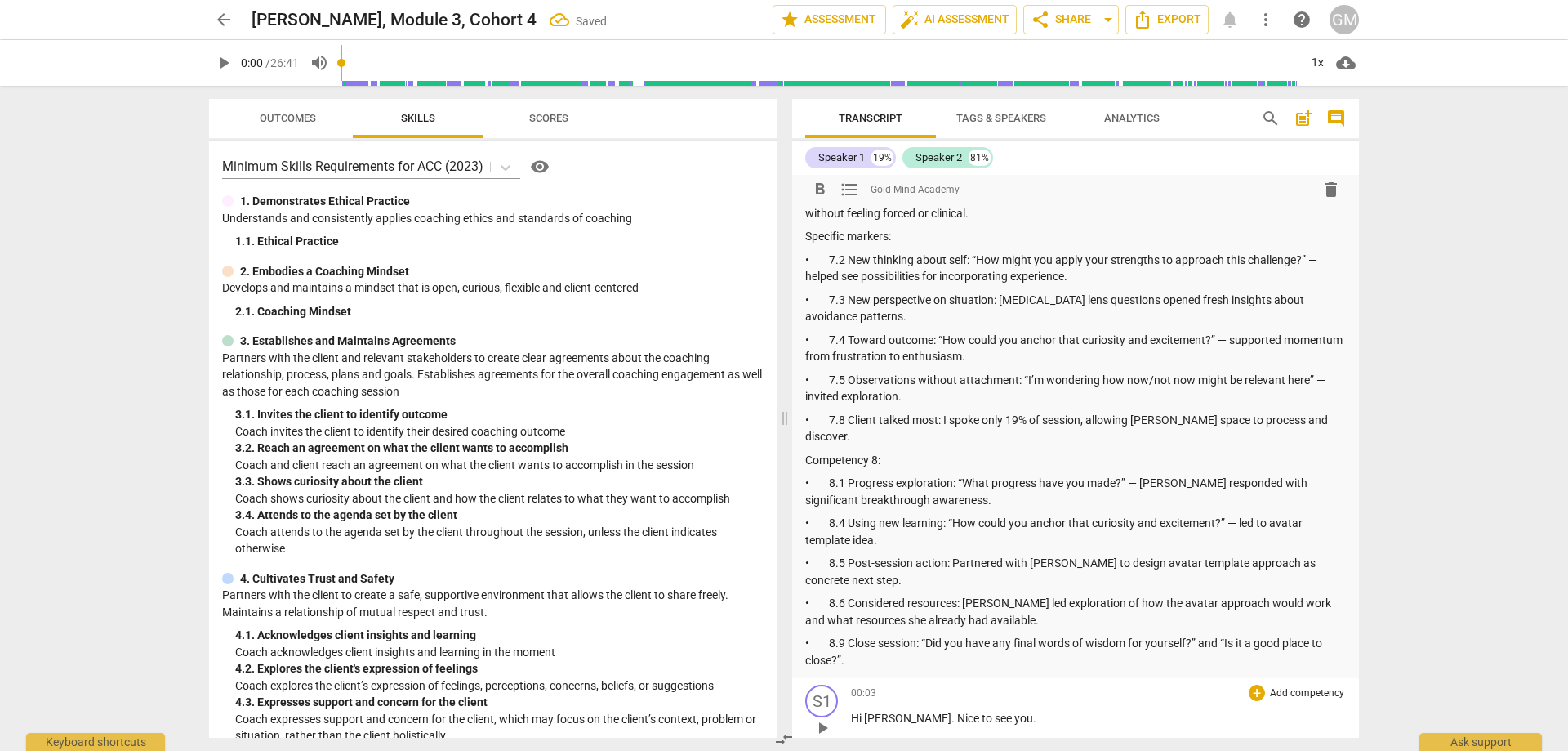
scroll to position [1226, 0]
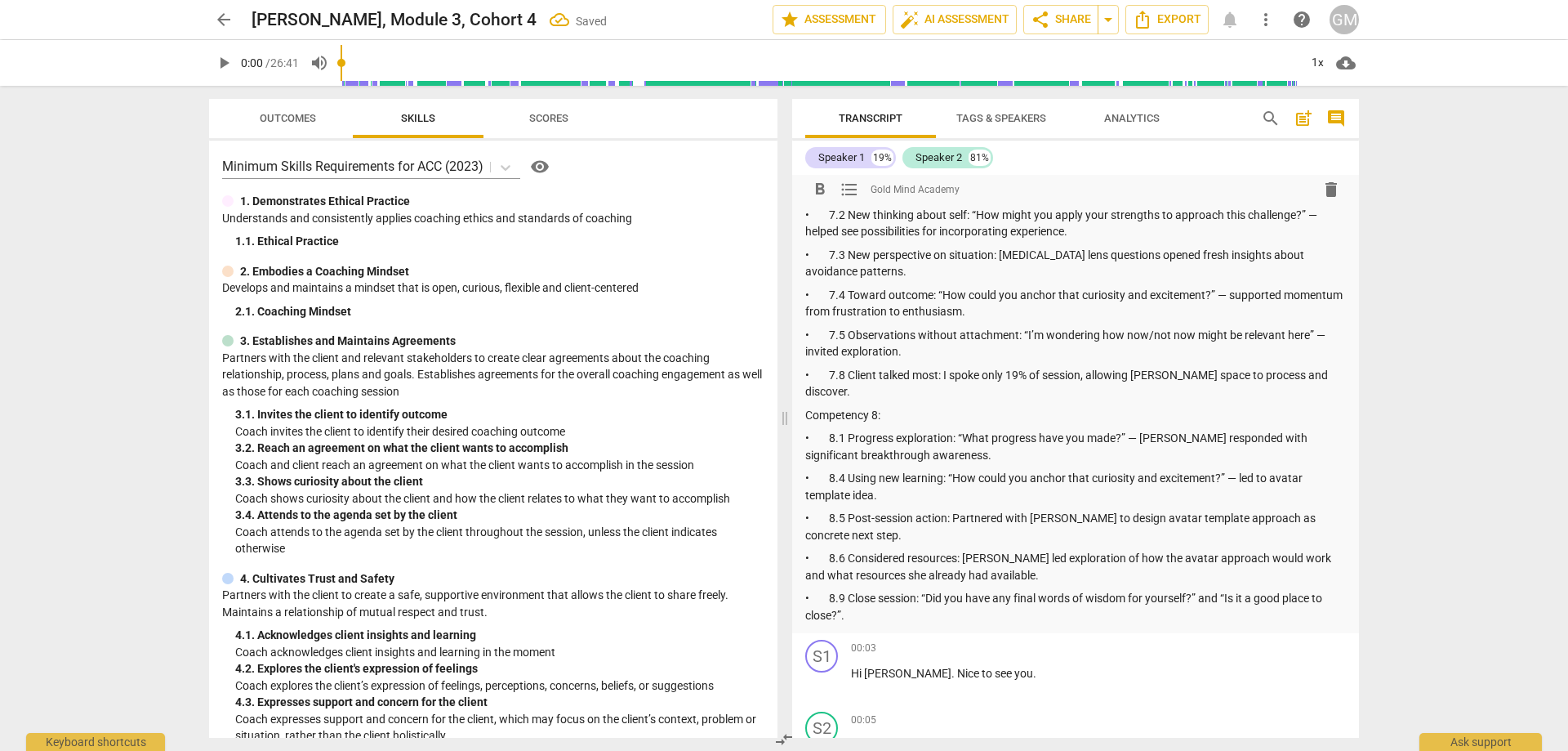
click at [870, 590] on p "• 8.9 Close session: “Did you have any final words of wisdom for yourself?” and…" at bounding box center [1075, 607] width 540 height 34
click at [863, 630] on p at bounding box center [1075, 638] width 540 height 17
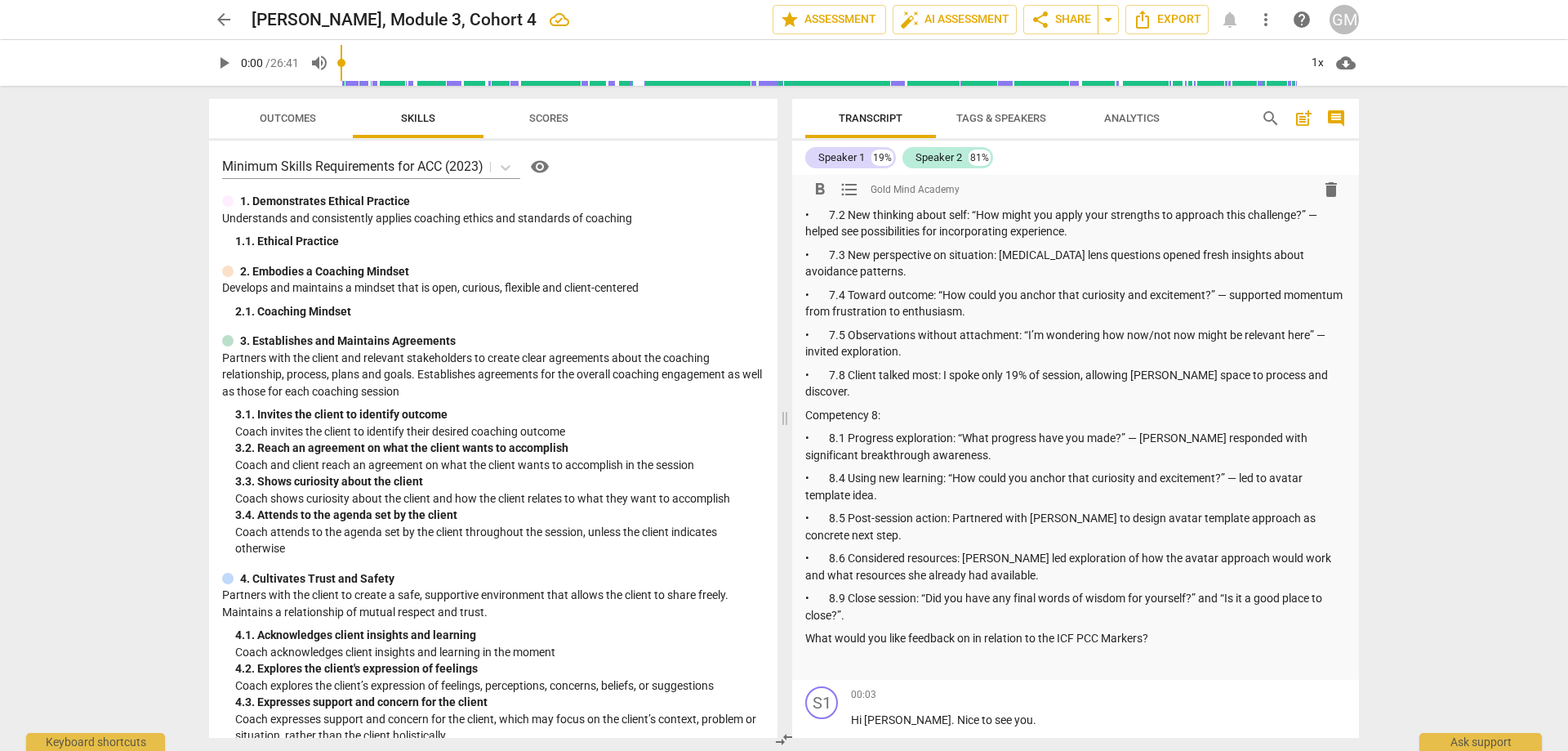
click at [854, 654] on p at bounding box center [1075, 662] width 540 height 17
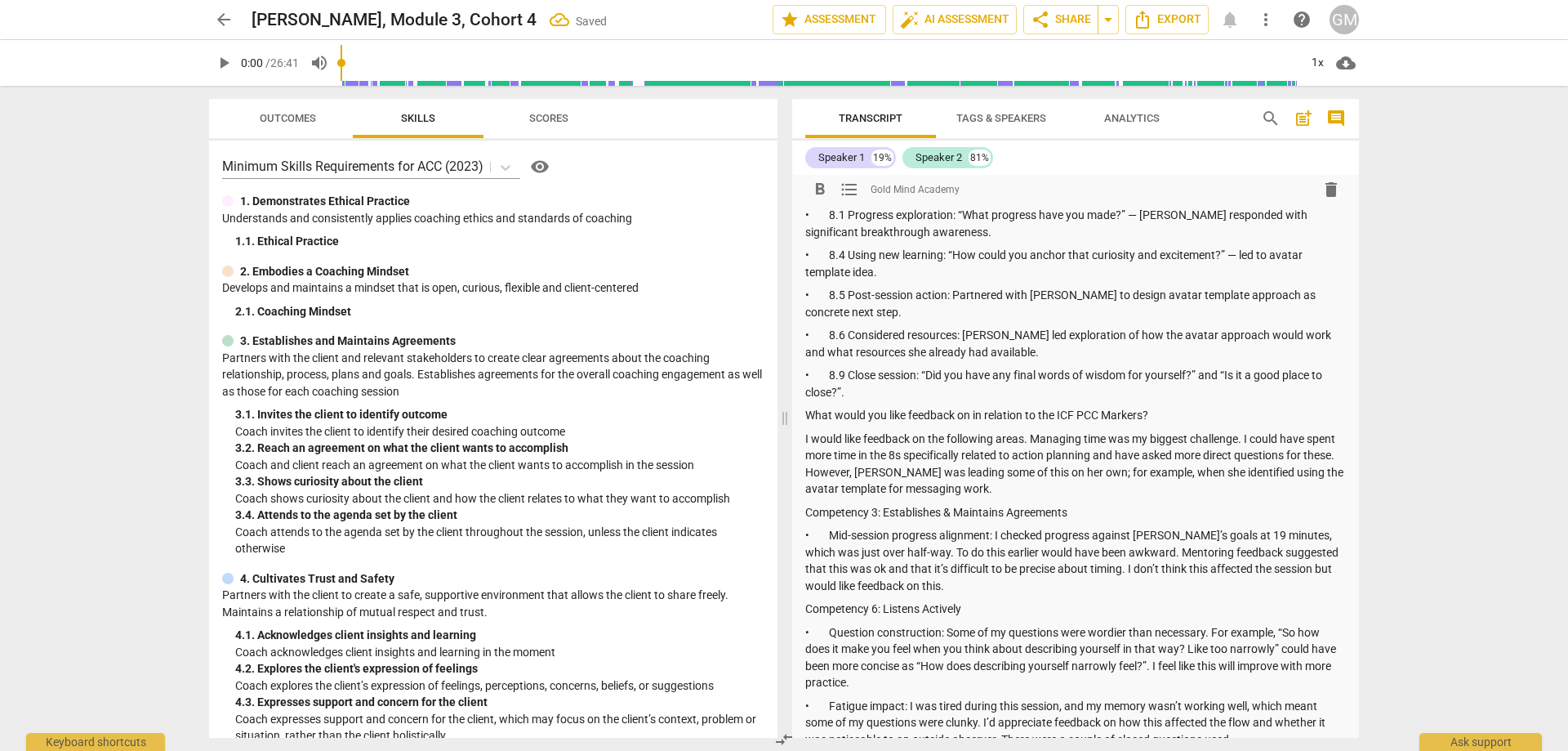
scroll to position [1395, 0]
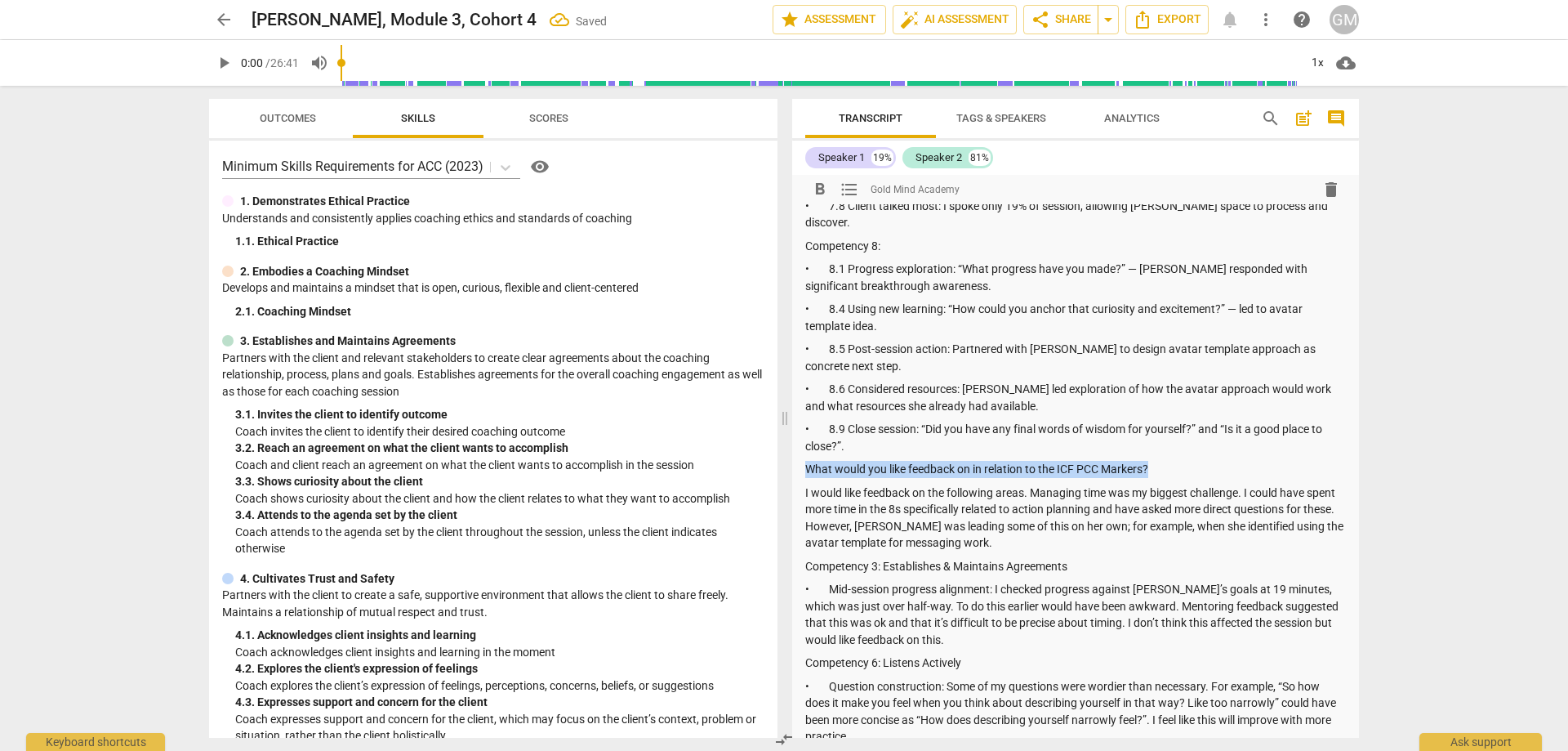
drag, startPoint x: 1179, startPoint y: 400, endPoint x: 803, endPoint y: 394, distance: 376.0
click at [803, 394] on div "format_bold format_list_bulleted Gold Mind Academy delete Summary: What would y…" at bounding box center [1076, 214] width 567 height 2867
click at [814, 183] on span "format_bold" at bounding box center [820, 190] width 20 height 20
click at [996, 558] on p "Competency 3: Establishes & Maintains Agreements" at bounding box center [1075, 566] width 540 height 17
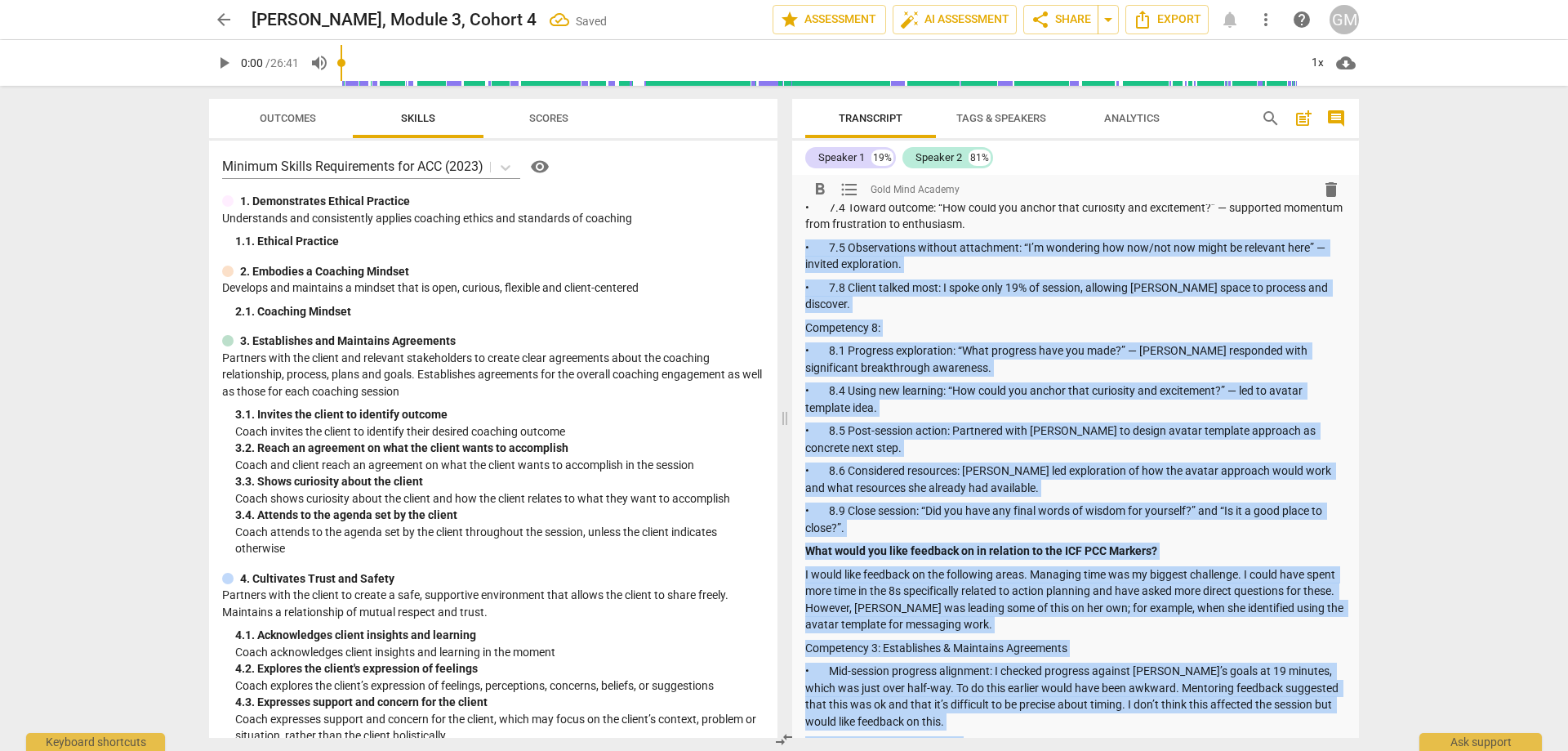
scroll to position [1149, 0]
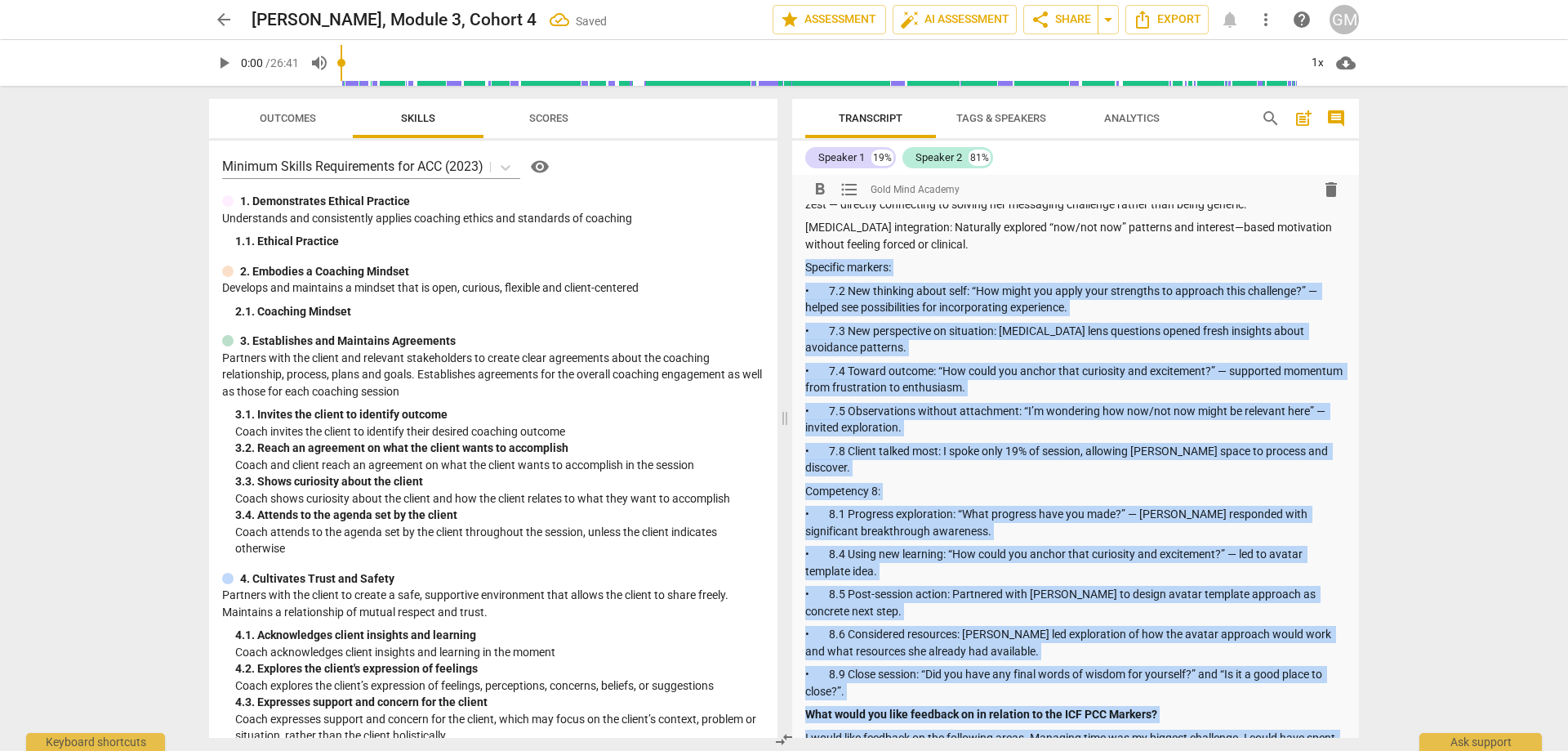
drag, startPoint x: 1187, startPoint y: 476, endPoint x: 772, endPoint y: 221, distance: 487.1
click at [772, 221] on div "Outcomes Skills Scores Minimum Skills Requirements for ACC (2023) visibility 1.…" at bounding box center [784, 418] width 1176 height 665
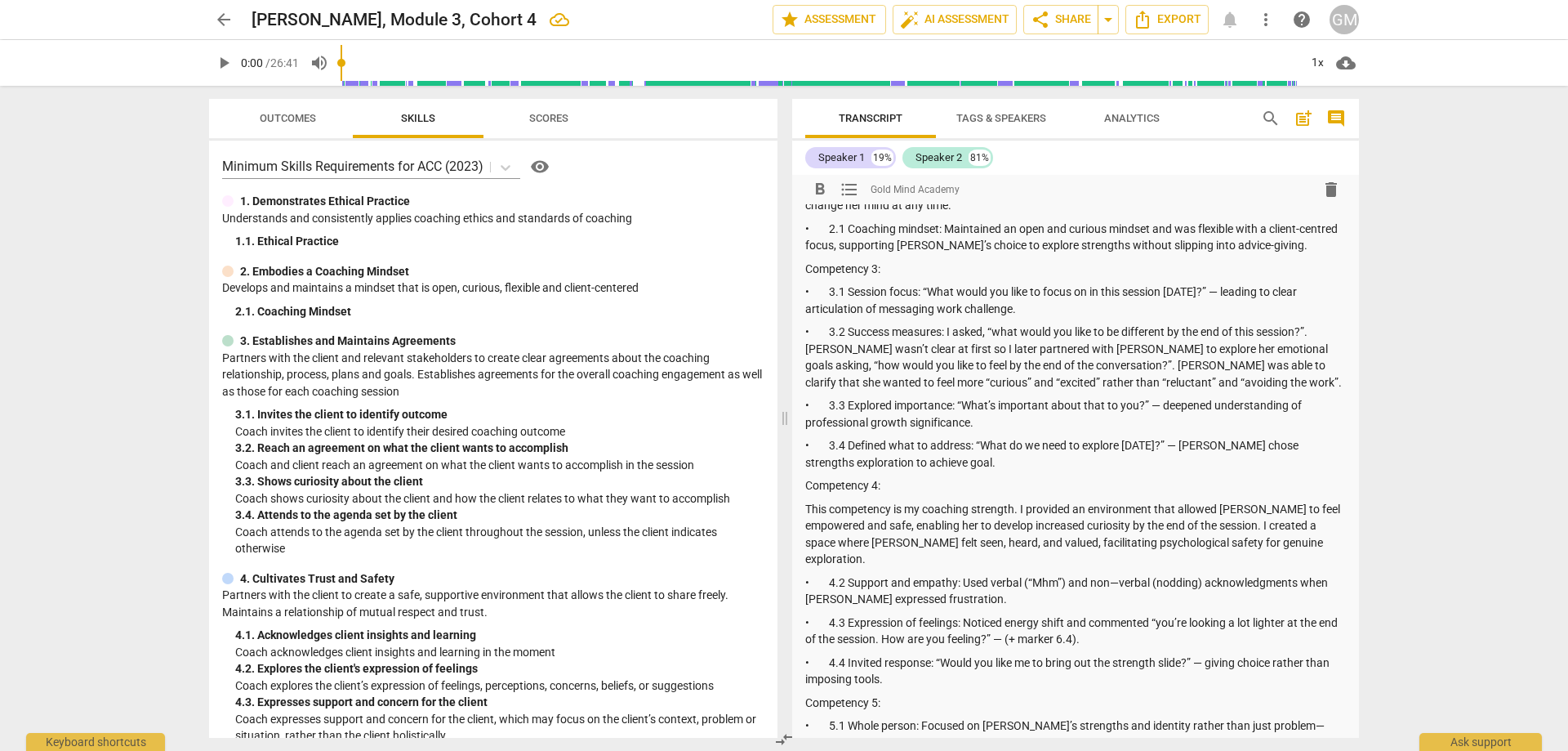
click at [938, 312] on p "• 3.1 Session focus: “What would you like to focus on in this session today?” —…" at bounding box center [1075, 300] width 540 height 34
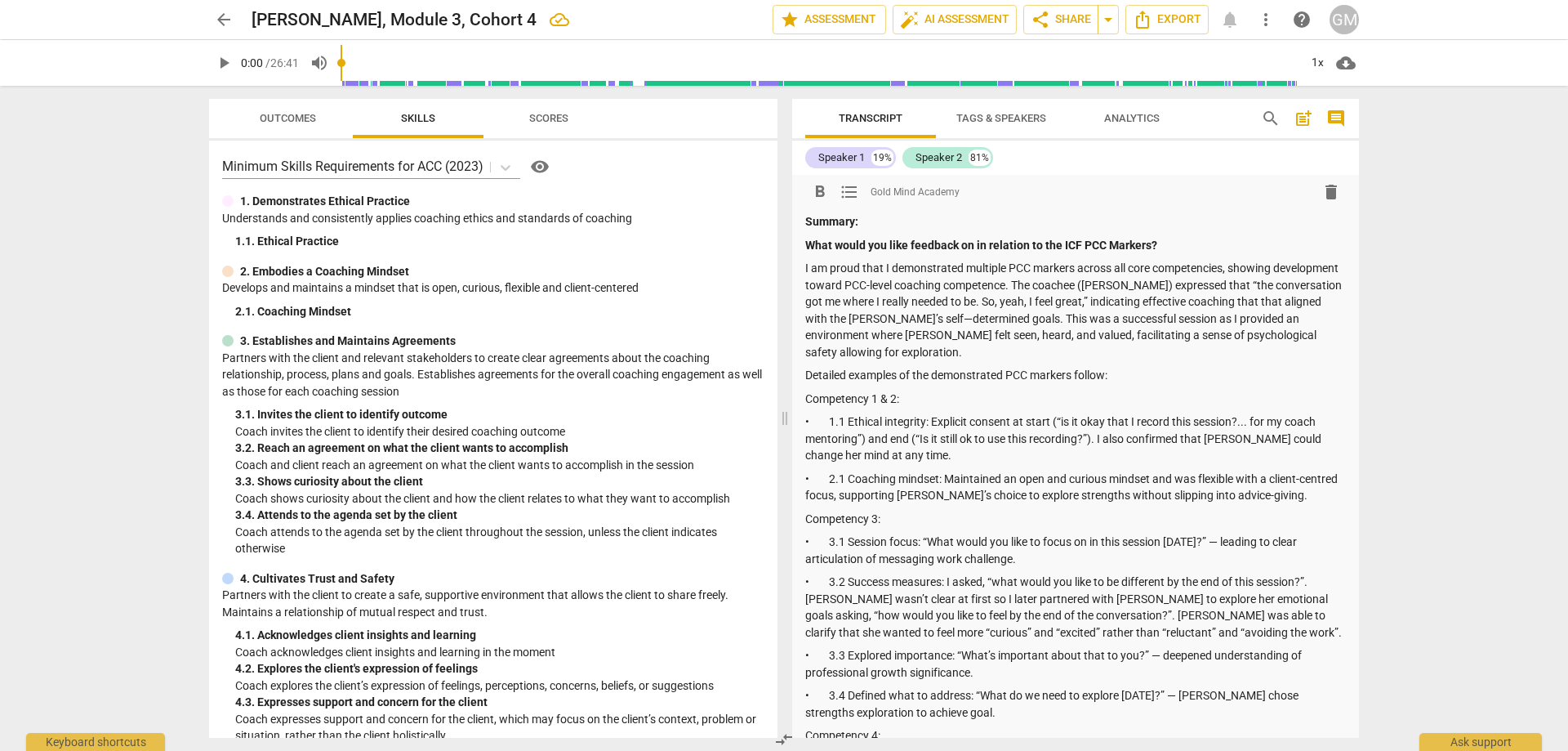
scroll to position [0, 0]
click at [805, 245] on strong "What would you like feedback on in relation to the ICF PCC Markers?" at bounding box center [980, 246] width 352 height 13
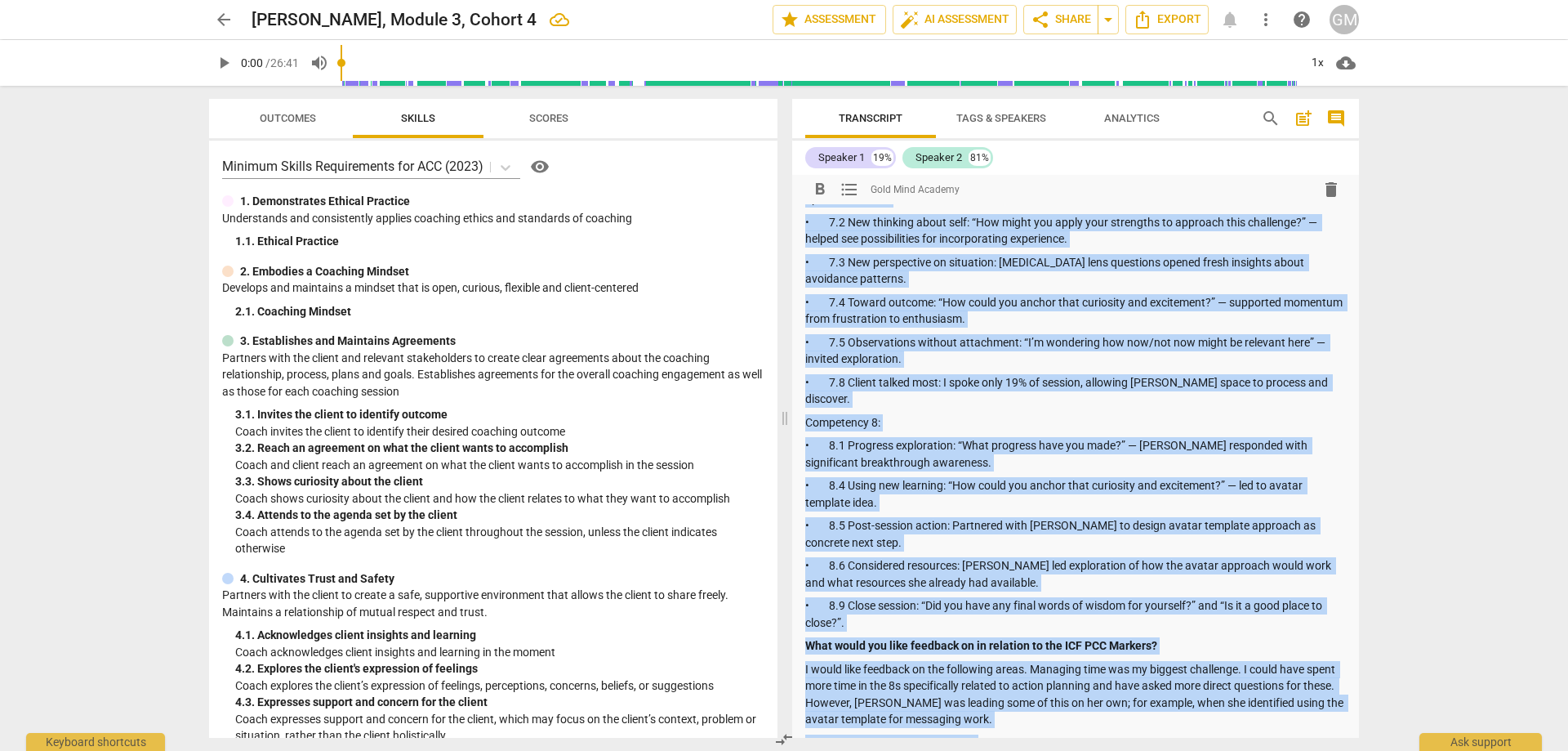
scroll to position [1308, 0]
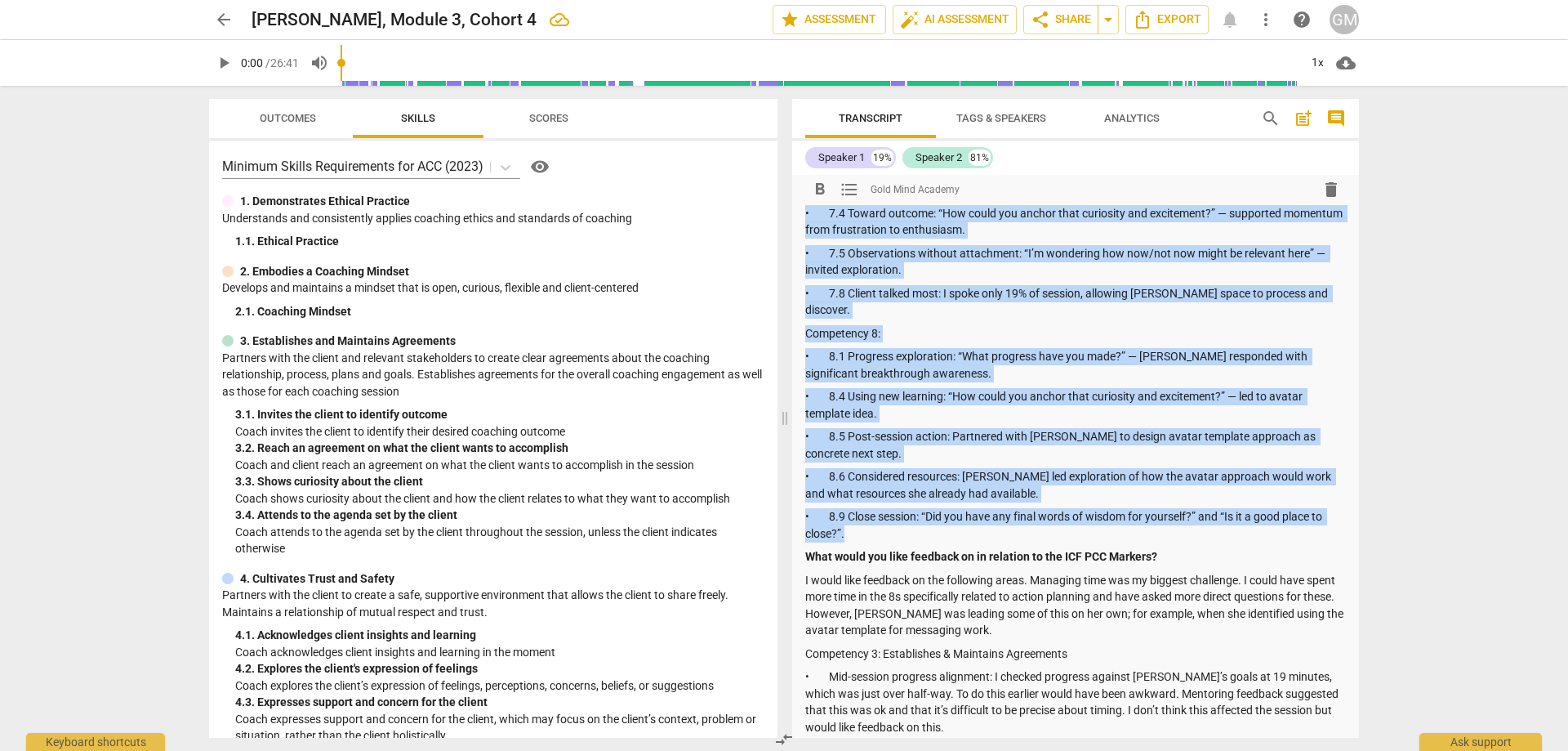
drag, startPoint x: 805, startPoint y: 265, endPoint x: 877, endPoint y: 463, distance: 210.7
click at [877, 463] on div "Summary: What would you like feedback on in relation to the ICF PCC Markers? I …" at bounding box center [1075, 315] width 540 height 2817
copy div "I am proud that I demonstrated multiple PCC markers across all core competencie…"
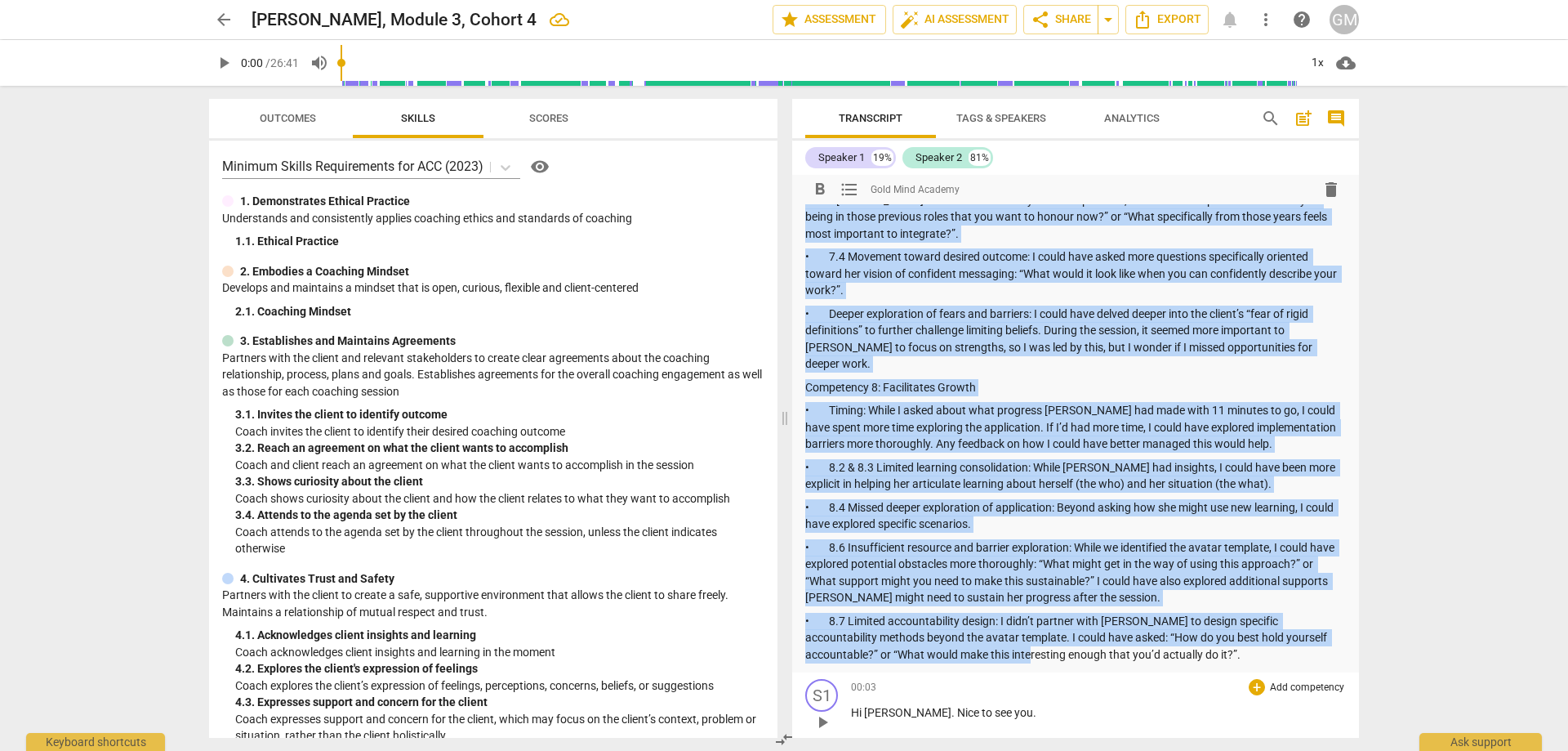
scroll to position [2452, 0]
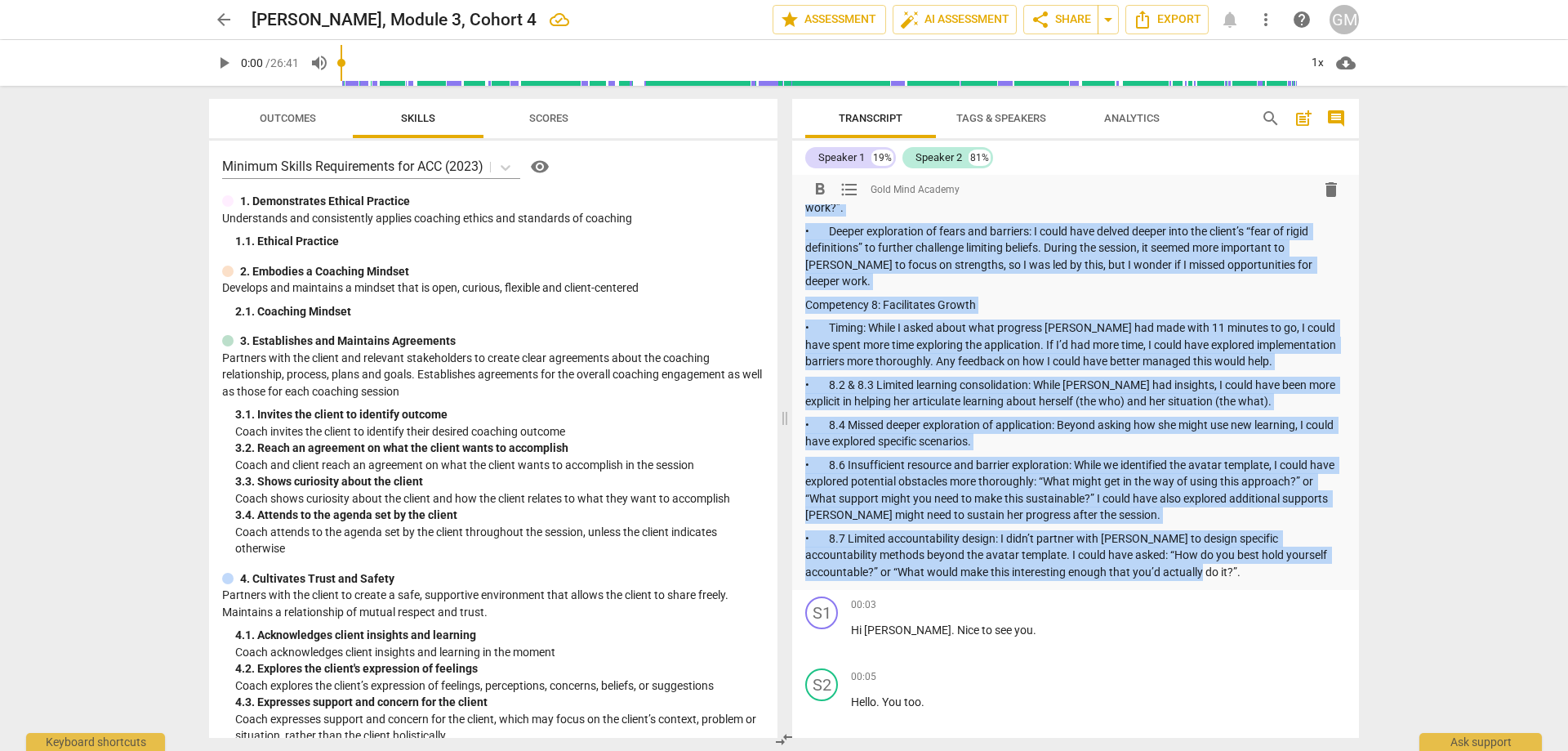
drag, startPoint x: 805, startPoint y: 348, endPoint x: 1166, endPoint y: 488, distance: 387.2
copy div "I would like feedback on the following areas. Managing time was my biggest chal…"
click at [1028, 377] on p "• 8.2 & 8.3 Limited learning consolidation: While Jenn had insights, I could ha…" at bounding box center [1075, 394] width 540 height 34
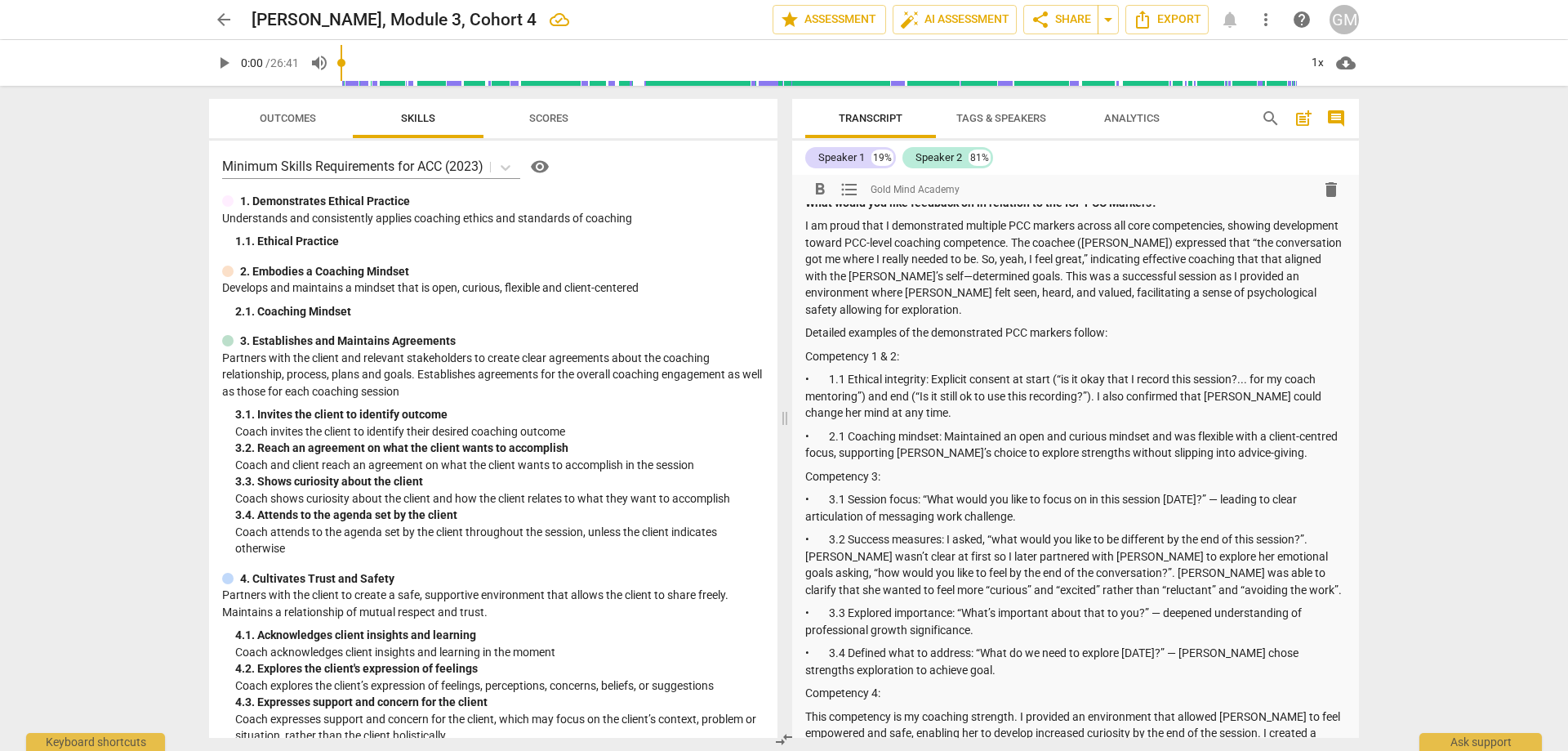
scroll to position [0, 0]
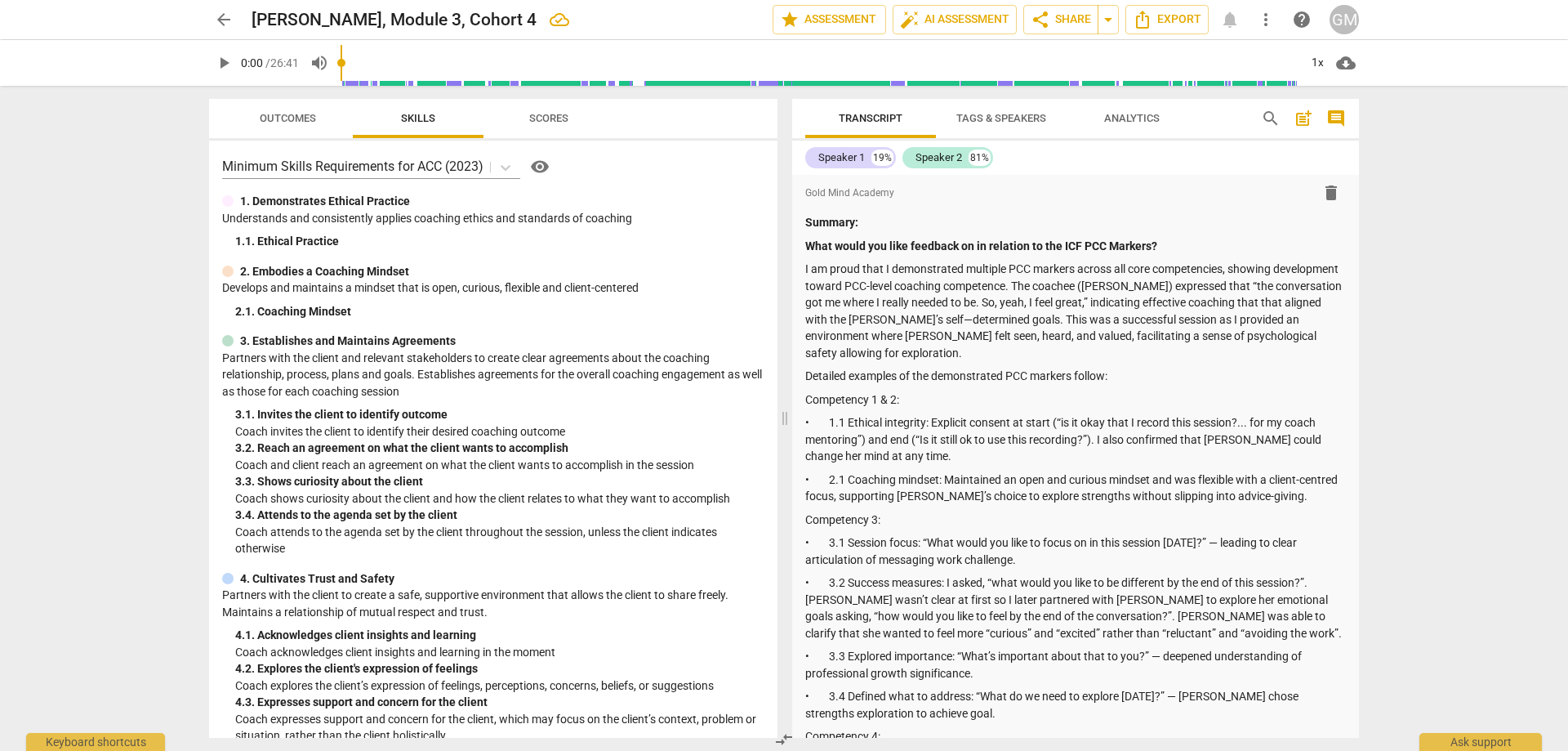
click at [177, 265] on div "arrow_back McIntyre, Erica, Module 3, Cohort 4 edit star Assessment auto_fix_hi…" at bounding box center [784, 375] width 1568 height 751
click at [231, 22] on span "arrow_back" at bounding box center [223, 20] width 20 height 20
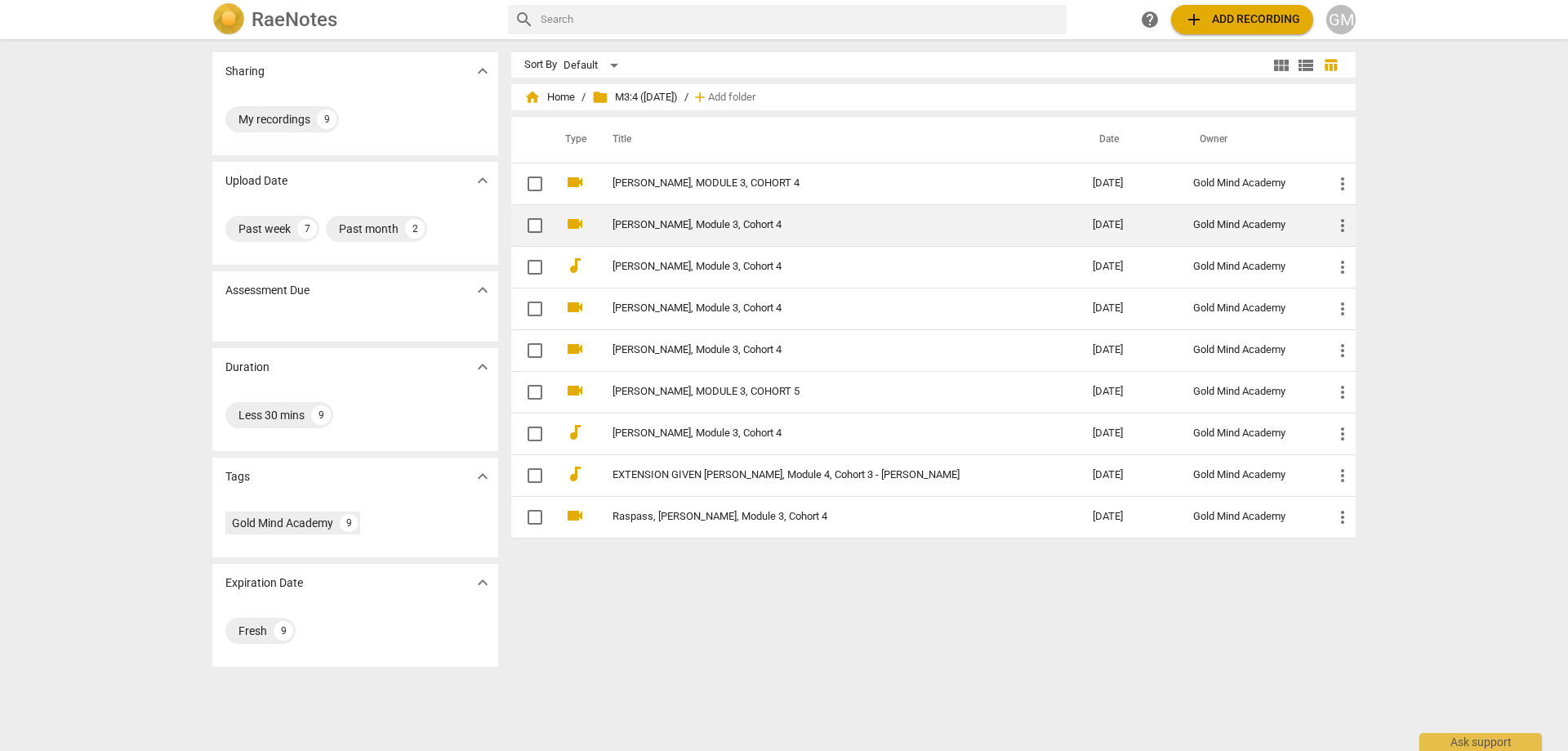
click at [679, 222] on link "Sexton, Fran, Module 3, Cohort 4" at bounding box center [823, 225] width 421 height 12
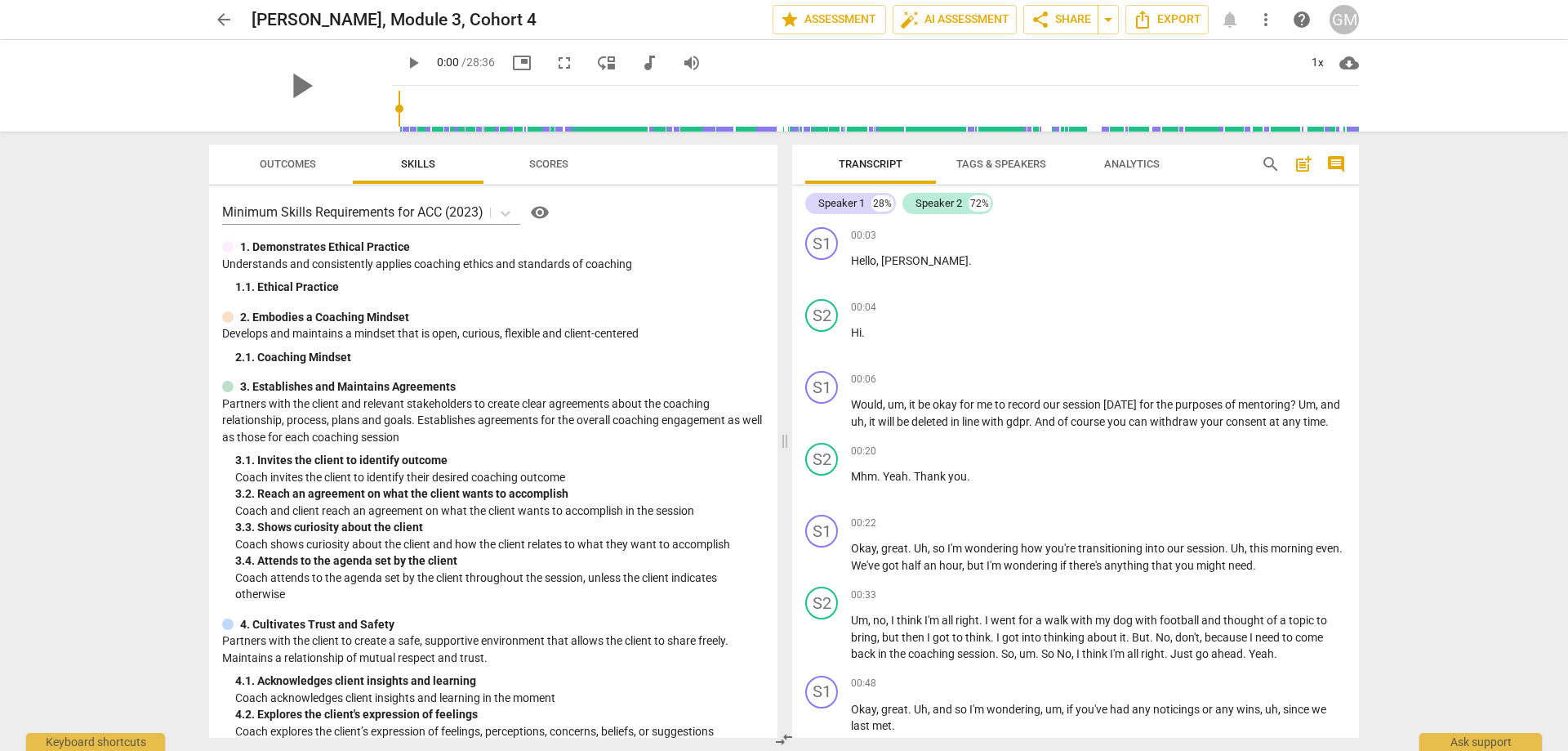
click at [1296, 159] on span "post_add" at bounding box center [1304, 164] width 20 height 20
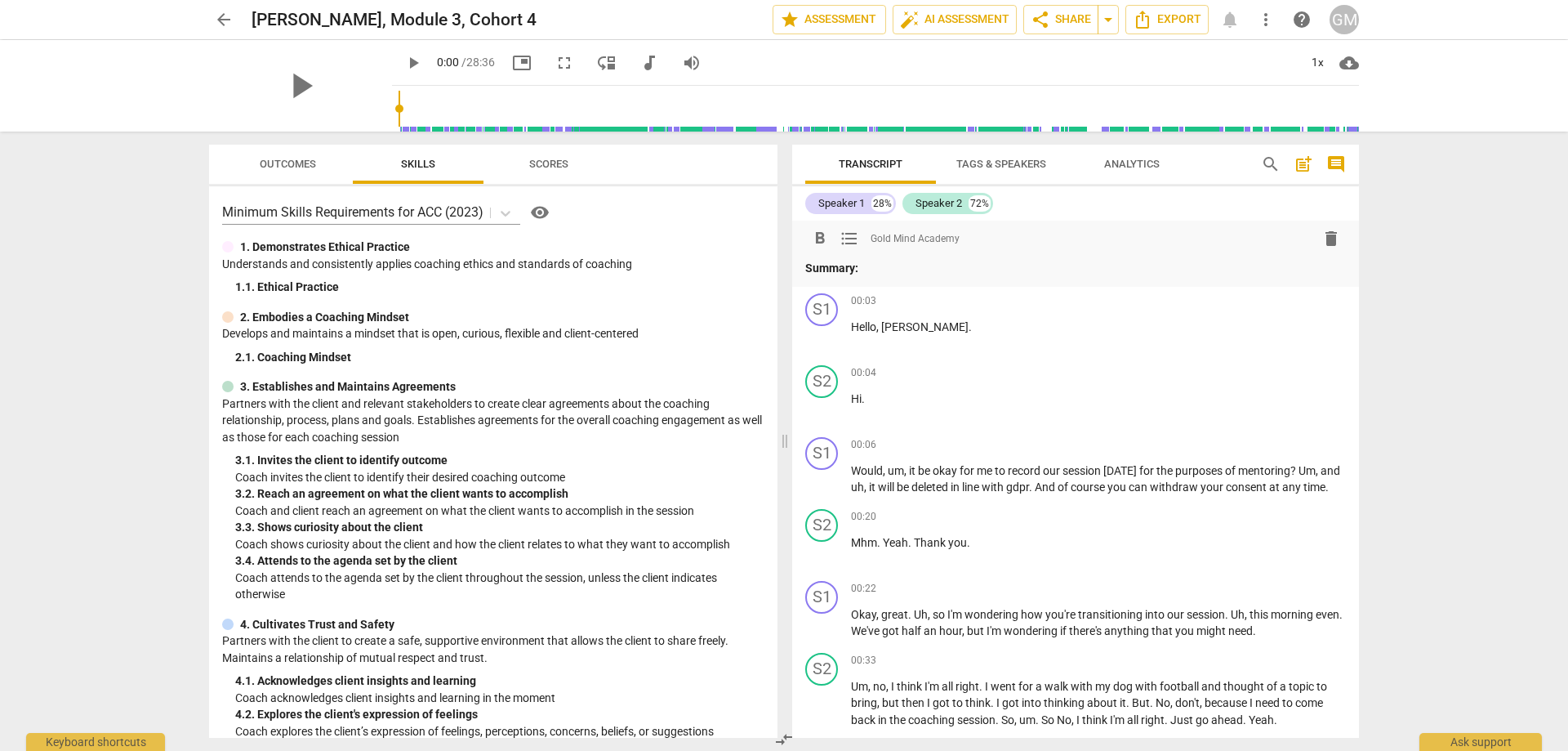
click at [895, 267] on p "Summary:" at bounding box center [1075, 268] width 540 height 17
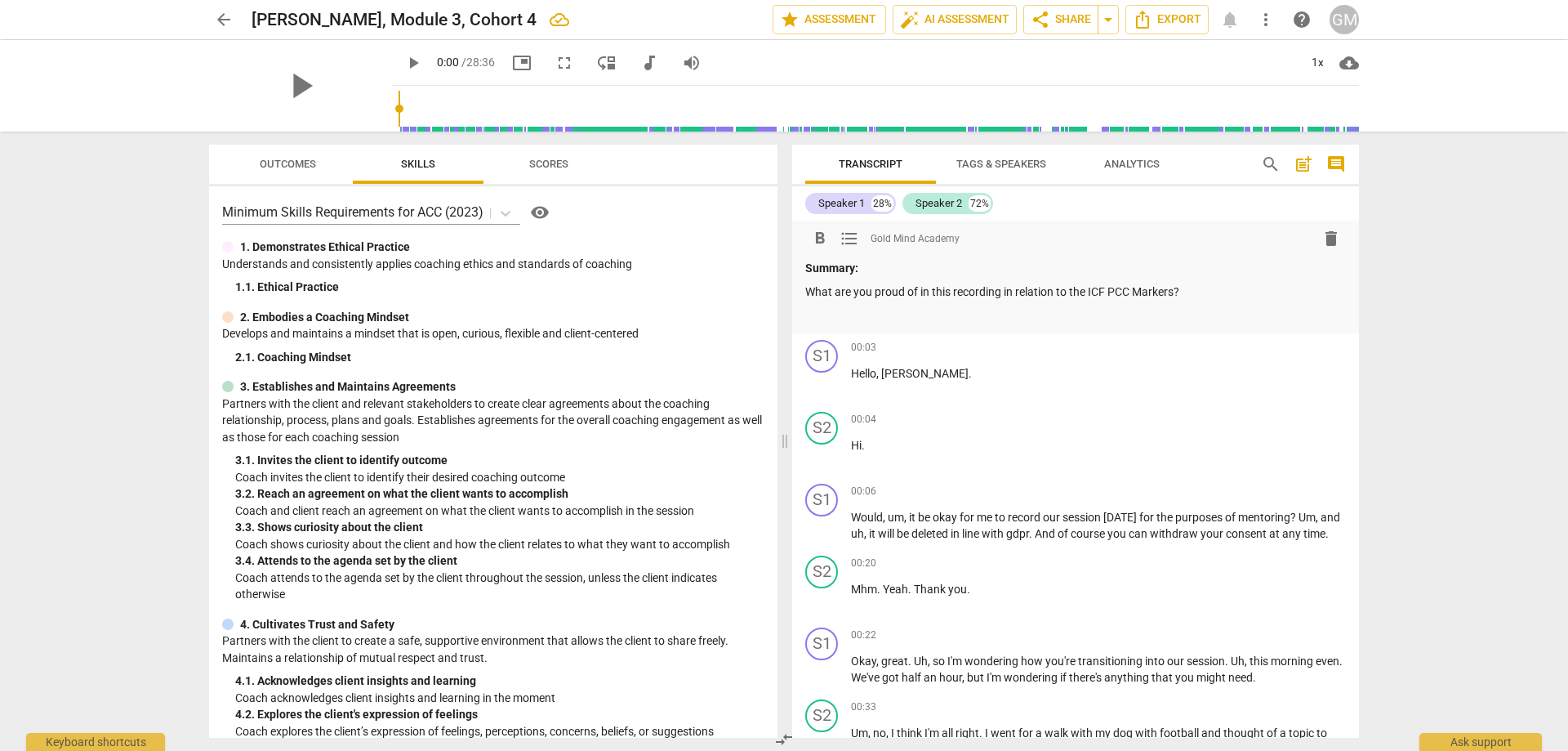
click at [838, 308] on p at bounding box center [1075, 314] width 540 height 17
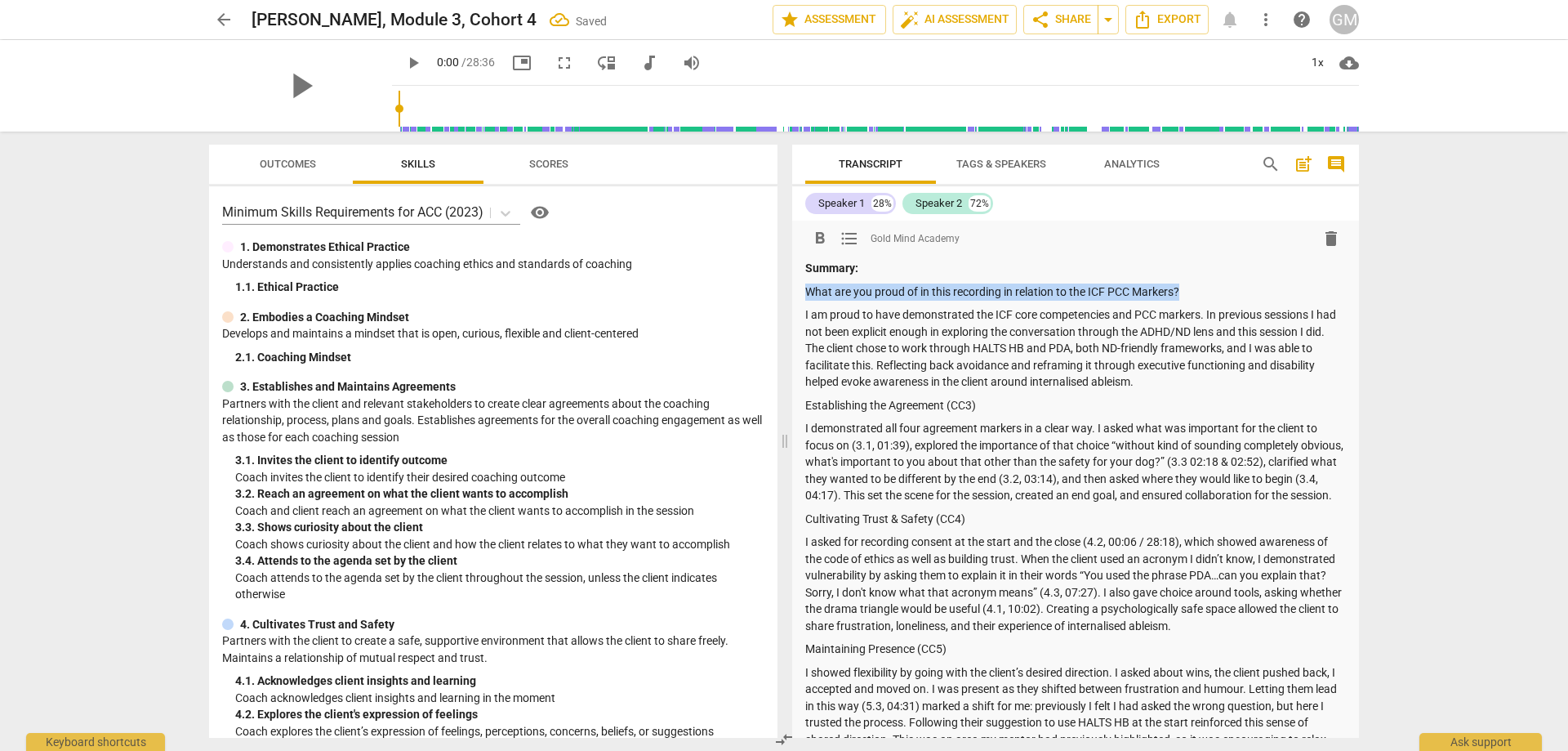
drag, startPoint x: 1202, startPoint y: 291, endPoint x: 739, endPoint y: 278, distance: 463.2
click at [739, 278] on div "Outcomes Skills Scores Minimum Skills Requirements for ACC (2023) visibility 1.…" at bounding box center [784, 441] width 1176 height 619
click at [821, 234] on span "format_bold" at bounding box center [820, 239] width 20 height 20
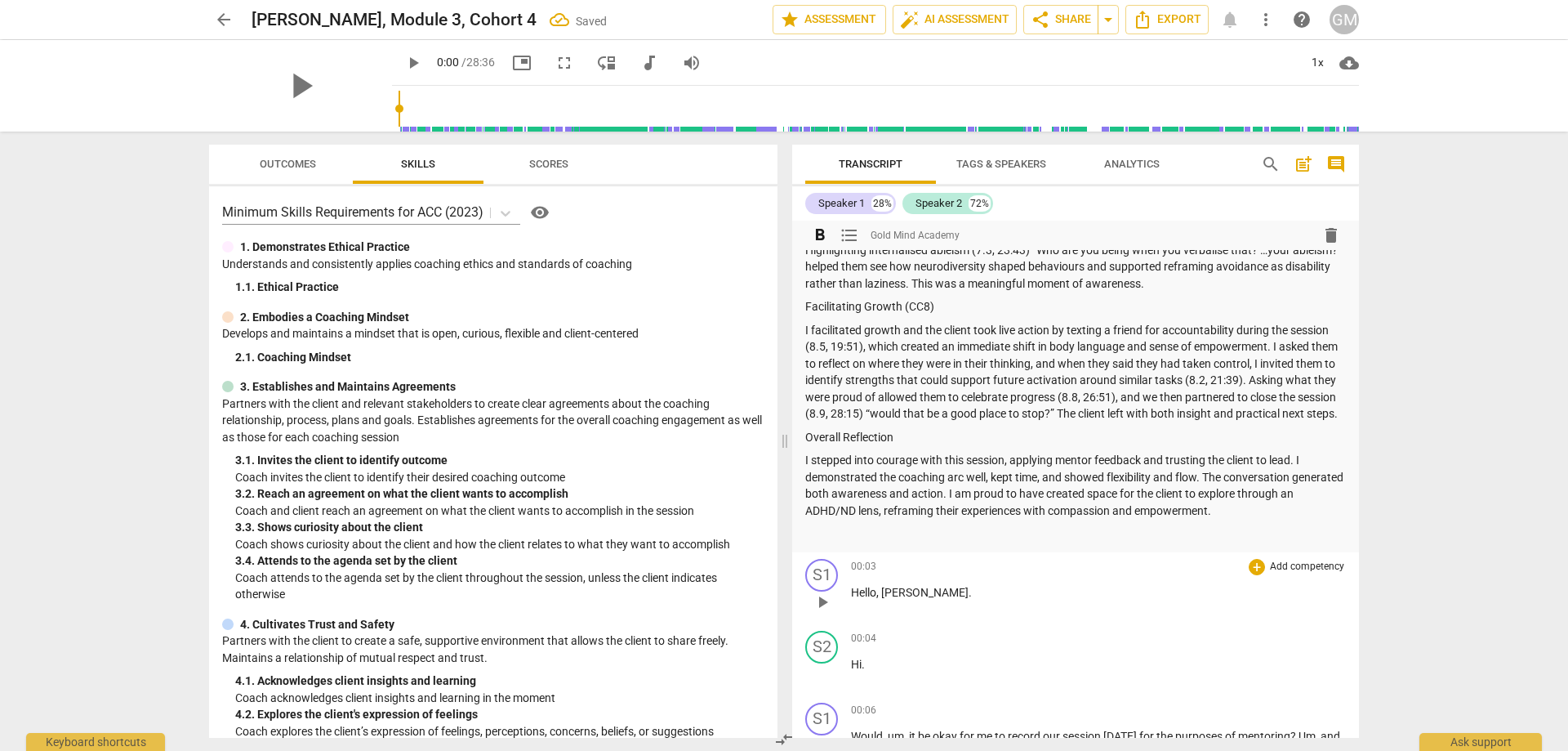
scroll to position [899, 0]
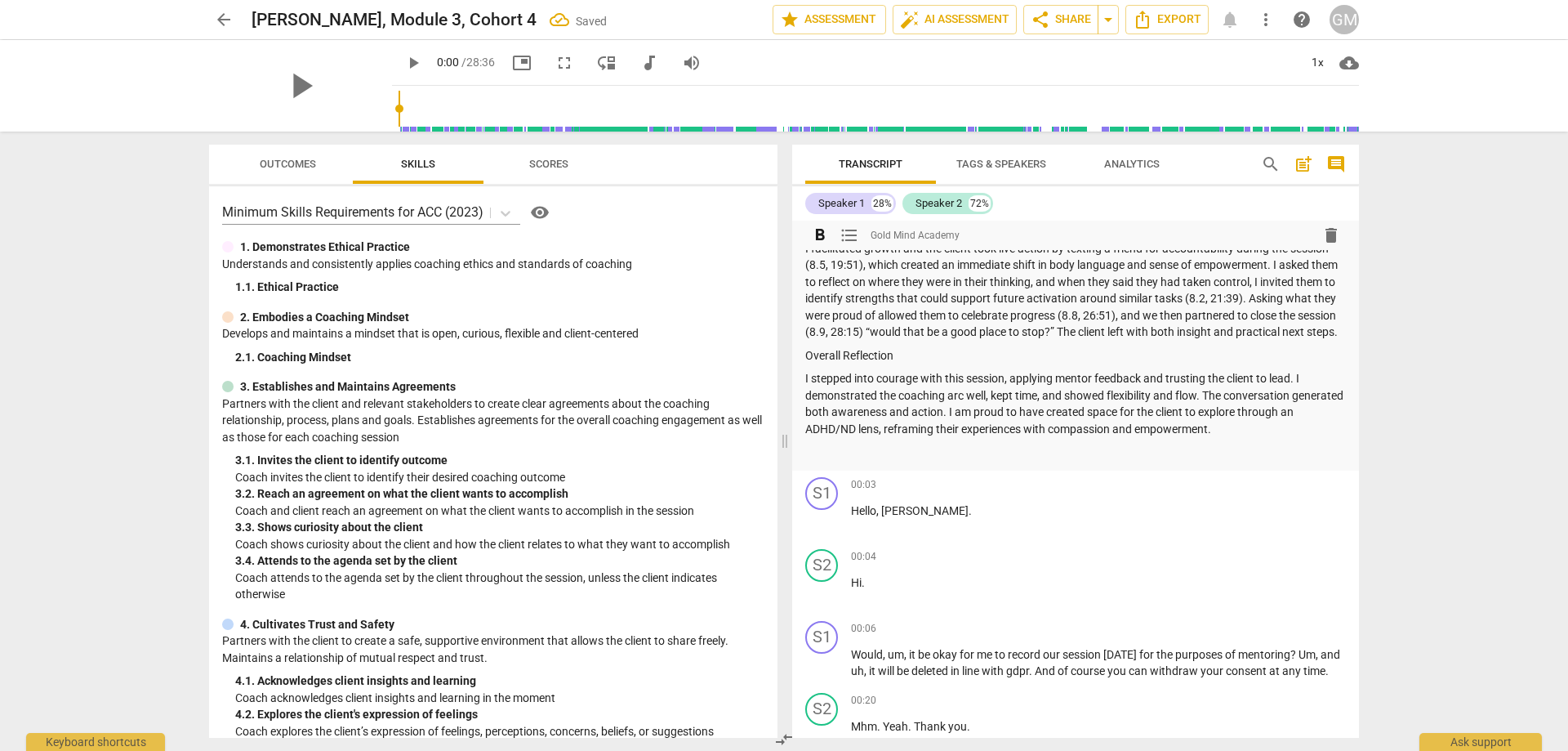
click at [851, 461] on p at bounding box center [1075, 452] width 540 height 17
click at [873, 461] on p at bounding box center [1075, 452] width 540 height 17
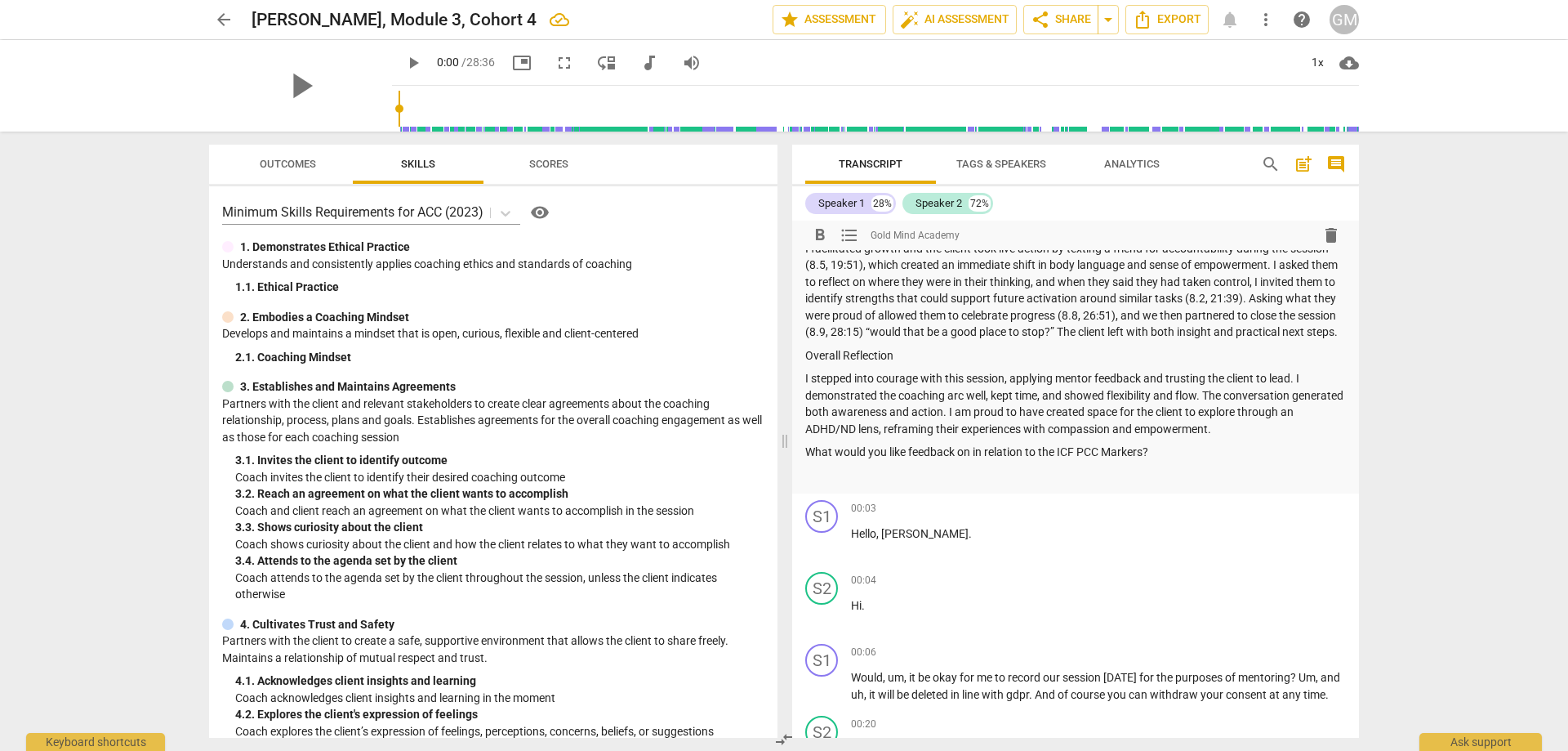
click at [924, 485] on p at bounding box center [1075, 476] width 540 height 17
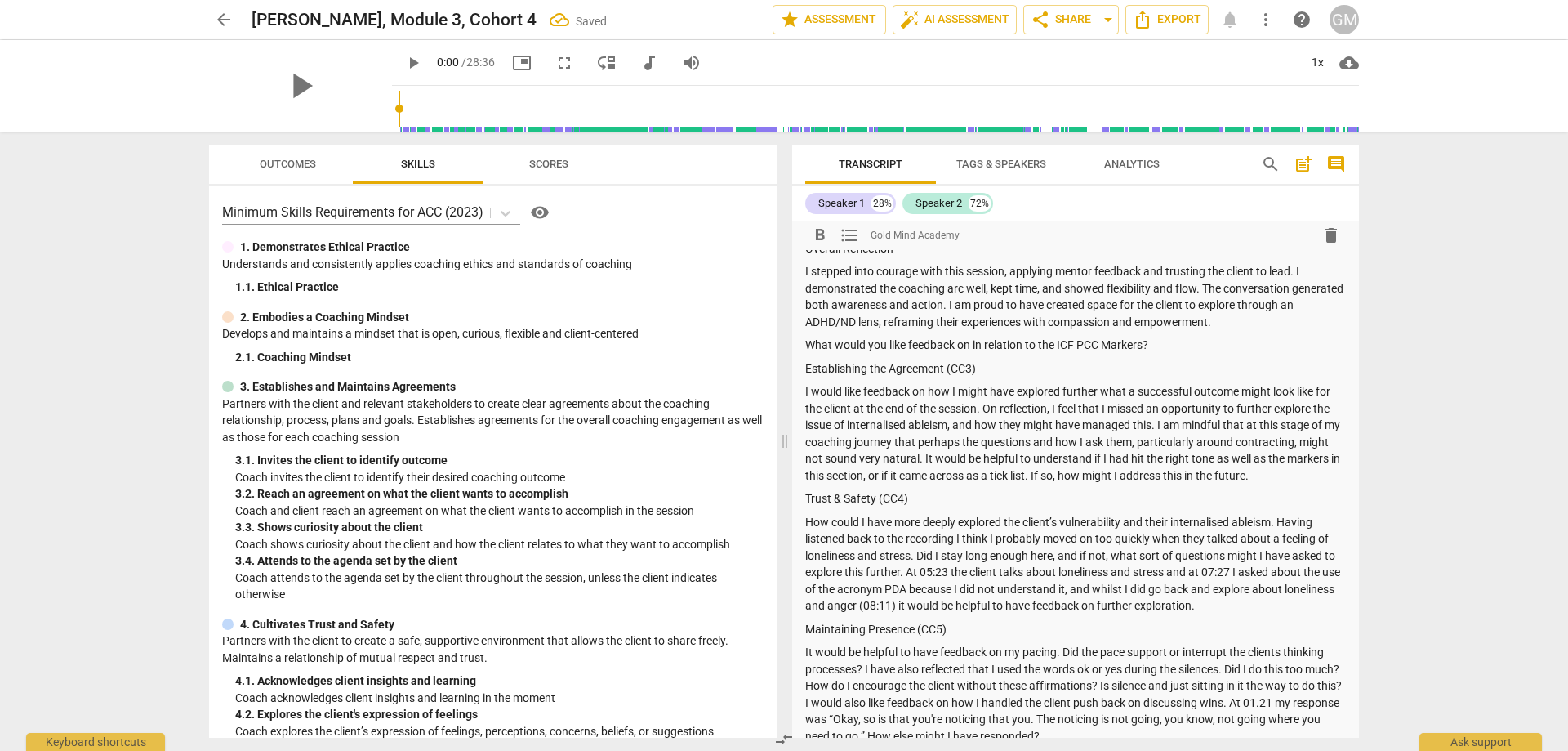
scroll to position [979, 0]
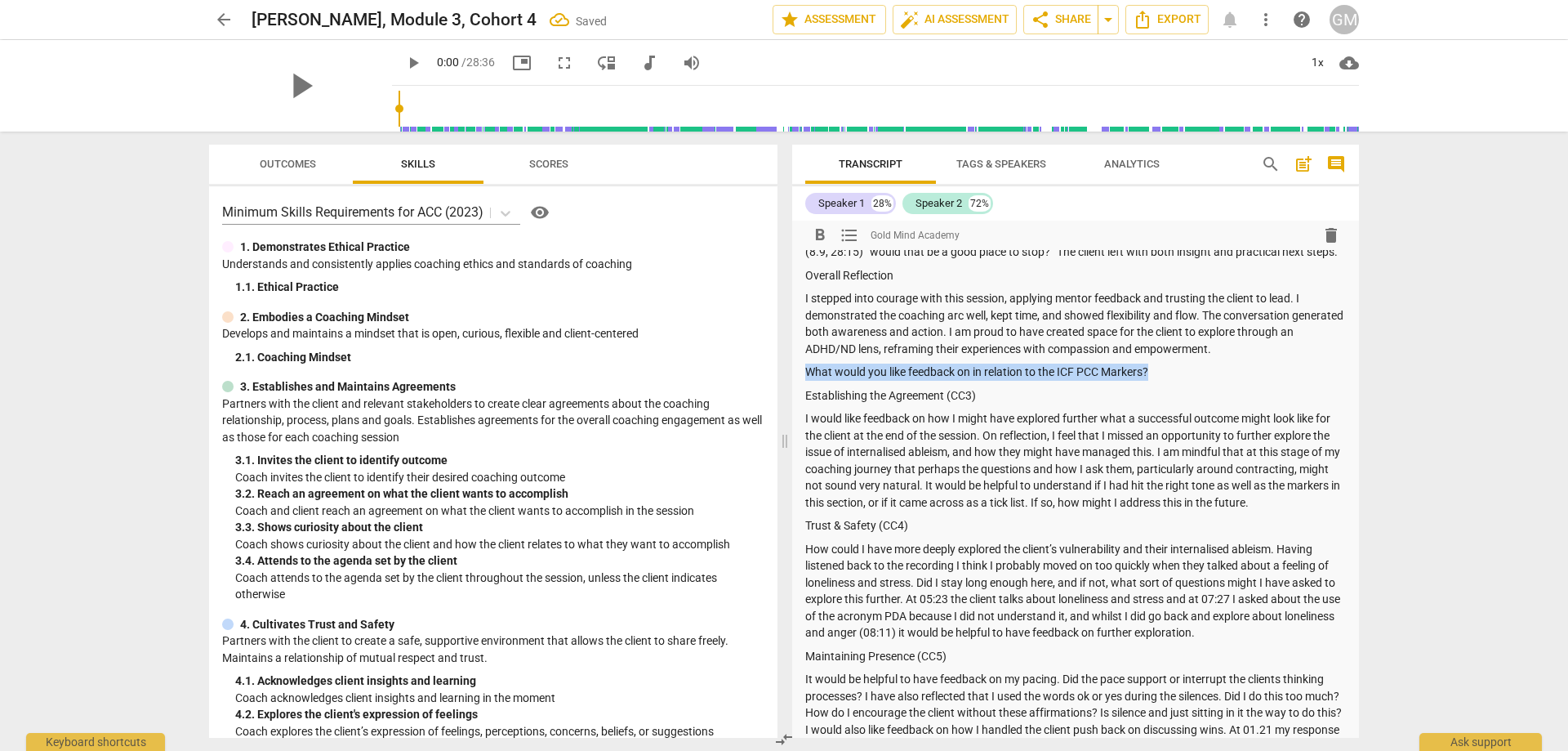
drag, startPoint x: 1165, startPoint y: 404, endPoint x: 806, endPoint y: 400, distance: 359.0
click at [806, 380] on p "What would you like feedback on in relation to the ICF PCC Markers?" at bounding box center [1075, 371] width 540 height 17
drag, startPoint x: 819, startPoint y: 238, endPoint x: 841, endPoint y: 268, distance: 37.2
click at [818, 237] on span "format_bold" at bounding box center [820, 235] width 20 height 20
click at [1008, 479] on p "I would like feedback on how I might have explored further what a successful ou…" at bounding box center [1075, 460] width 540 height 101
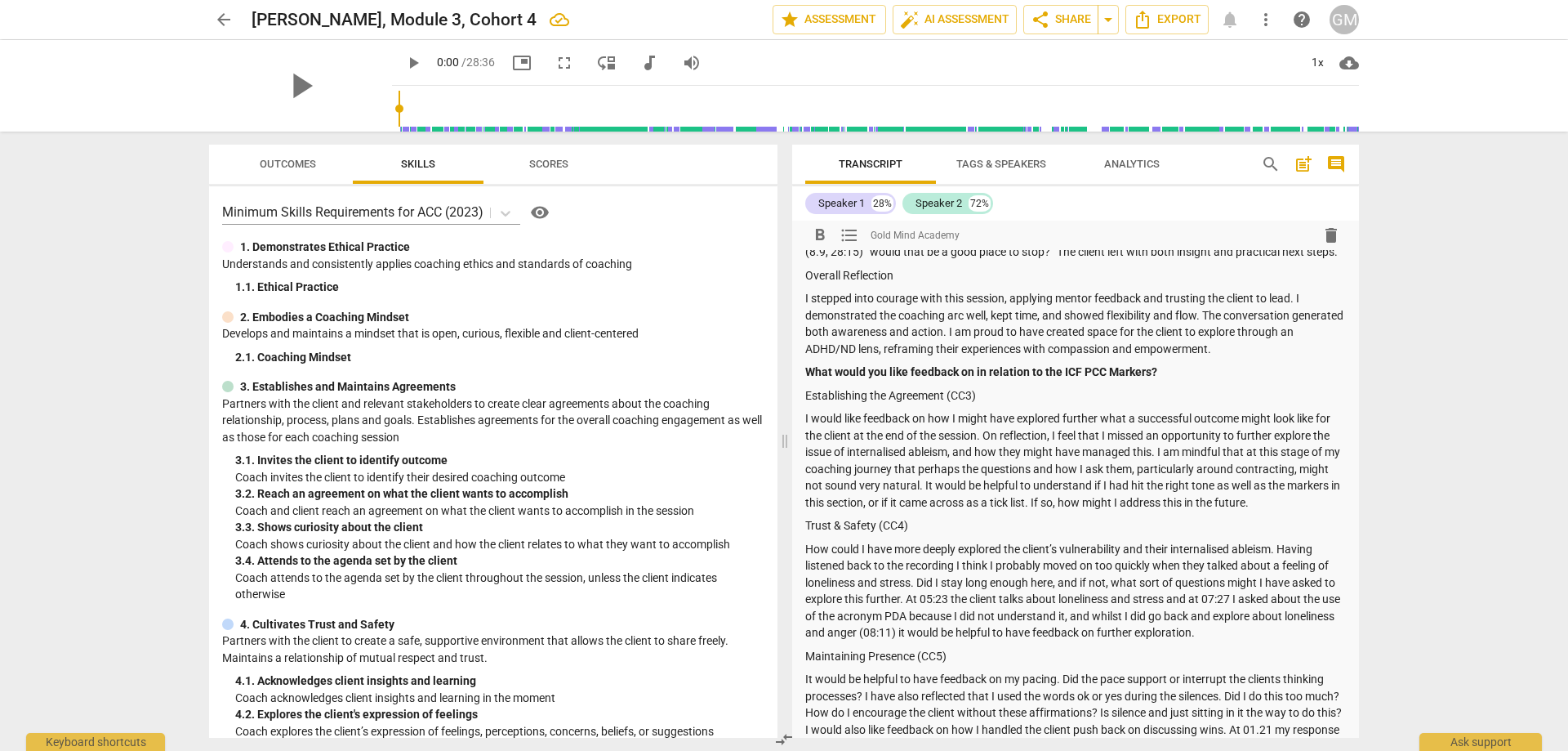
click at [139, 408] on div "arrow_back Sexton, Fran, Module 3, Cohort 4 edit star Assessment auto_fix_high …" at bounding box center [784, 375] width 1568 height 751
click at [223, 15] on span "arrow_back" at bounding box center [223, 20] width 20 height 20
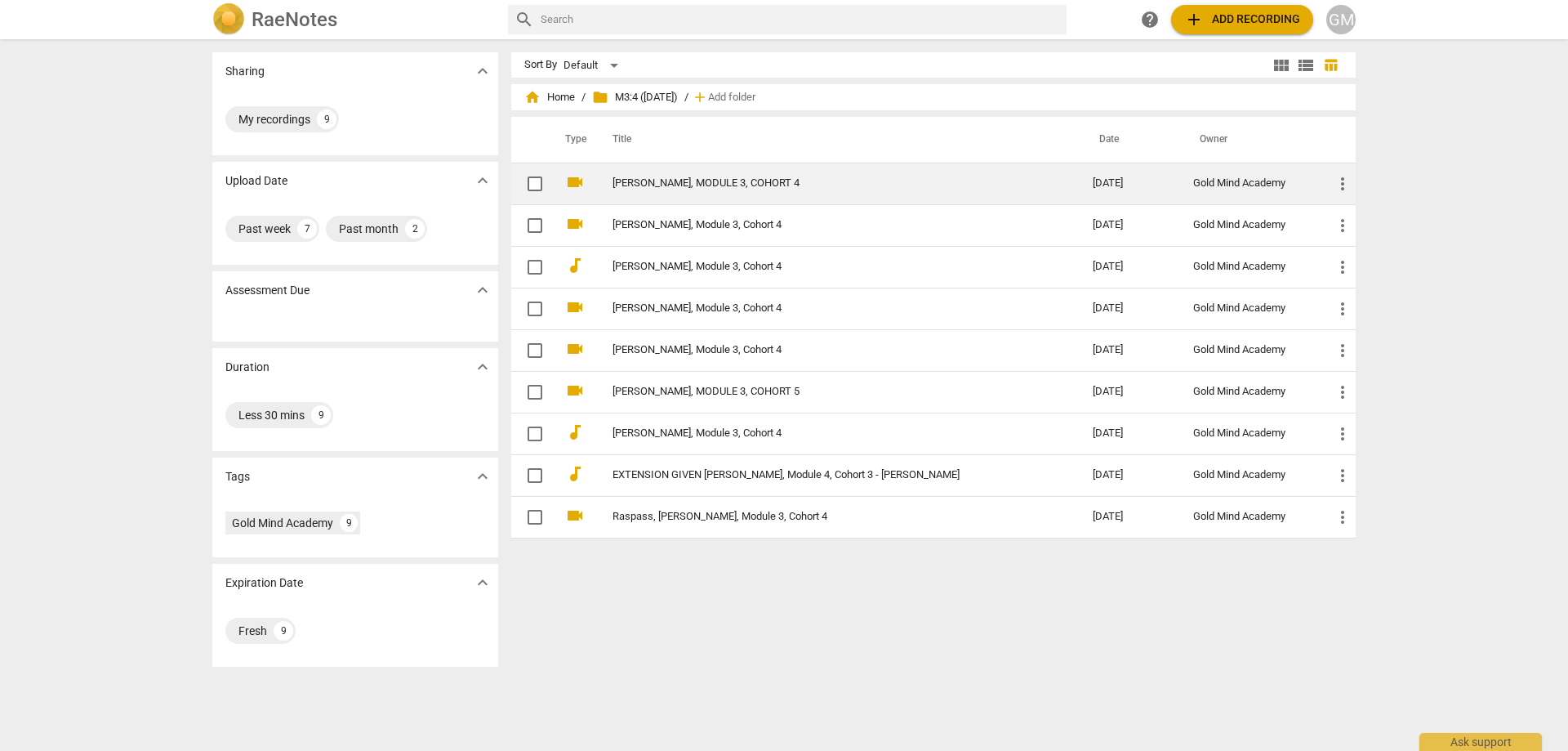
click at [698, 190] on td "CORRY, TARA, MODULE 3, COHORT 4" at bounding box center [836, 184] width 487 height 42
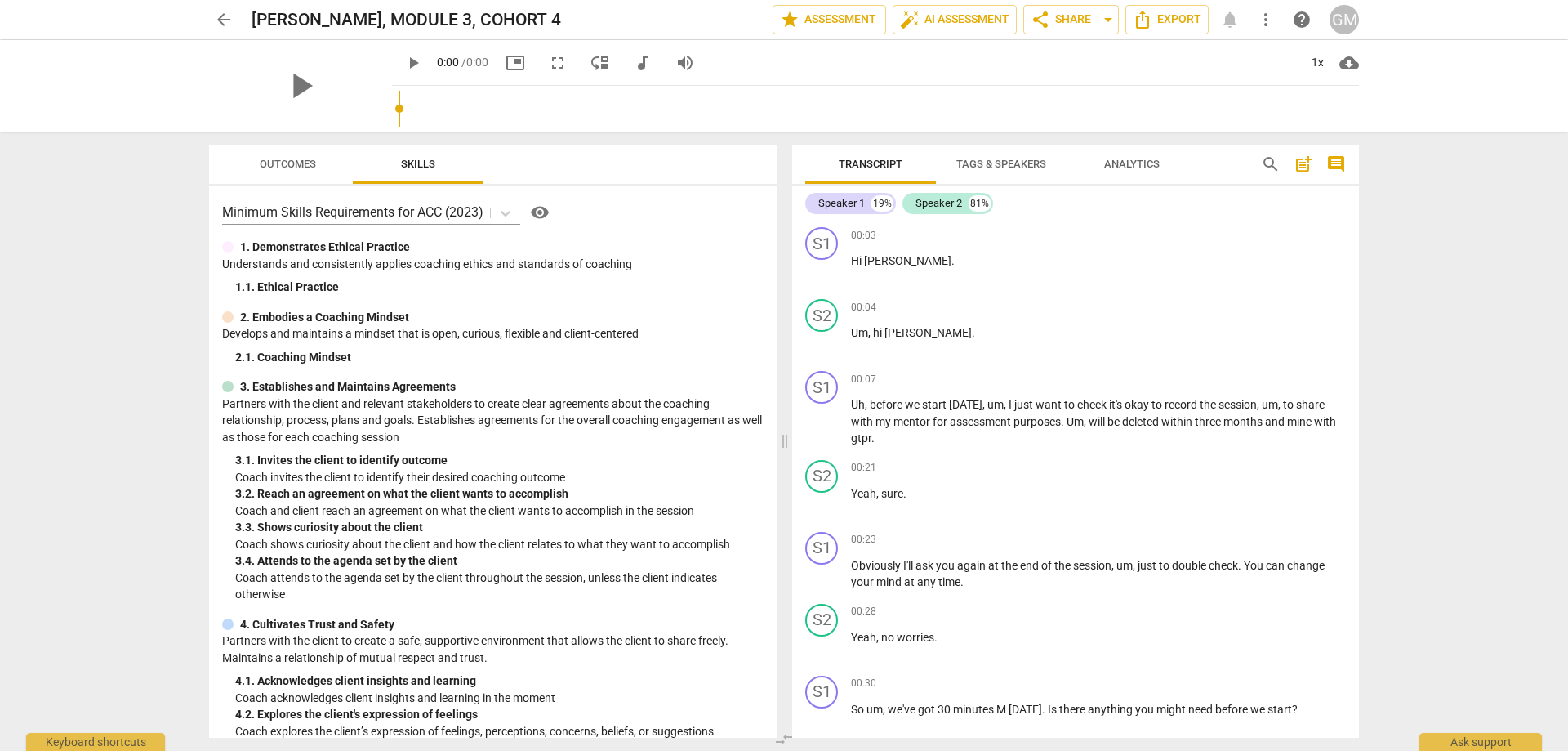
click at [1299, 159] on span "post_add" at bounding box center [1304, 164] width 20 height 20
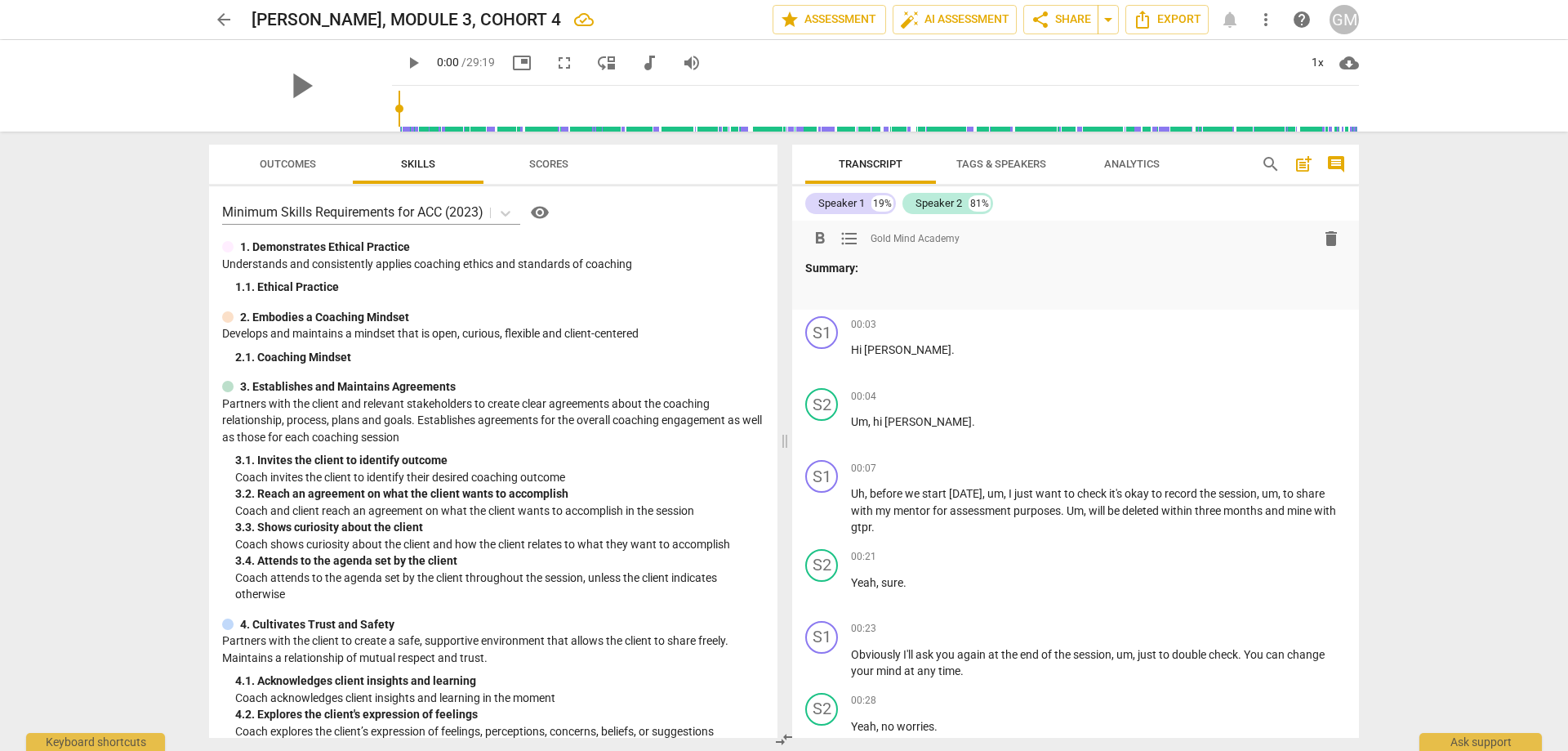
click at [833, 289] on p at bounding box center [1075, 291] width 540 height 17
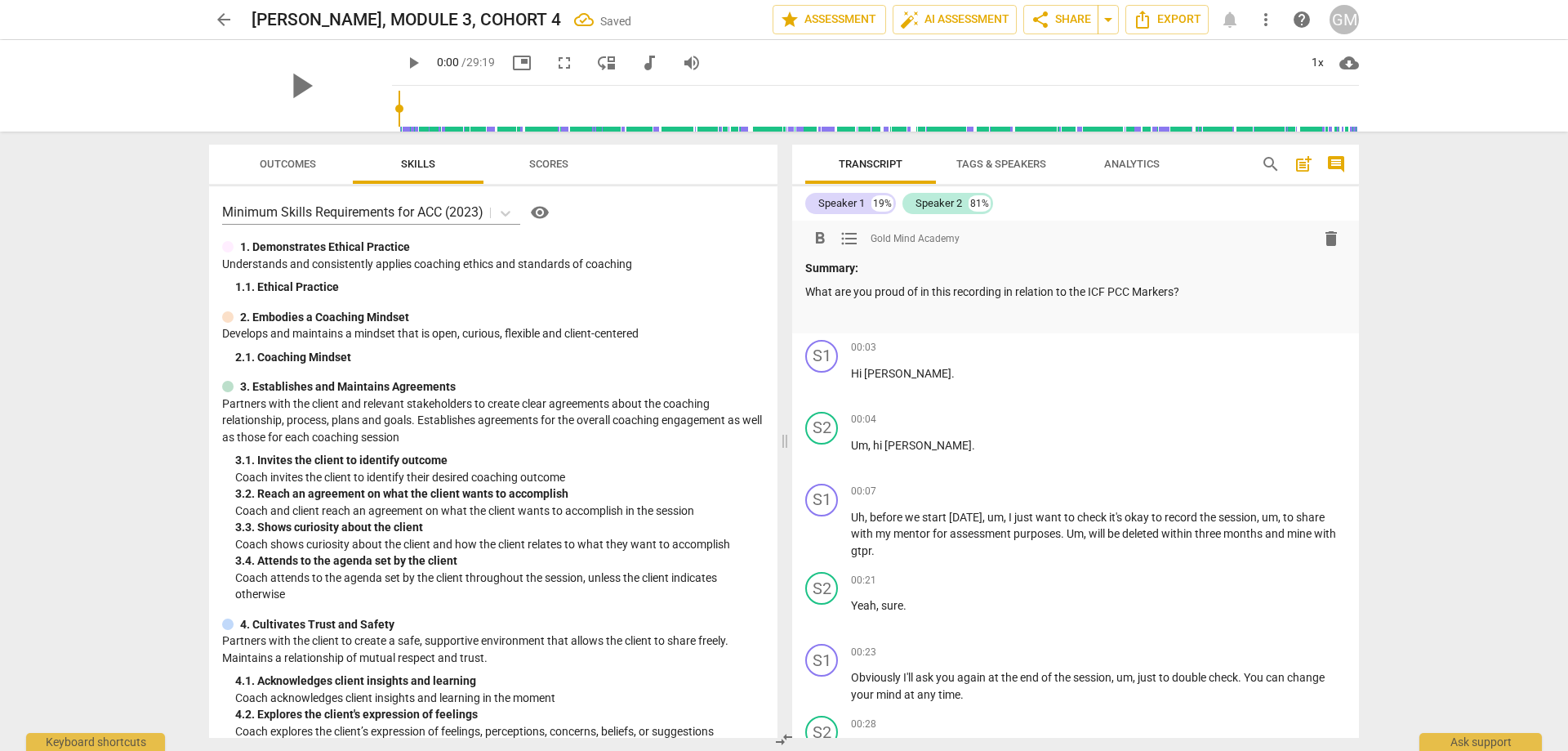
click at [839, 314] on p at bounding box center [1075, 314] width 540 height 17
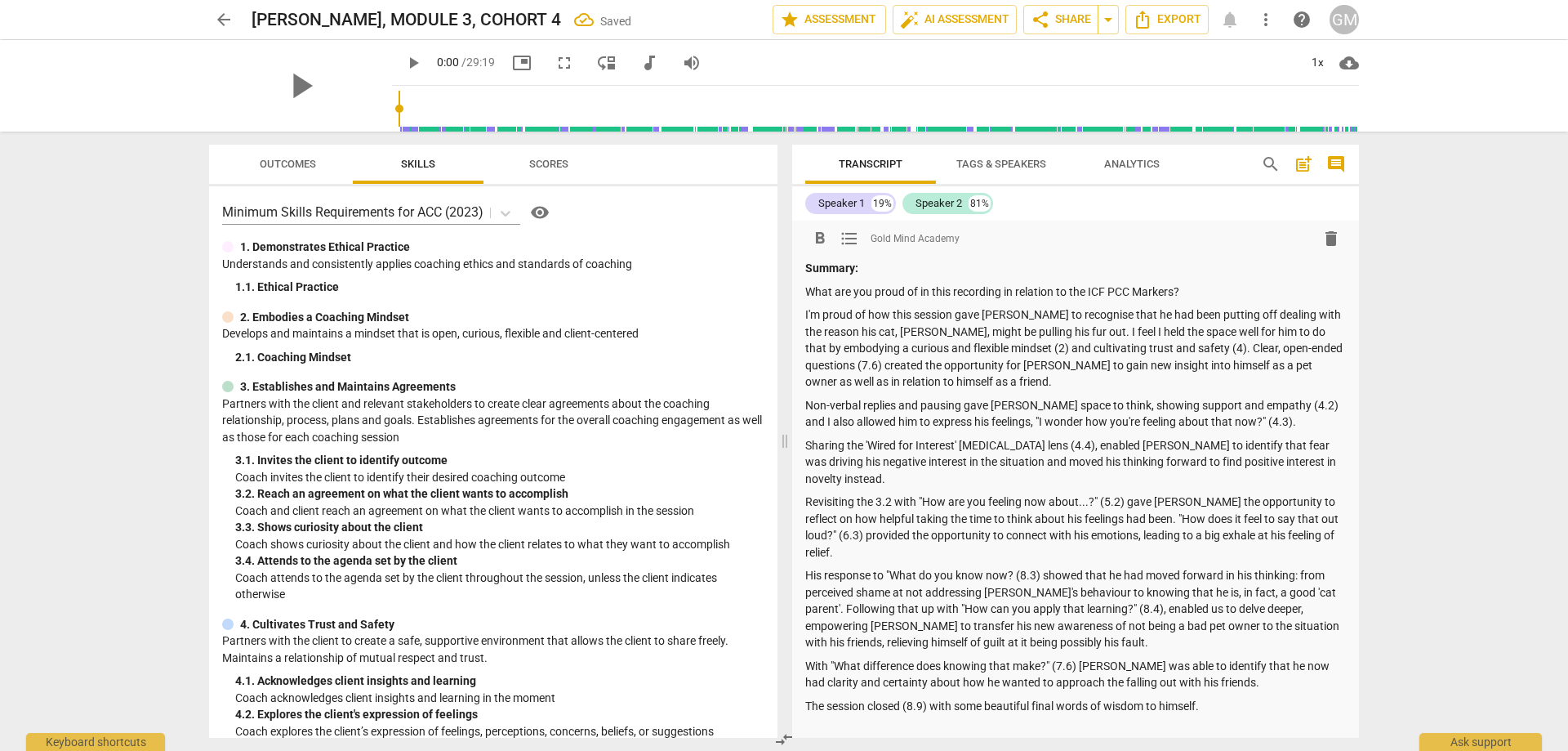
click at [859, 721] on p at bounding box center [1075, 729] width 540 height 17
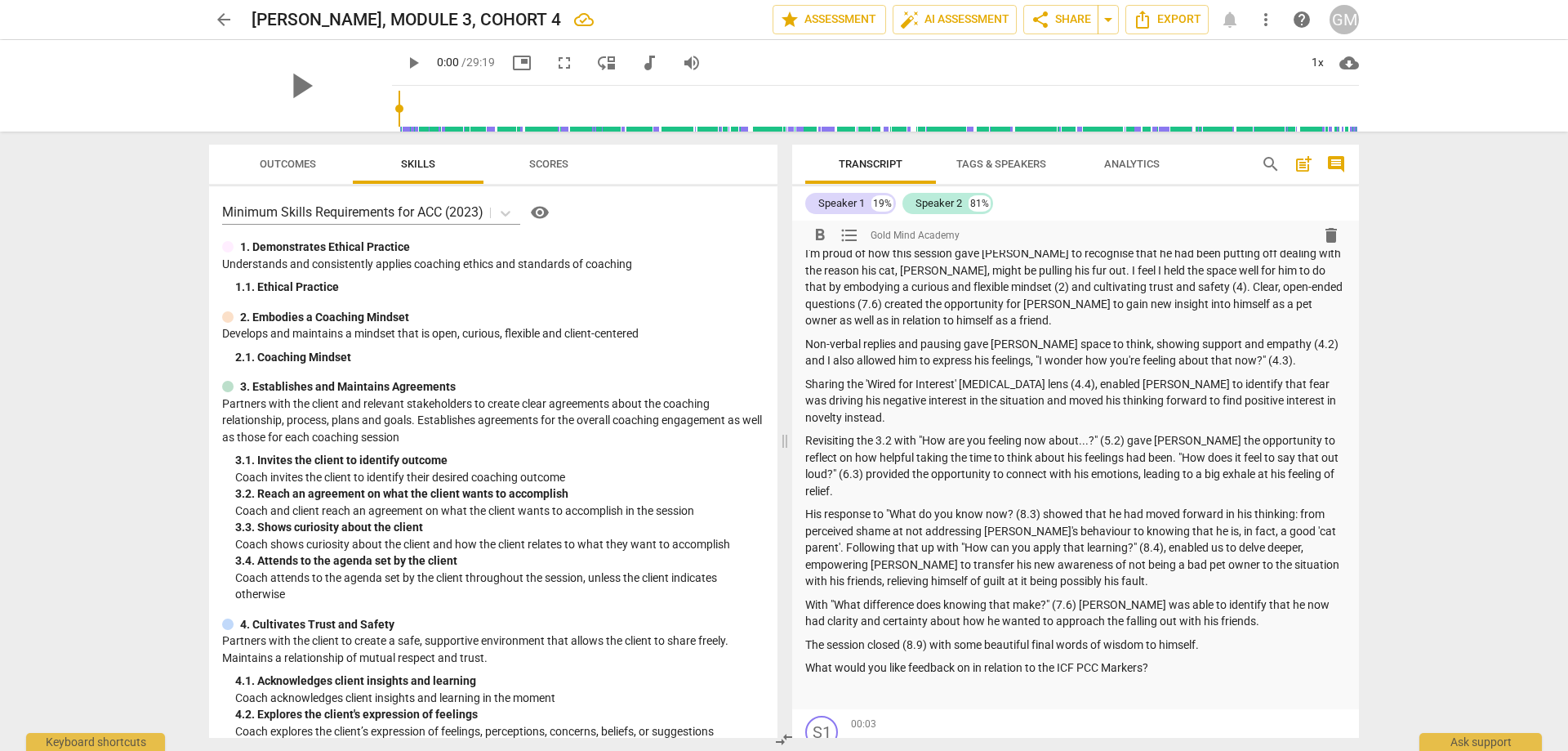
scroll to position [82, 0]
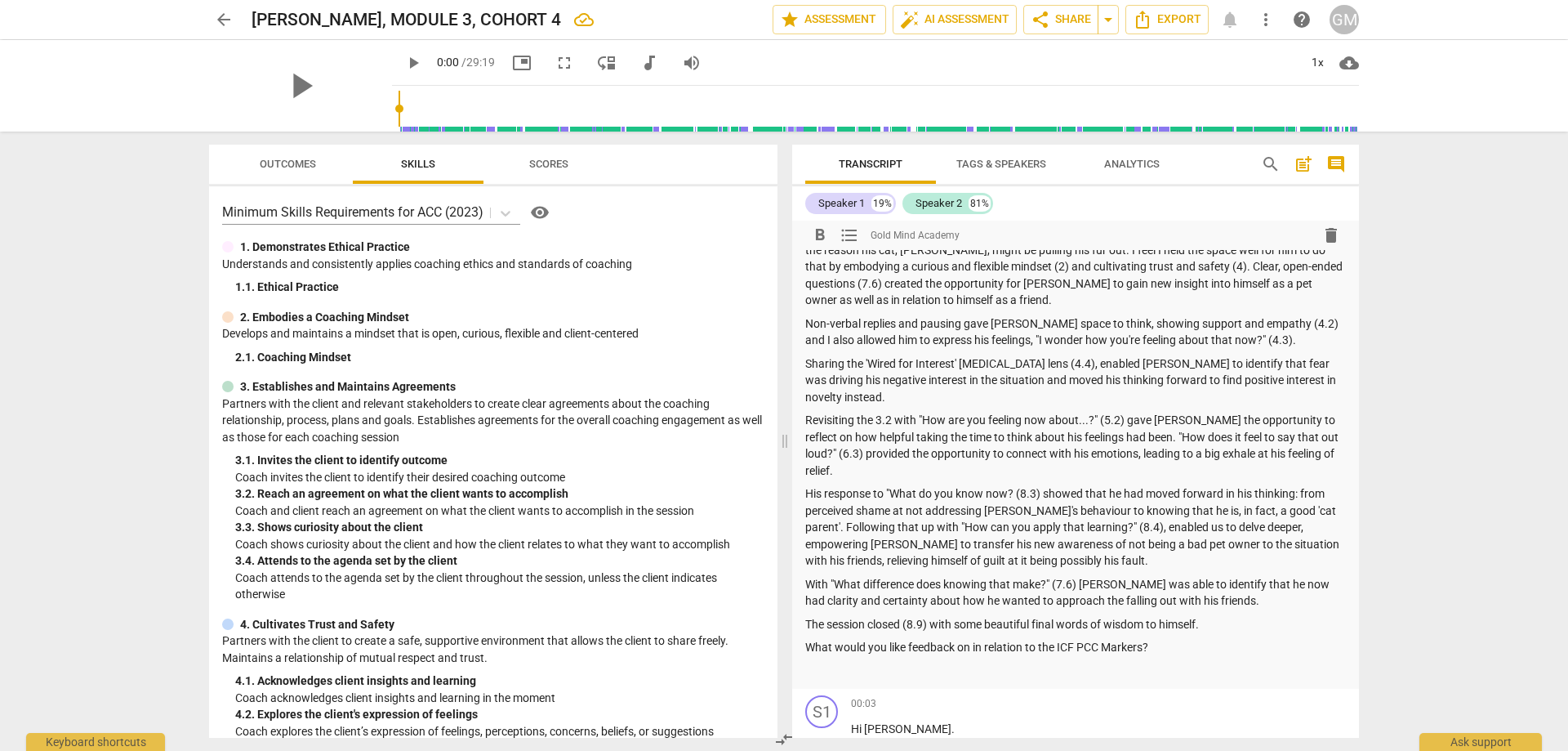
click at [849, 663] on p at bounding box center [1075, 671] width 540 height 17
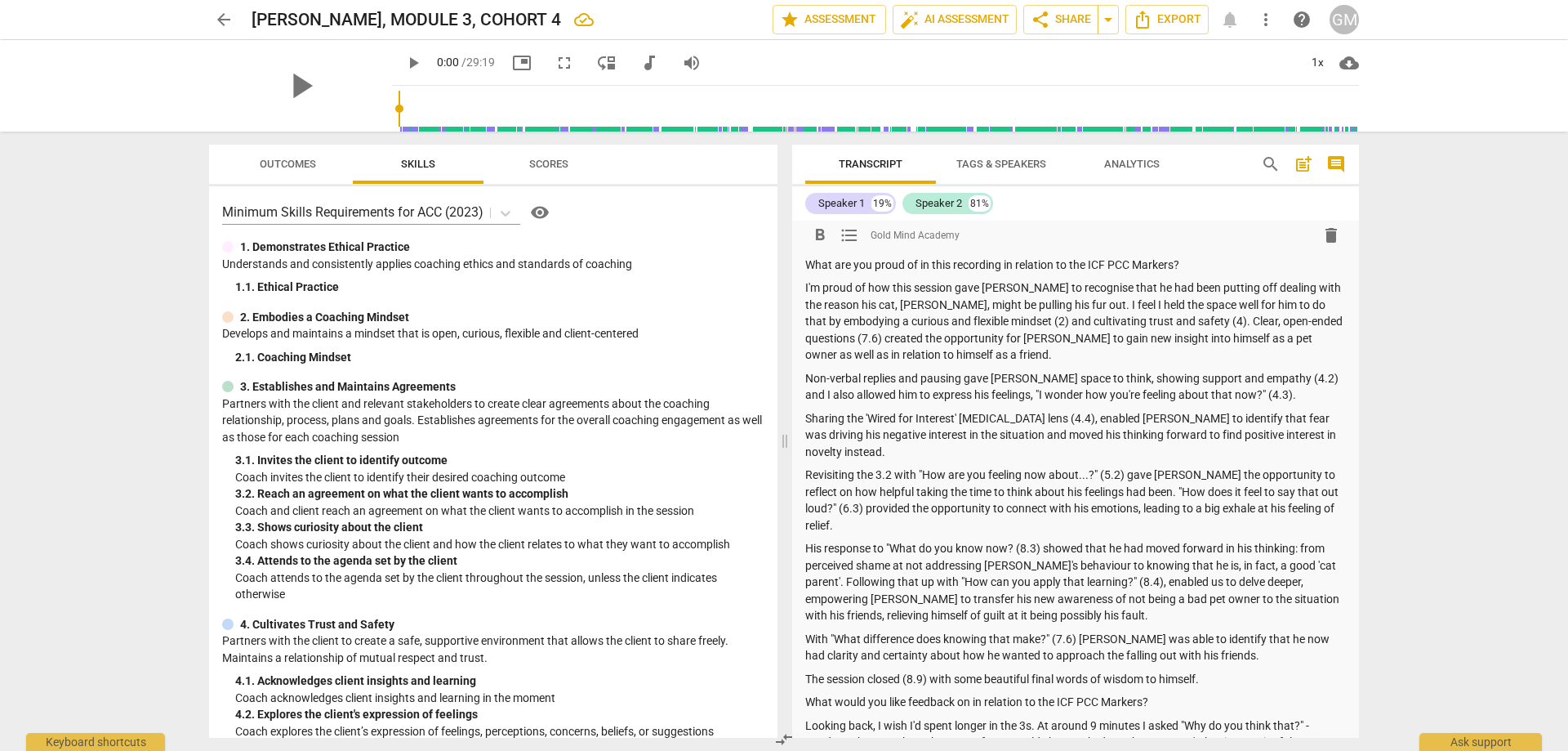
scroll to position [0, 0]
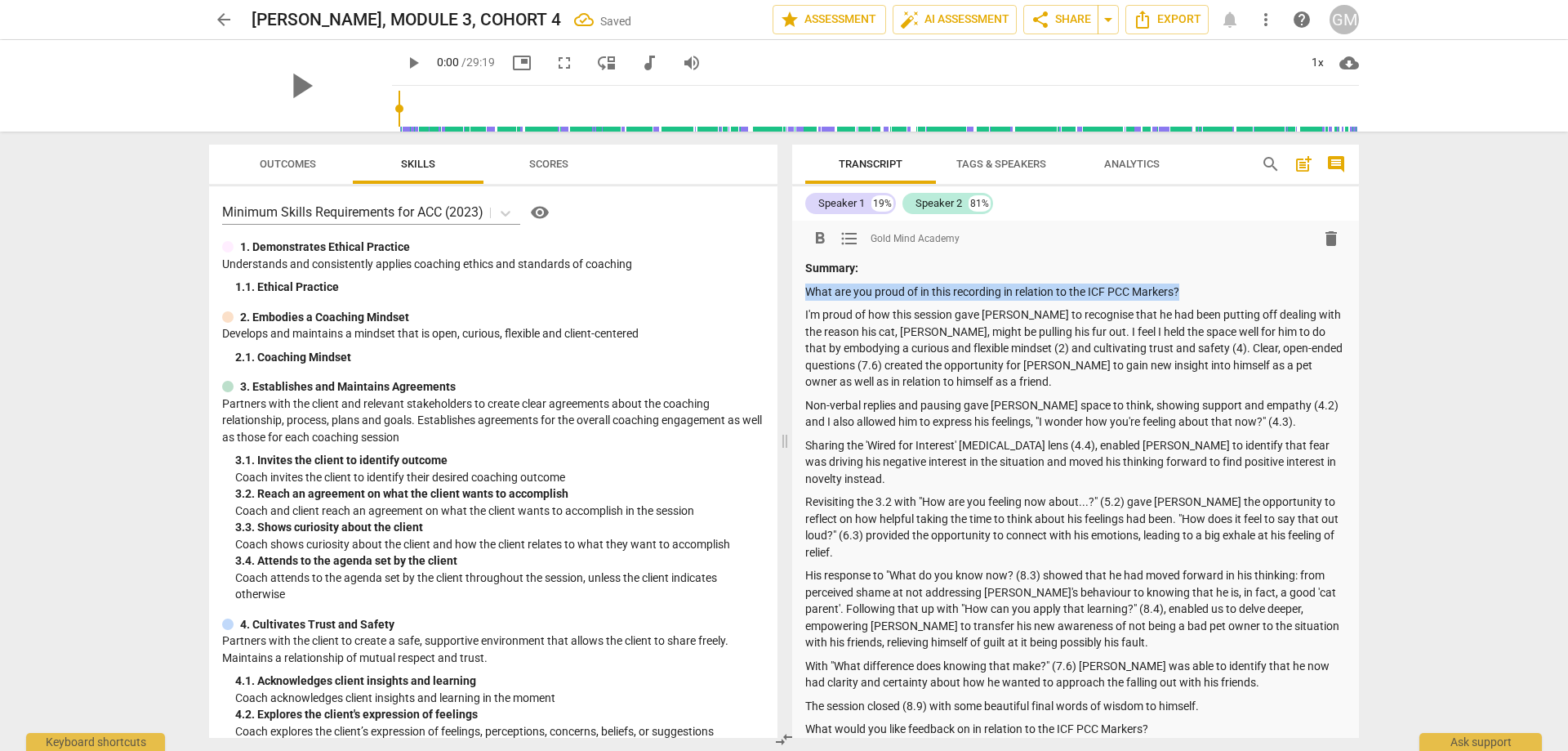
drag, startPoint x: 1156, startPoint y: 294, endPoint x: 792, endPoint y: 290, distance: 364.0
click at [792, 290] on div "Transcript Tags & Speakers Analytics search post_add comment Speaker 1 19% Spea…" at bounding box center [1078, 441] width 587 height 619
click at [823, 234] on span "format_bold" at bounding box center [820, 239] width 20 height 20
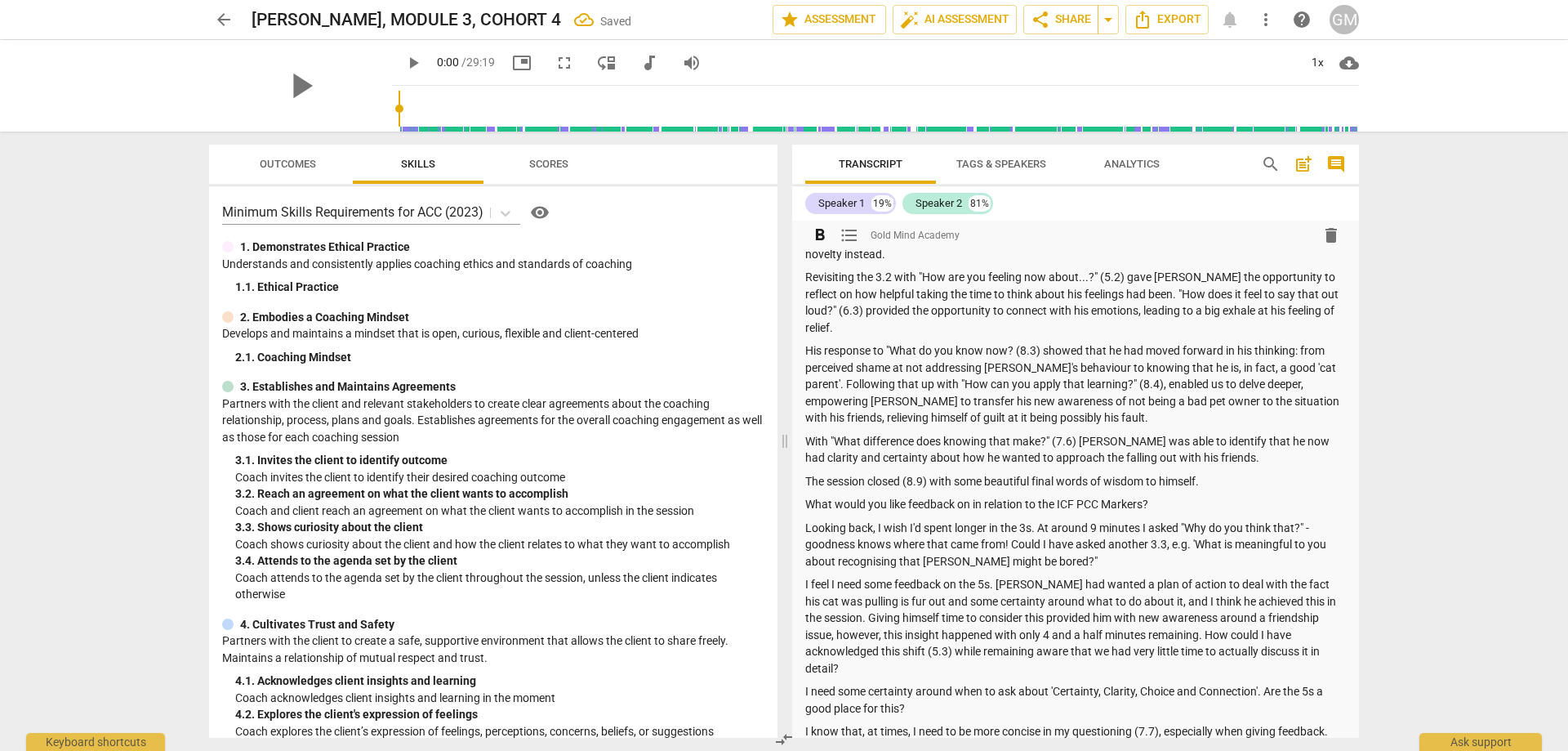
scroll to position [245, 0]
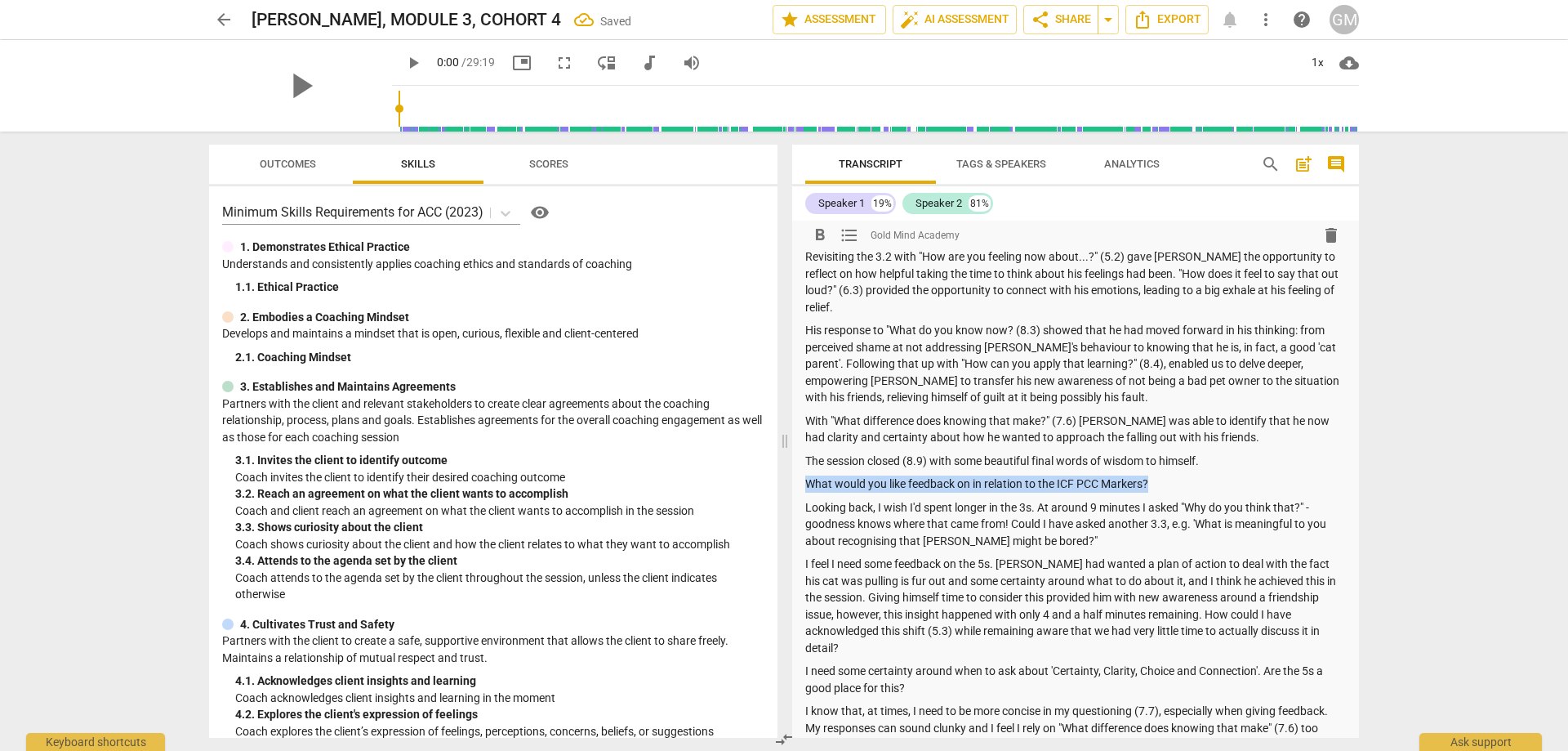
drag, startPoint x: 1158, startPoint y: 452, endPoint x: 808, endPoint y: 447, distance: 350.0
click at [808, 476] on p "What would you like feedback on in relation to the ICF PCC Markers?" at bounding box center [1075, 484] width 540 height 17
click at [821, 224] on button "format_bold" at bounding box center [819, 235] width 29 height 29
click at [1007, 499] on p "Looking back, I wish I'd spent longer in the 3s. At around 9 minutes I asked "W…" at bounding box center [1075, 524] width 540 height 51
click at [135, 410] on div "arrow_back CORRY, TARA, MODULE 3, COHORT 4 Saved edit star Assessment auto_fix_…" at bounding box center [784, 375] width 1568 height 751
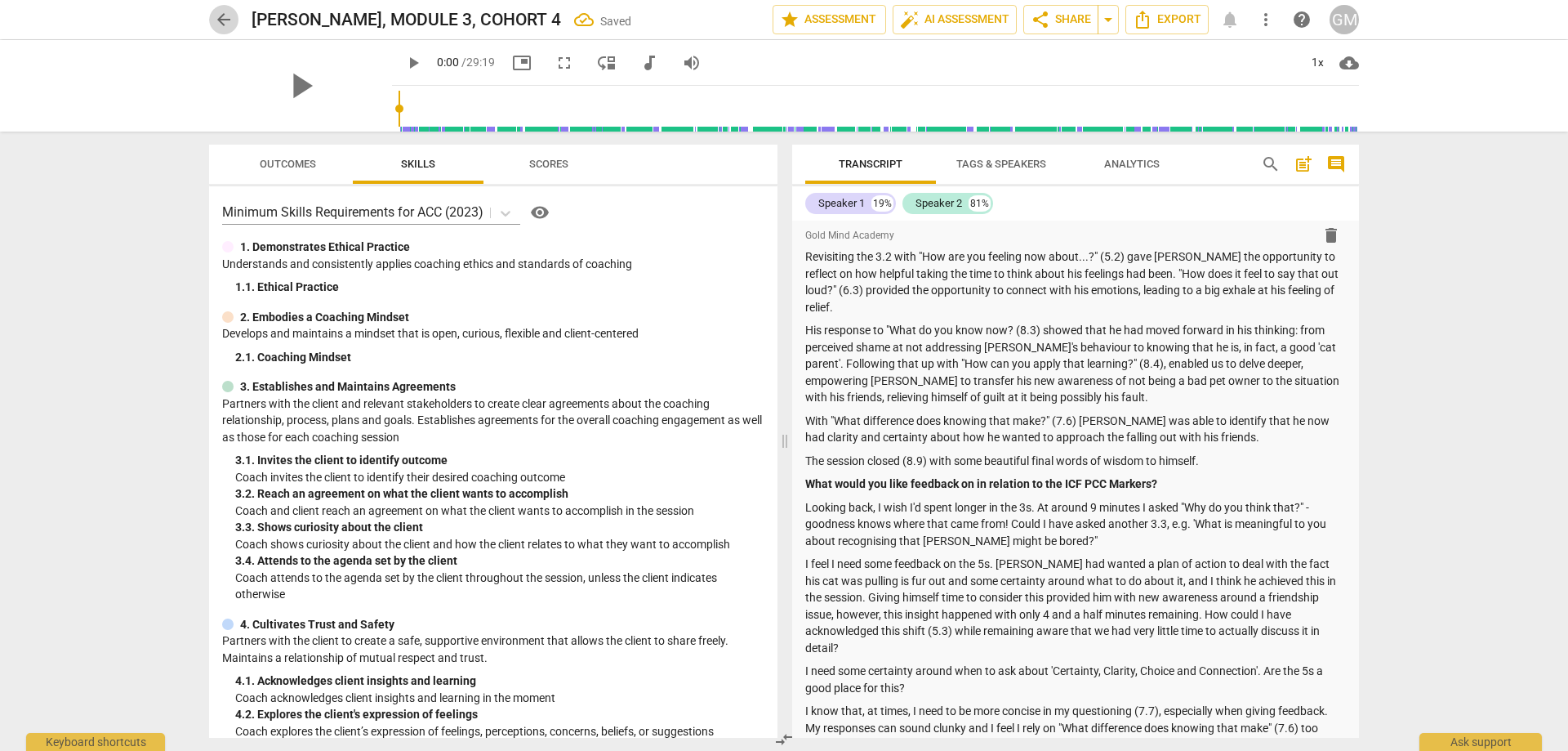
click at [211, 14] on span "arrow_back" at bounding box center [223, 20] width 29 height 20
